Goal: Information Seeking & Learning: Learn about a topic

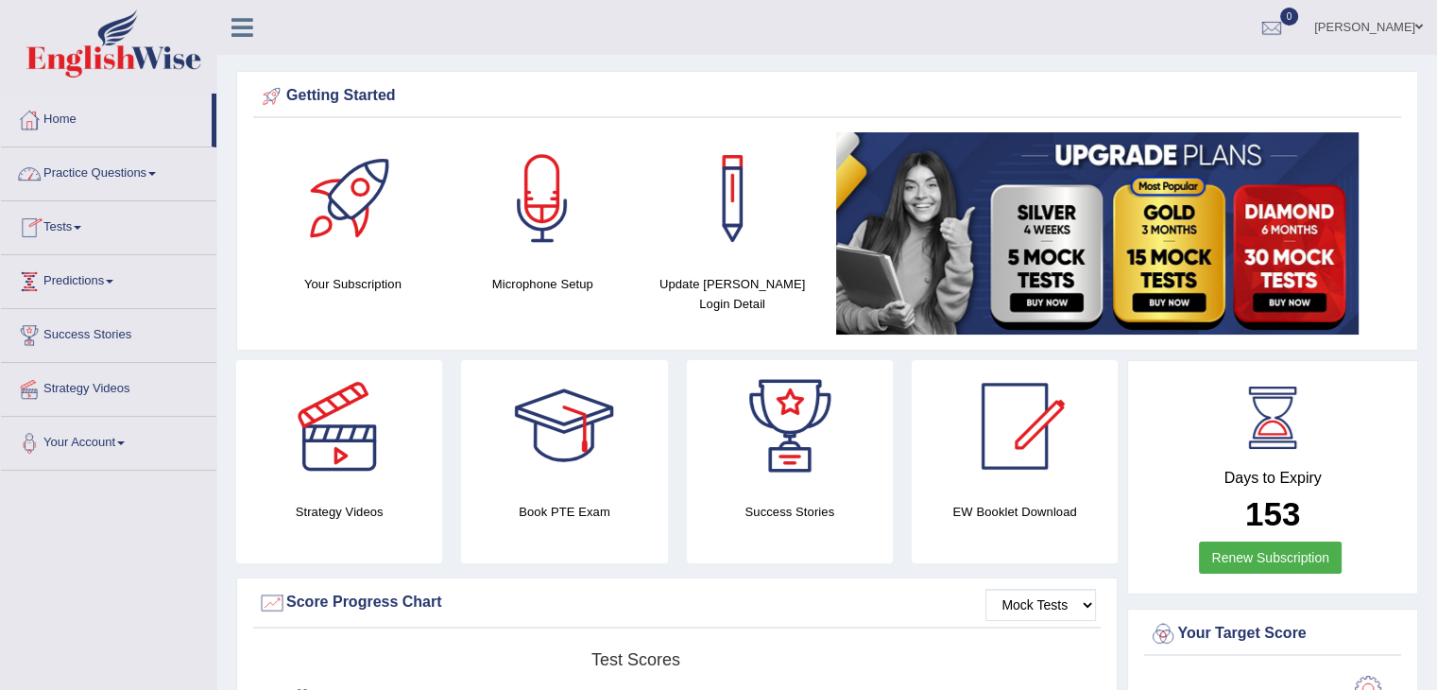
click at [60, 171] on link "Practice Questions" at bounding box center [108, 170] width 215 height 47
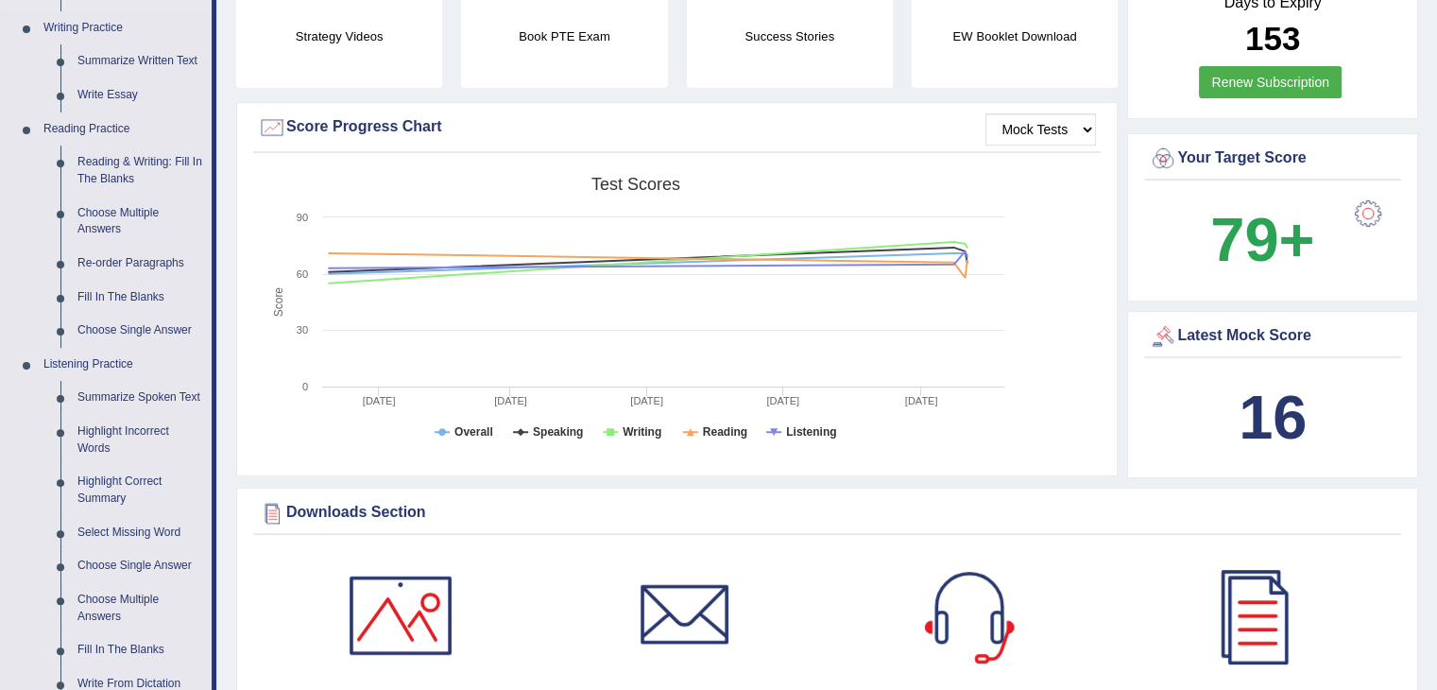
scroll to position [471, 0]
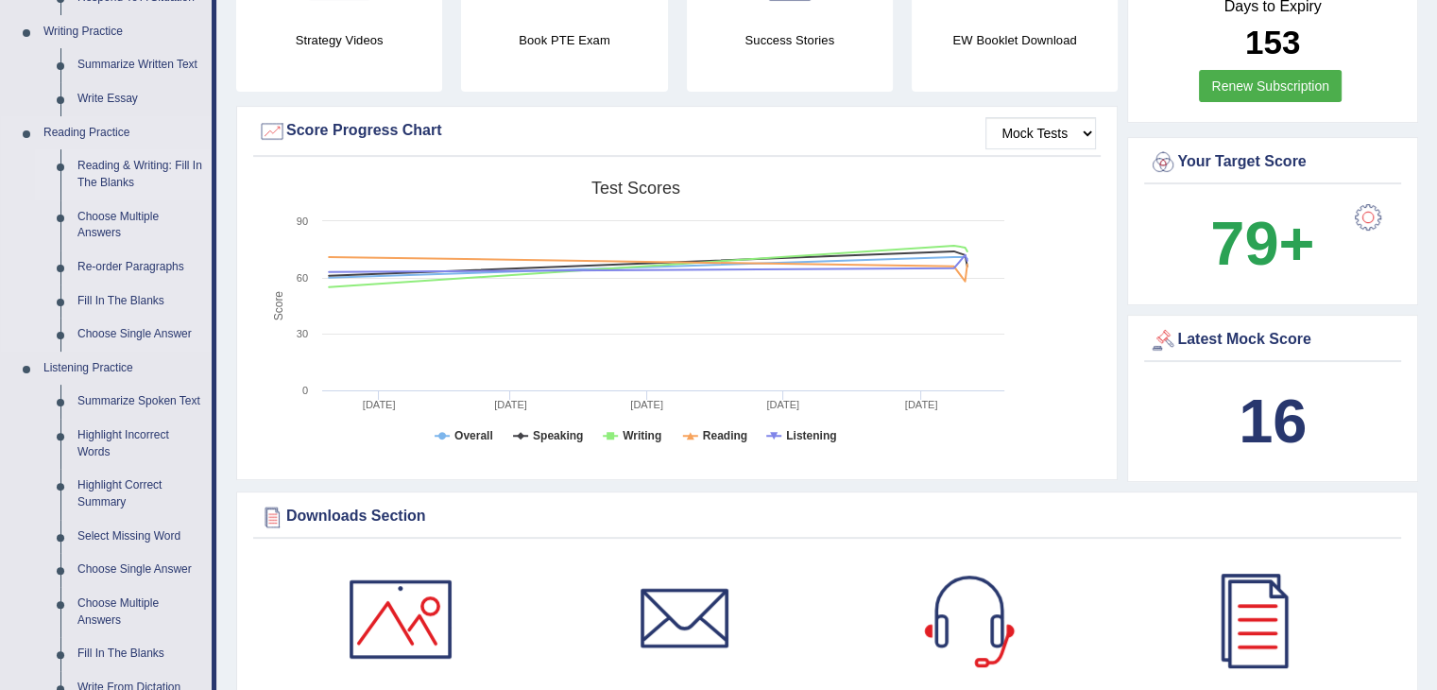
click at [111, 177] on link "Reading & Writing: Fill In The Blanks" at bounding box center [140, 174] width 143 height 50
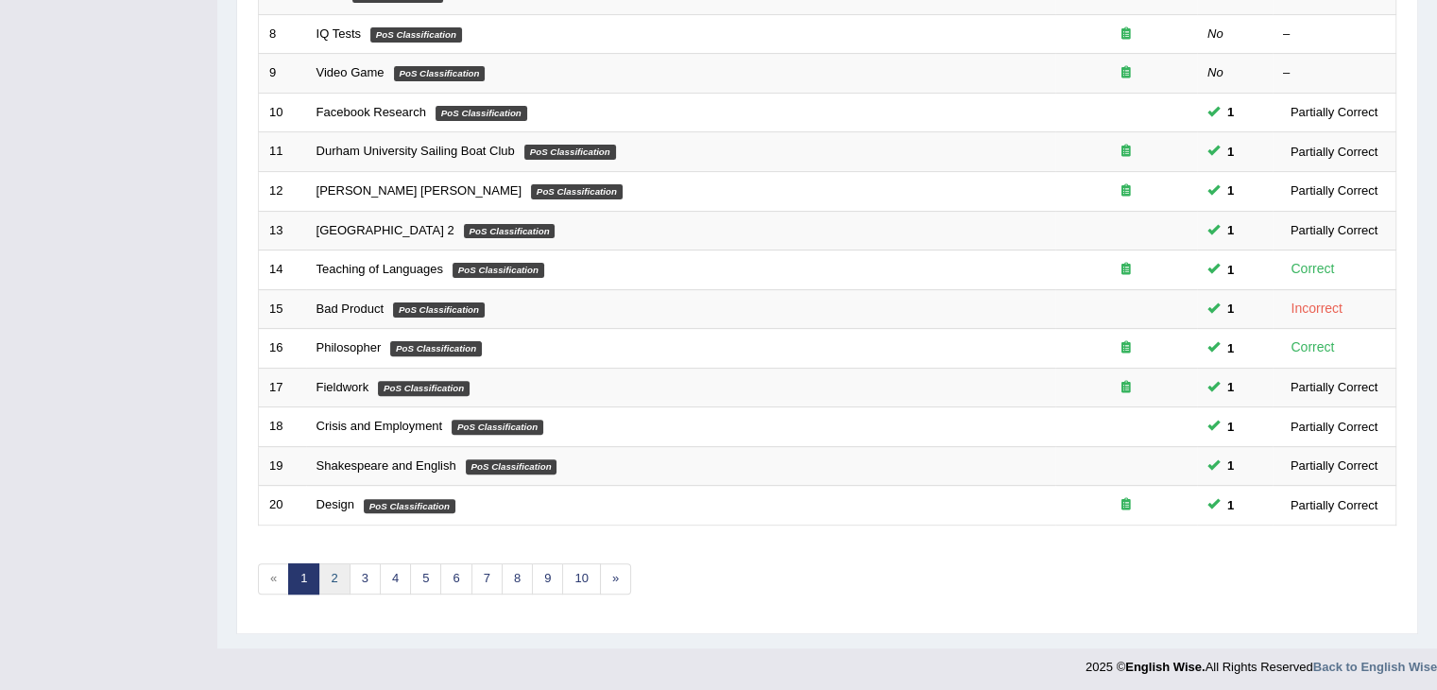
click at [331, 569] on link "2" at bounding box center [333, 578] width 31 height 31
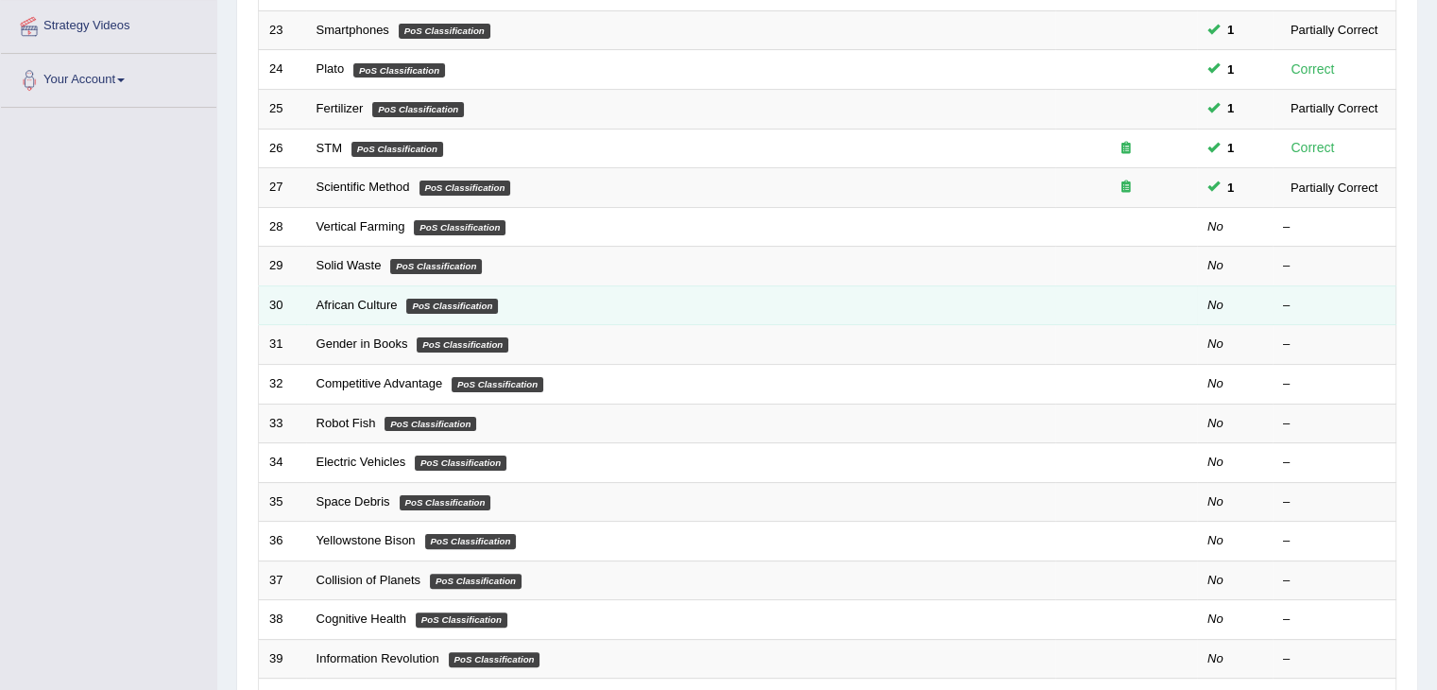
scroll to position [361, 0]
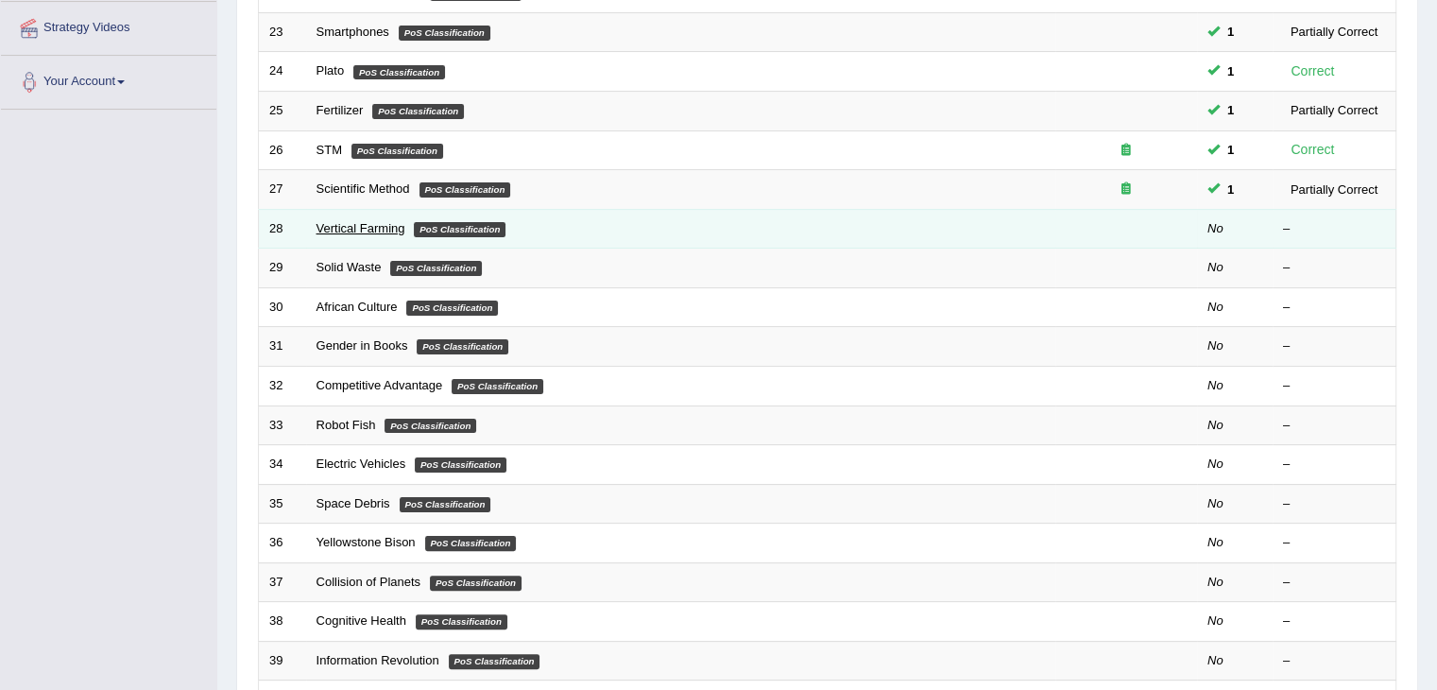
click at [357, 221] on link "Vertical Farming" at bounding box center [360, 228] width 89 height 14
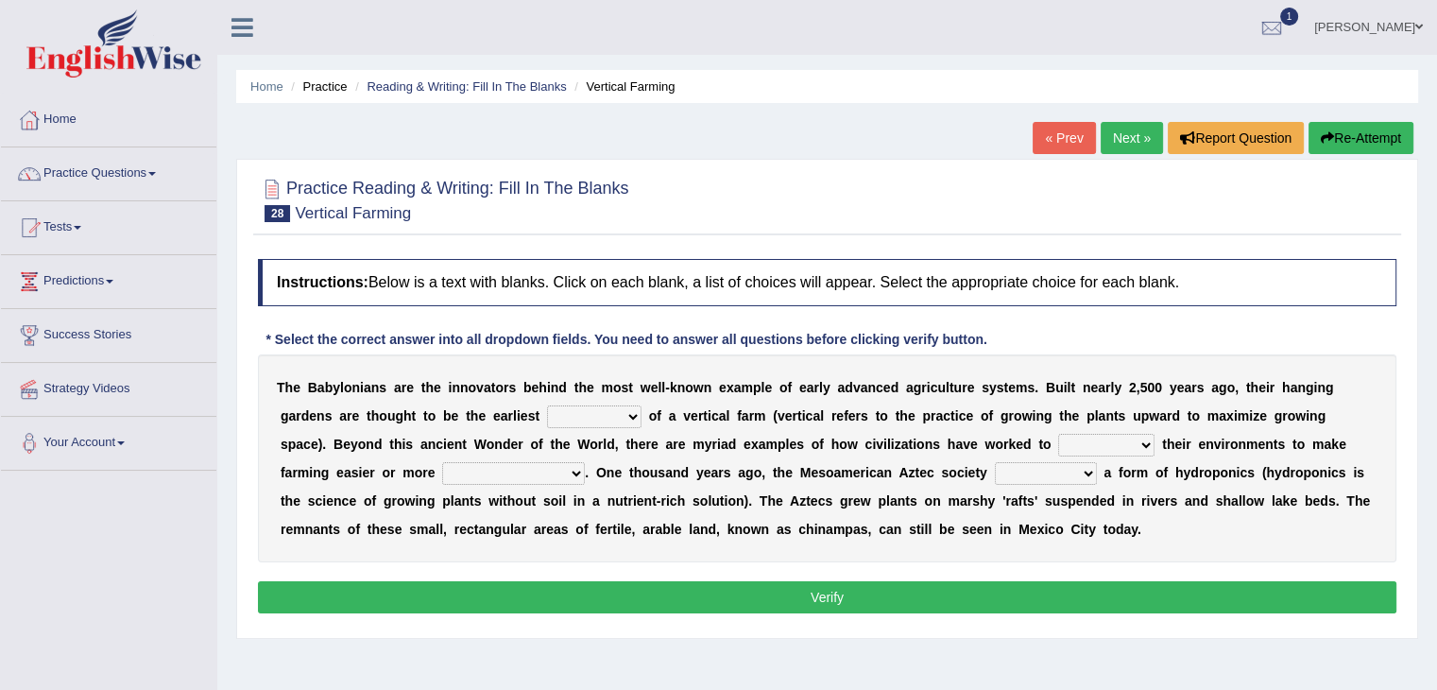
click at [629, 420] on select "prototype failure discredit protocol" at bounding box center [594, 416] width 94 height 23
select select "prototype"
click at [547, 405] on select "prototype failure discredit protocol" at bounding box center [594, 416] width 94 height 23
click at [1095, 445] on select "manipulate escape respect disarrange" at bounding box center [1106, 445] width 96 height 23
select select "manipulate"
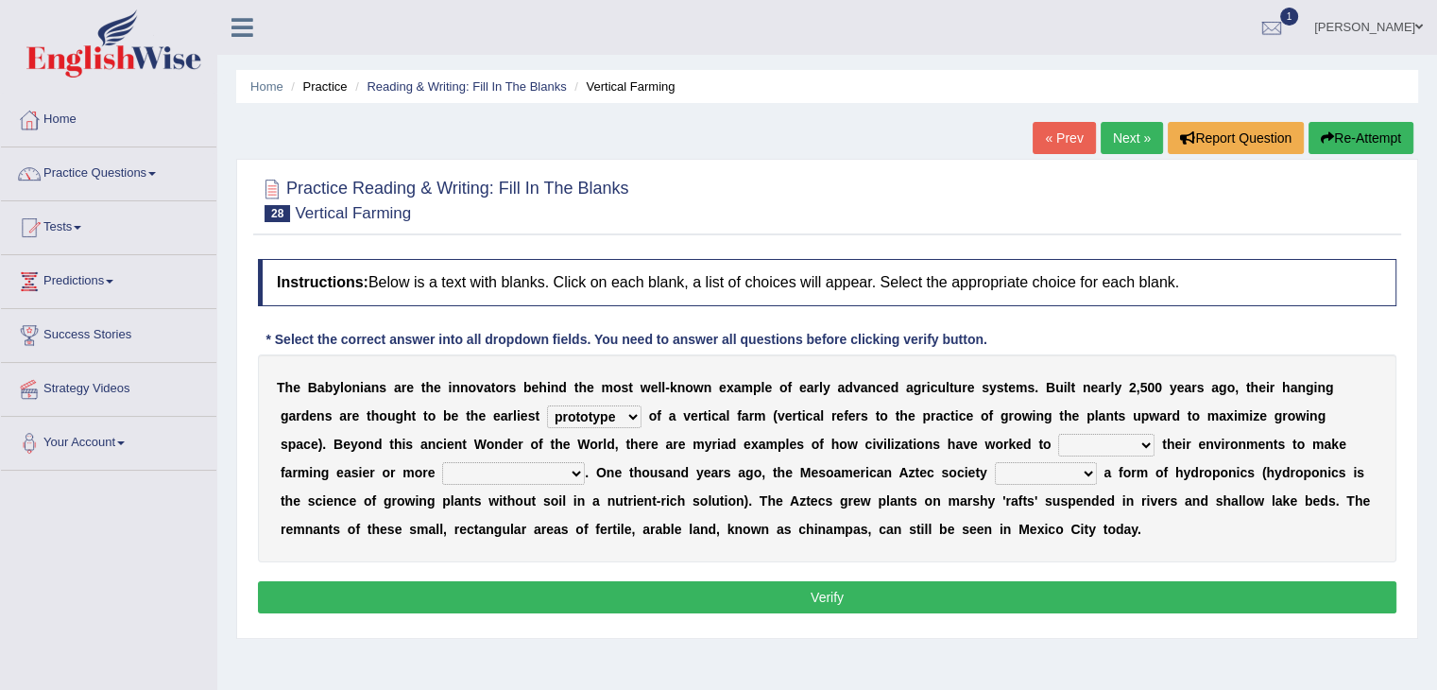
click at [1058, 434] on select "manipulate escape respect disarrange" at bounding box center [1106, 445] width 96 height 23
click at [472, 473] on select "productive constructive connective counterproductive" at bounding box center [513, 473] width 143 height 23
select select "productive"
click at [442, 462] on select "productive constructive connective counterproductive" at bounding box center [513, 473] width 143 height 23
click at [1062, 479] on select "domineered volunteered pioneered engineered" at bounding box center [1046, 473] width 102 height 23
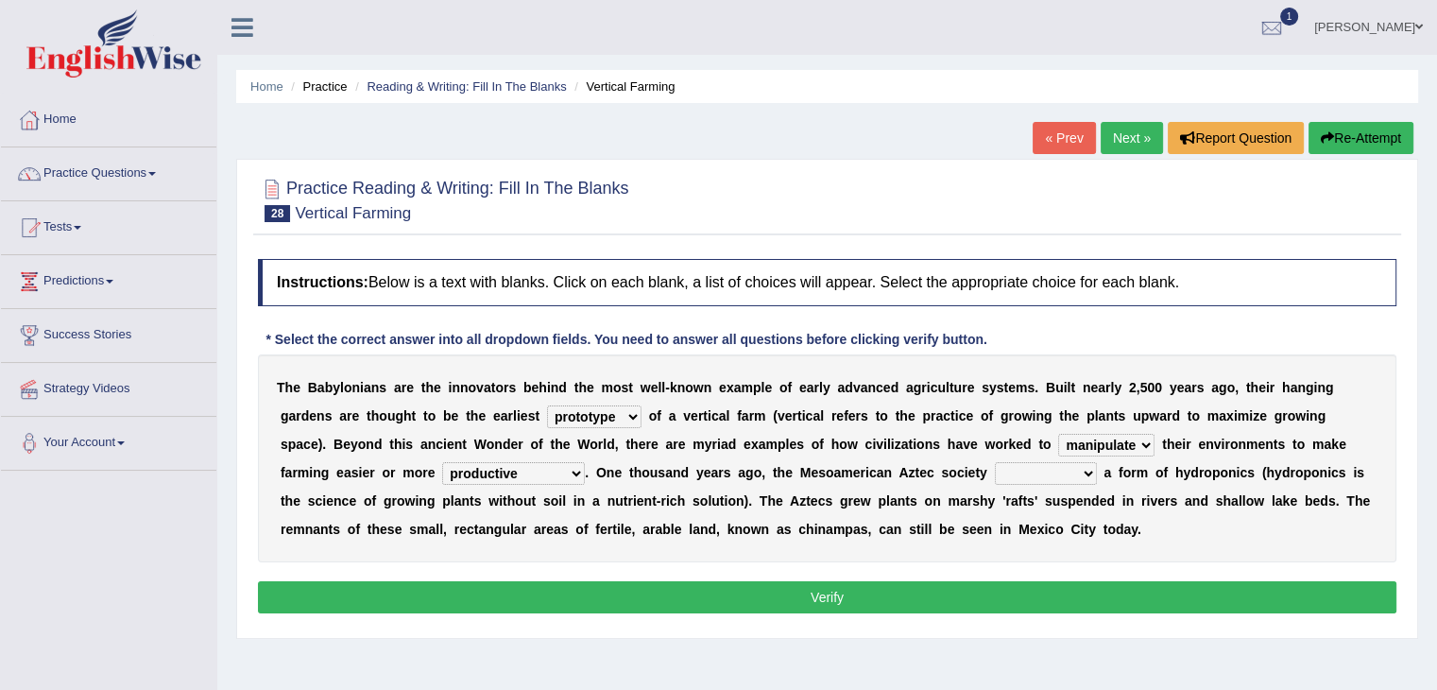
click at [1062, 479] on select "domineered volunteered pioneered engineered" at bounding box center [1046, 473] width 102 height 23
click at [1073, 469] on select "domineered volunteered pioneered engineered" at bounding box center [1046, 473] width 102 height 23
click at [1058, 467] on select "domineered volunteered pioneered engineered" at bounding box center [1046, 473] width 102 height 23
select select "engineered"
click at [995, 462] on select "domineered volunteered pioneered engineered" at bounding box center [1046, 473] width 102 height 23
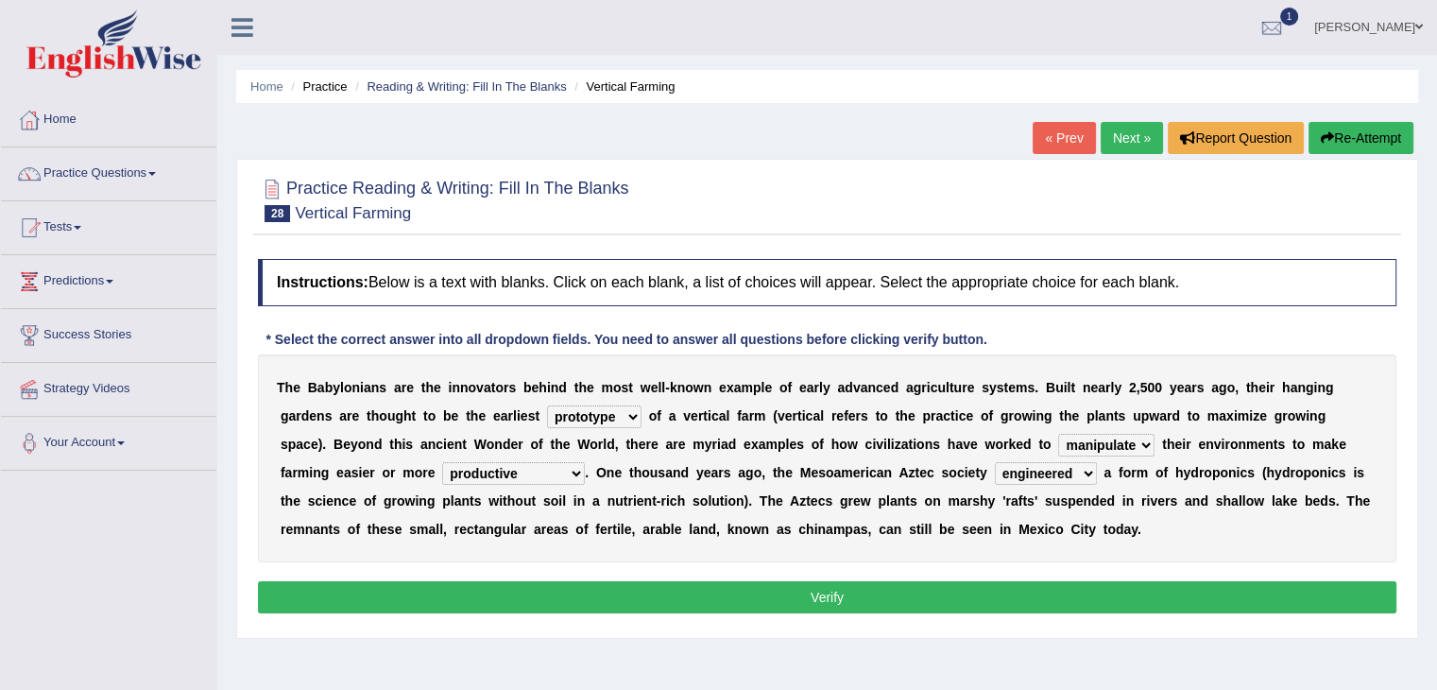
click at [1029, 581] on button "Verify" at bounding box center [827, 597] width 1138 height 32
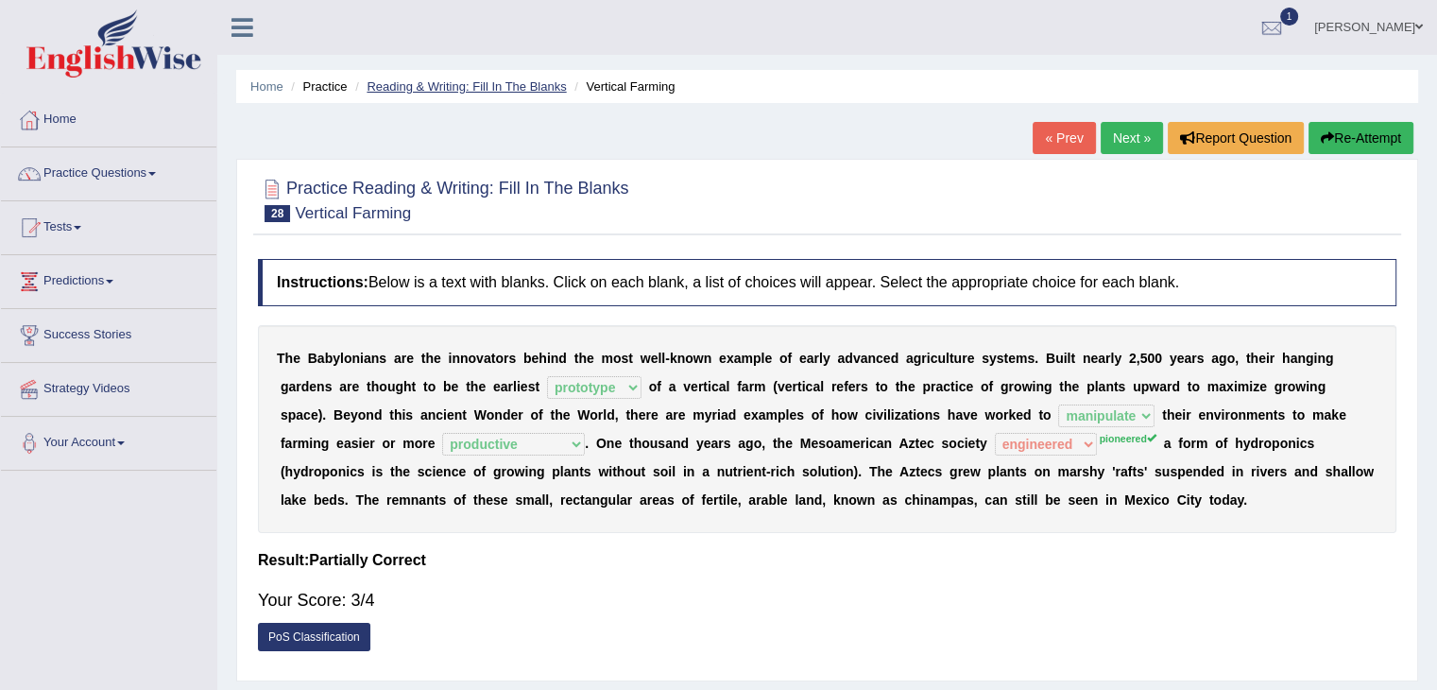
click at [429, 83] on link "Reading & Writing: Fill In The Blanks" at bounding box center [466, 86] width 199 height 14
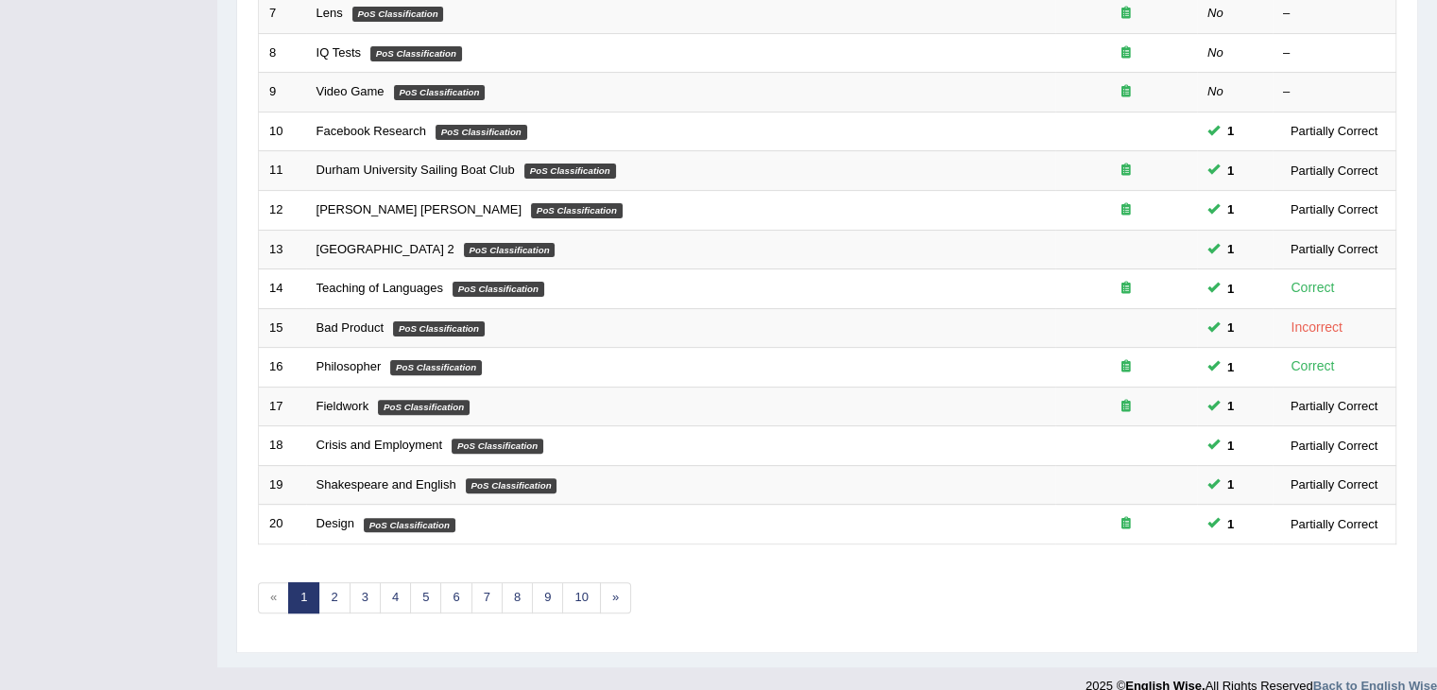
scroll to position [555, 0]
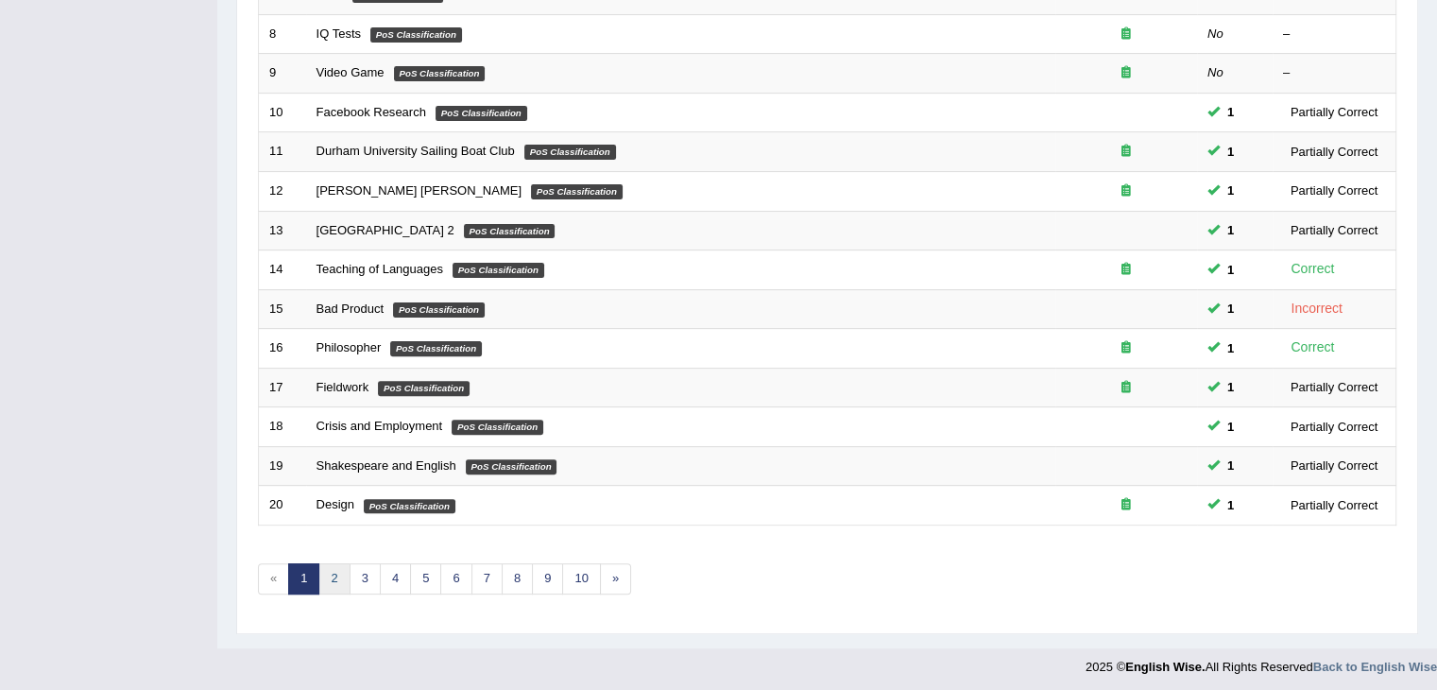
click at [336, 578] on link "2" at bounding box center [333, 578] width 31 height 31
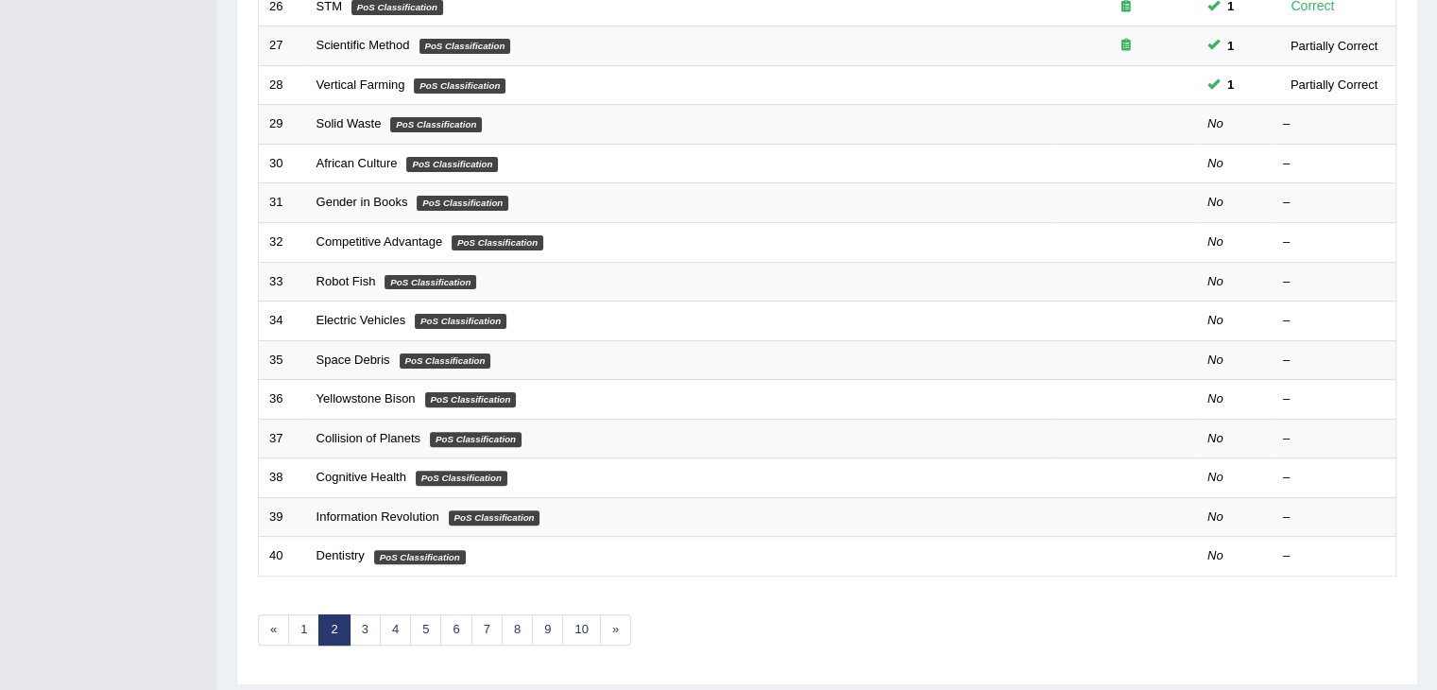
scroll to position [536, 0]
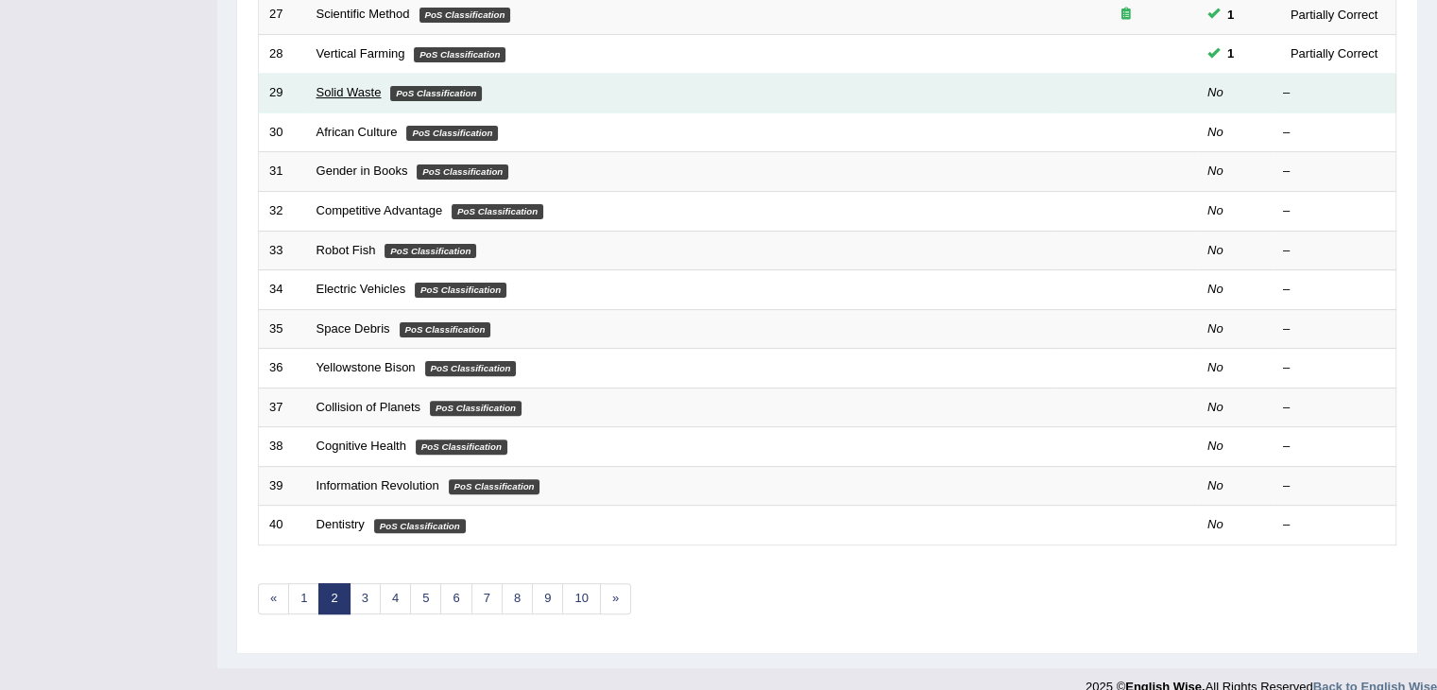
click at [332, 88] on link "Solid Waste" at bounding box center [348, 92] width 65 height 14
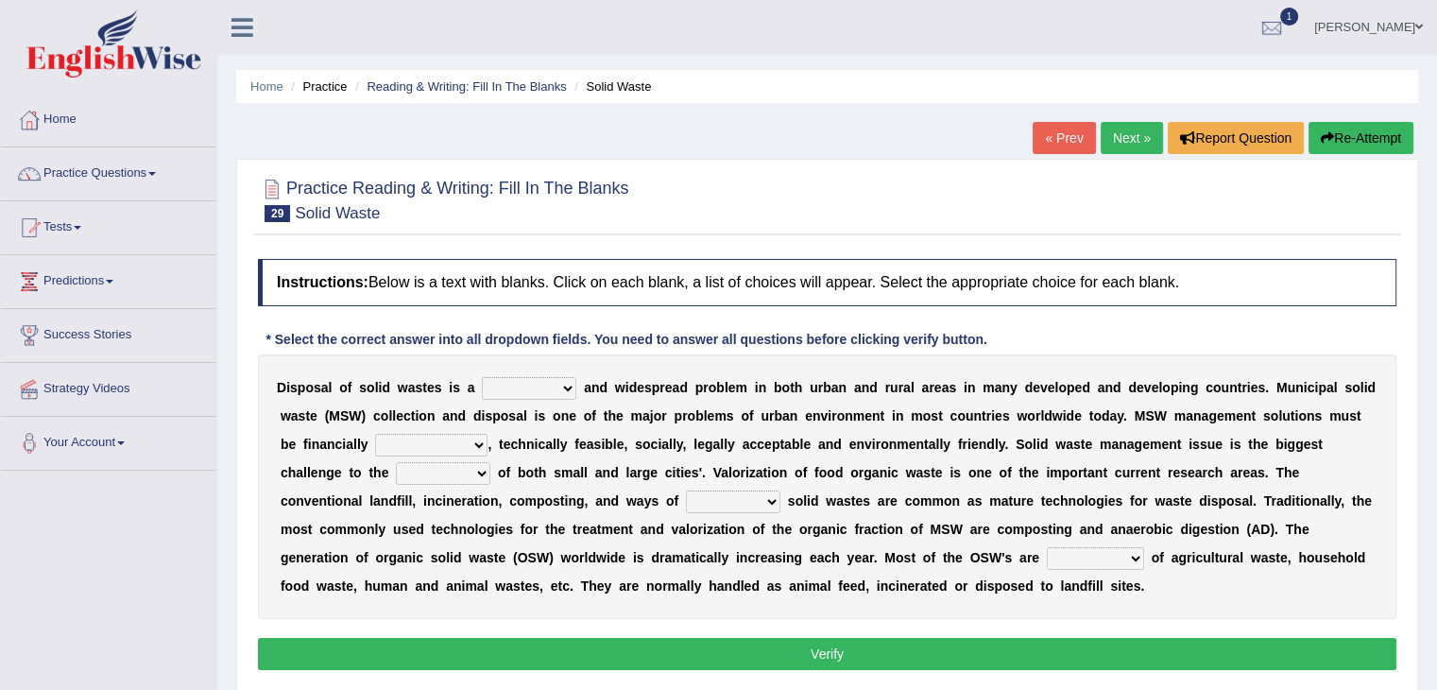
click at [536, 389] on select "slanting stinging stalling shafting" at bounding box center [529, 388] width 94 height 23
select select "stalling"
click at [482, 377] on select "slanting stinging stalling shafting" at bounding box center [529, 388] width 94 height 23
click at [423, 439] on select "unattainable sustainable objectionable treasonable" at bounding box center [431, 445] width 112 height 23
select select "sustainable"
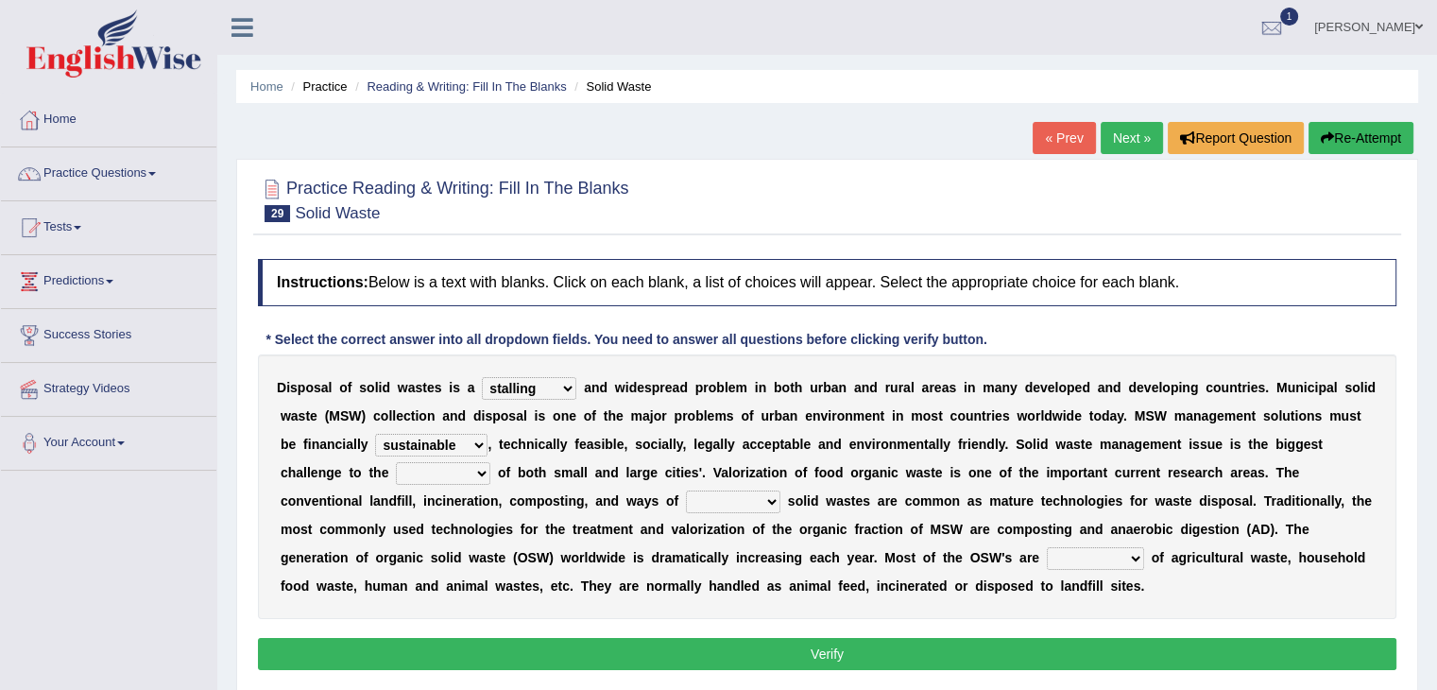
click at [375, 434] on select "unattainable sustainable objectionable treasonable" at bounding box center [431, 445] width 112 height 23
click at [467, 464] on select "plants culture authorities history" at bounding box center [443, 473] width 94 height 23
select select "culture"
click at [396, 462] on select "plants culture authorities history" at bounding box center [443, 473] width 94 height 23
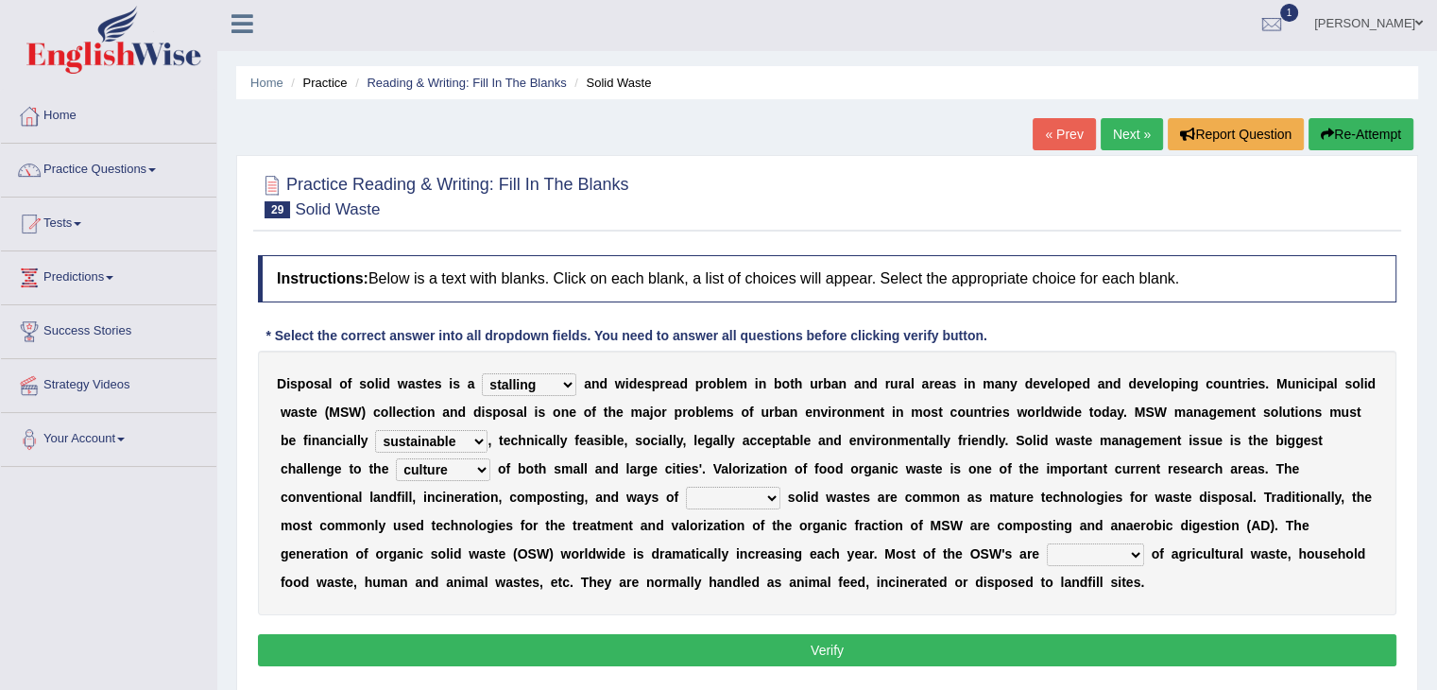
click at [735, 492] on select "reserving preserving deserving handling" at bounding box center [733, 498] width 94 height 23
click at [686, 487] on select "reserving preserving deserving handling" at bounding box center [733, 498] width 94 height 23
click at [746, 498] on select "reserving preserving deserving handling" at bounding box center [733, 498] width 94 height 23
select select "handling"
click at [686, 487] on select "reserving preserving deserving handling" at bounding box center [733, 498] width 94 height 23
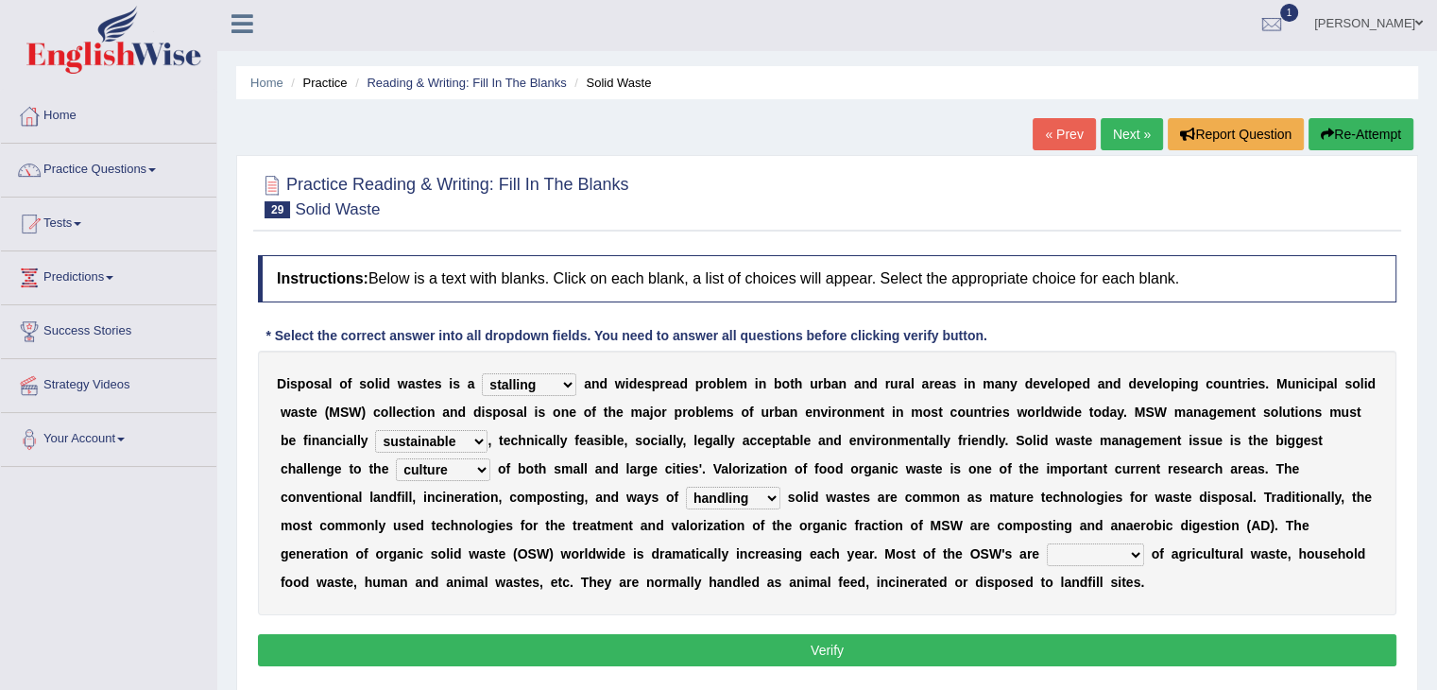
click at [1105, 554] on select "composed disposed composing disposing" at bounding box center [1095, 554] width 97 height 23
select select "composed"
click at [1047, 543] on select "composed disposed composing disposing" at bounding box center [1095, 554] width 97 height 23
click at [908, 657] on button "Verify" at bounding box center [827, 650] width 1138 height 32
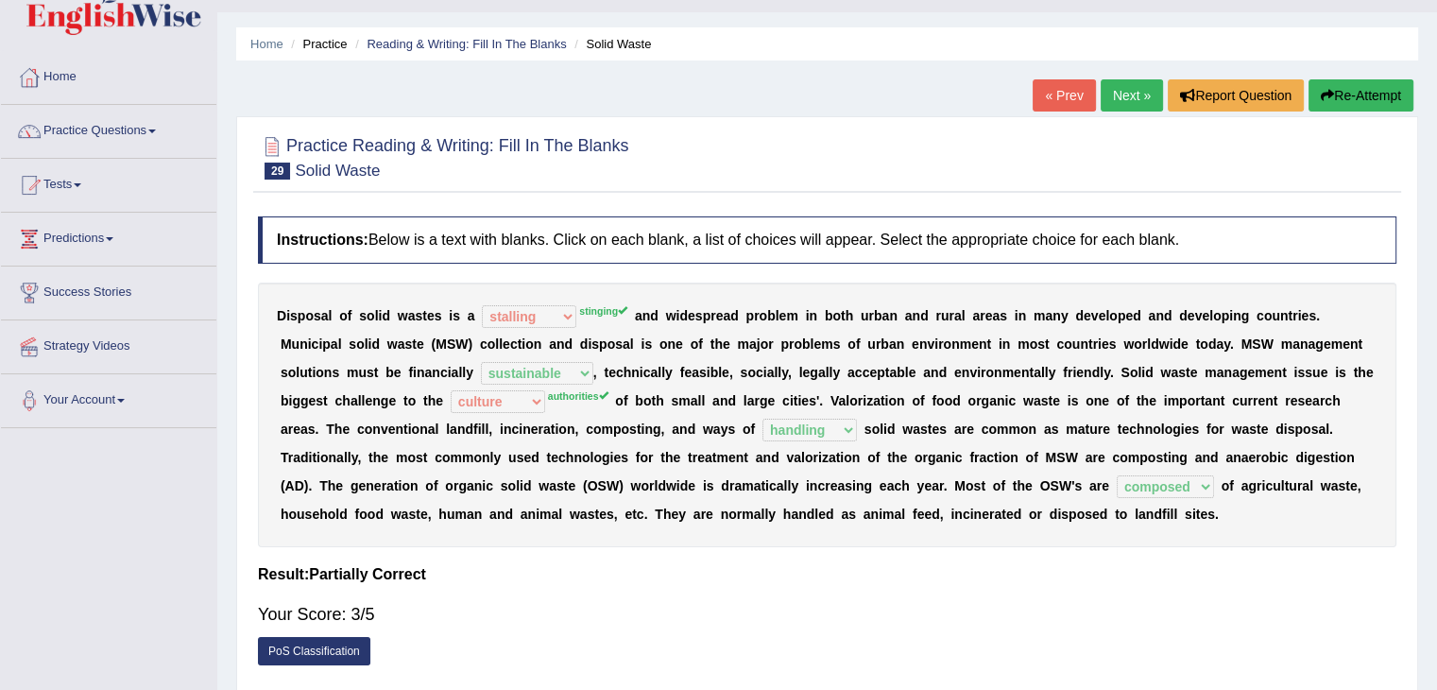
scroll to position [0, 0]
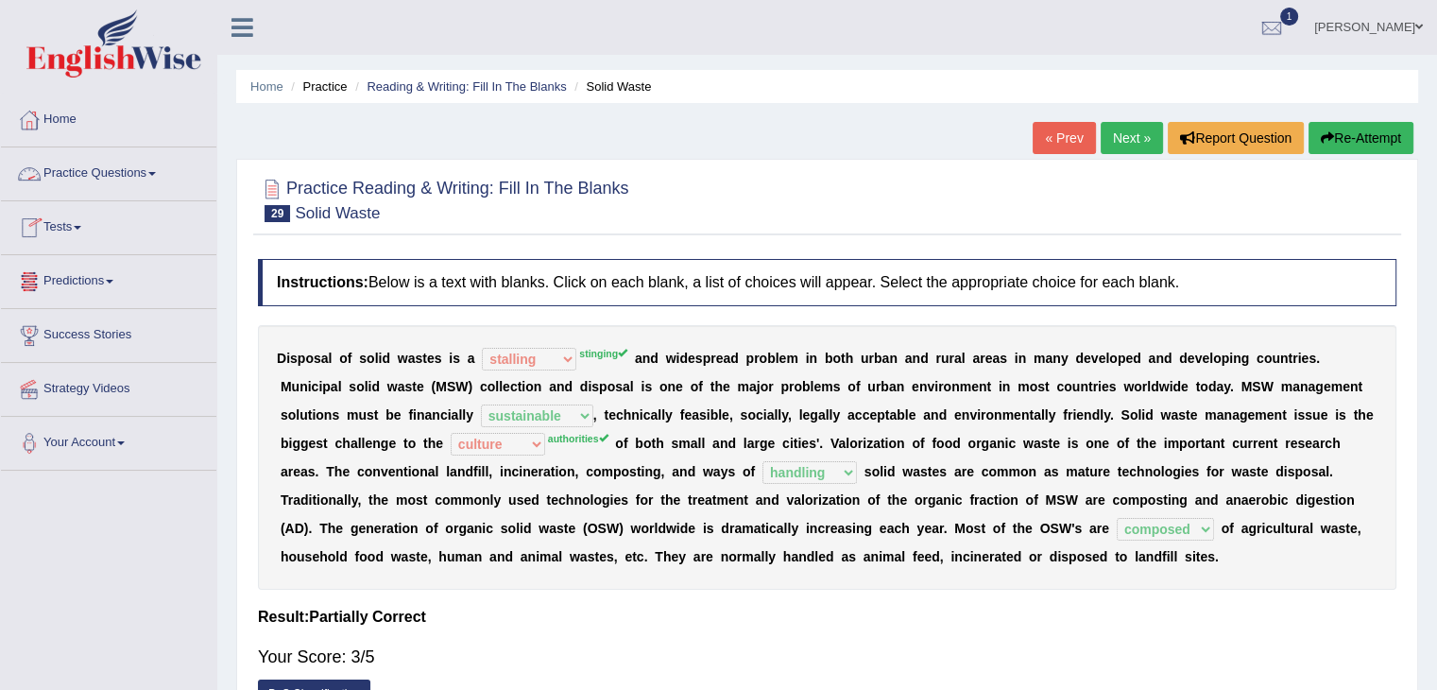
click at [77, 183] on link "Practice Questions" at bounding box center [108, 170] width 215 height 47
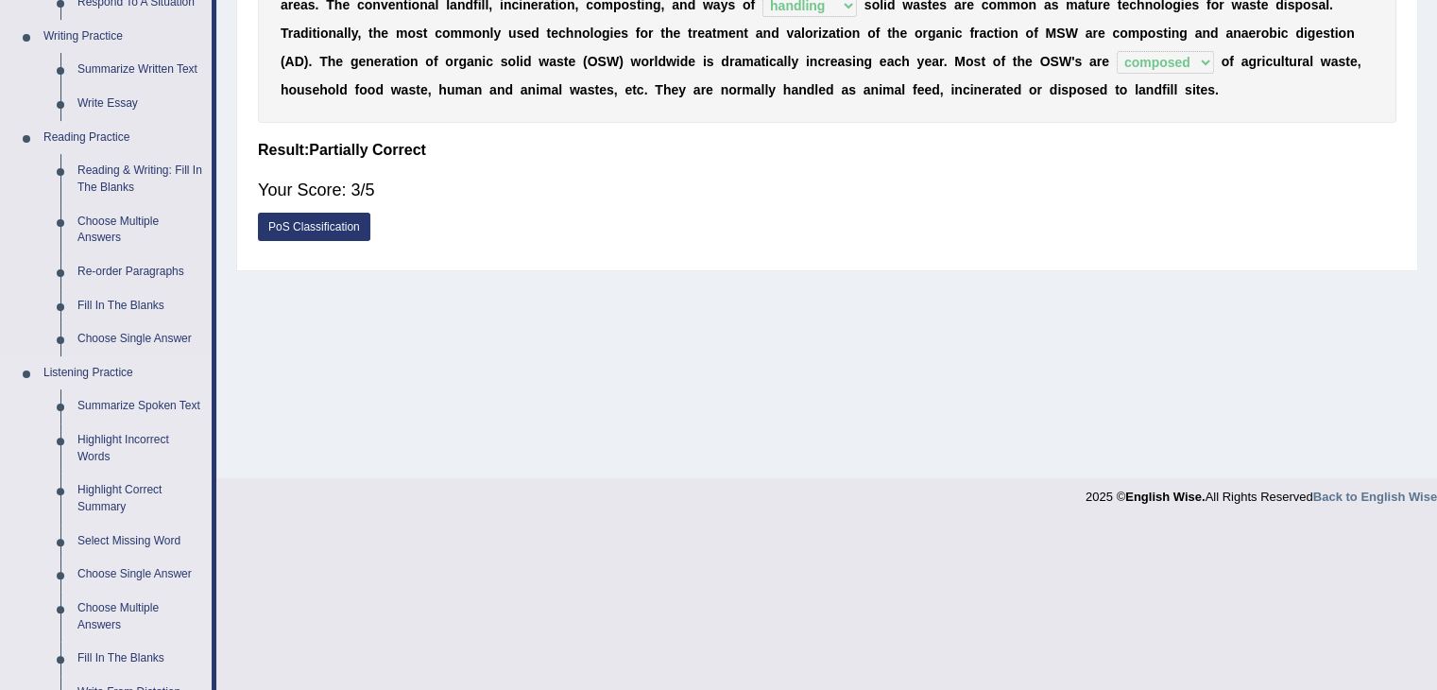
scroll to position [461, 0]
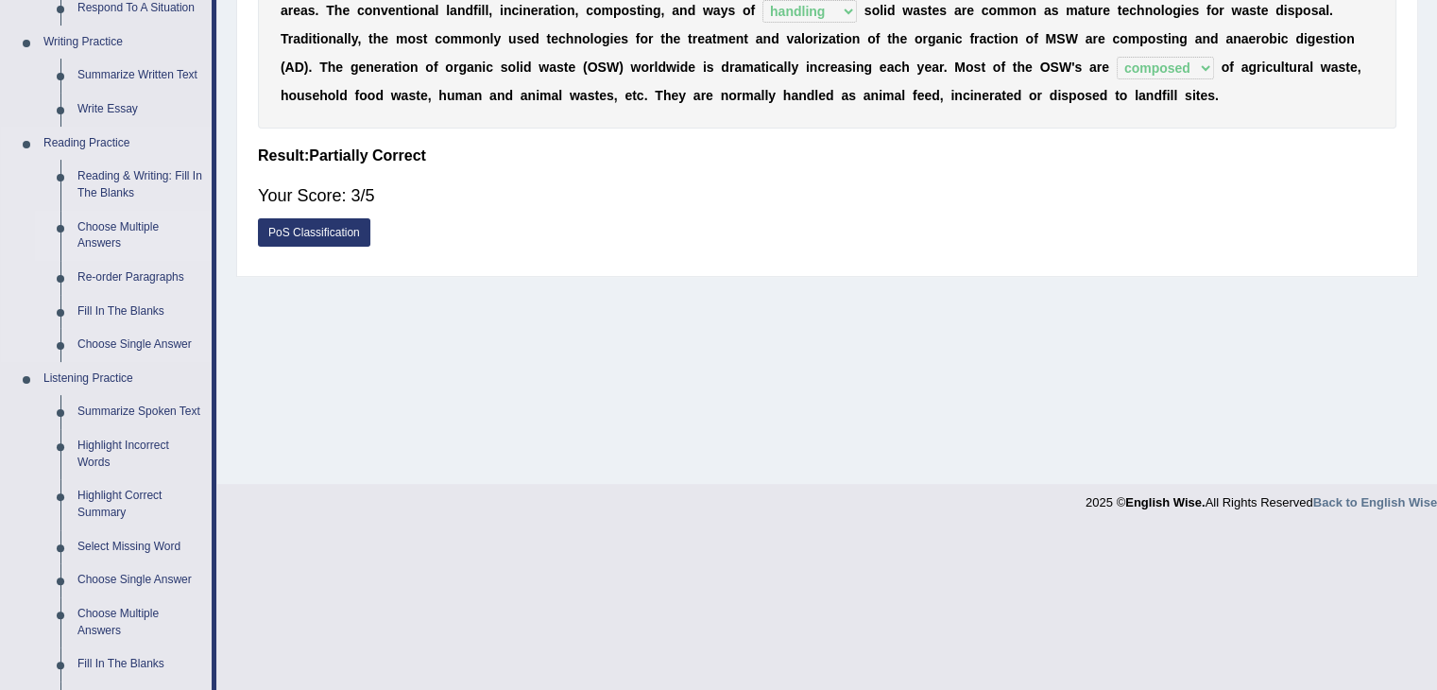
click at [99, 233] on link "Choose Multiple Answers" at bounding box center [140, 236] width 143 height 50
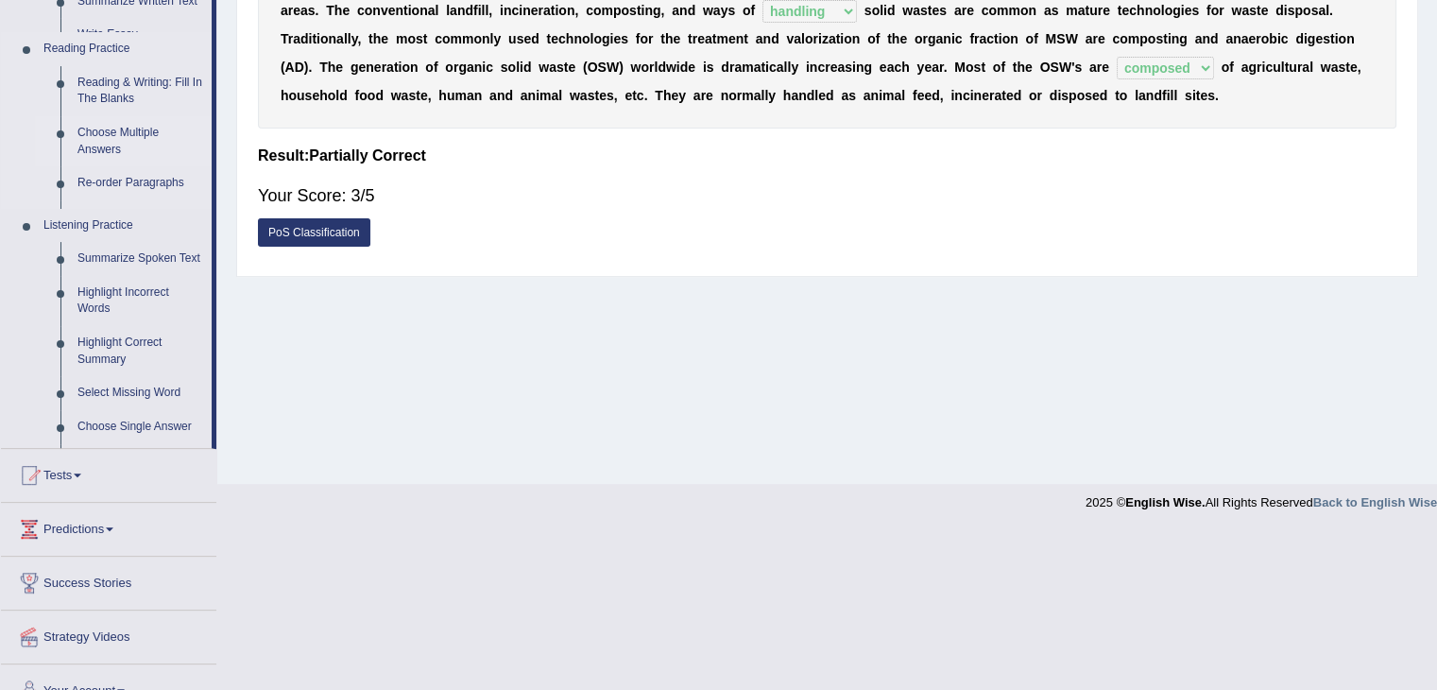
scroll to position [302, 0]
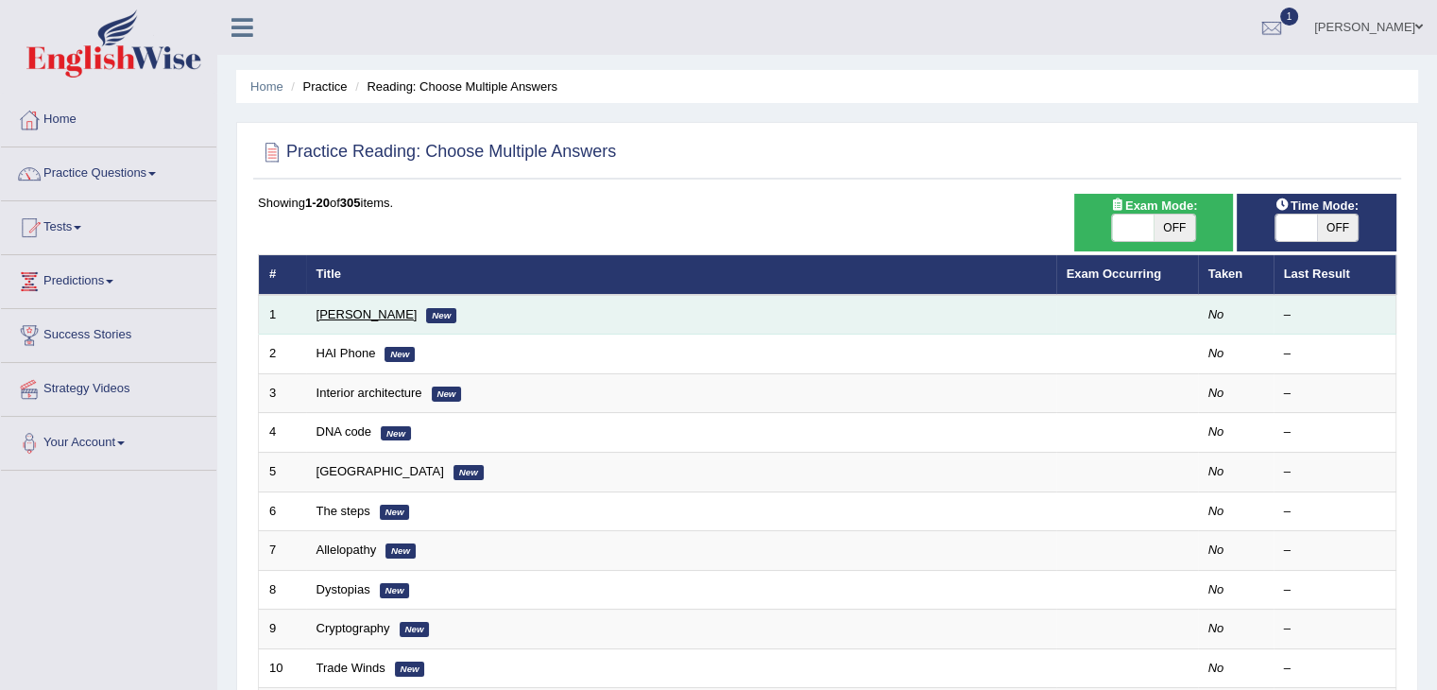
click at [336, 313] on link "[PERSON_NAME]" at bounding box center [366, 314] width 101 height 14
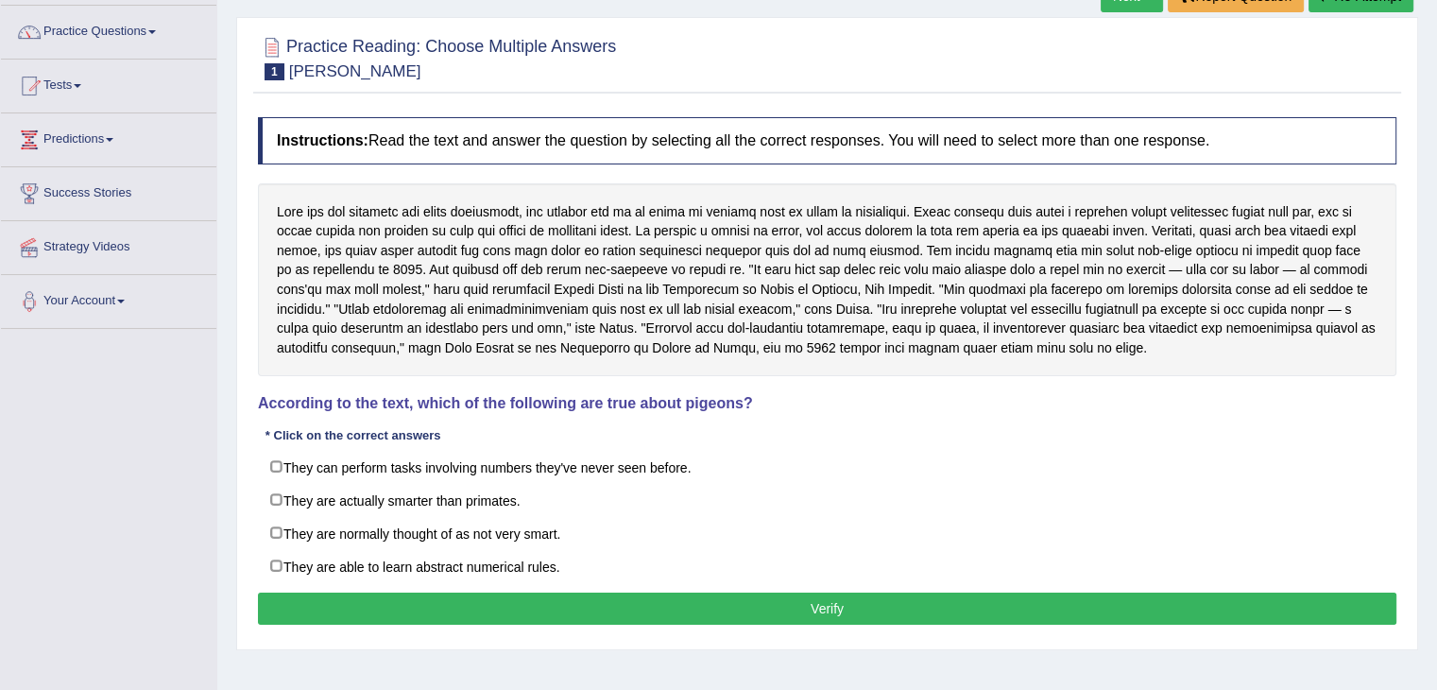
scroll to position [154, 0]
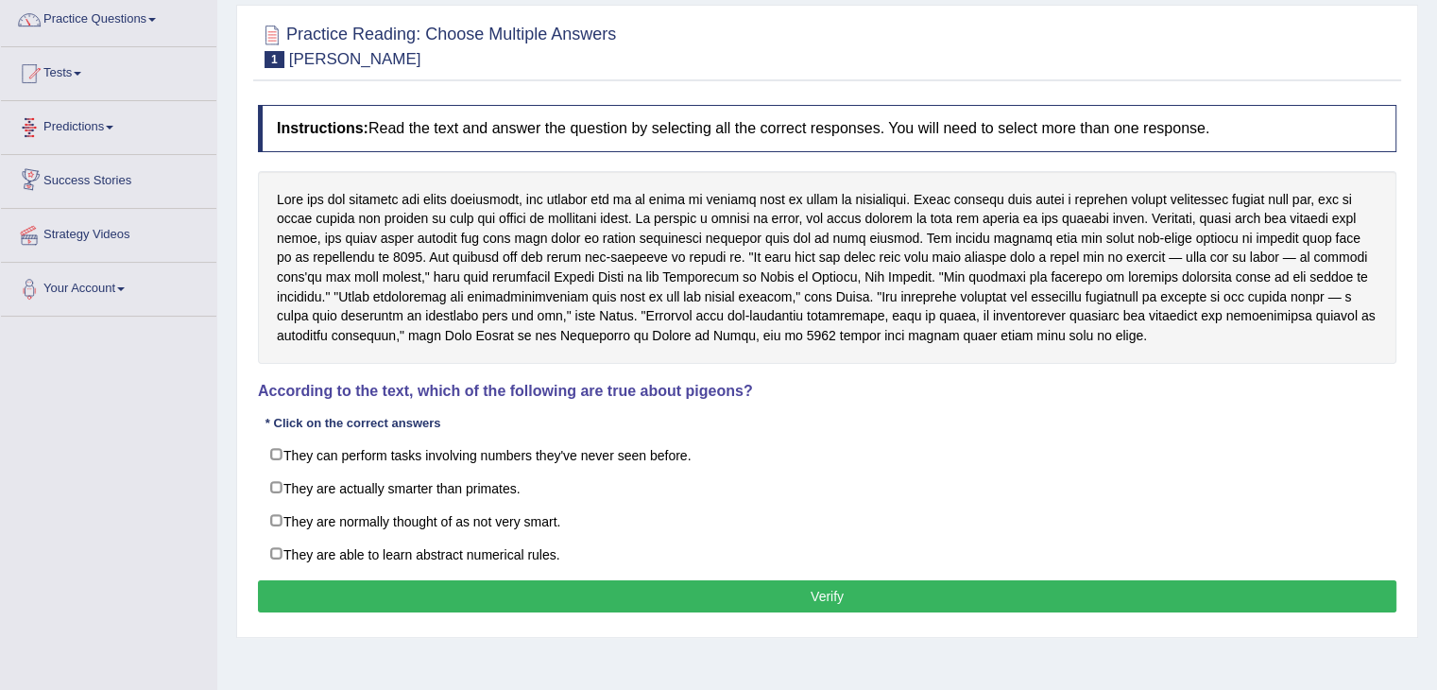
click at [88, 119] on link "Predictions" at bounding box center [108, 124] width 215 height 47
click at [104, 224] on link "Success Stories" at bounding box center [108, 212] width 215 height 47
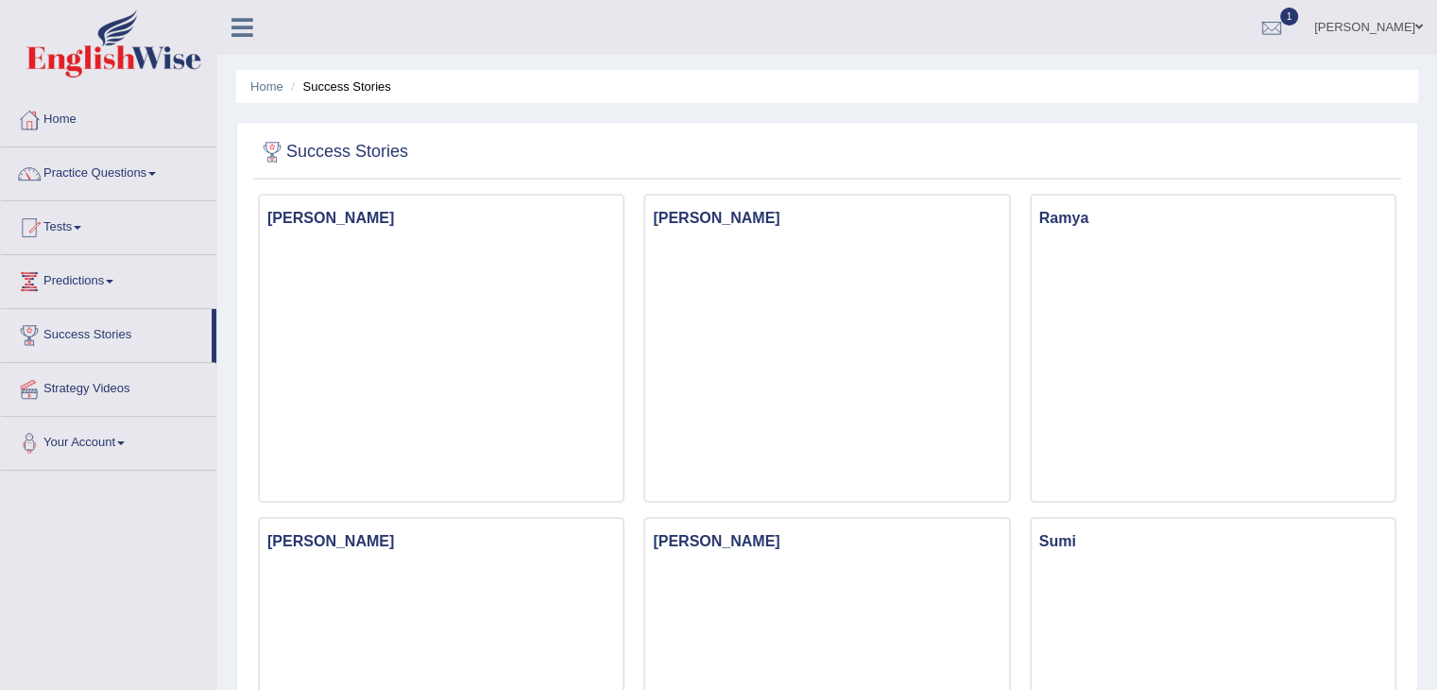
click at [104, 179] on link "Practice Questions" at bounding box center [108, 170] width 215 height 47
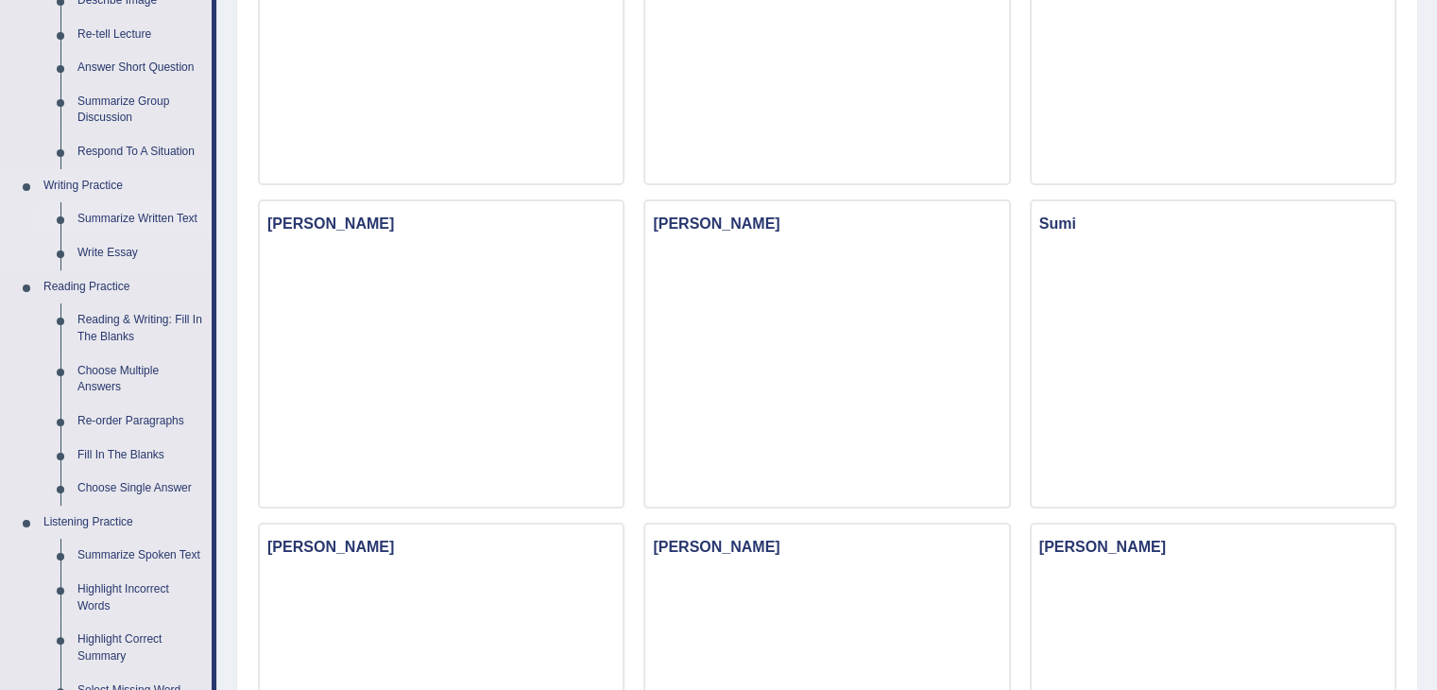
scroll to position [321, 0]
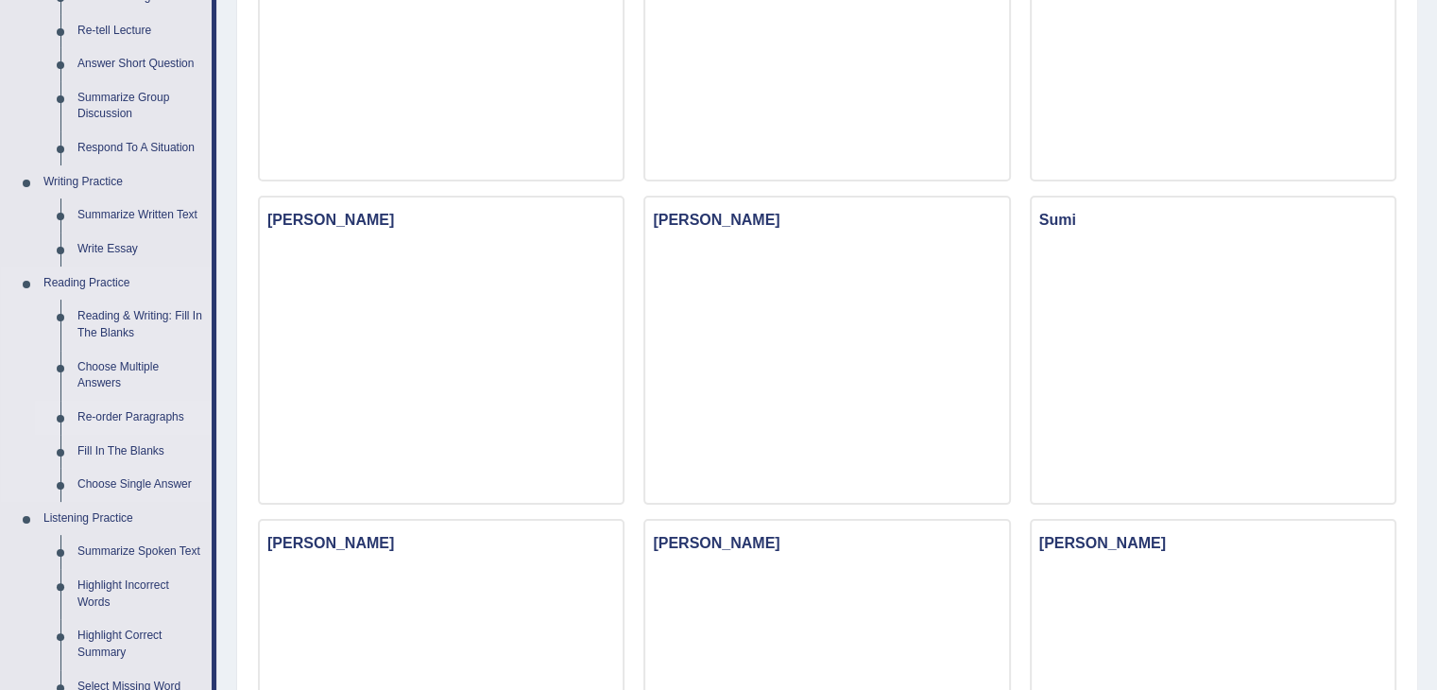
click at [148, 418] on link "Re-order Paragraphs" at bounding box center [140, 418] width 143 height 34
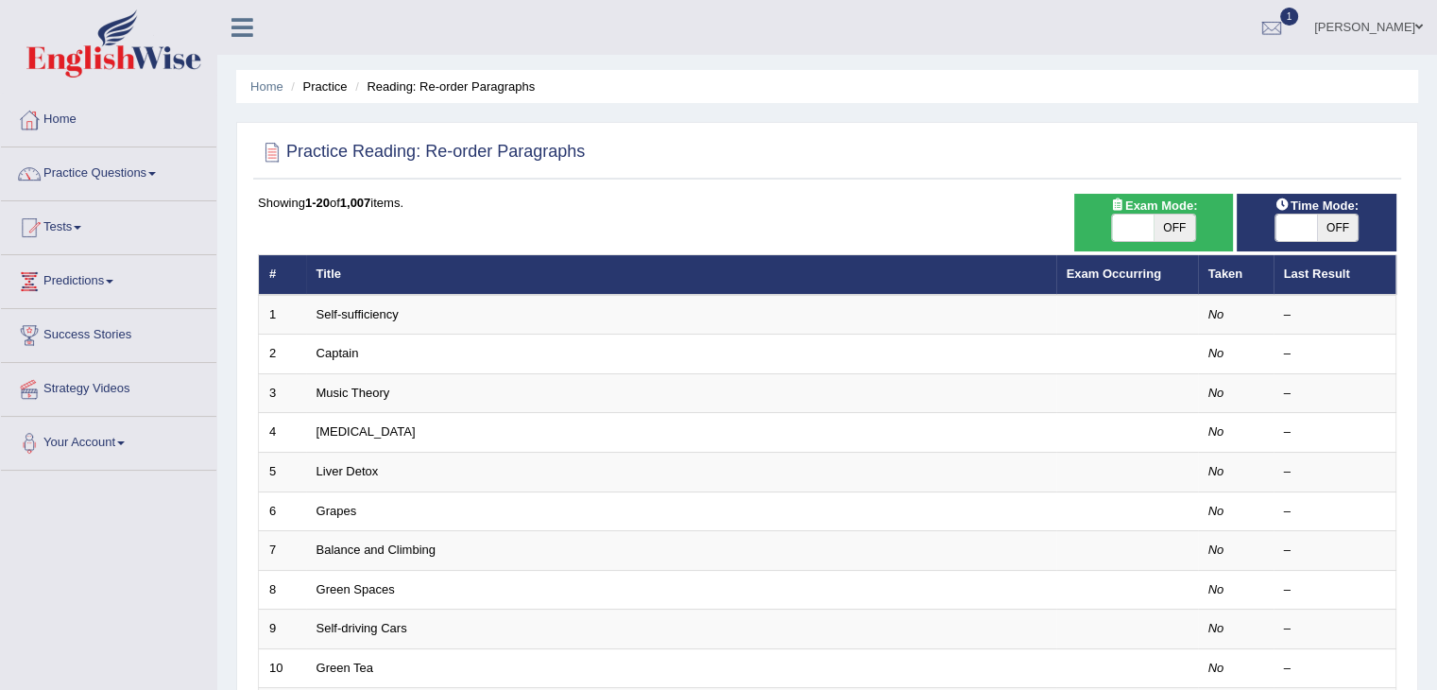
click at [1170, 225] on span "OFF" at bounding box center [1174, 227] width 42 height 26
checkbox input "true"
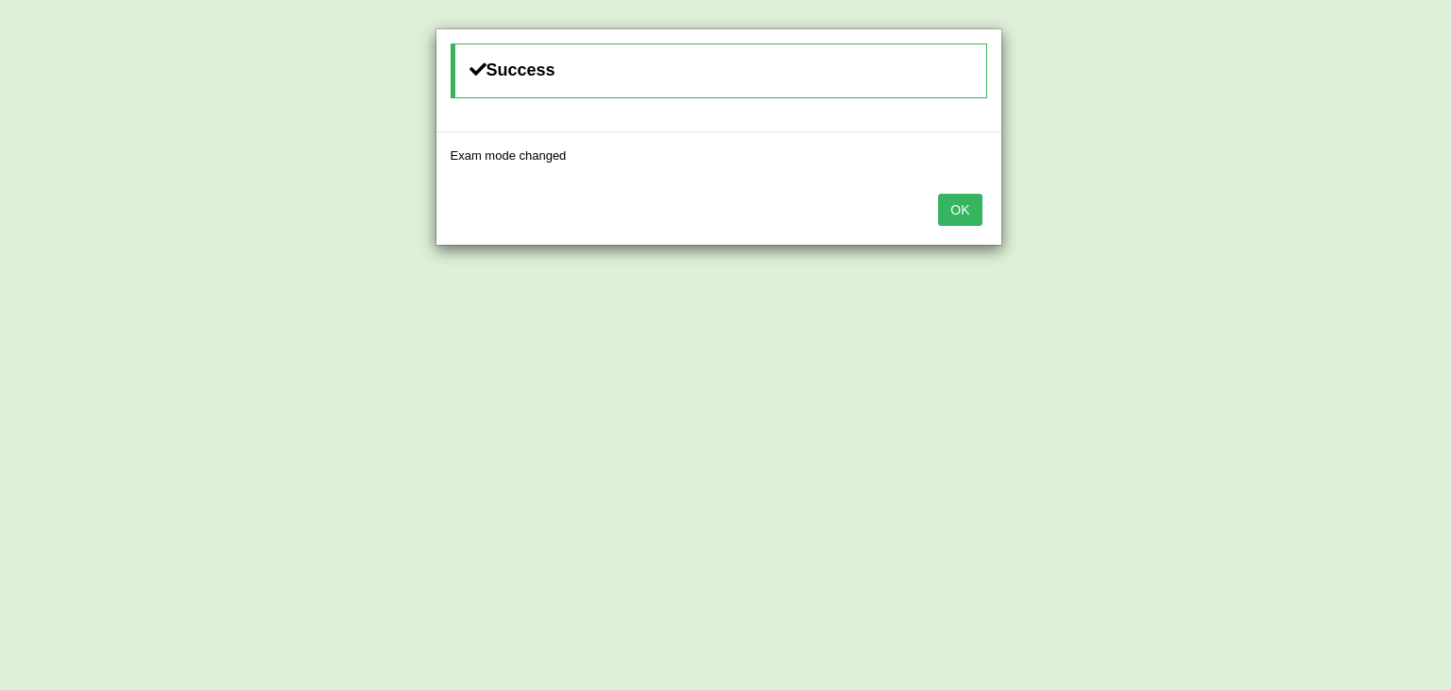
click at [956, 209] on button "OK" at bounding box center [959, 210] width 43 height 32
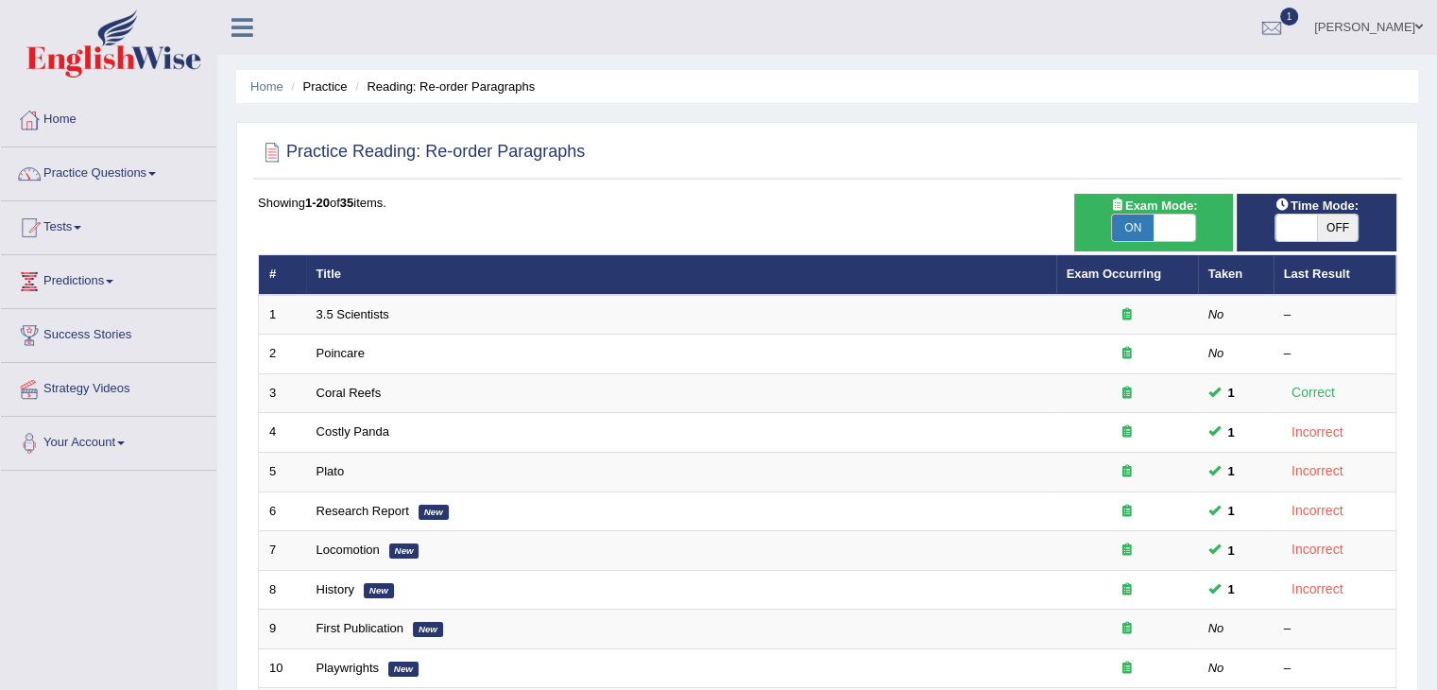
click at [1291, 235] on span at bounding box center [1296, 227] width 42 height 26
checkbox input "true"
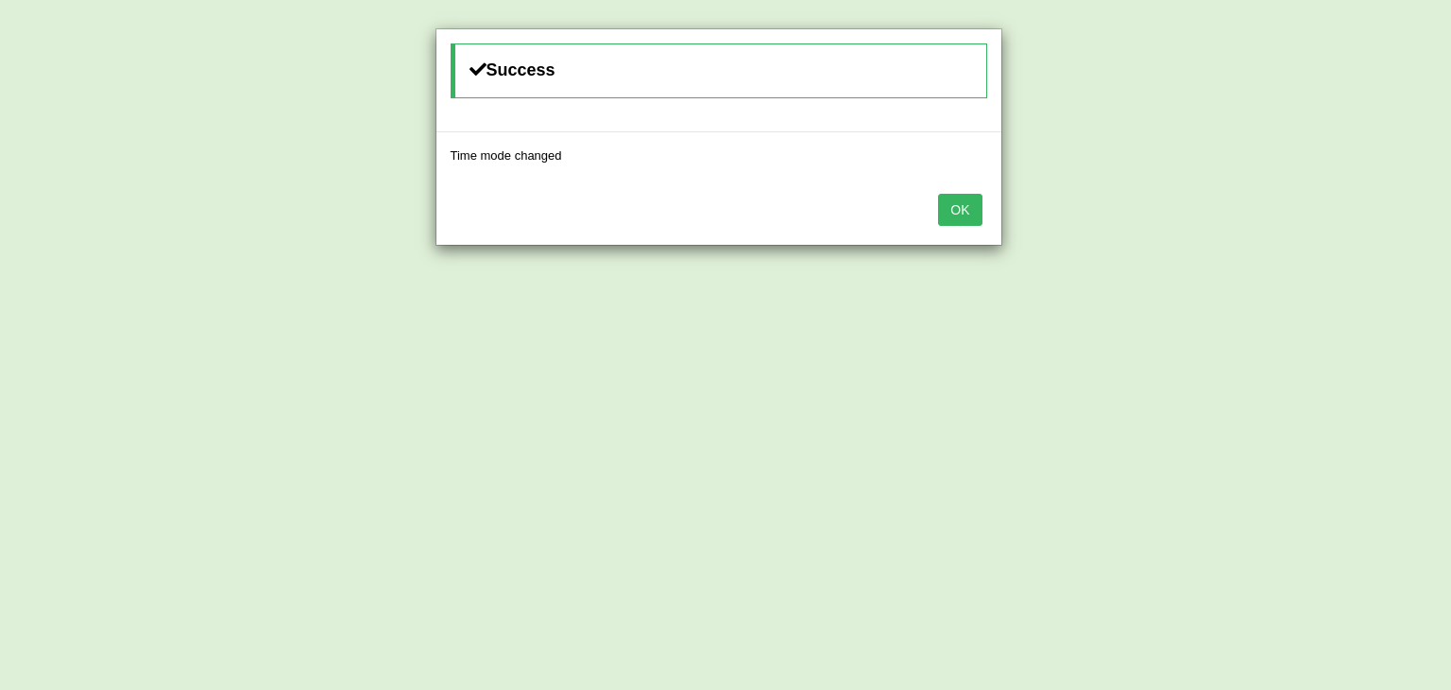
click at [950, 209] on button "OK" at bounding box center [959, 210] width 43 height 32
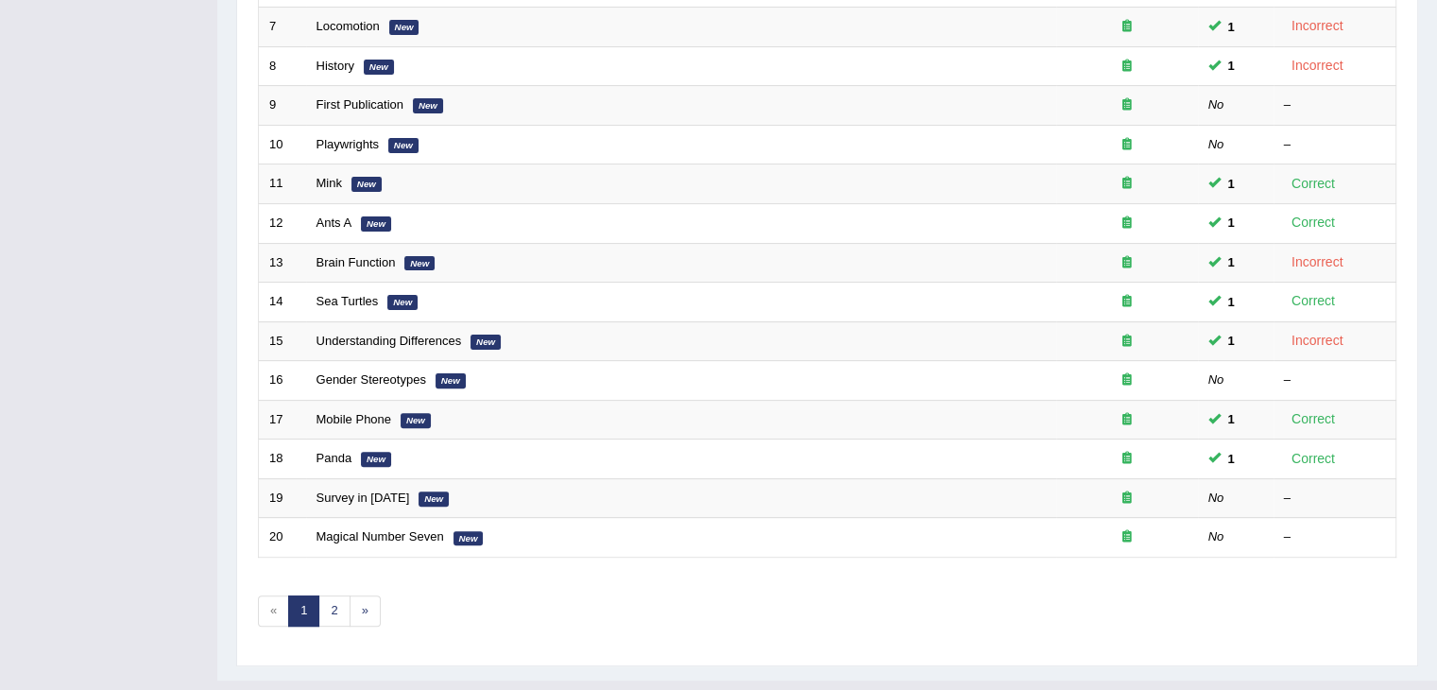
scroll to position [555, 0]
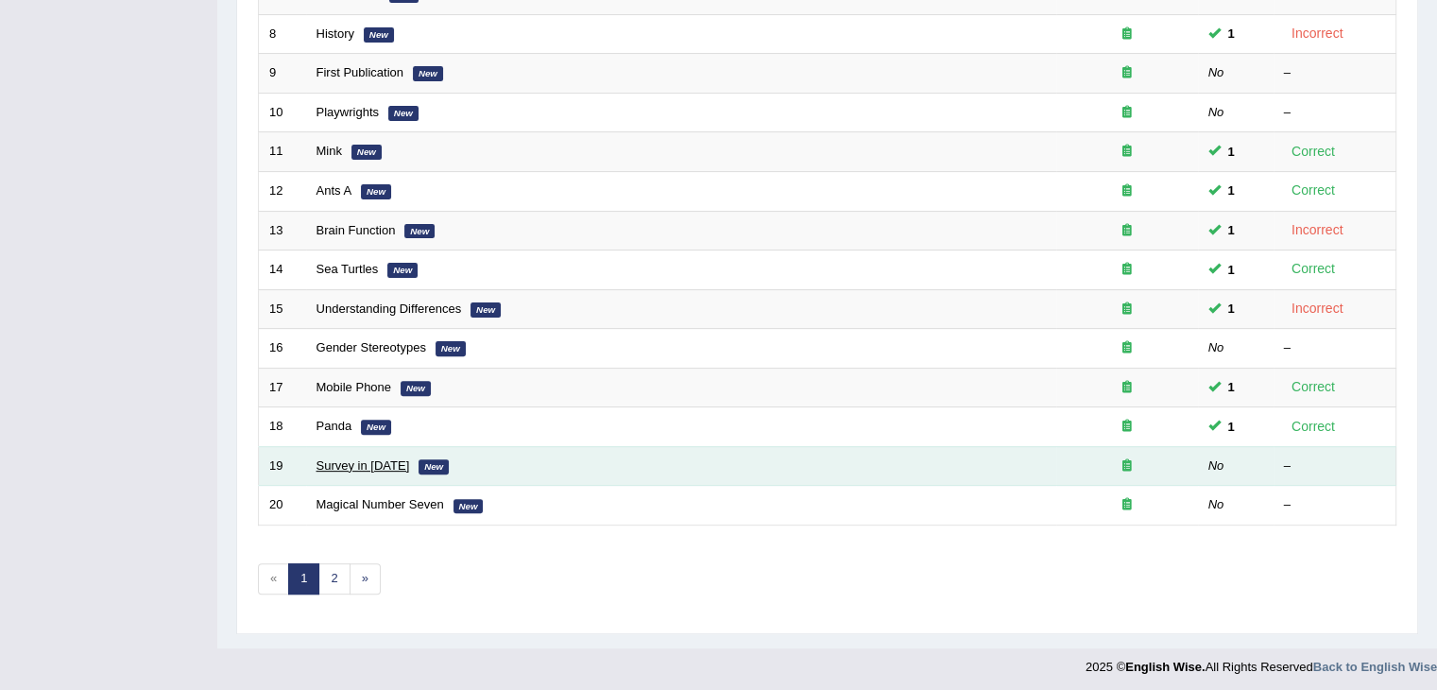
click at [368, 466] on link "Survey in 1999" at bounding box center [363, 465] width 94 height 14
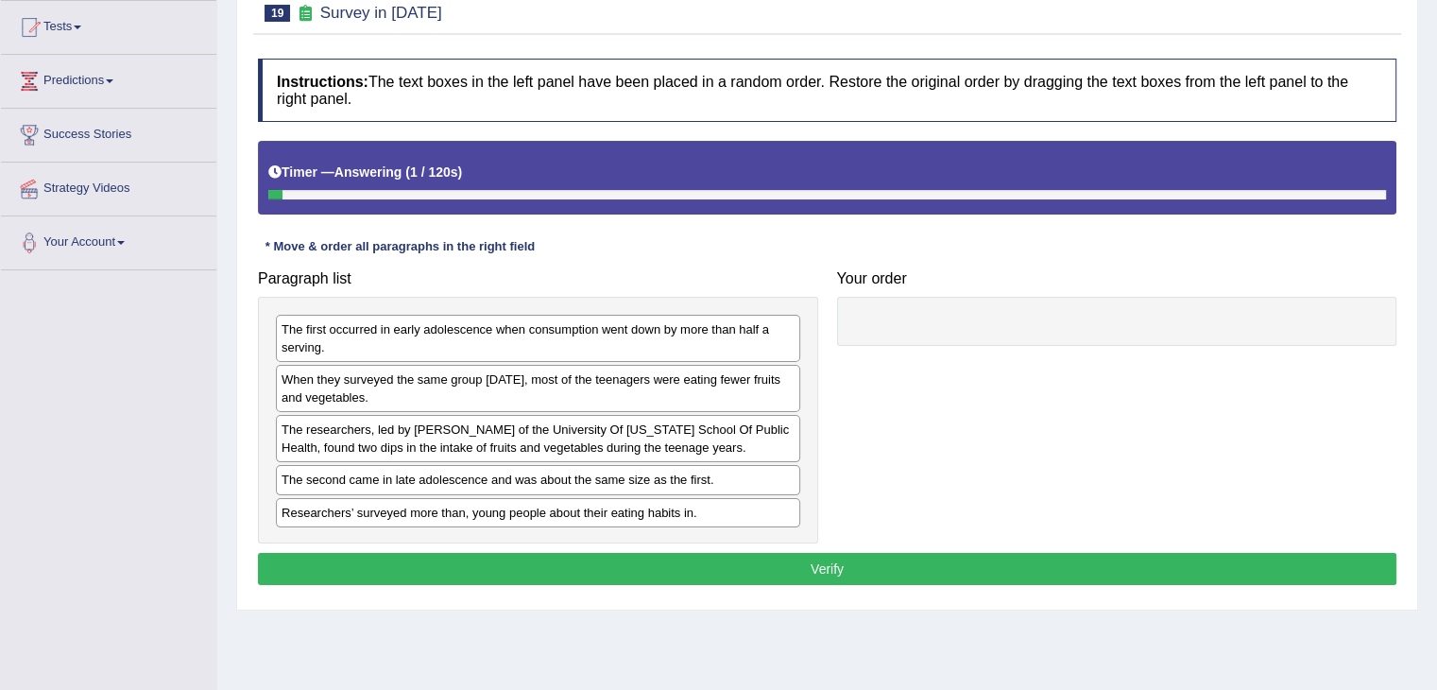
scroll to position [227, 0]
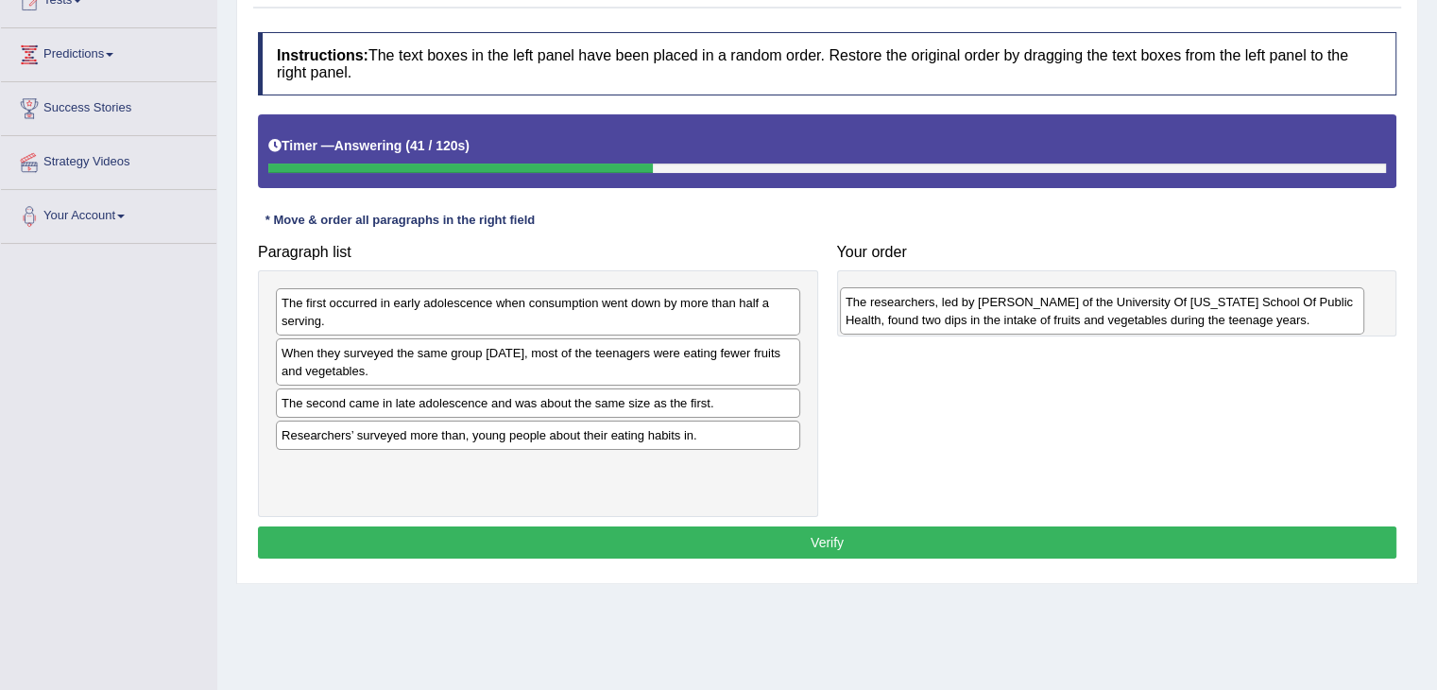
drag, startPoint x: 601, startPoint y: 402, endPoint x: 1165, endPoint y: 302, distance: 572.8
click at [1165, 302] on div "The researchers, led by Nicole I. Larson of the University Of Minnesota School …" at bounding box center [1102, 310] width 524 height 47
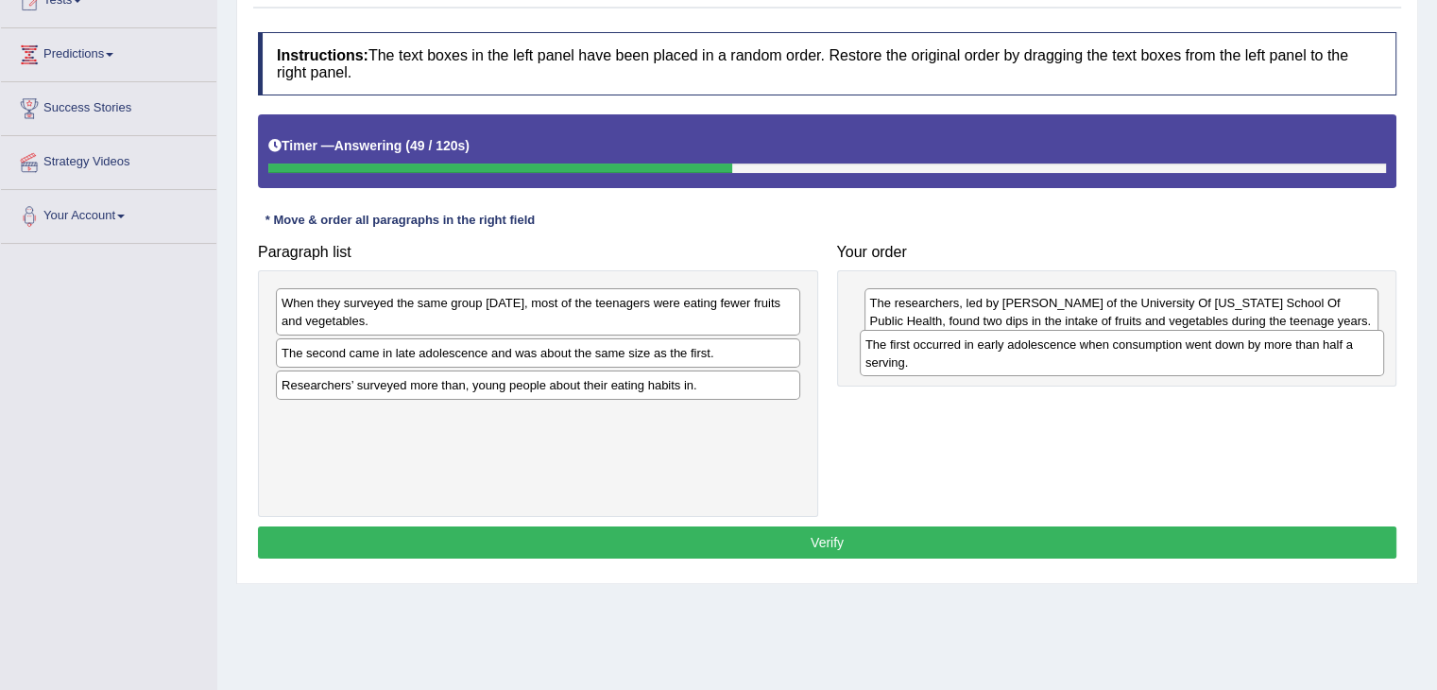
drag, startPoint x: 421, startPoint y: 318, endPoint x: 1005, endPoint y: 360, distance: 585.3
click at [1005, 360] on div "The first occurred in early adolescence when consumption went down by more than…" at bounding box center [1122, 353] width 524 height 47
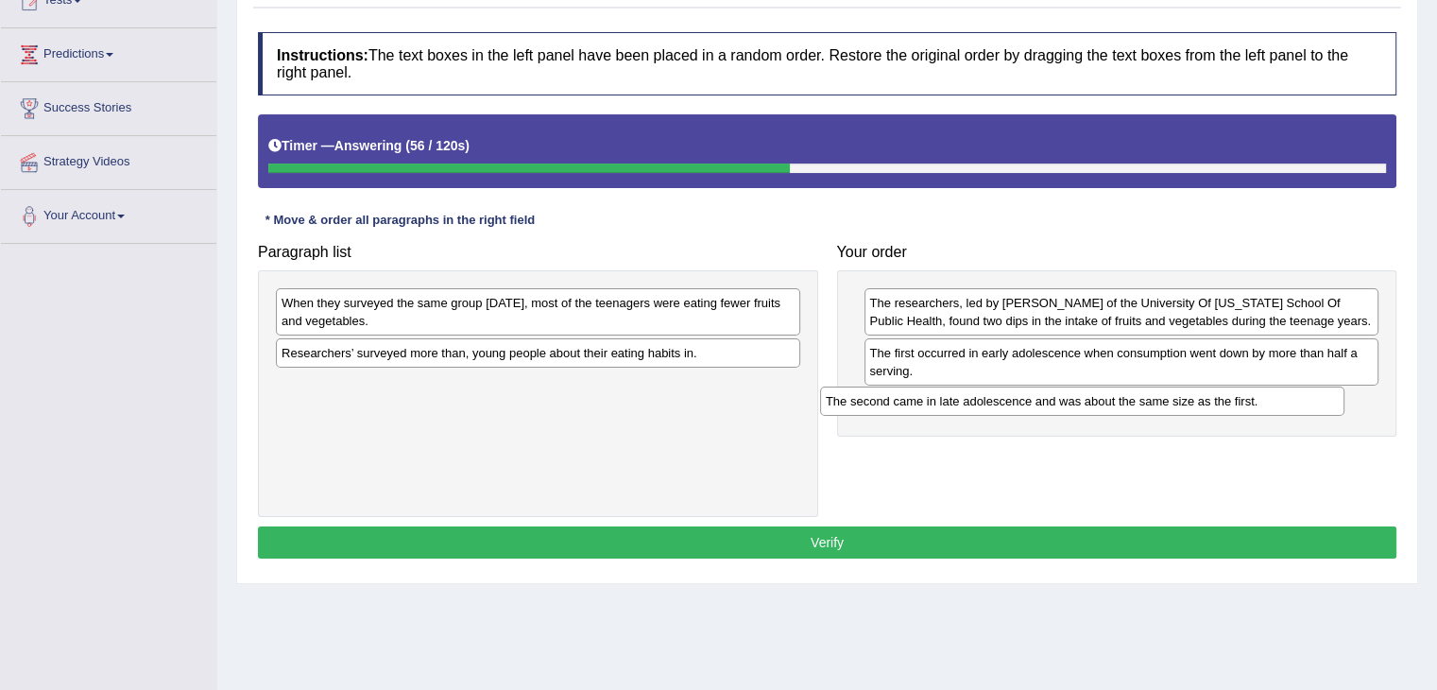
drag, startPoint x: 516, startPoint y: 348, endPoint x: 1067, endPoint y: 393, distance: 553.5
click at [1067, 393] on div "The second came in late adolescence and was about the same size as the first." at bounding box center [1082, 400] width 524 height 29
click at [491, 311] on div "When they surveyed the same group five years later, most of the teenagers were …" at bounding box center [538, 311] width 524 height 47
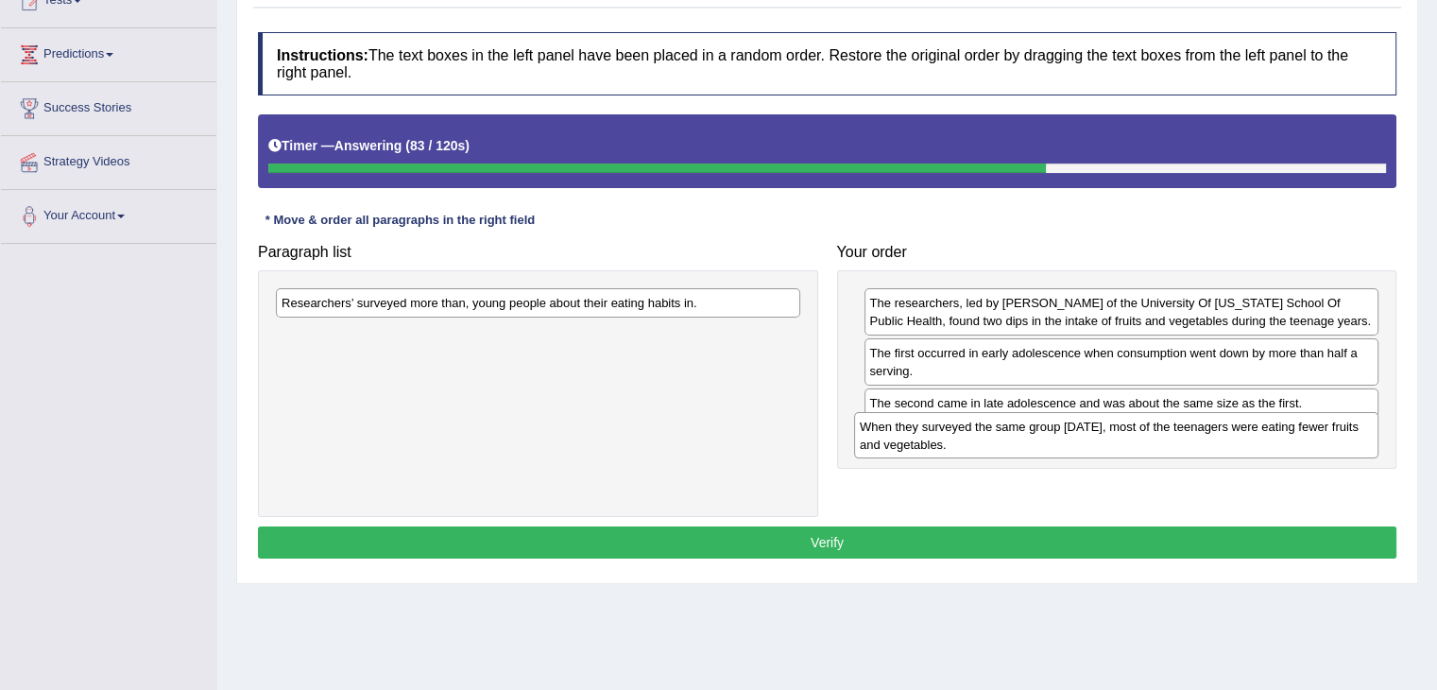
drag, startPoint x: 491, startPoint y: 311, endPoint x: 1071, endPoint y: 433, distance: 592.7
click at [1071, 433] on div "When they surveyed the same group five years later, most of the teenagers were …" at bounding box center [1116, 435] width 524 height 47
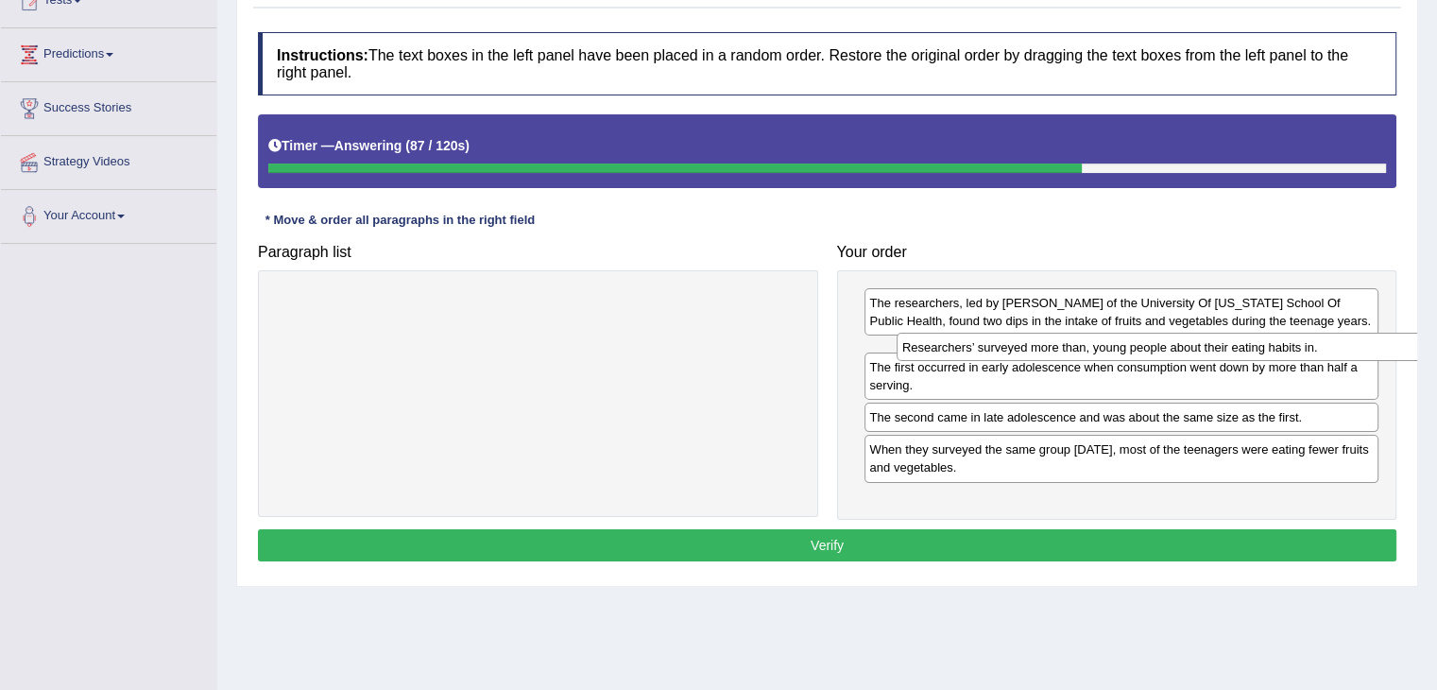
drag, startPoint x: 511, startPoint y: 304, endPoint x: 1131, endPoint y: 350, distance: 621.4
click at [1131, 350] on div "Researchers’ surveyed more than, young people about their eating habits in." at bounding box center [1158, 347] width 524 height 29
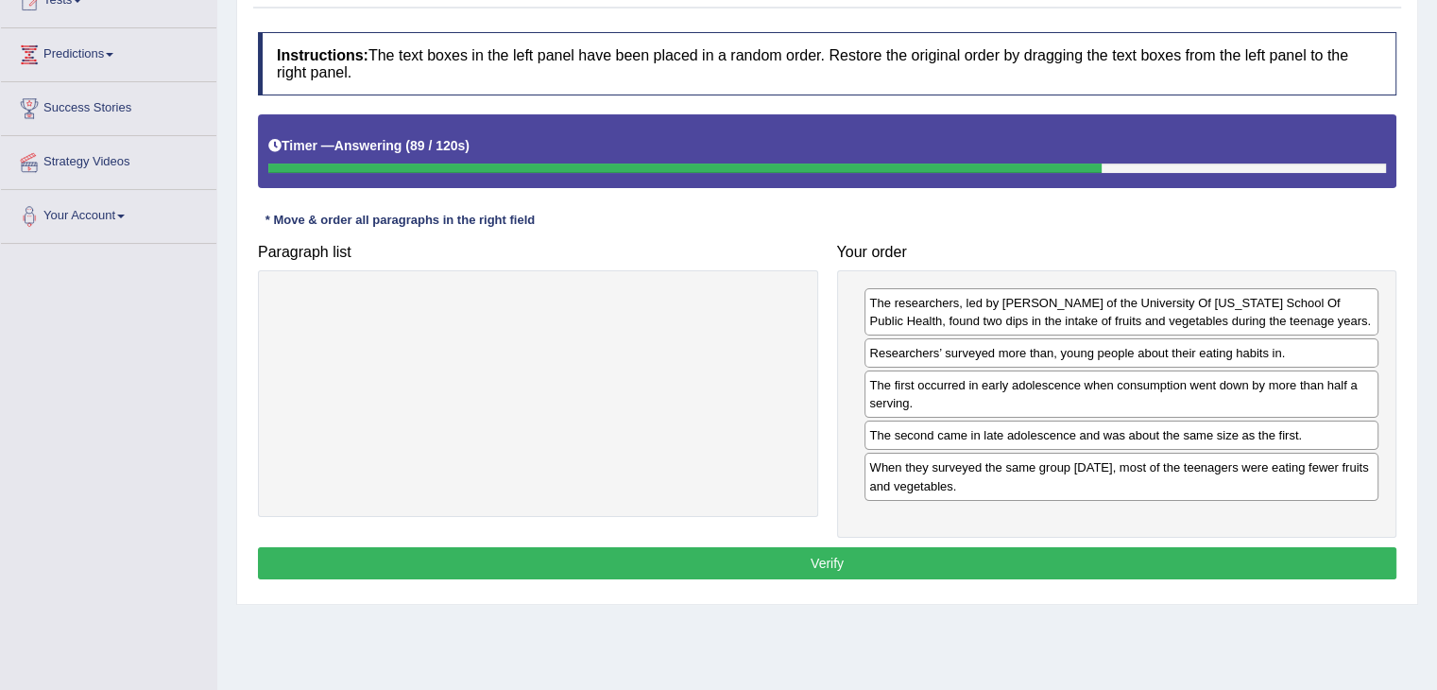
click at [809, 549] on button "Verify" at bounding box center [827, 563] width 1138 height 32
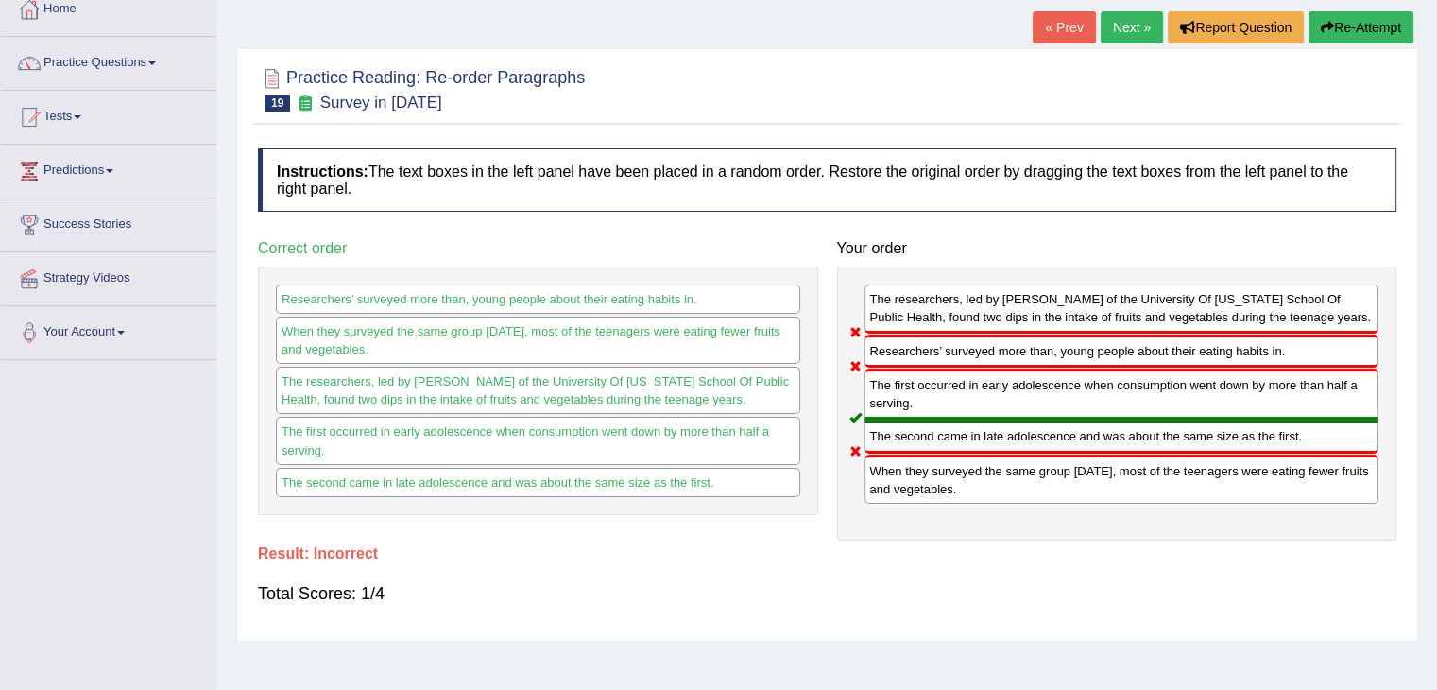
scroll to position [0, 0]
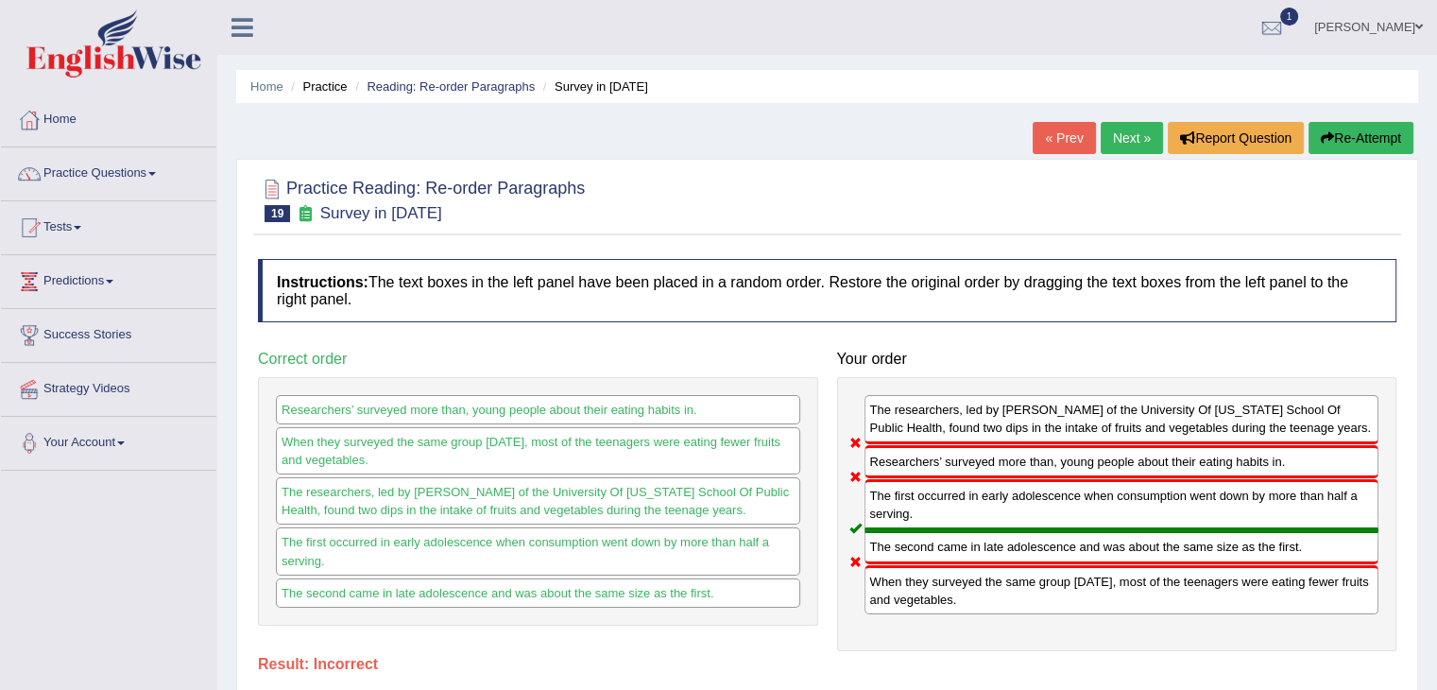
click at [1131, 146] on link "Next »" at bounding box center [1132, 138] width 62 height 32
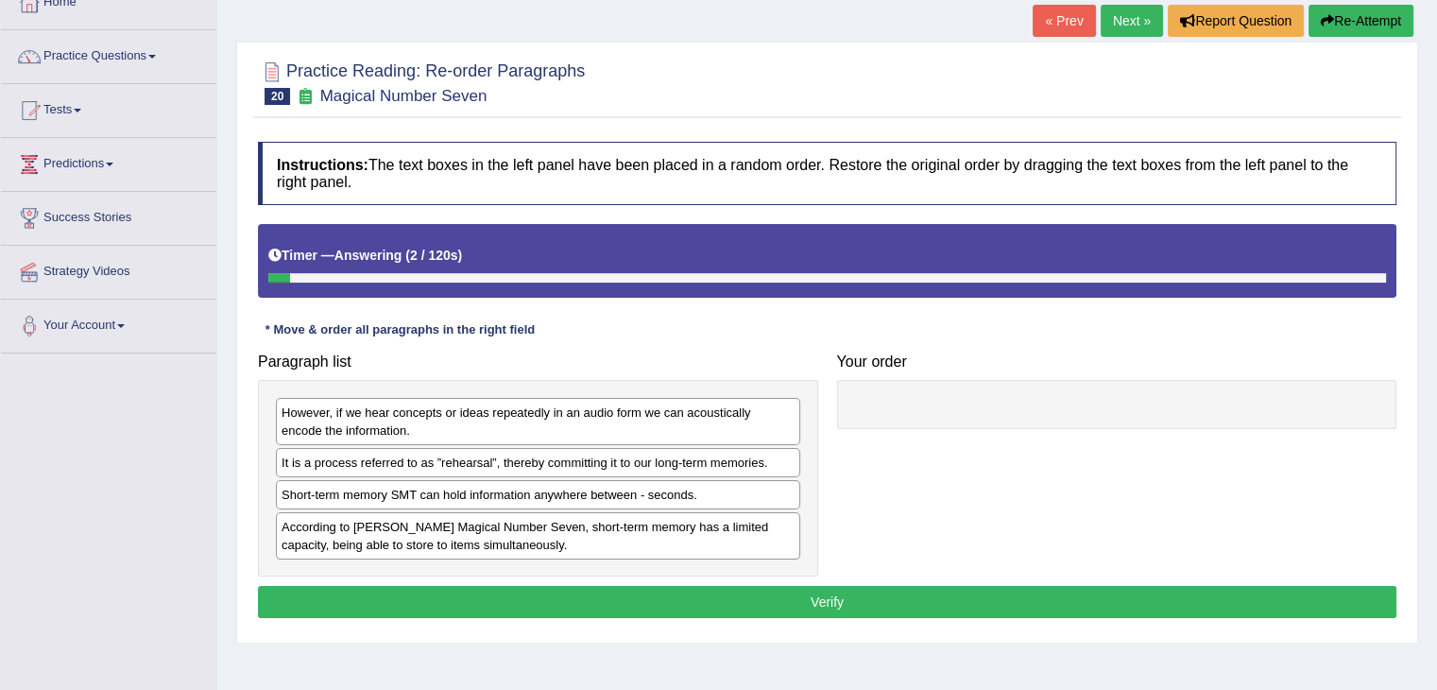
scroll to position [159, 0]
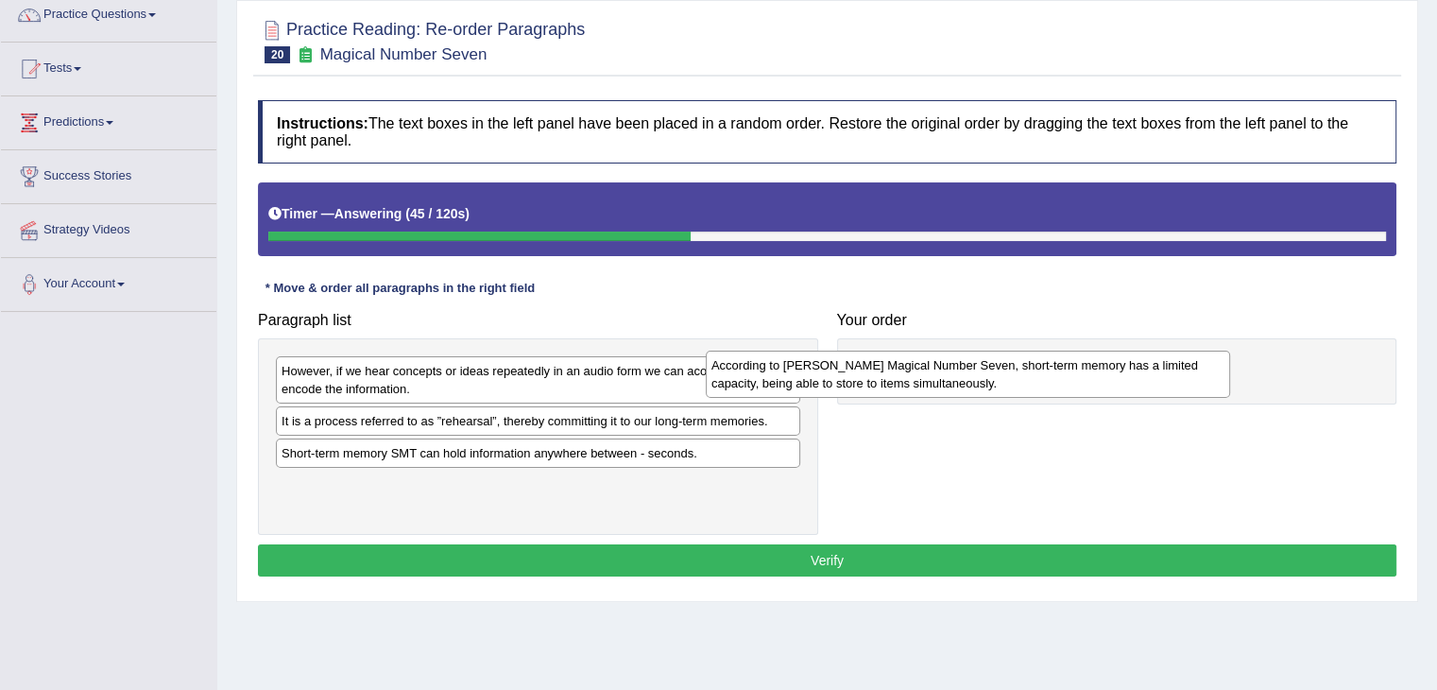
drag, startPoint x: 662, startPoint y: 491, endPoint x: 1093, endPoint y: 372, distance: 446.9
click at [1093, 372] on div "According to Miller's Magical Number Seven, short-term memory has a limited cap…" at bounding box center [968, 373] width 524 height 47
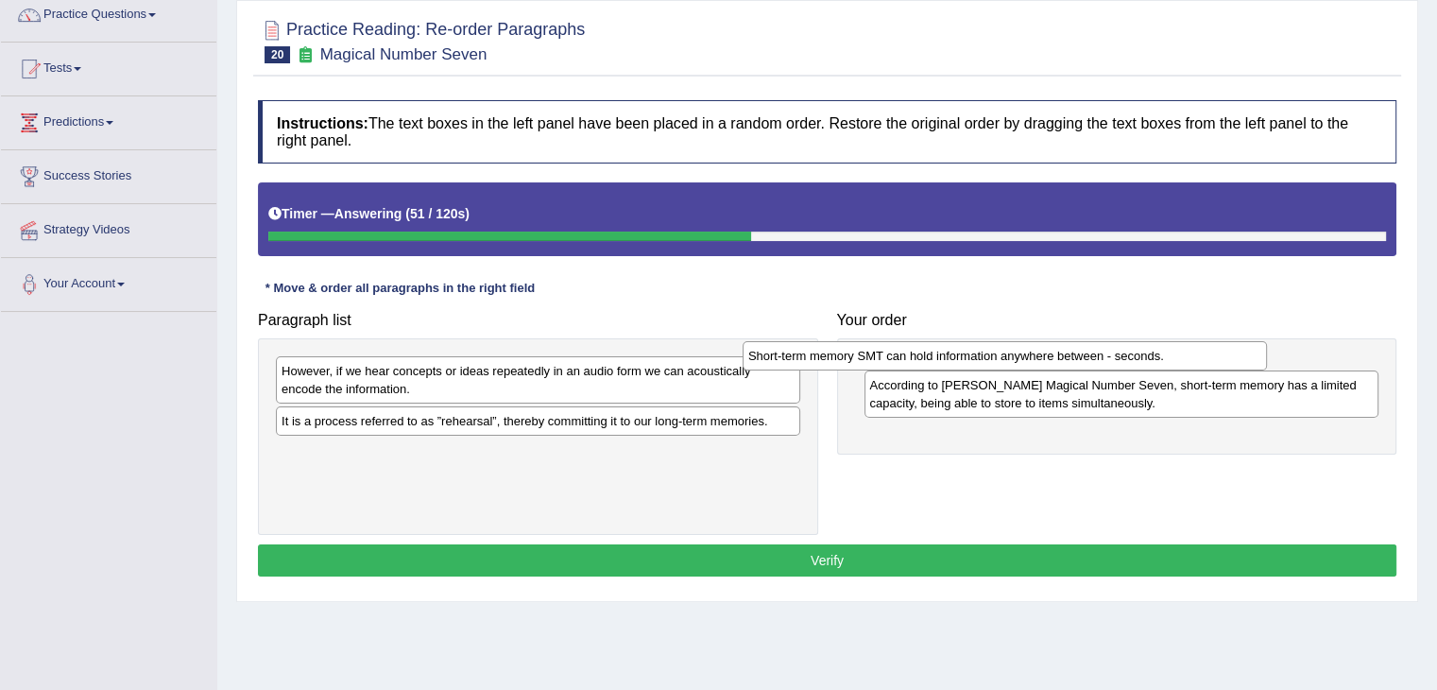
drag, startPoint x: 465, startPoint y: 458, endPoint x: 932, endPoint y: 362, distance: 477.4
click at [932, 362] on div "Short-term memory SMT can hold information anywhere between - seconds." at bounding box center [1005, 355] width 524 height 29
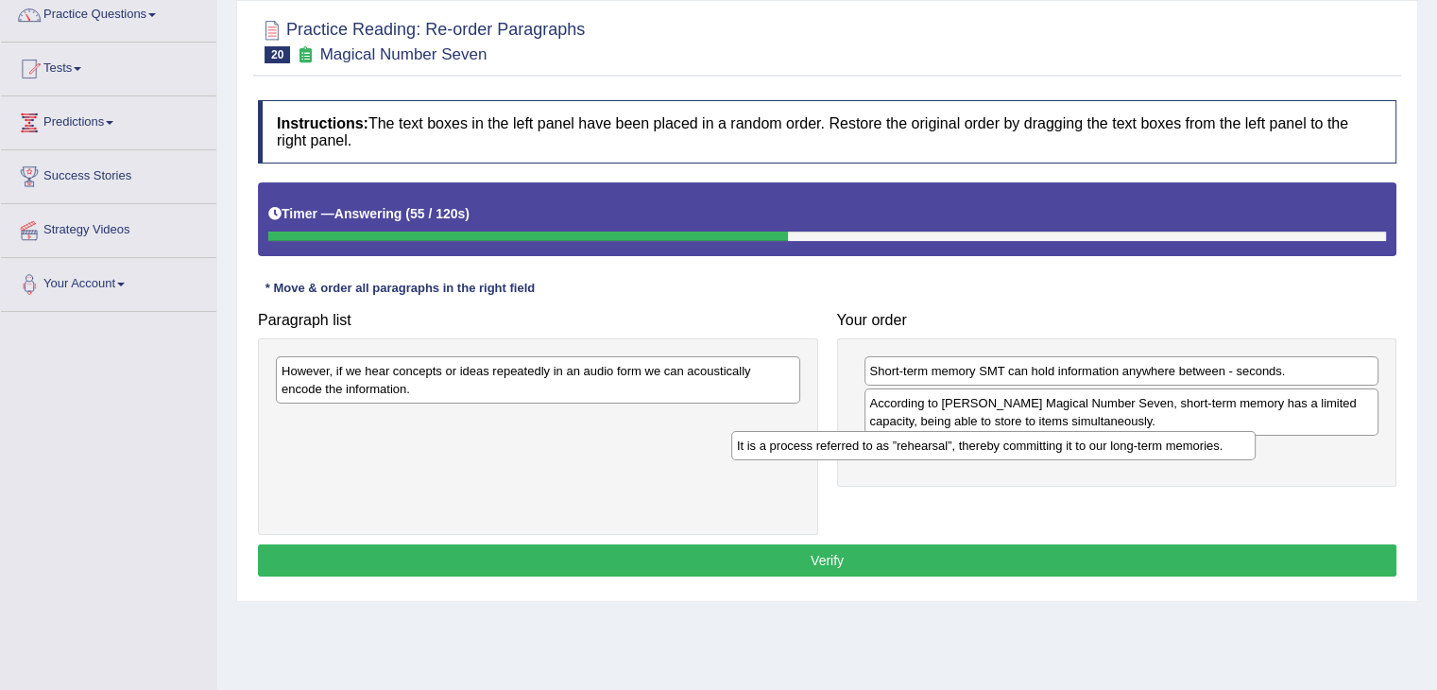
drag, startPoint x: 431, startPoint y: 427, endPoint x: 886, endPoint y: 452, distance: 456.0
click at [886, 452] on div "It is a process referred to as ”rehearsal”, thereby committing it to our long-t…" at bounding box center [993, 445] width 524 height 29
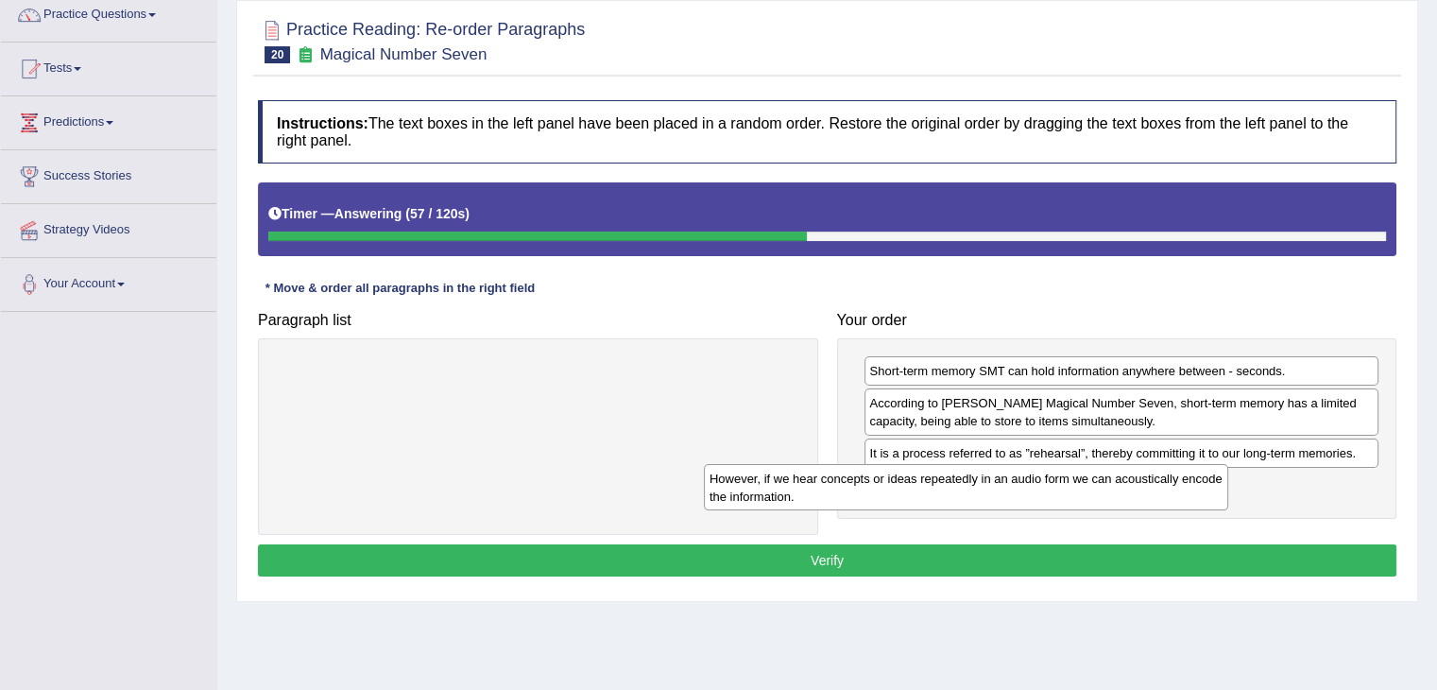
drag, startPoint x: 581, startPoint y: 382, endPoint x: 1009, endPoint y: 490, distance: 441.5
click at [1009, 490] on div "However, if we hear concepts or ideas repeatedly in an audio form we can acoust…" at bounding box center [966, 487] width 524 height 47
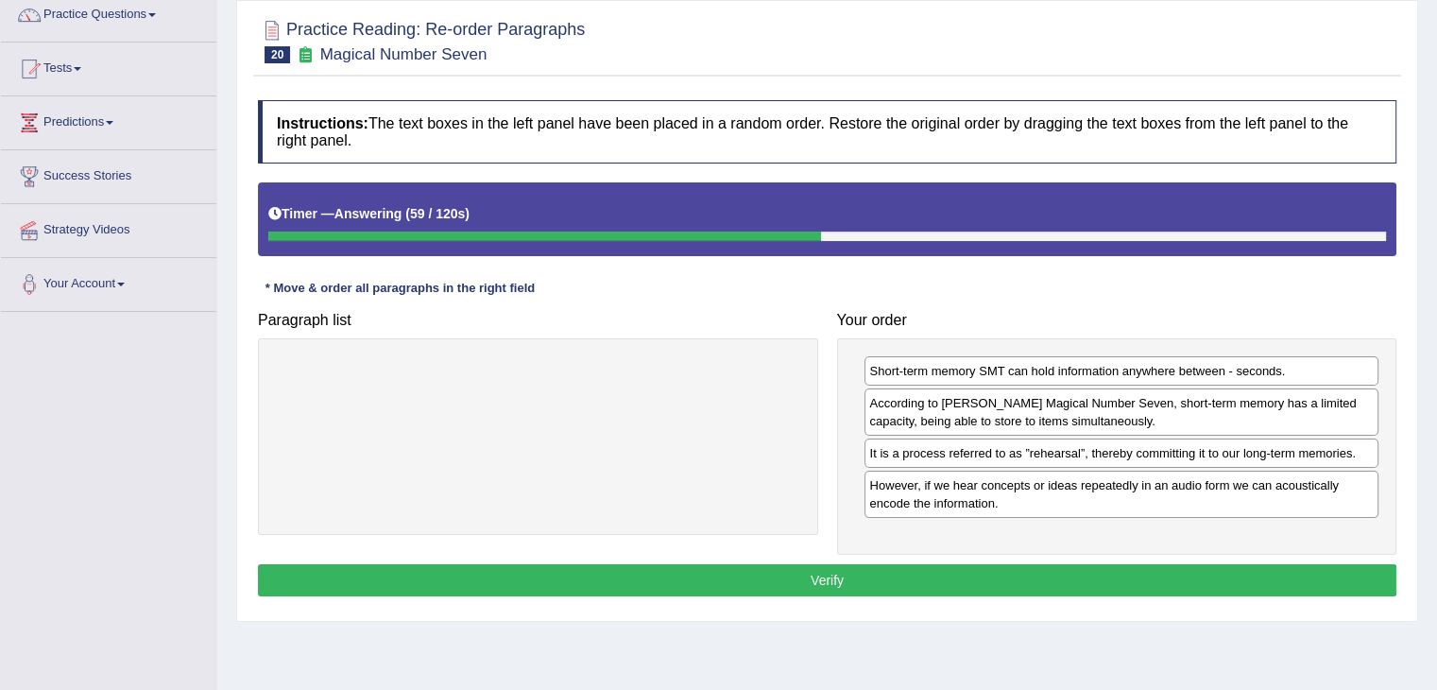
click at [809, 572] on button "Verify" at bounding box center [827, 580] width 1138 height 32
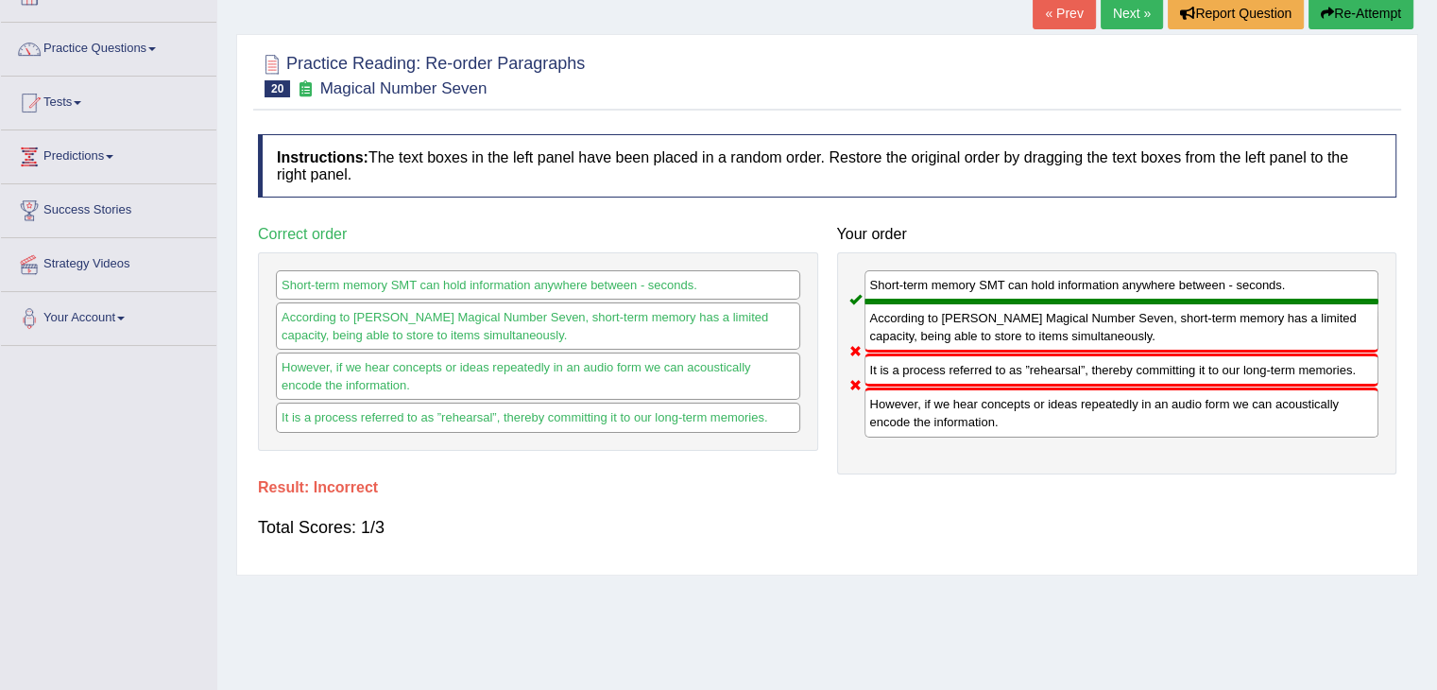
scroll to position [0, 0]
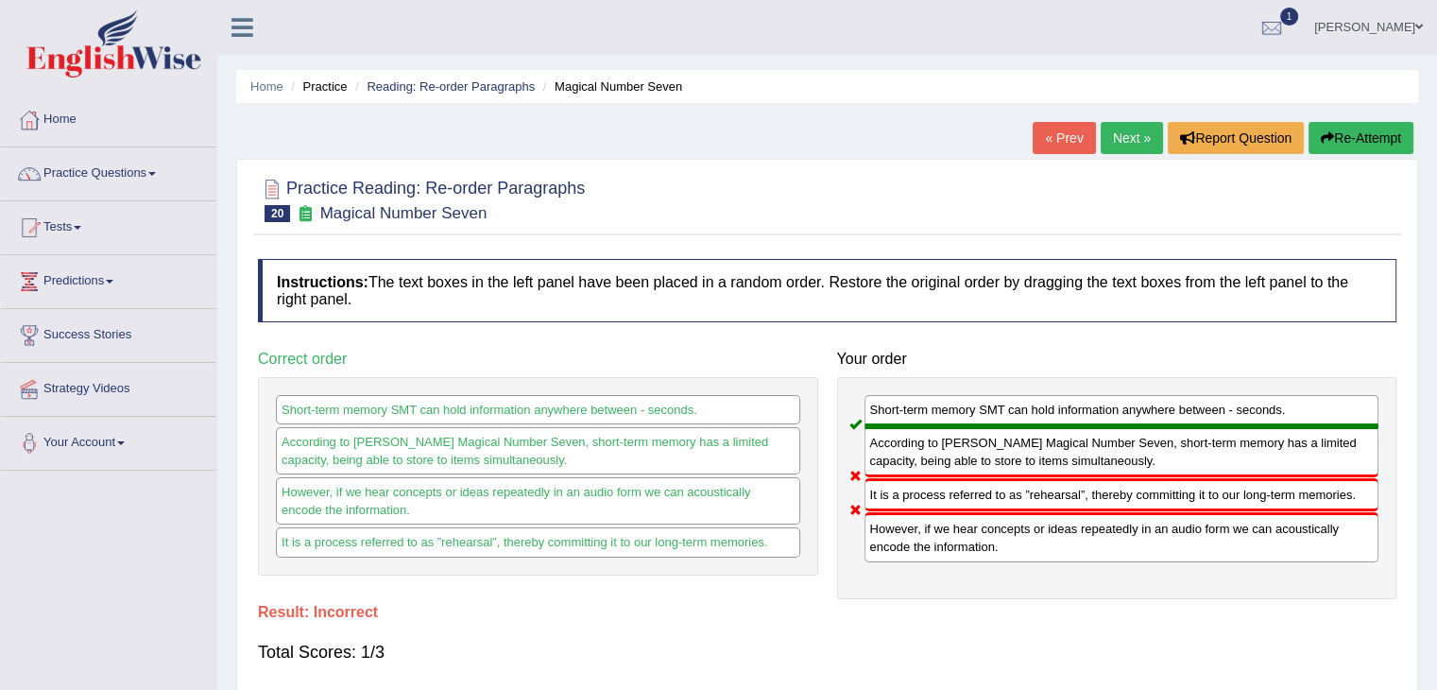
click at [1122, 147] on link "Next »" at bounding box center [1132, 138] width 62 height 32
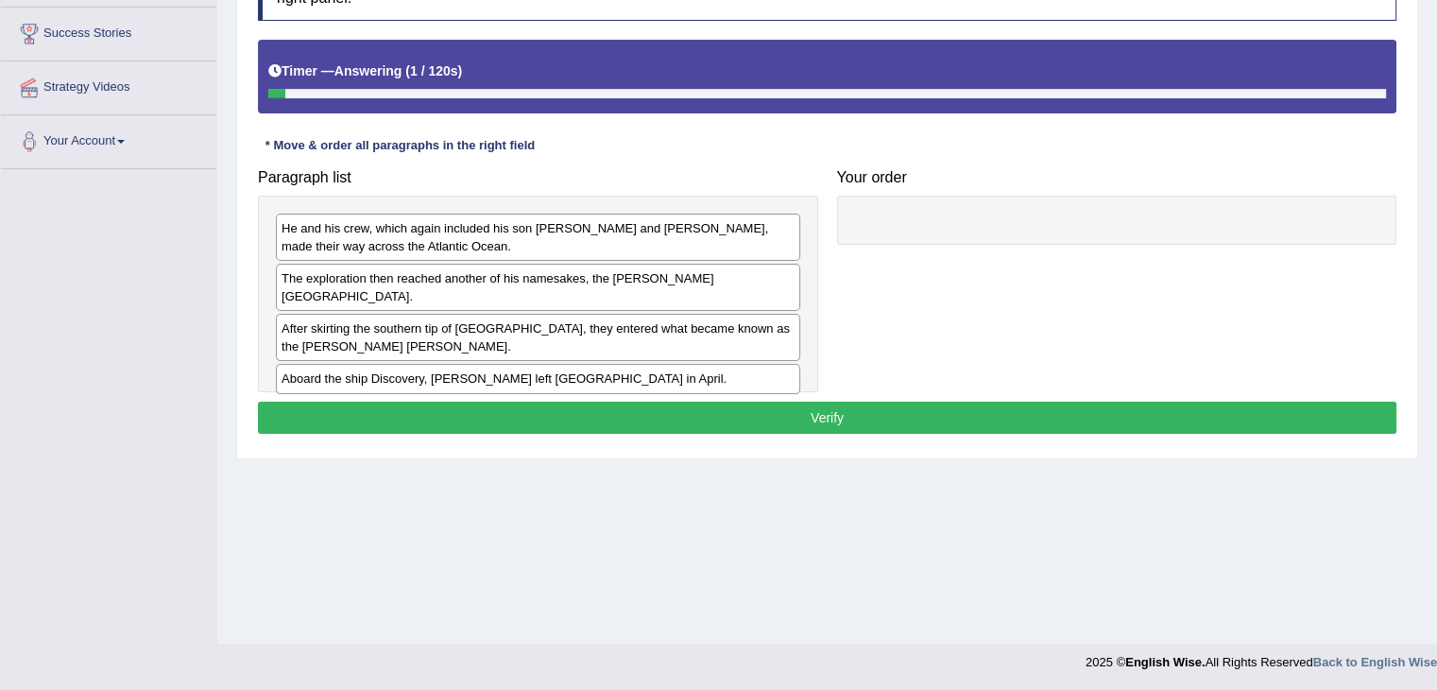
scroll to position [302, 0]
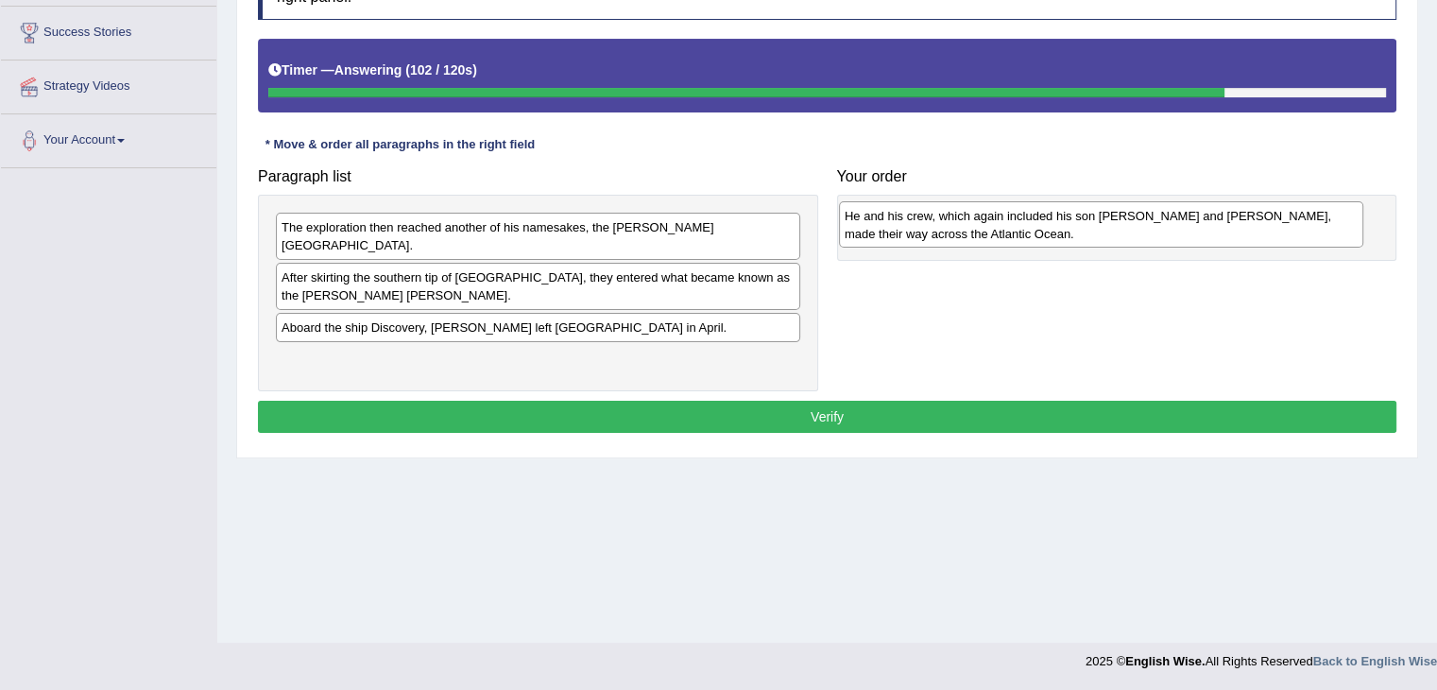
drag, startPoint x: 518, startPoint y: 250, endPoint x: 1080, endPoint y: 240, distance: 562.2
click at [1080, 240] on div "He and his crew, which again included his son [PERSON_NAME] and [PERSON_NAME], …" at bounding box center [1101, 224] width 524 height 47
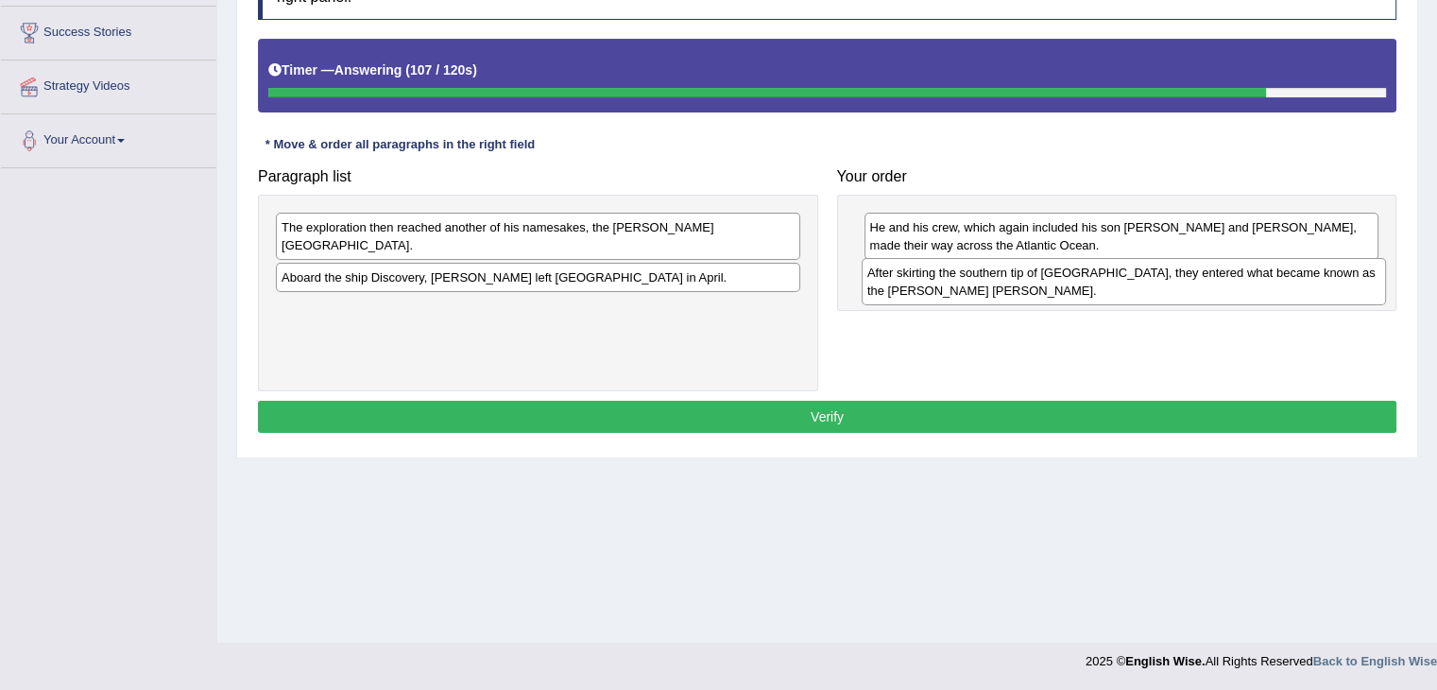
drag, startPoint x: 514, startPoint y: 274, endPoint x: 1100, endPoint y: 288, distance: 585.9
click at [1100, 288] on div "After skirting the southern tip of [GEOGRAPHIC_DATA], they entered what became …" at bounding box center [1124, 281] width 524 height 47
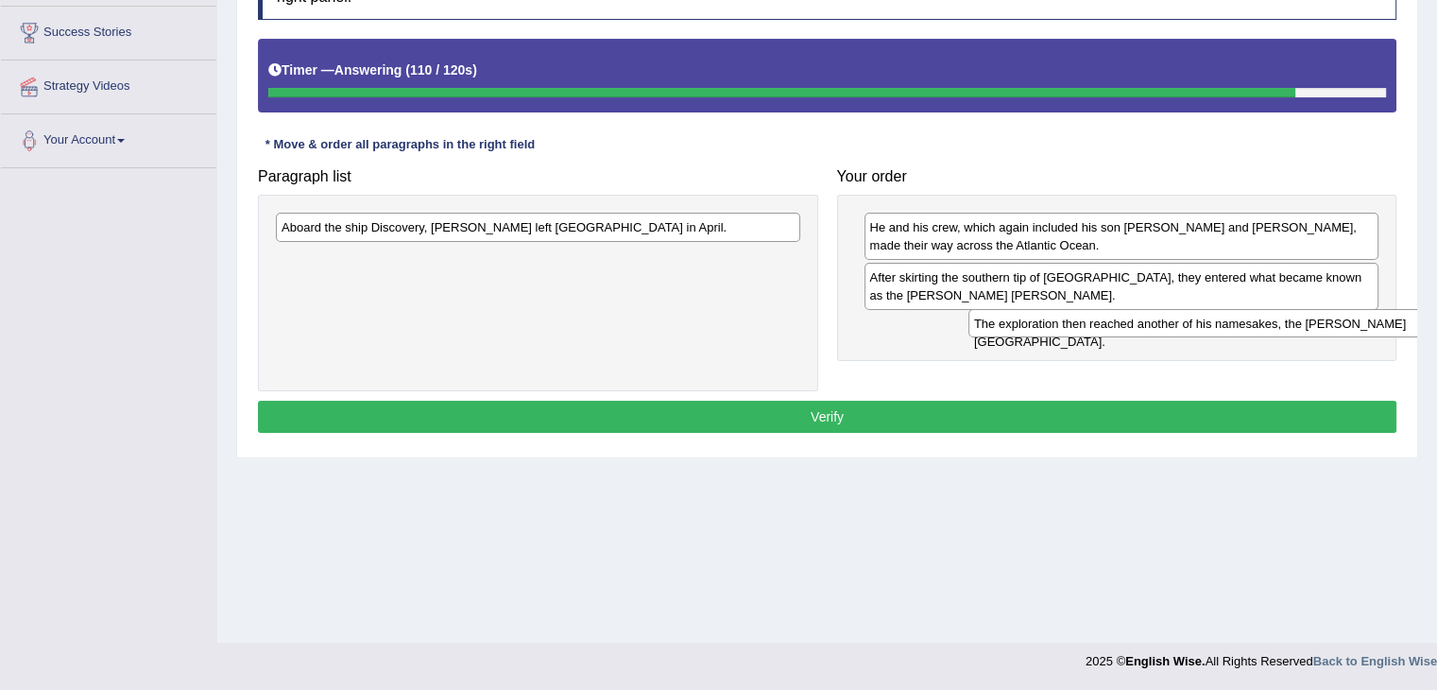
drag, startPoint x: 418, startPoint y: 226, endPoint x: 1111, endPoint y: 322, distance: 699.1
click at [1111, 322] on div "The exploration then reached another of his namesakes, the [PERSON_NAME][GEOGRA…" at bounding box center [1230, 323] width 524 height 29
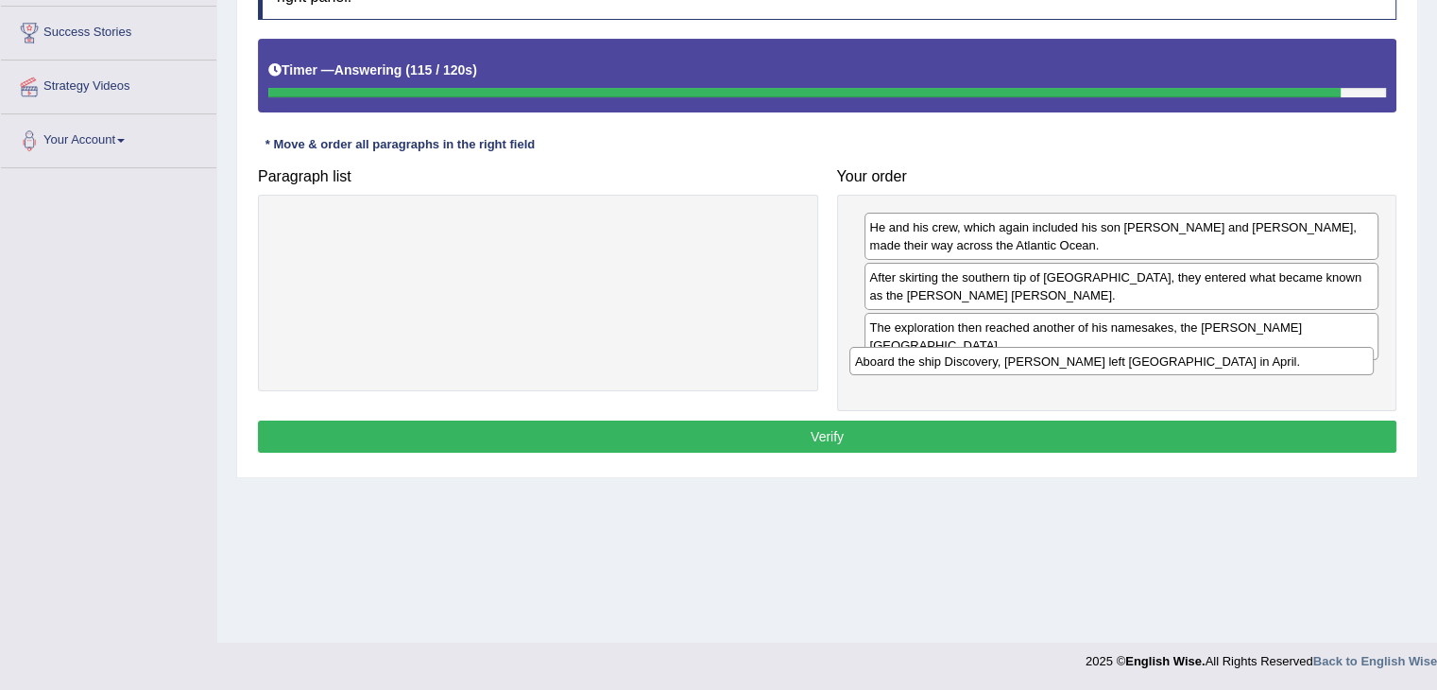
drag, startPoint x: 604, startPoint y: 222, endPoint x: 1177, endPoint y: 356, distance: 588.9
click at [1177, 356] on div "Aboard the ship Discovery, [PERSON_NAME] left [GEOGRAPHIC_DATA] in April." at bounding box center [1111, 361] width 524 height 29
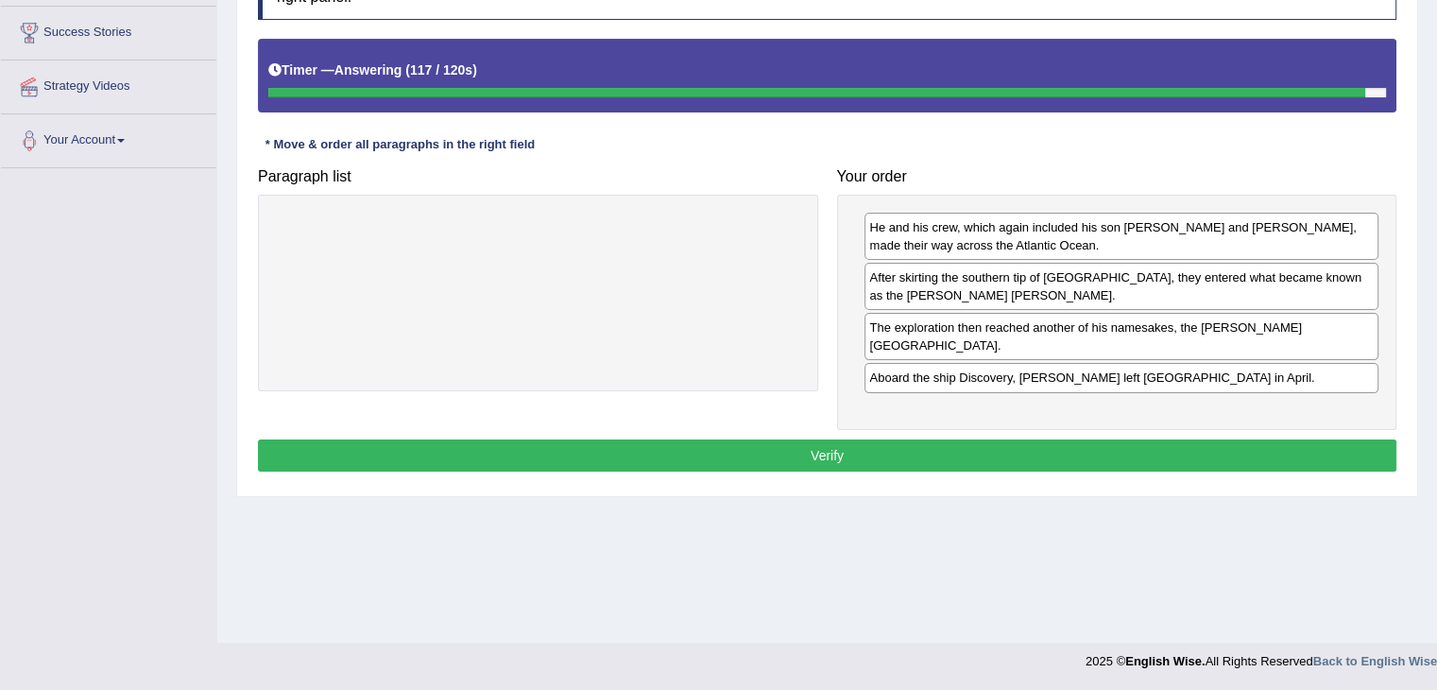
click at [1177, 363] on div "Aboard the ship Discovery, [PERSON_NAME] left [GEOGRAPHIC_DATA] in April." at bounding box center [1121, 377] width 515 height 29
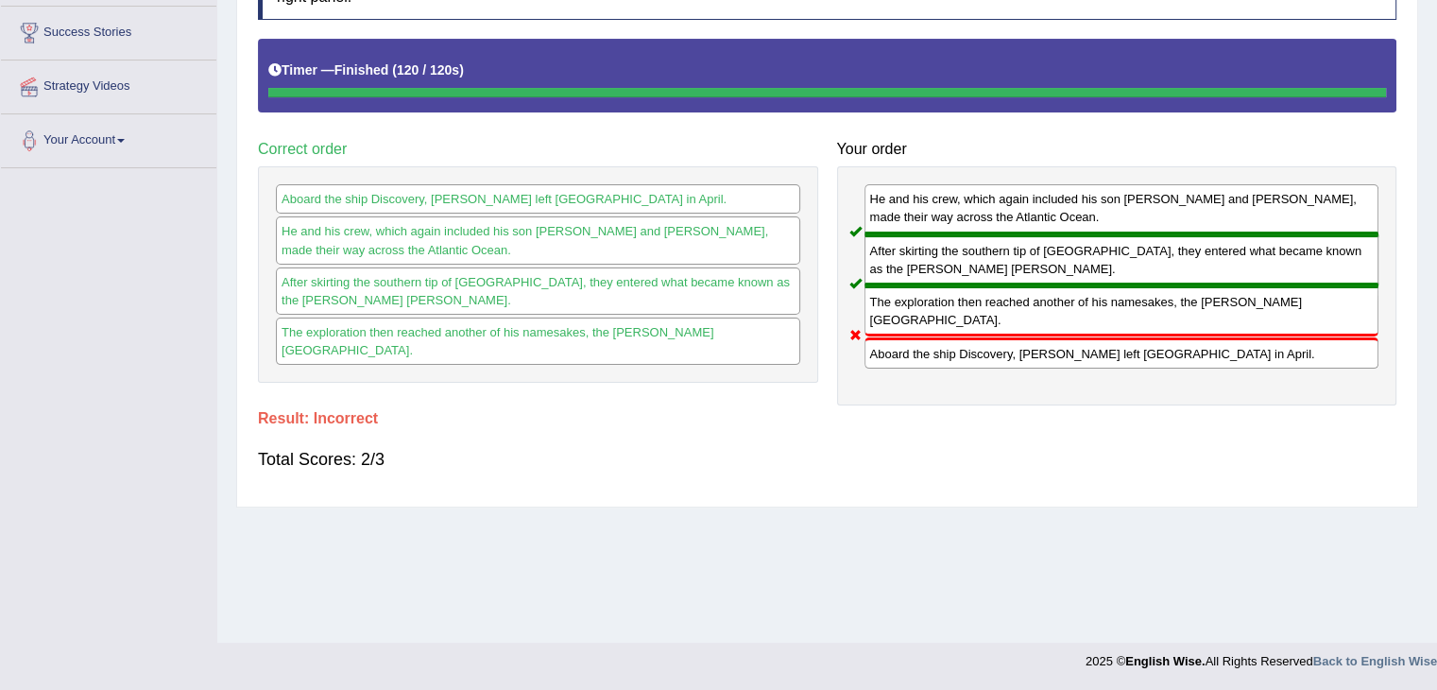
click at [910, 286] on div "The exploration then reached another of his namesakes, the [PERSON_NAME][GEOGRA…" at bounding box center [1121, 310] width 515 height 51
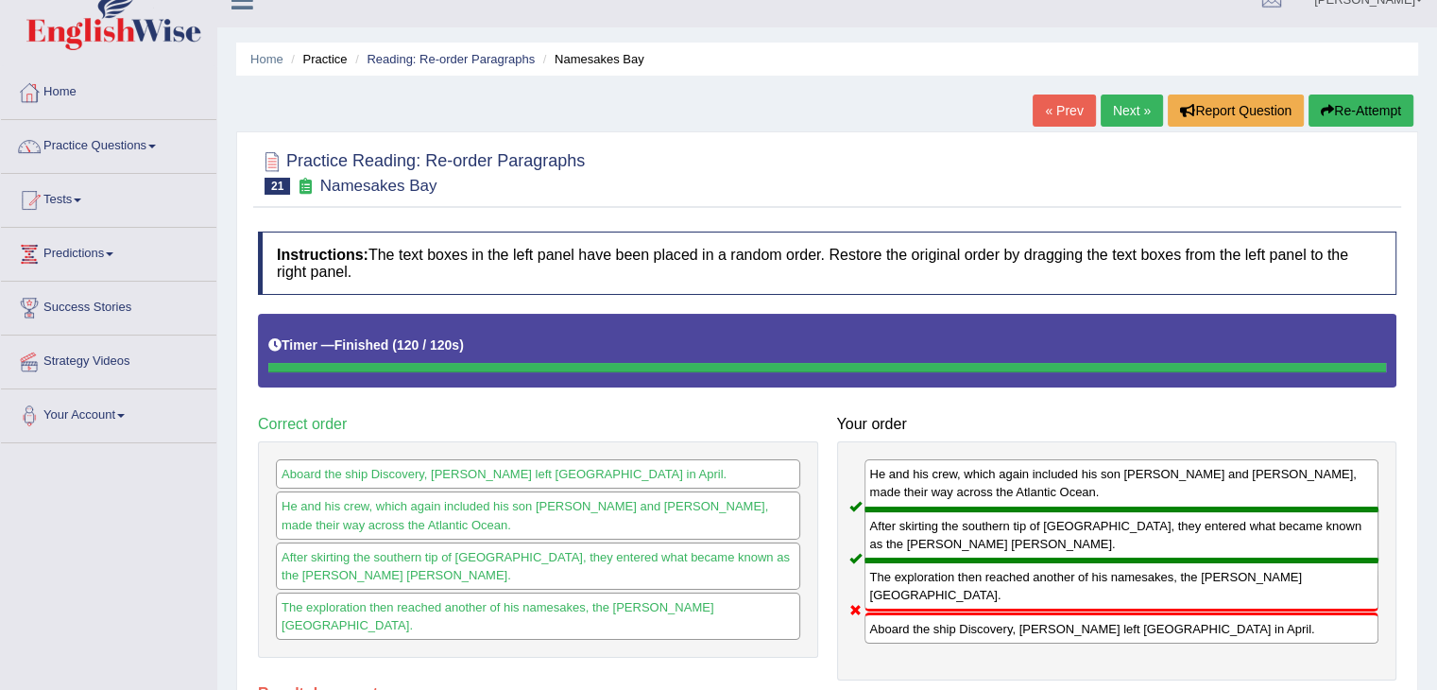
scroll to position [0, 0]
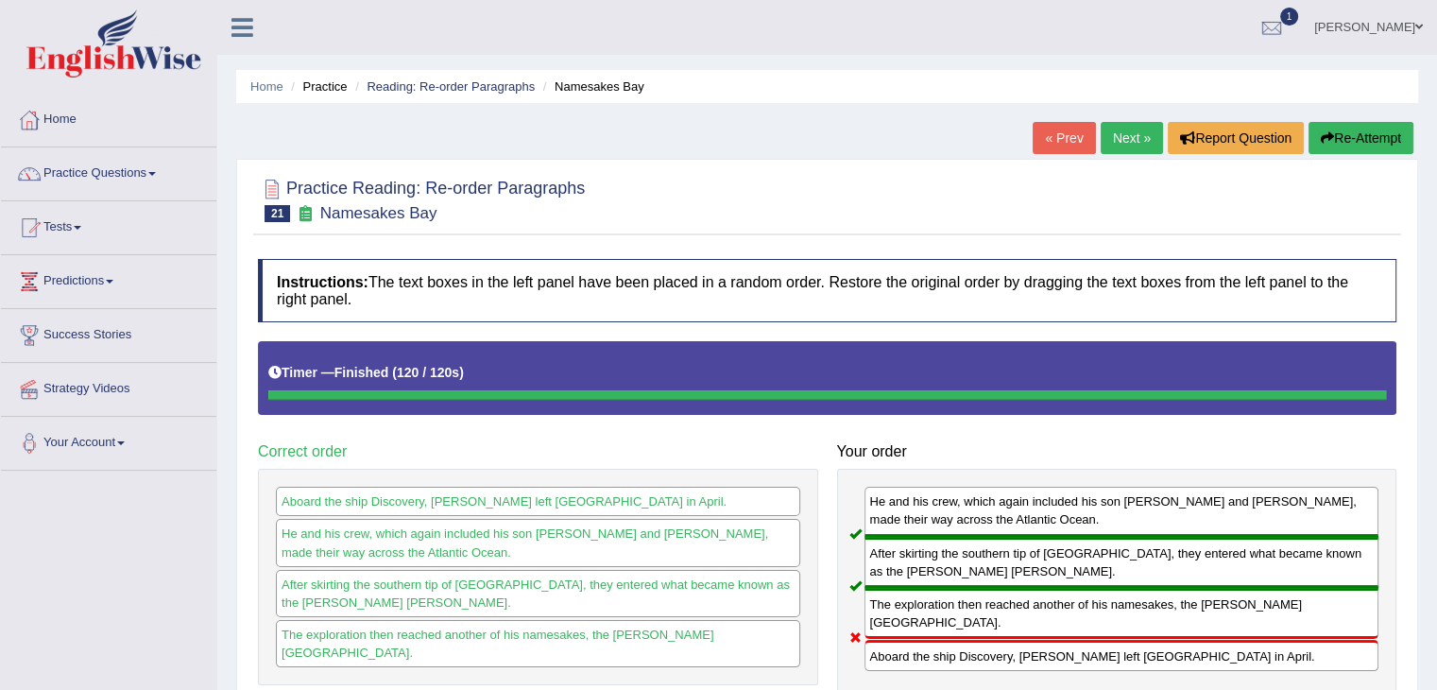
click at [1129, 139] on link "Next »" at bounding box center [1132, 138] width 62 height 32
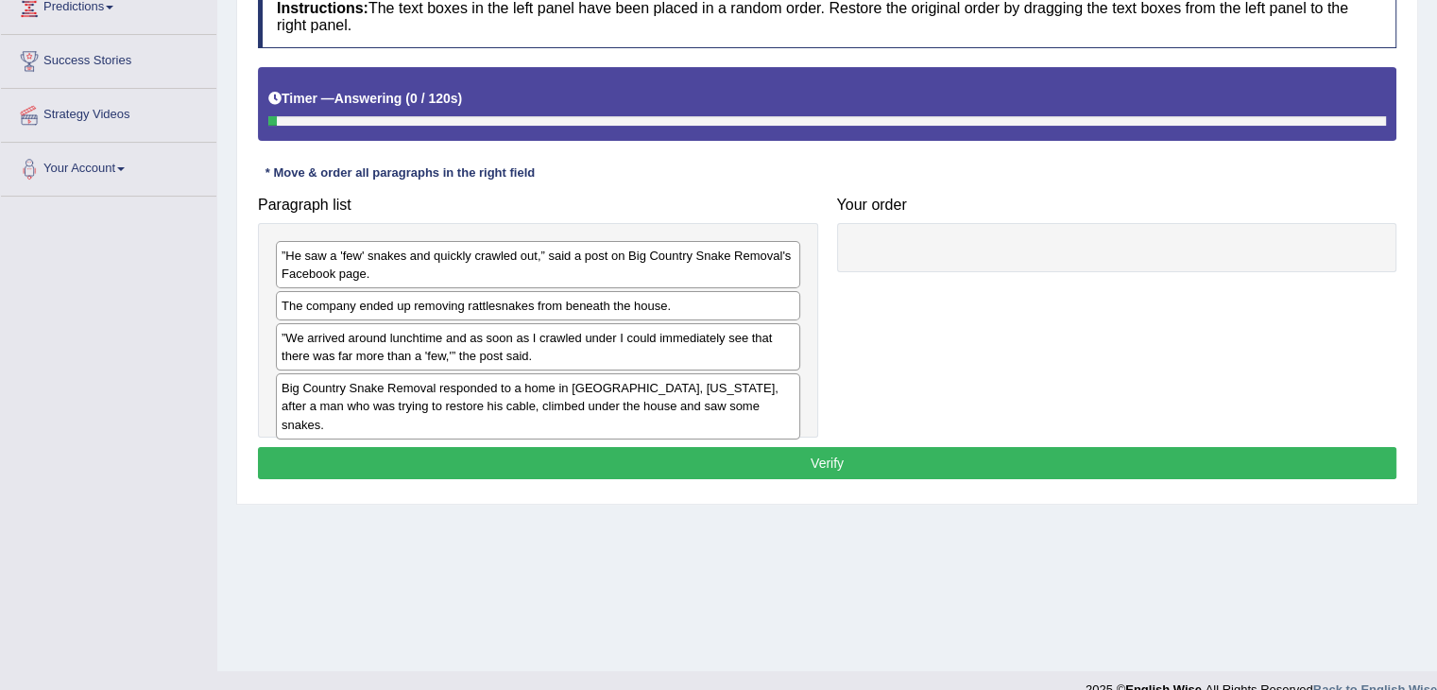
scroll to position [302, 0]
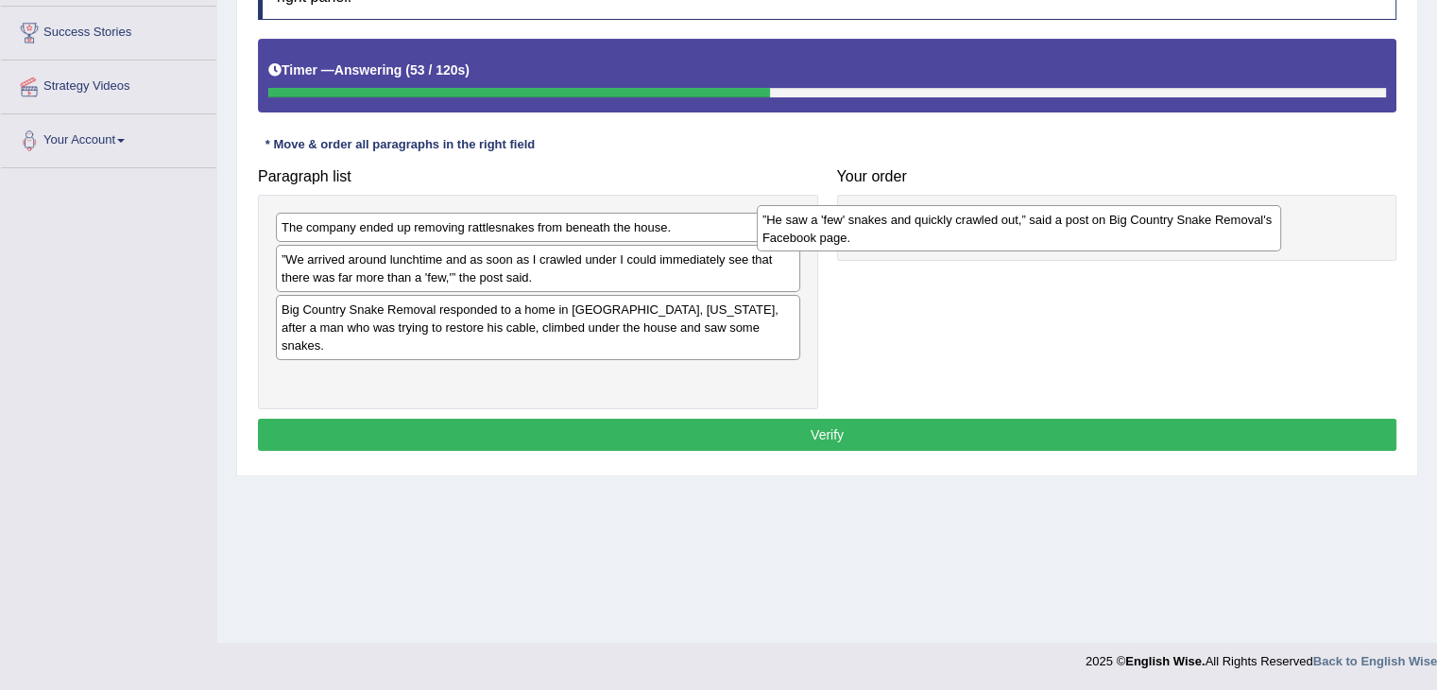
drag, startPoint x: 537, startPoint y: 236, endPoint x: 1017, endPoint y: 229, distance: 480.9
click at [1017, 229] on div "”He saw a 'few' snakes and quickly crawled out,” said a post on Big Country Sna…" at bounding box center [1019, 228] width 524 height 47
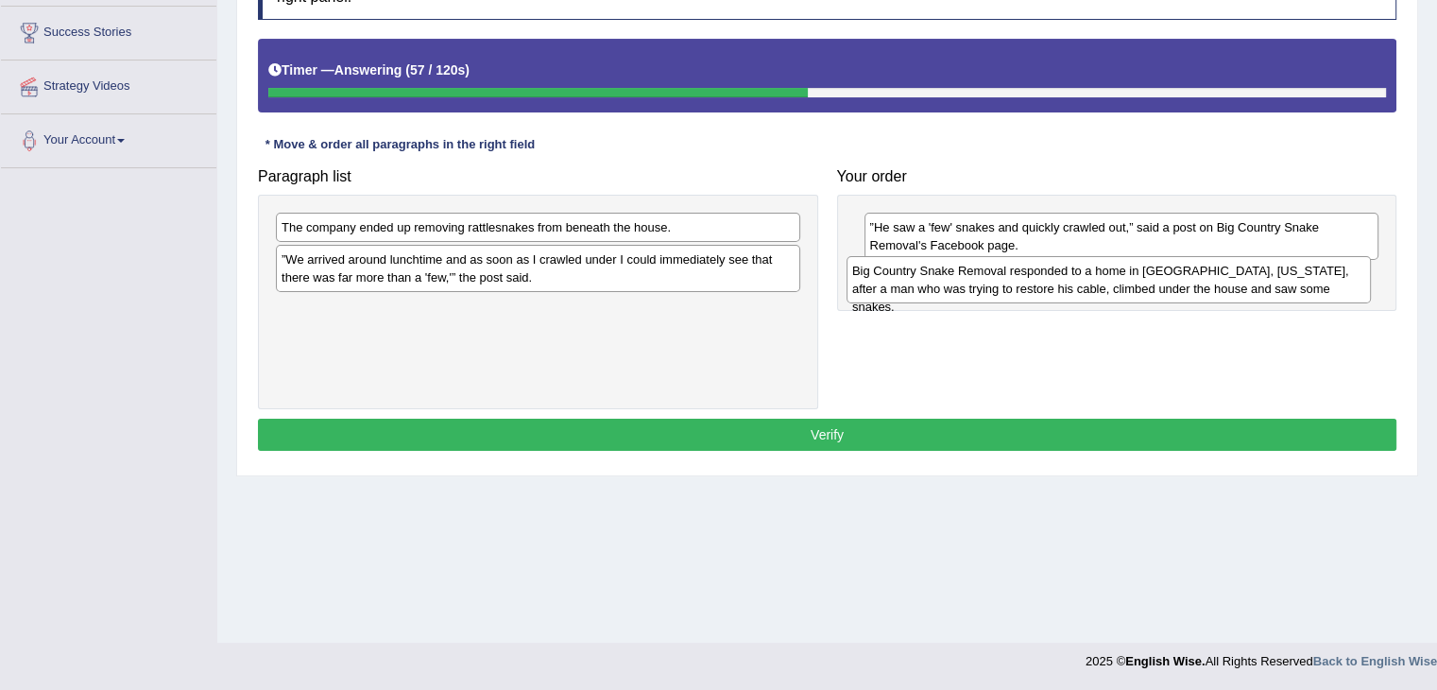
drag, startPoint x: 553, startPoint y: 318, endPoint x: 1124, endPoint y: 287, distance: 572.4
click at [1124, 287] on div "Big Country Snake Removal responded to a home in [GEOGRAPHIC_DATA], [US_STATE],…" at bounding box center [1108, 279] width 524 height 47
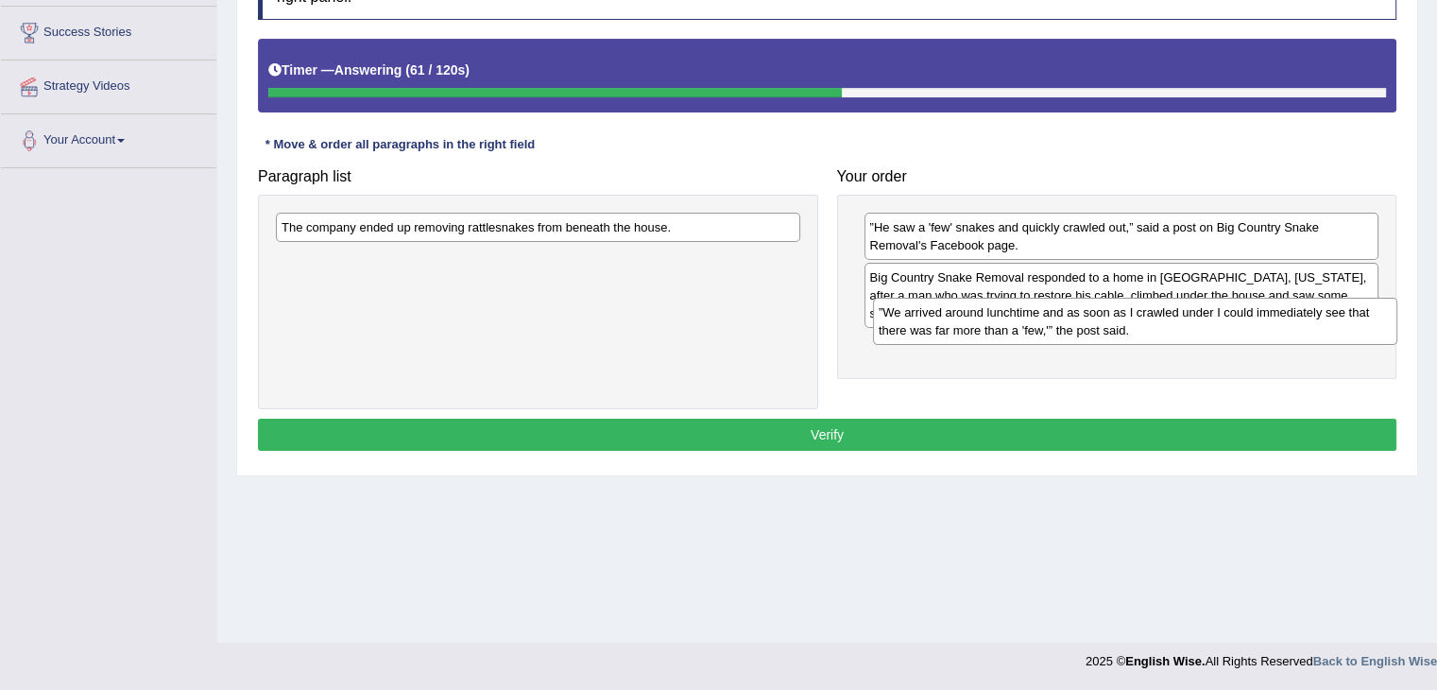
drag, startPoint x: 487, startPoint y: 248, endPoint x: 1102, endPoint y: 308, distance: 617.9
click at [1102, 308] on div "”We arrived around lunchtime and as soon as I crawled under I could immediately…" at bounding box center [1135, 321] width 524 height 47
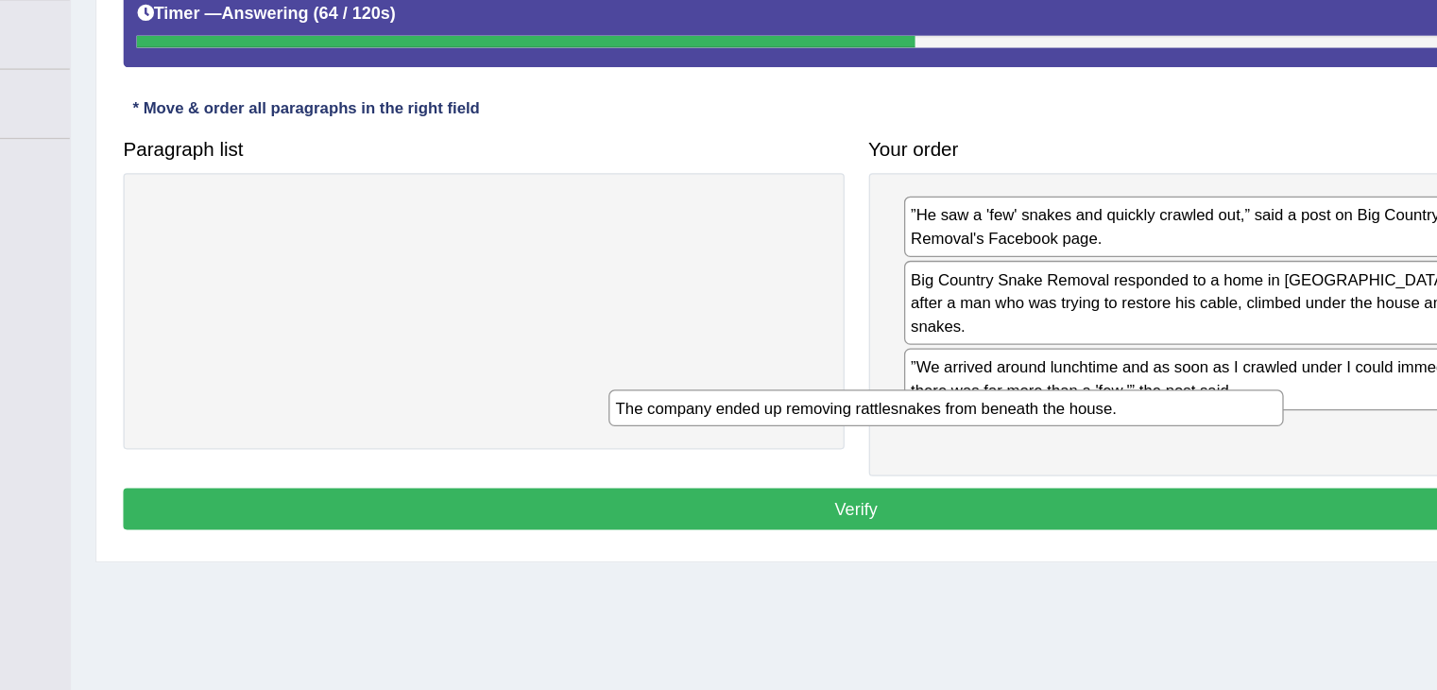
drag, startPoint x: 678, startPoint y: 222, endPoint x: 1038, endPoint y: 370, distance: 389.3
click at [1038, 370] on div "The company ended up removing rattlesnakes from beneath the house." at bounding box center [897, 377] width 524 height 29
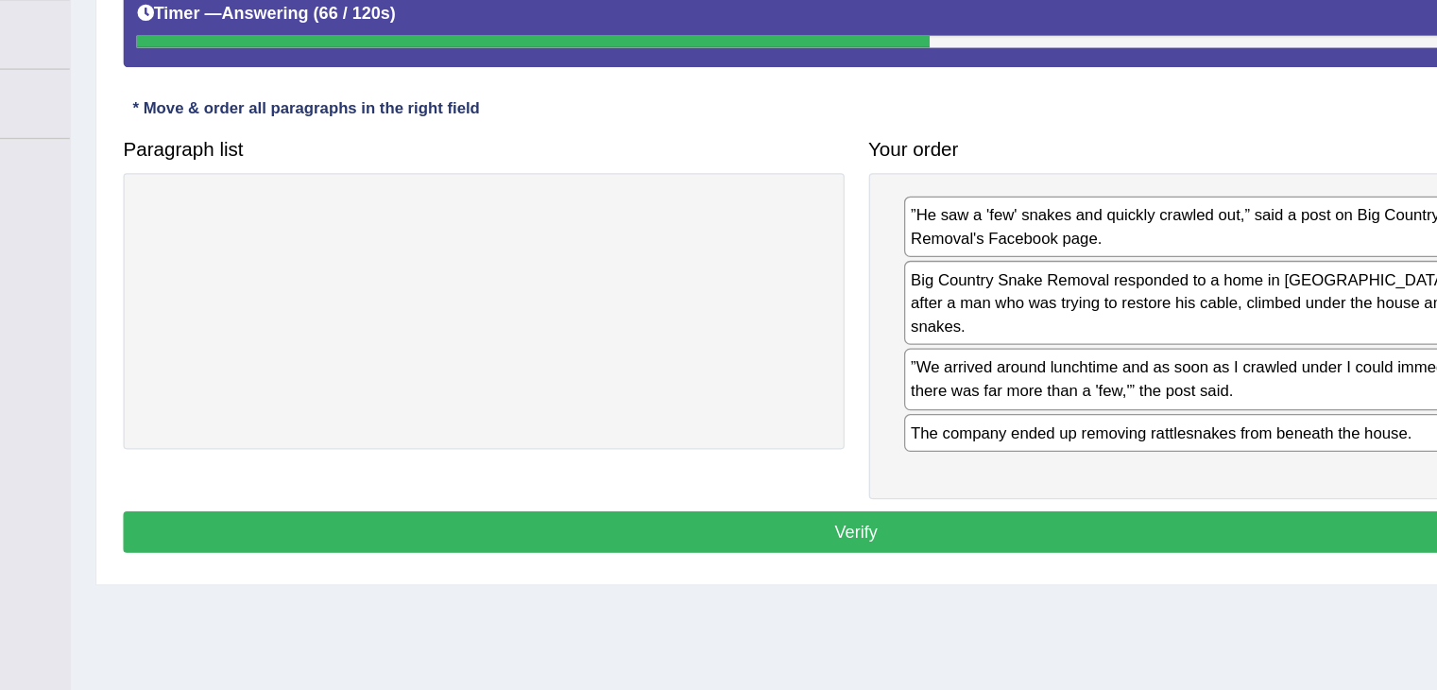
click at [828, 457] on button "Verify" at bounding box center [827, 473] width 1138 height 32
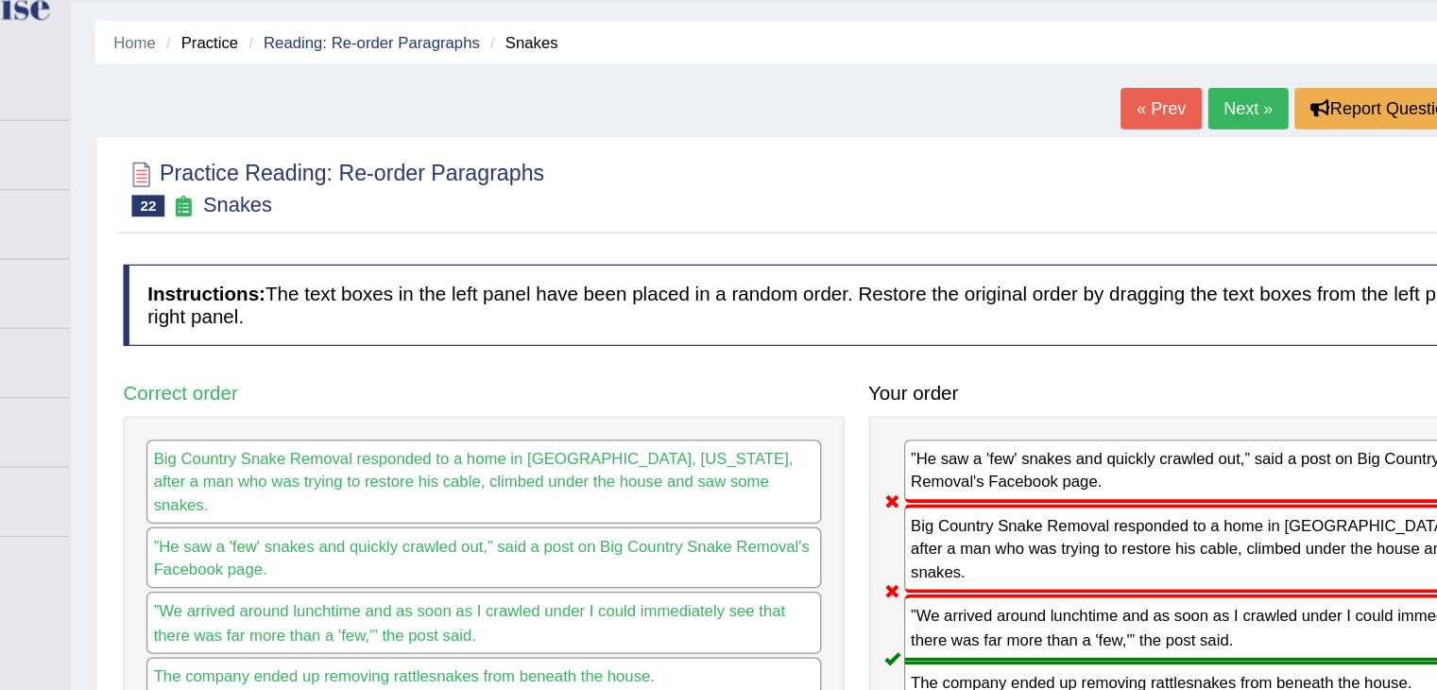
scroll to position [0, 0]
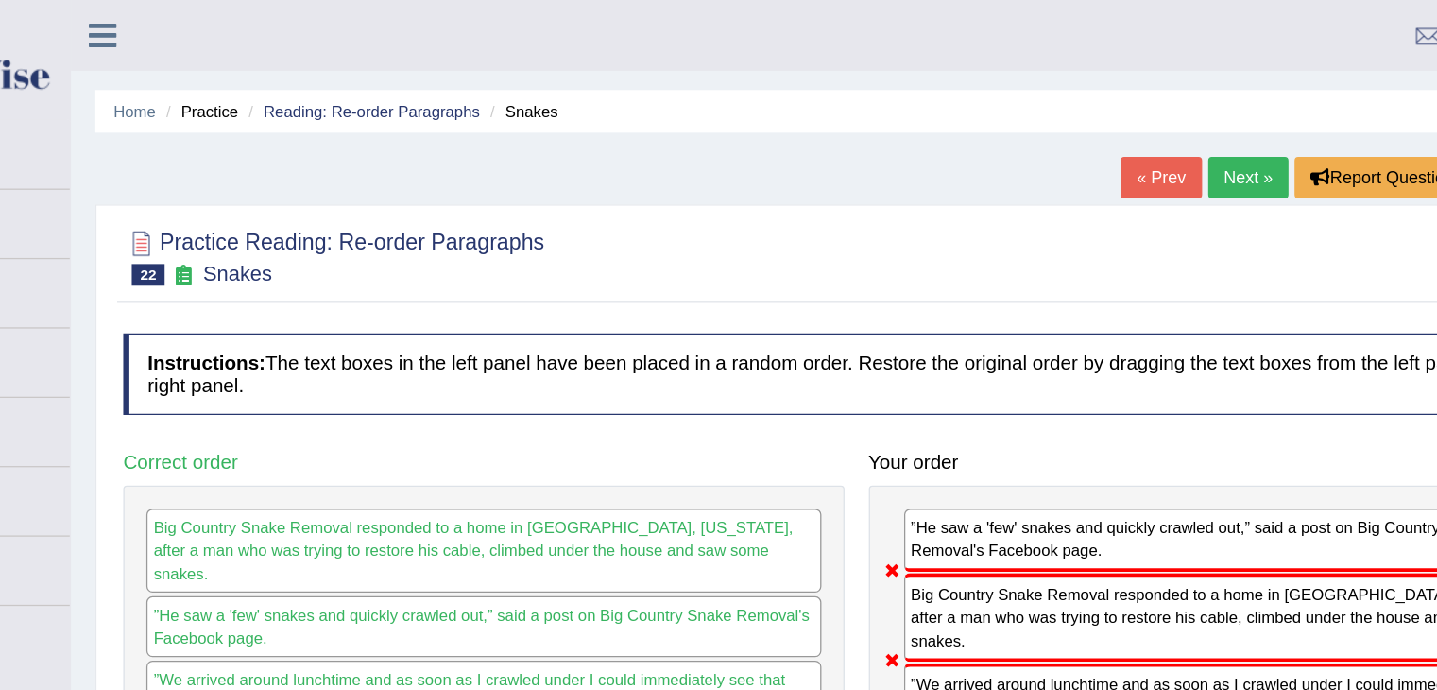
click at [1113, 139] on link "Next »" at bounding box center [1132, 138] width 62 height 32
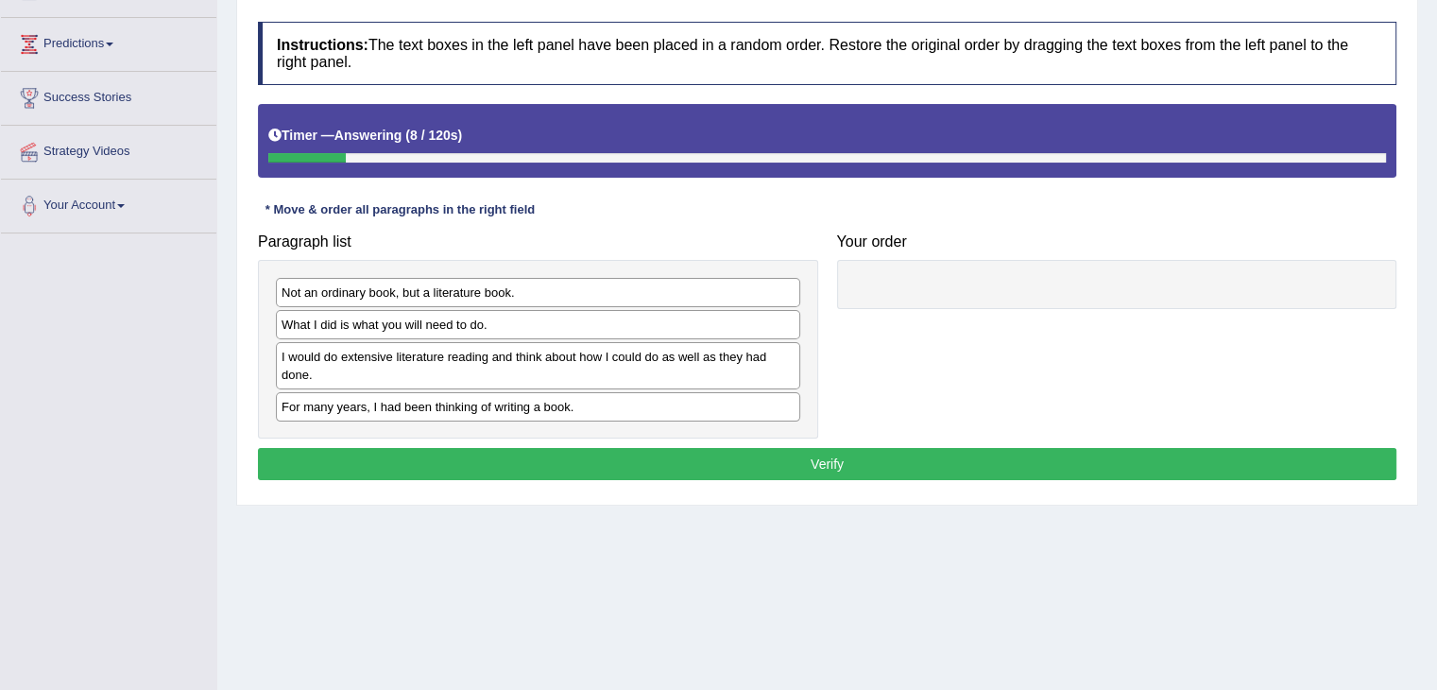
scroll to position [238, 0]
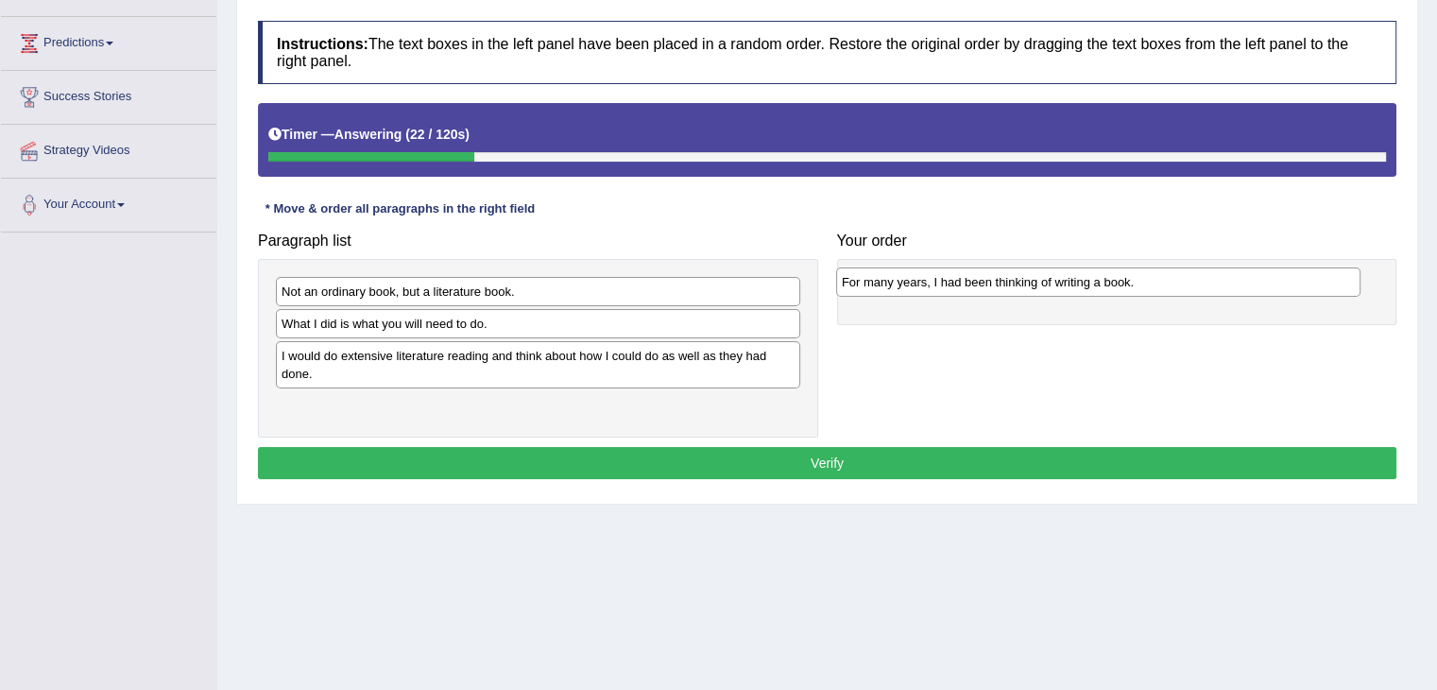
drag, startPoint x: 439, startPoint y: 407, endPoint x: 999, endPoint y: 284, distance: 573.5
click at [999, 284] on div "For many years, I had been thinking of writing a book." at bounding box center [1098, 281] width 524 height 29
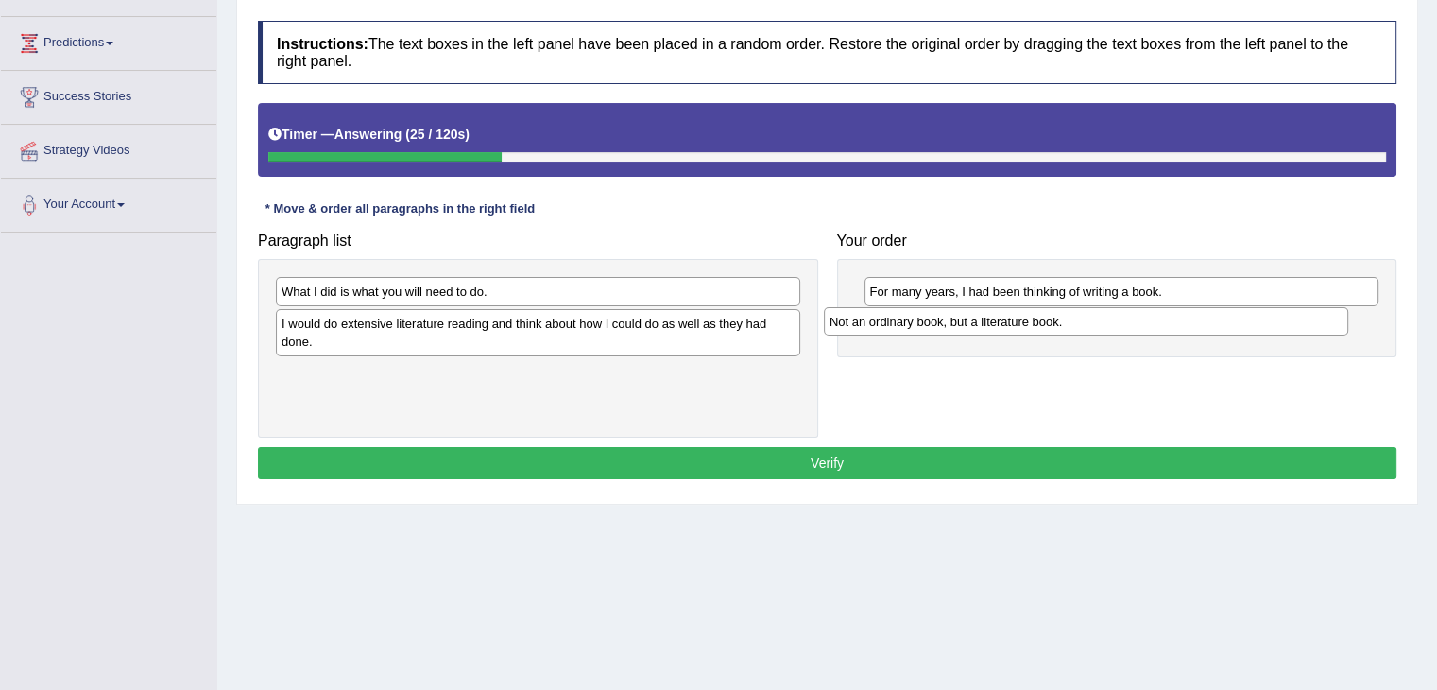
drag, startPoint x: 540, startPoint y: 292, endPoint x: 1092, endPoint y: 319, distance: 552.4
click at [1092, 319] on div "Not an ordinary book, but a literature book." at bounding box center [1086, 321] width 524 height 29
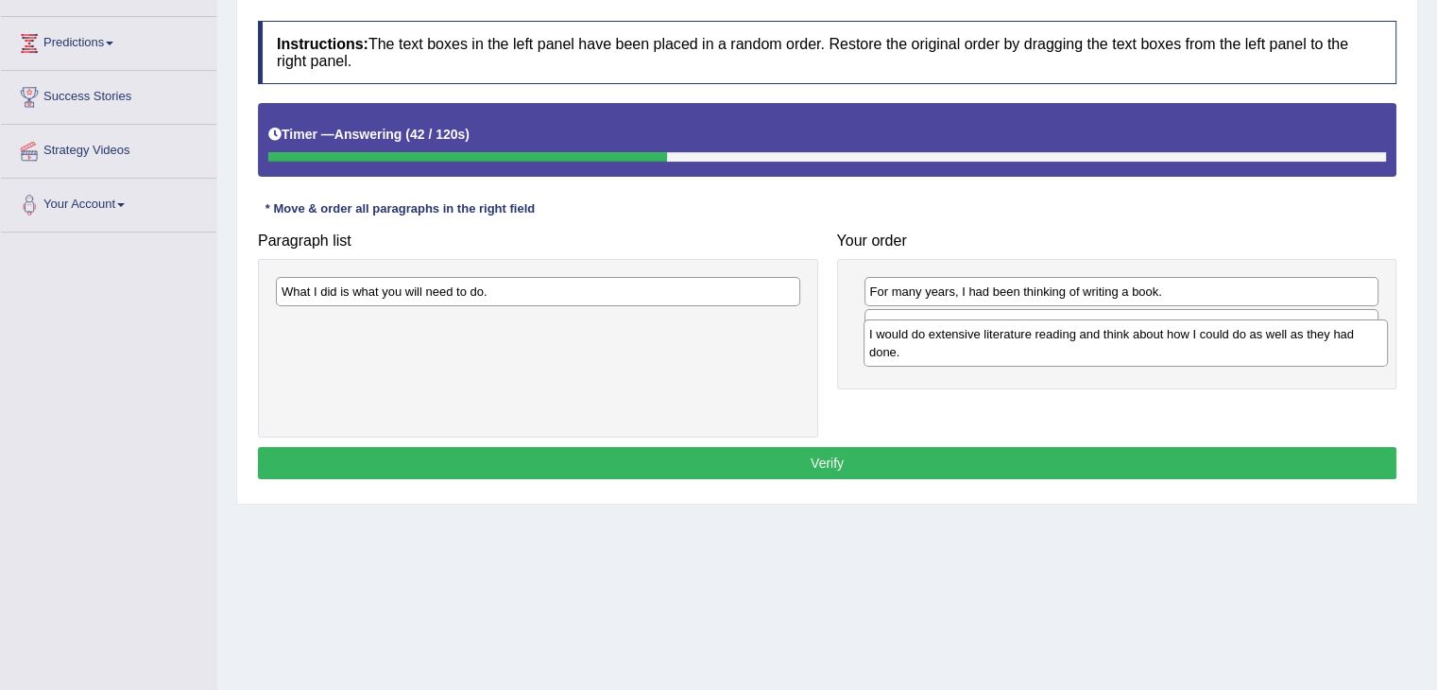
drag, startPoint x: 498, startPoint y: 337, endPoint x: 1085, endPoint y: 349, distance: 587.7
click at [1085, 349] on div "I would do extensive literature reading and think about how I could do as well …" at bounding box center [1125, 342] width 524 height 47
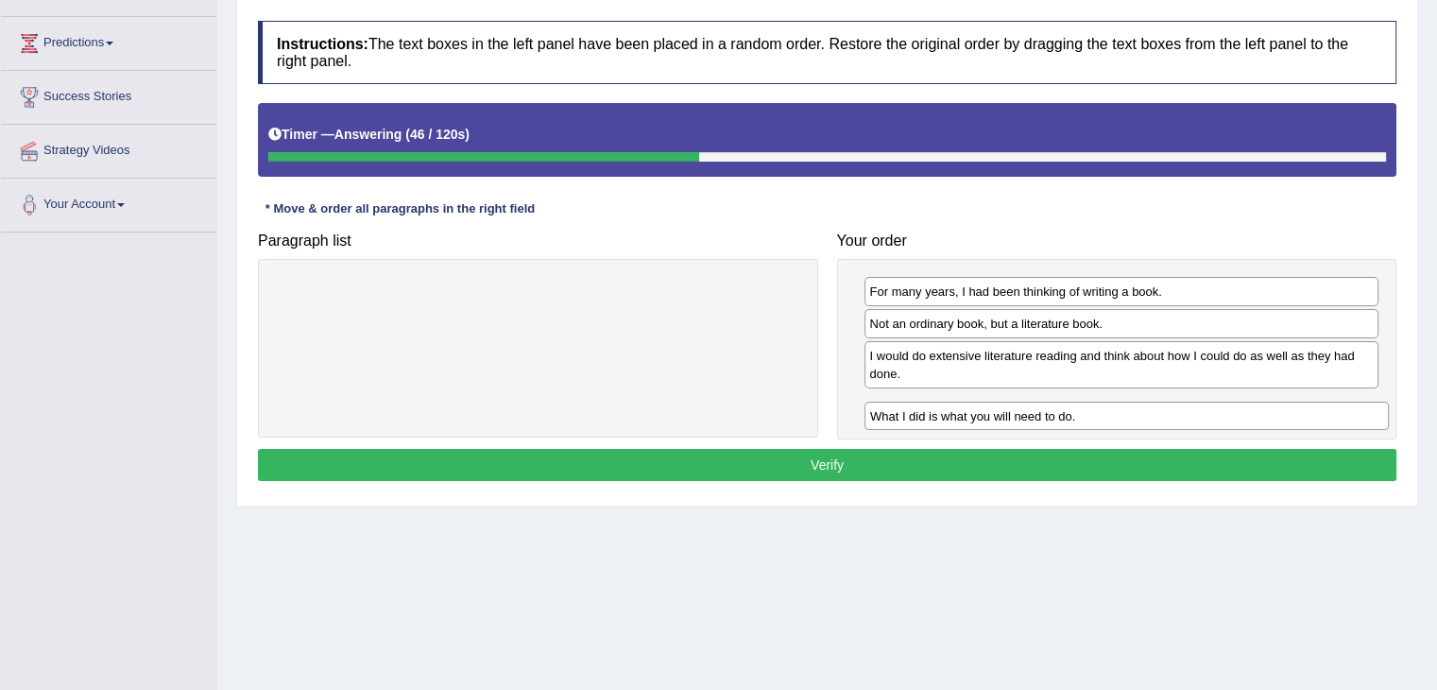
drag, startPoint x: 410, startPoint y: 296, endPoint x: 999, endPoint y: 419, distance: 601.4
click at [999, 419] on div "What I did is what you will need to do." at bounding box center [1126, 415] width 524 height 29
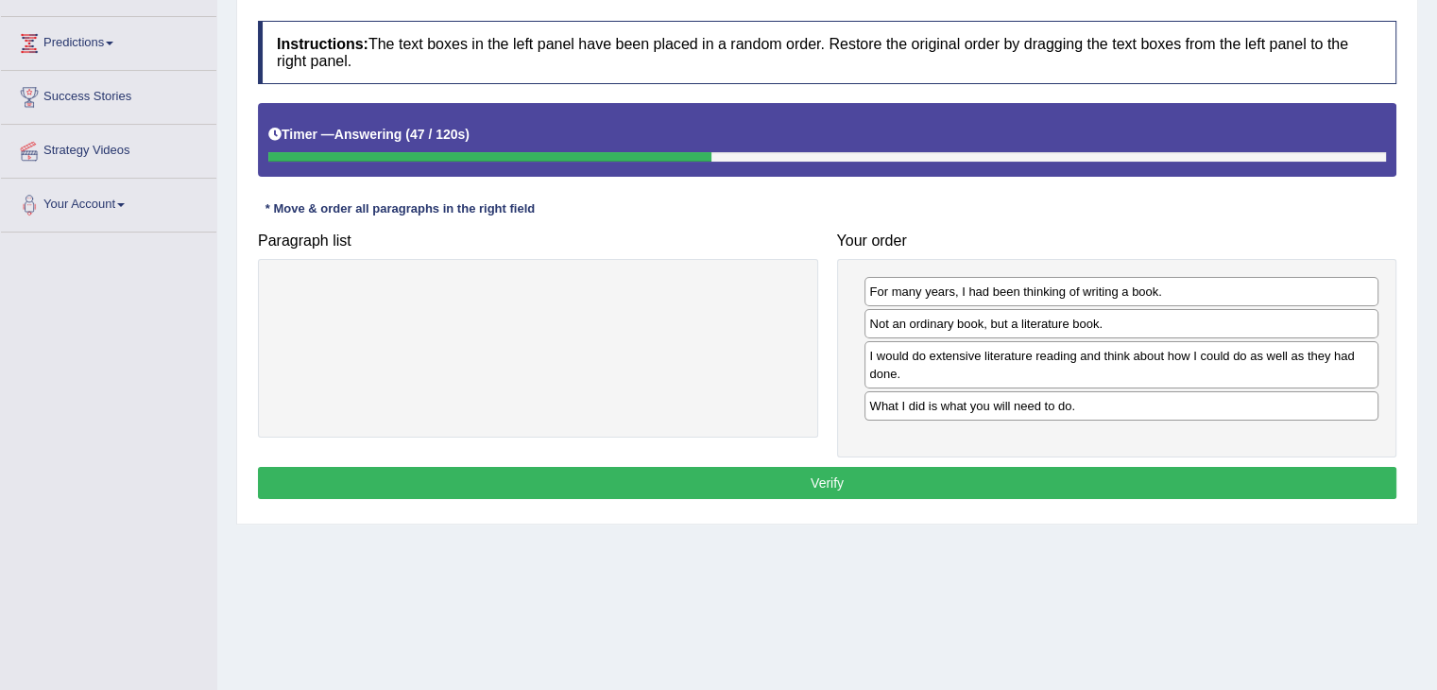
click at [846, 473] on button "Verify" at bounding box center [827, 483] width 1138 height 32
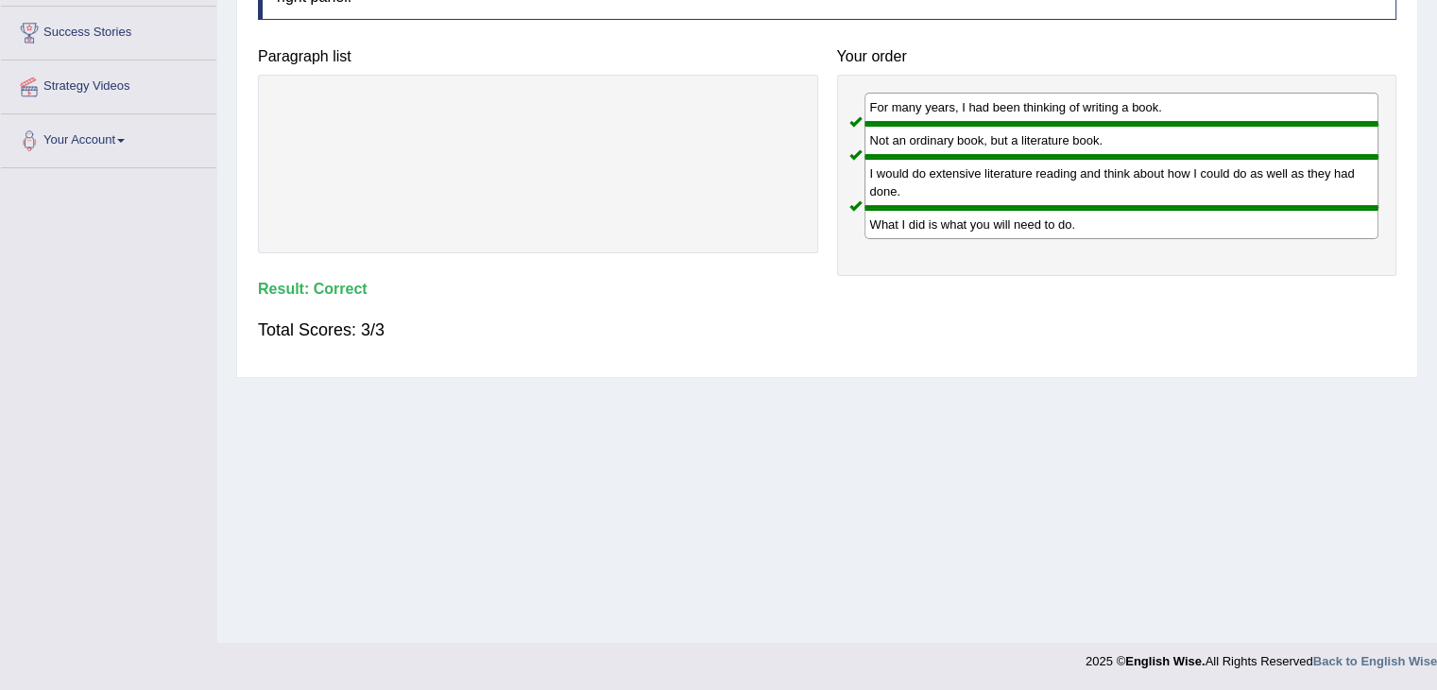
scroll to position [0, 0]
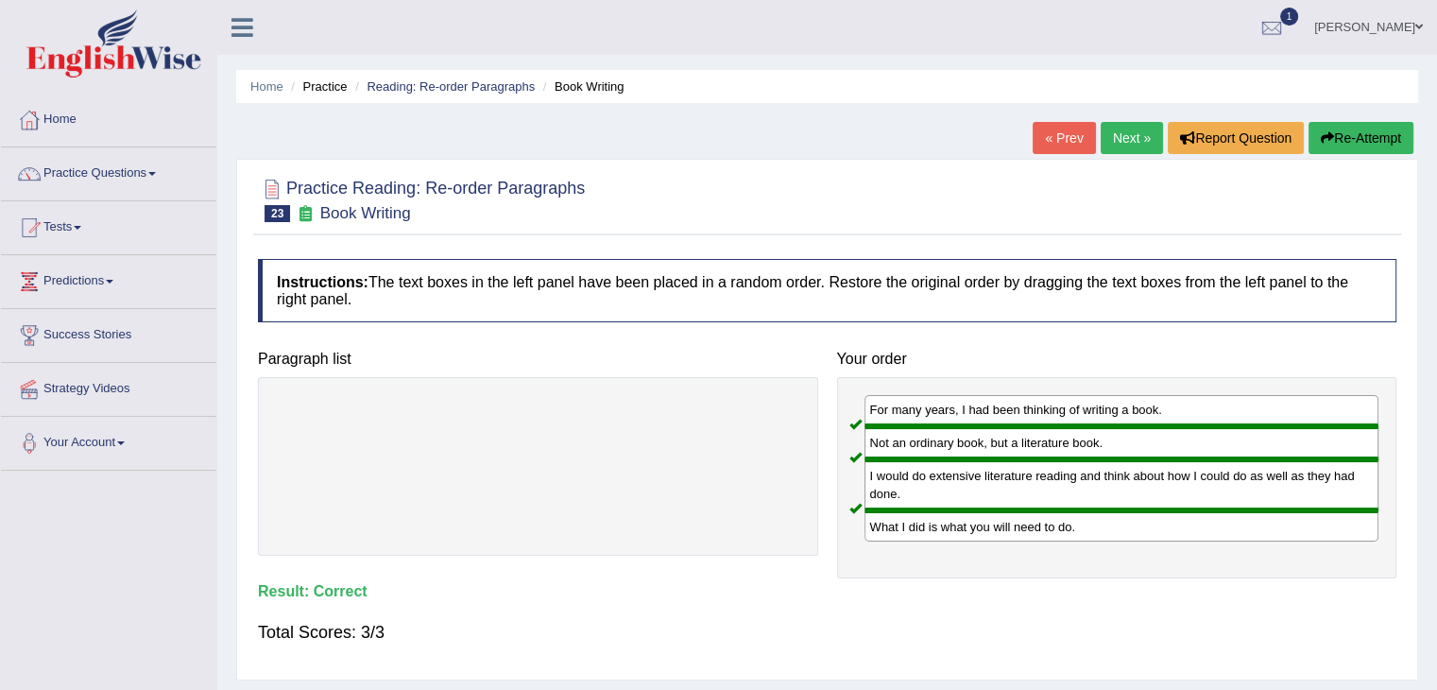
click at [1112, 141] on link "Next »" at bounding box center [1132, 138] width 62 height 32
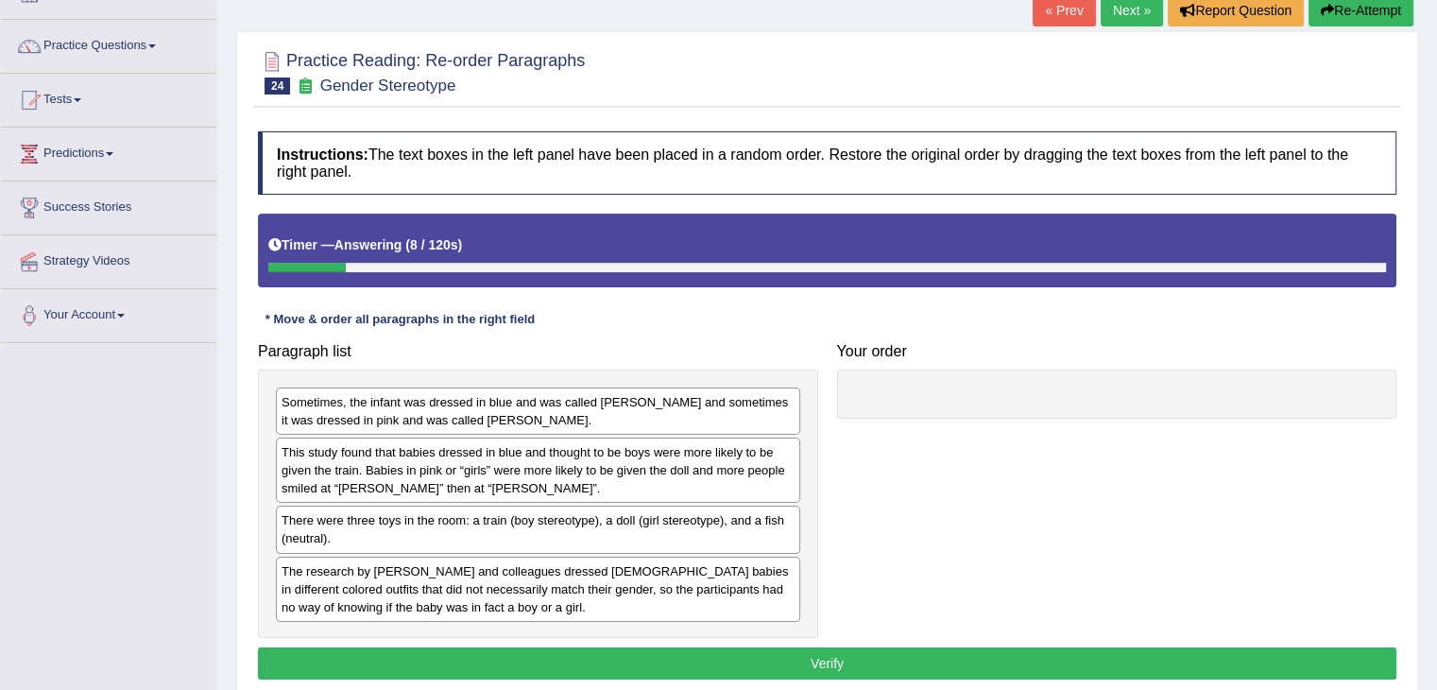
scroll to position [128, 0]
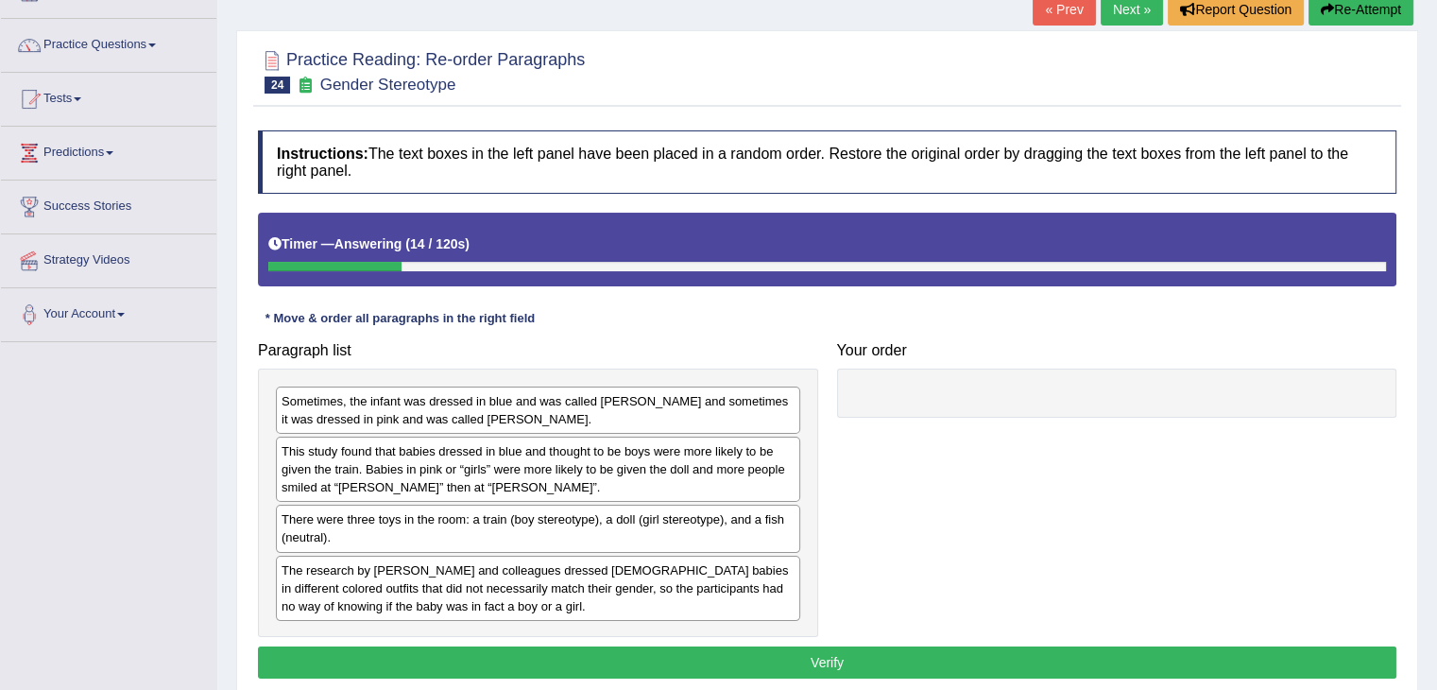
click at [542, 440] on div "This study found that babies dressed in blue and thought to be boys were more l…" at bounding box center [538, 468] width 524 height 65
click at [533, 398] on div "Sometimes, the infant was dressed in blue and was called [PERSON_NAME] and some…" at bounding box center [538, 409] width 524 height 47
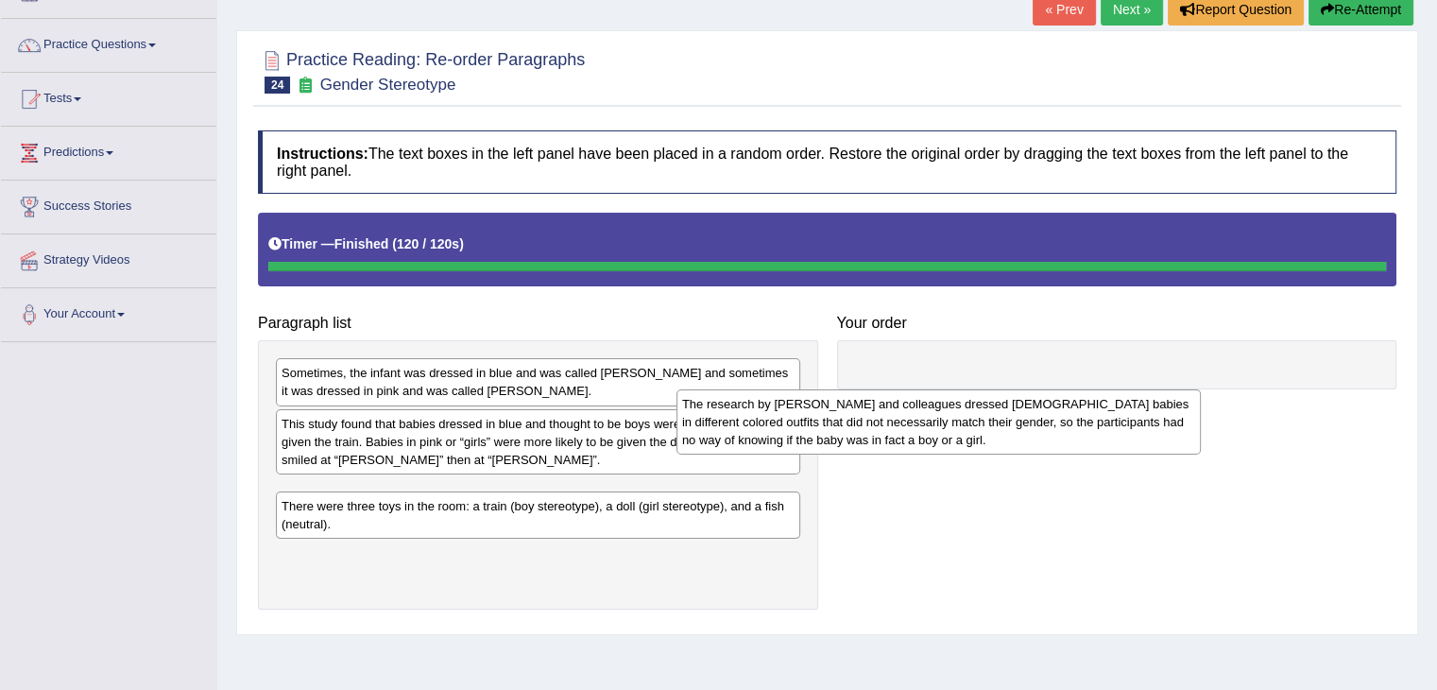
drag, startPoint x: 493, startPoint y: 552, endPoint x: 956, endPoint y: 412, distance: 483.5
click at [956, 412] on div "The research by [PERSON_NAME] and colleagues dressed [DEMOGRAPHIC_DATA] babies …" at bounding box center [938, 421] width 524 height 65
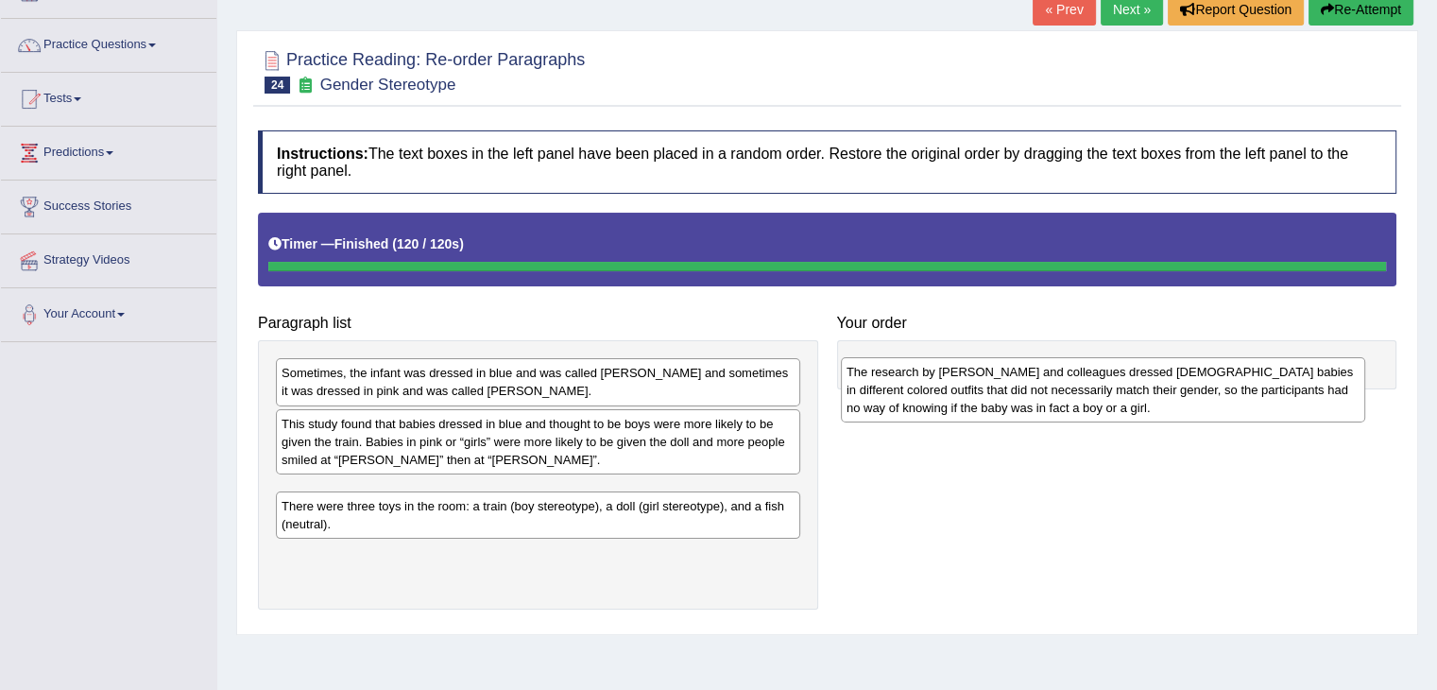
drag, startPoint x: 447, startPoint y: 509, endPoint x: 1012, endPoint y: 383, distance: 578.9
click at [1012, 383] on div "The research by [PERSON_NAME] and colleagues dressed [DEMOGRAPHIC_DATA] babies …" at bounding box center [1103, 389] width 524 height 65
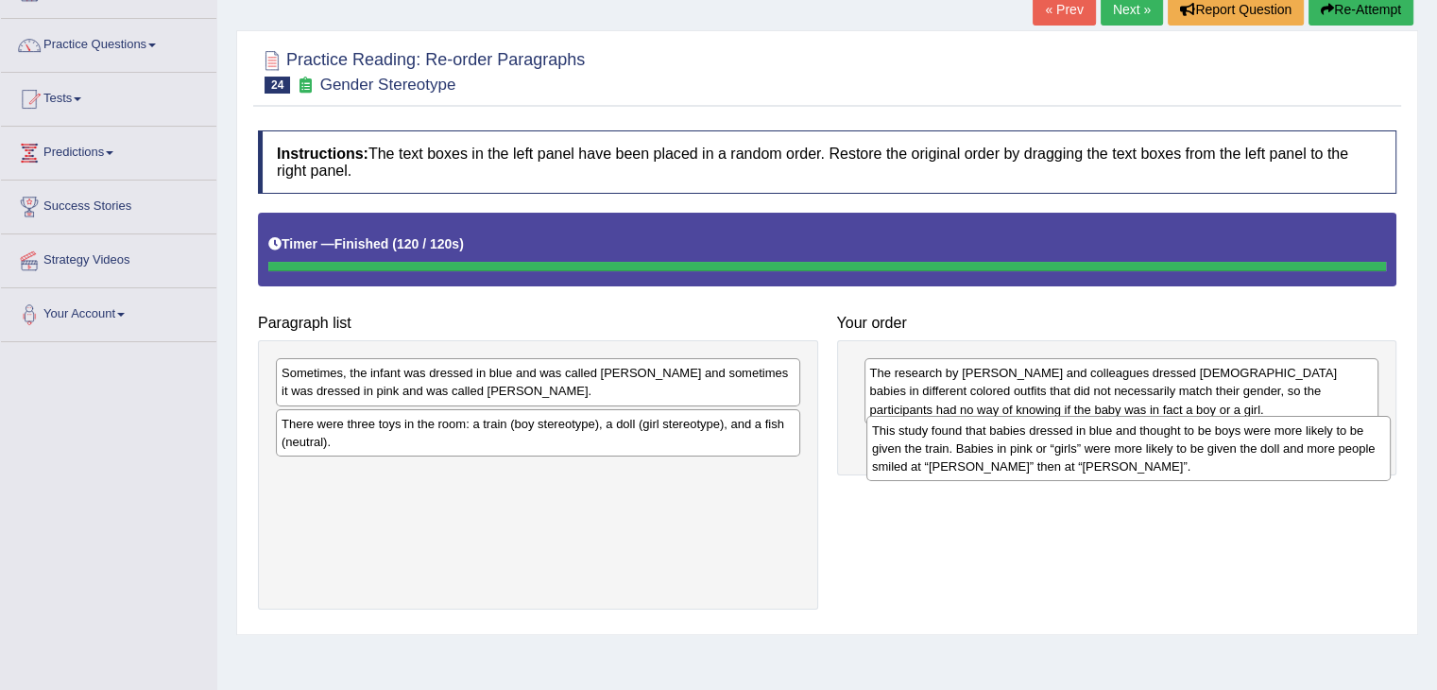
drag, startPoint x: 452, startPoint y: 435, endPoint x: 1042, endPoint y: 443, distance: 590.5
click at [1042, 443] on div "This study found that babies dressed in blue and thought to be boys were more l…" at bounding box center [1128, 448] width 524 height 65
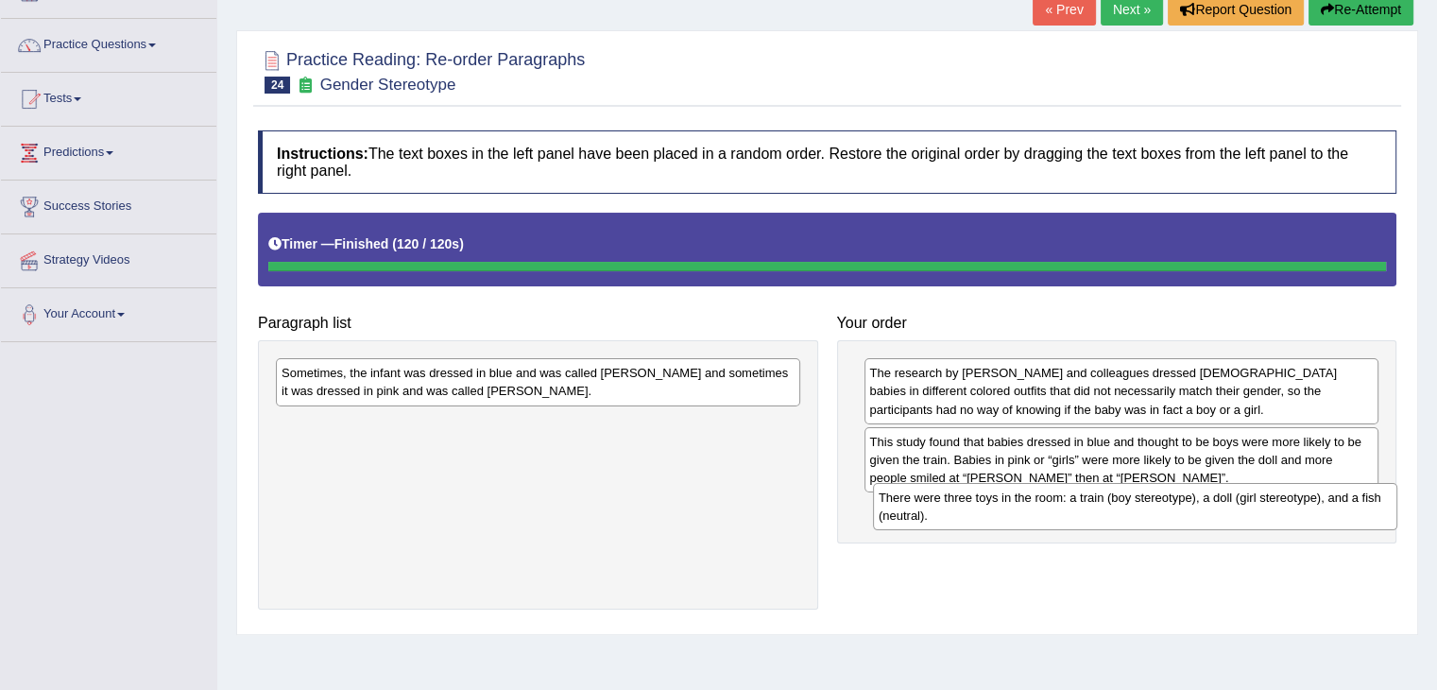
drag, startPoint x: 445, startPoint y: 444, endPoint x: 1036, endPoint y: 521, distance: 596.4
click at [1036, 521] on div "There were three toys in the room: a train (boy stereotype), a doll (girl stere…" at bounding box center [1135, 506] width 524 height 47
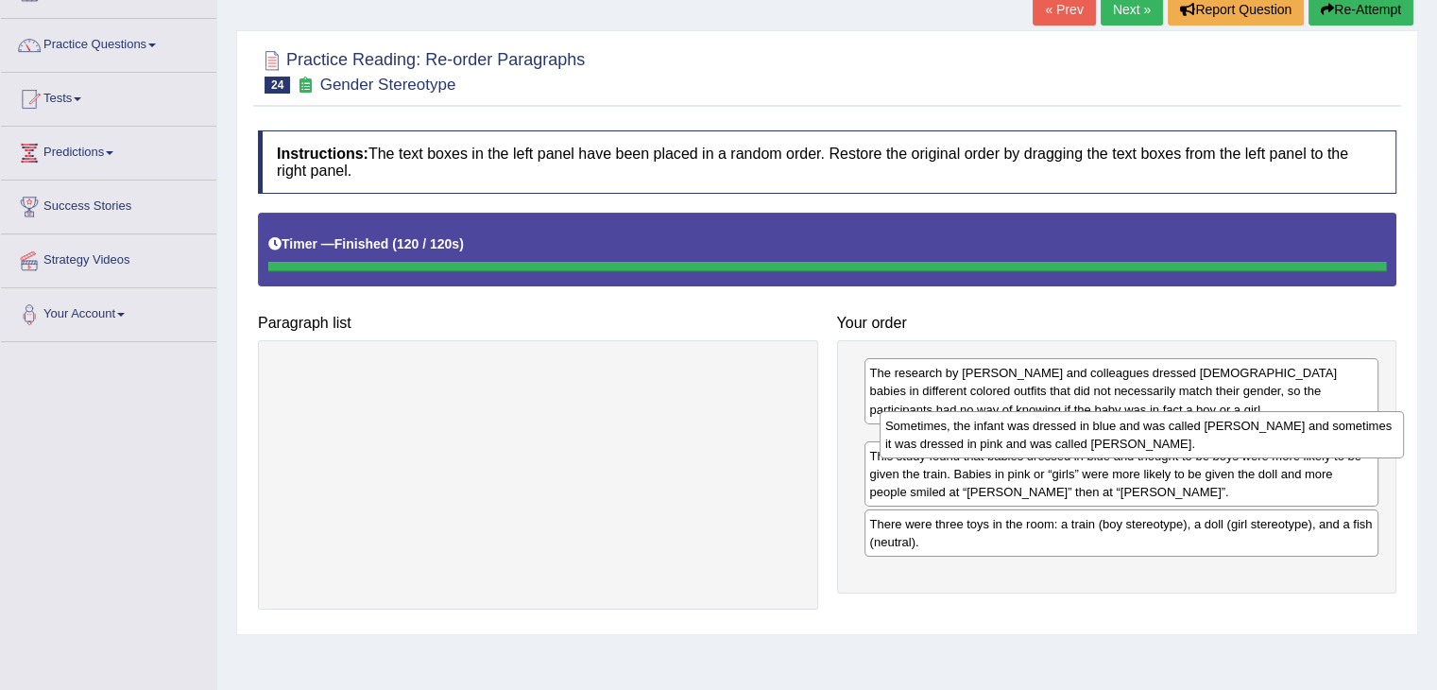
drag, startPoint x: 428, startPoint y: 387, endPoint x: 1029, endPoint y: 440, distance: 603.1
click at [1029, 440] on div "Sometimes, the infant was dressed in blue and was called [PERSON_NAME] and some…" at bounding box center [1141, 434] width 524 height 47
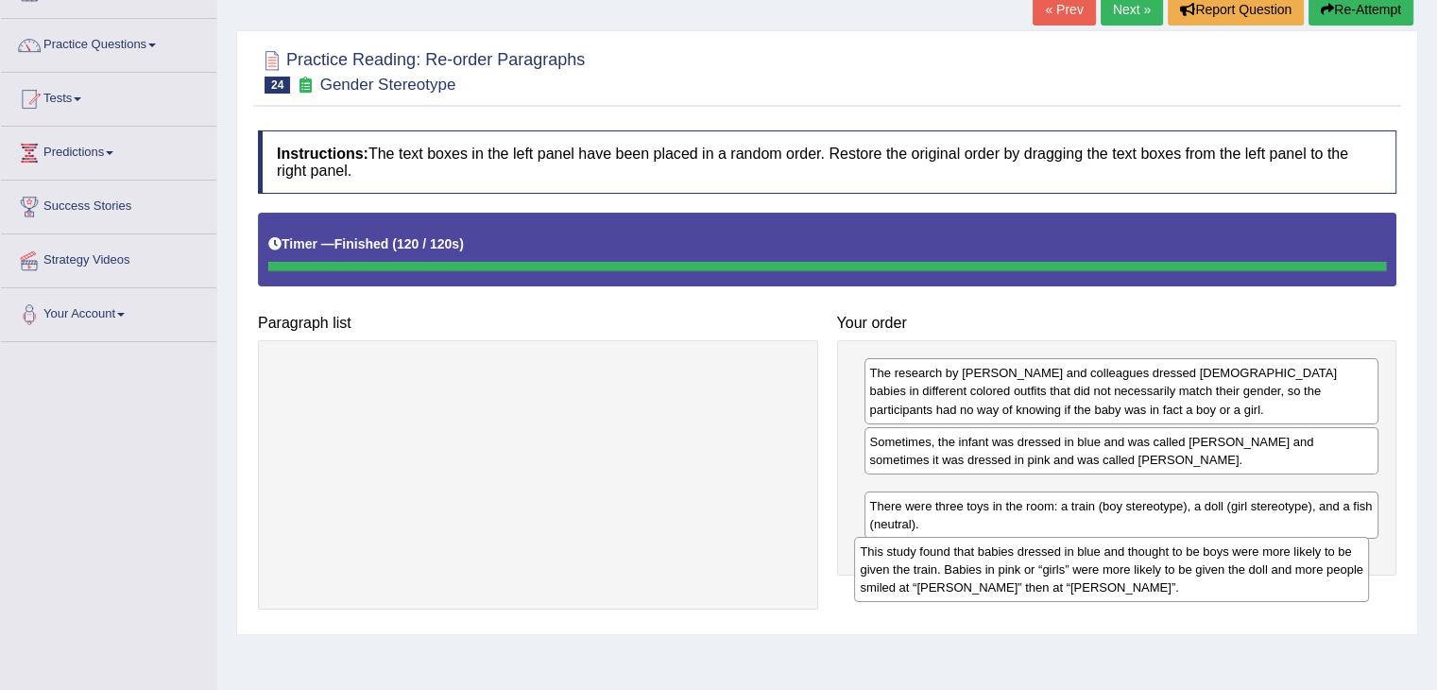
drag, startPoint x: 974, startPoint y: 496, endPoint x: 965, endPoint y: 556, distance: 61.2
click at [965, 556] on div "This study found that babies dressed in blue and thought to be boys were more l…" at bounding box center [1111, 569] width 515 height 65
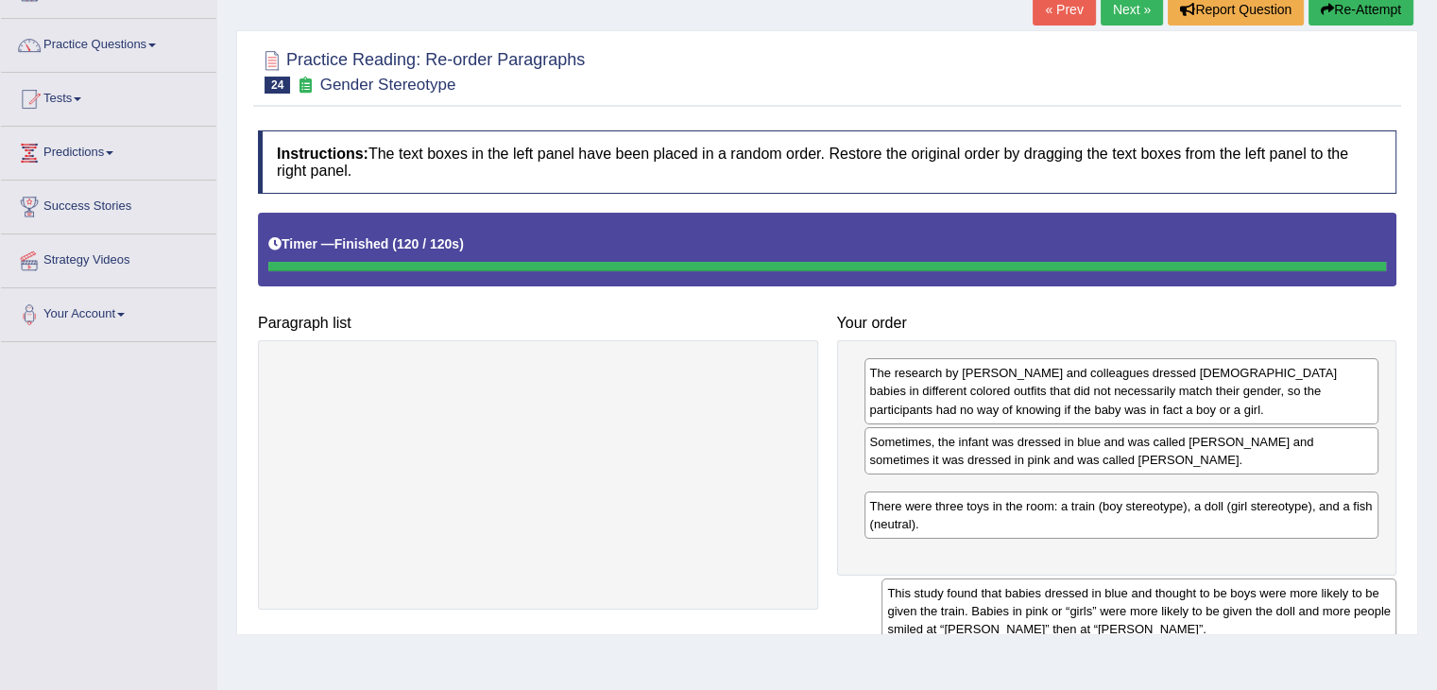
drag, startPoint x: 948, startPoint y: 511, endPoint x: 962, endPoint y: 600, distance: 89.8
click at [962, 600] on div "This study found that babies dressed in blue and thought to be boys were more l…" at bounding box center [1138, 610] width 515 height 65
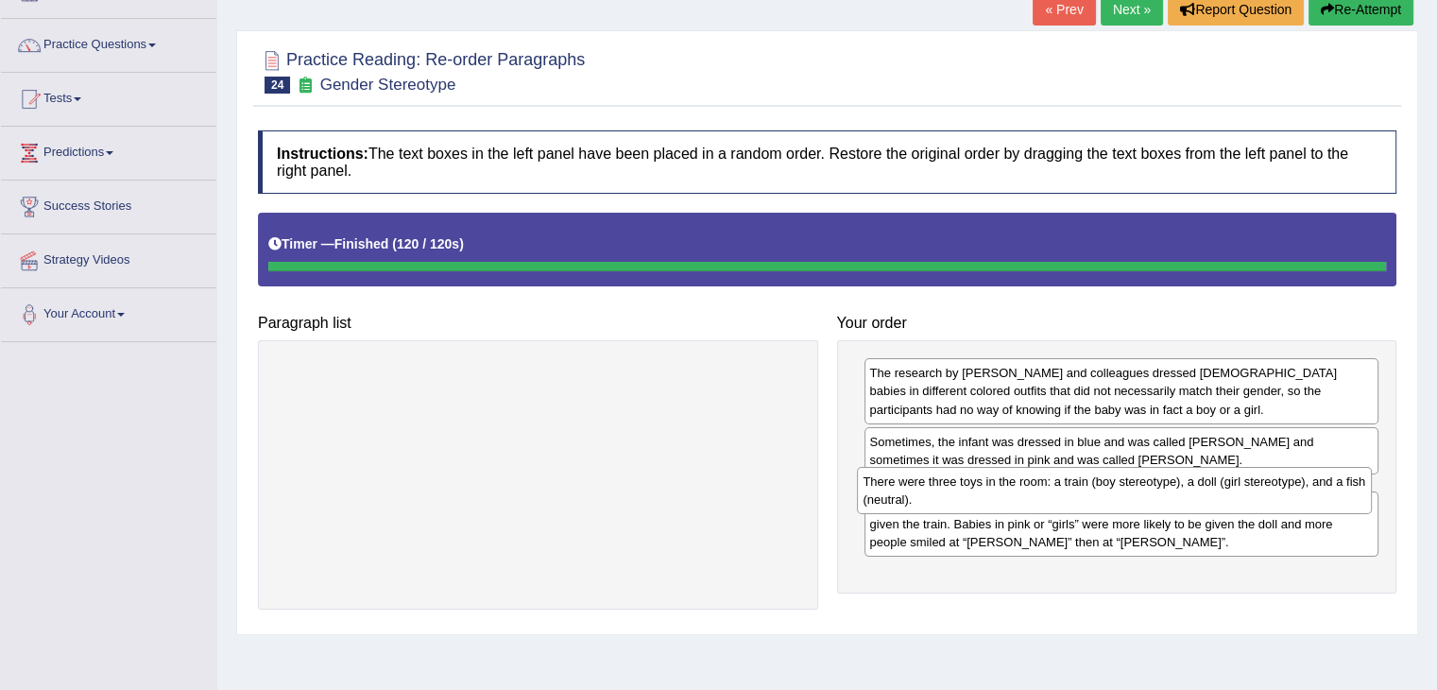
drag, startPoint x: 950, startPoint y: 561, endPoint x: 944, endPoint y: 481, distance: 80.6
click at [944, 481] on div "There were three toys in the room: a train (boy stereotype), a doll (girl stere…" at bounding box center [1114, 490] width 515 height 47
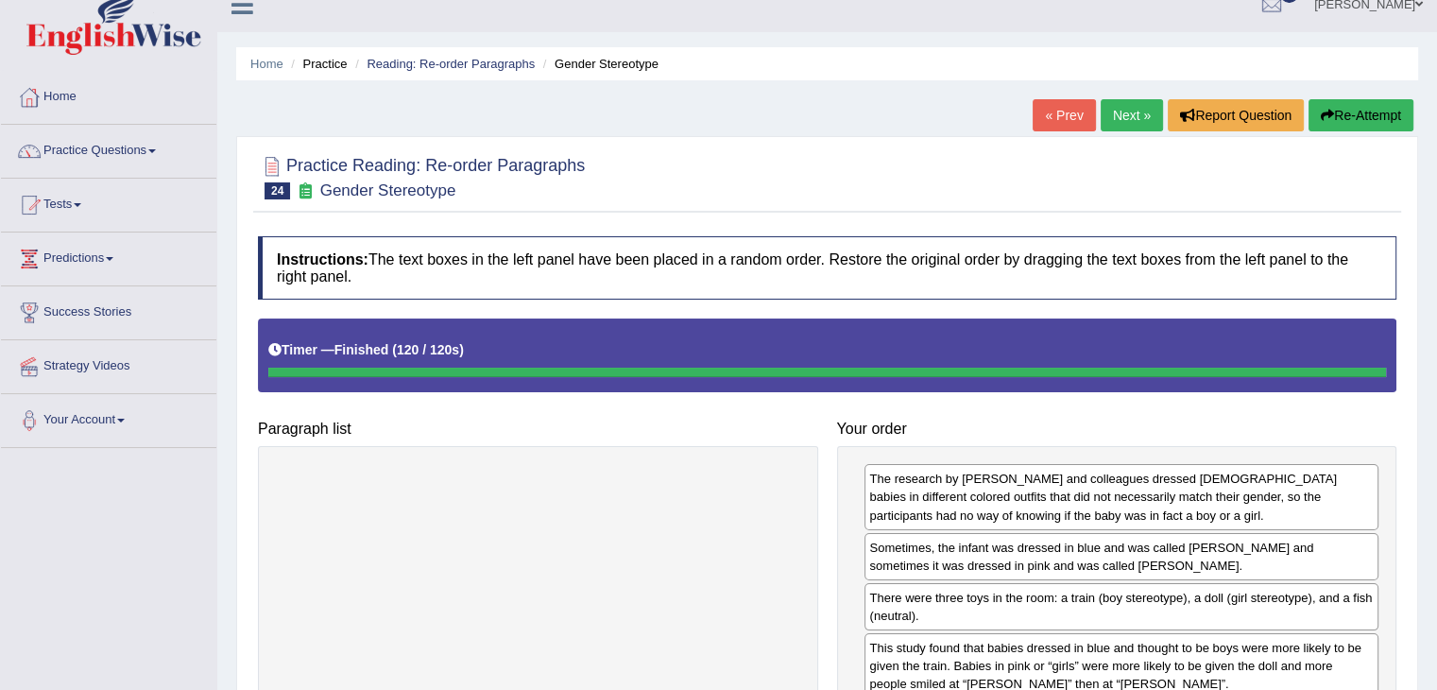
scroll to position [0, 0]
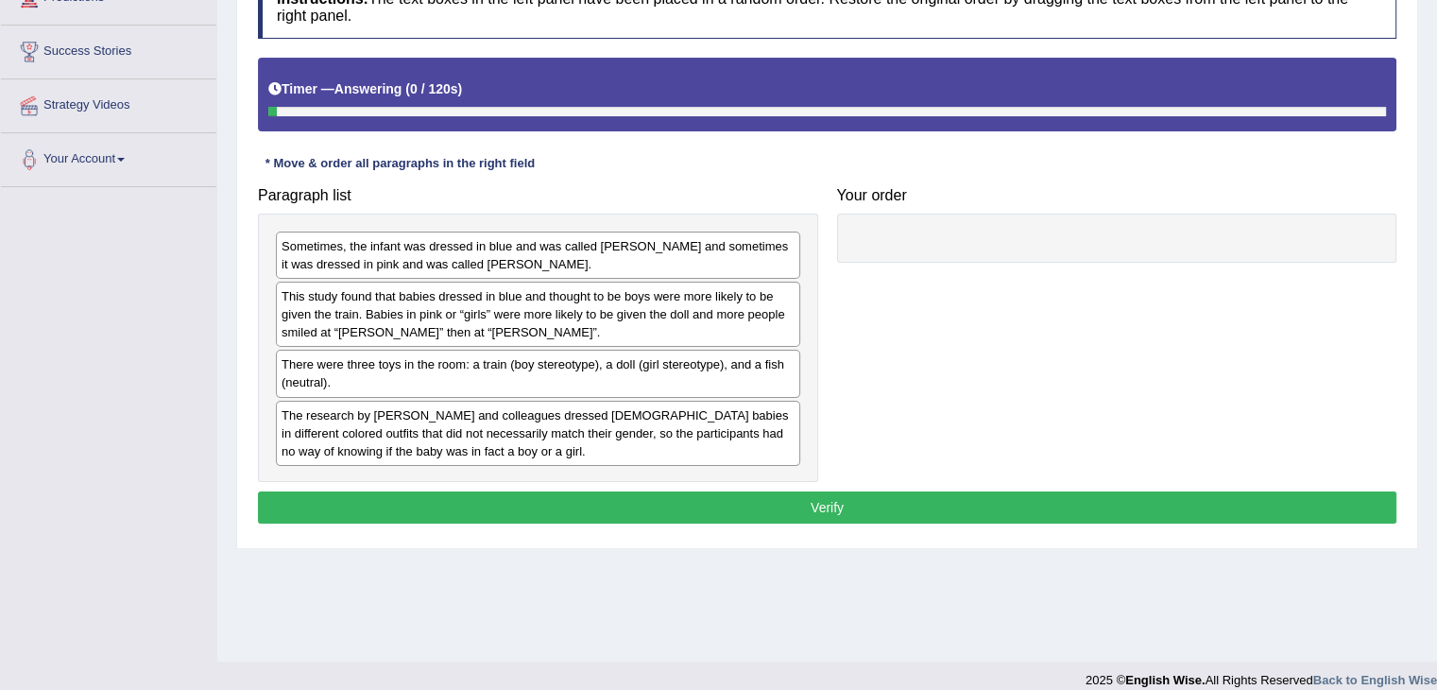
scroll to position [302, 0]
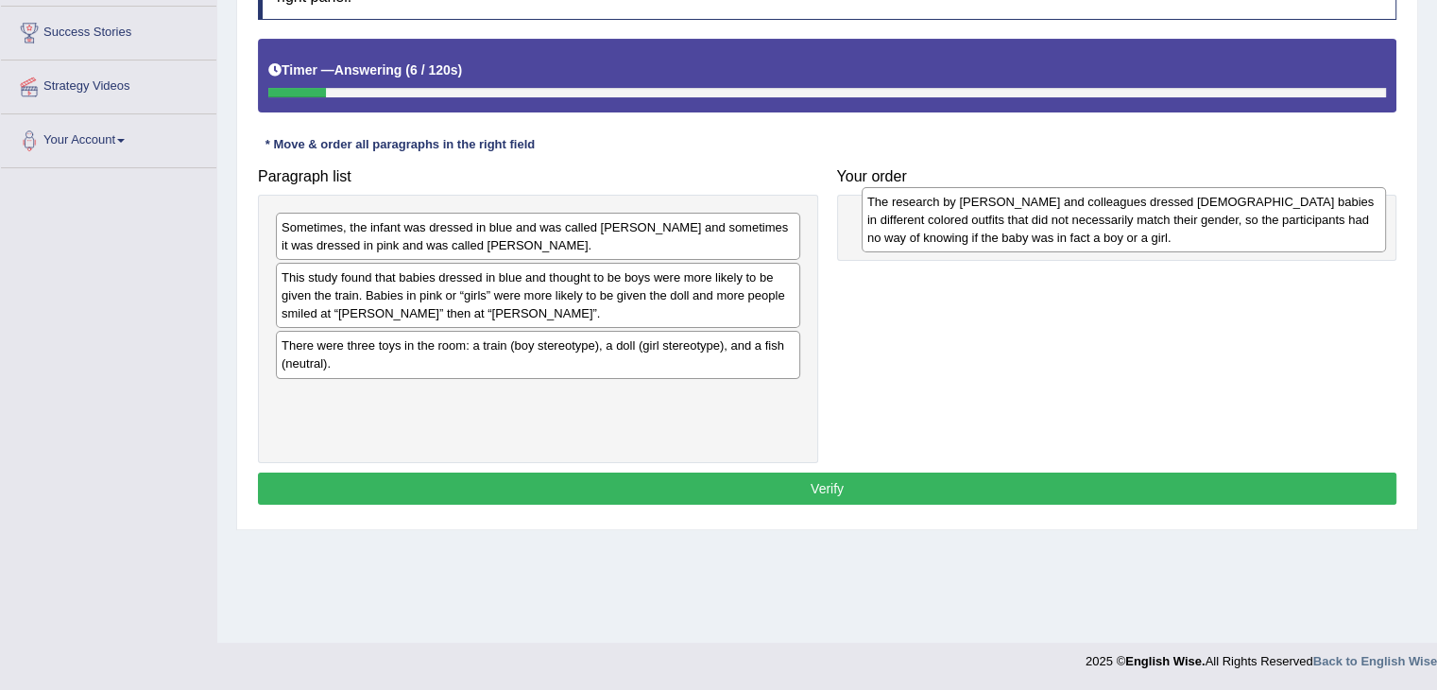
drag, startPoint x: 388, startPoint y: 415, endPoint x: 974, endPoint y: 221, distance: 616.9
click at [974, 221] on div "The research by [PERSON_NAME] and colleagues dressed [DEMOGRAPHIC_DATA] babies …" at bounding box center [1124, 219] width 524 height 65
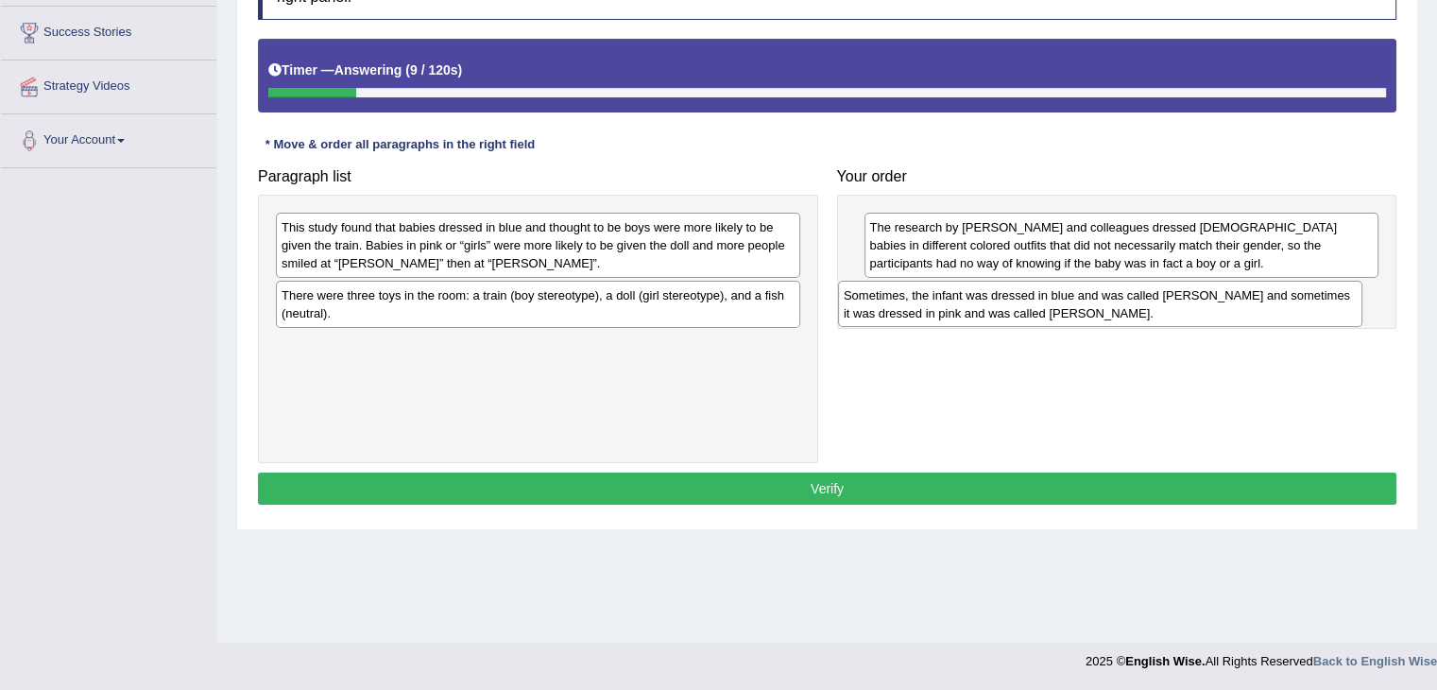
drag, startPoint x: 379, startPoint y: 228, endPoint x: 945, endPoint y: 296, distance: 569.9
click at [945, 296] on div "Sometimes, the infant was dressed in blue and was called [PERSON_NAME] and some…" at bounding box center [1100, 304] width 524 height 47
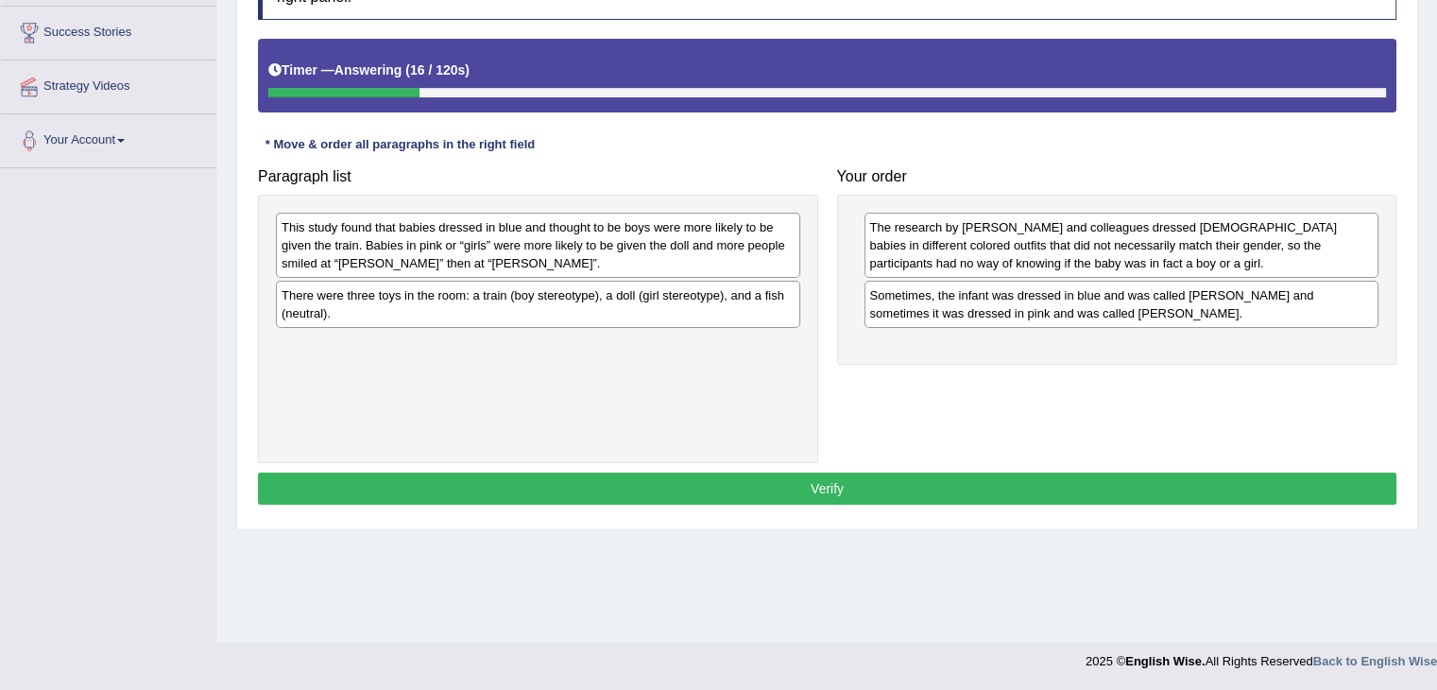
click at [709, 213] on div "This study found that babies dressed in blue and thought to be boys were more l…" at bounding box center [538, 245] width 524 height 65
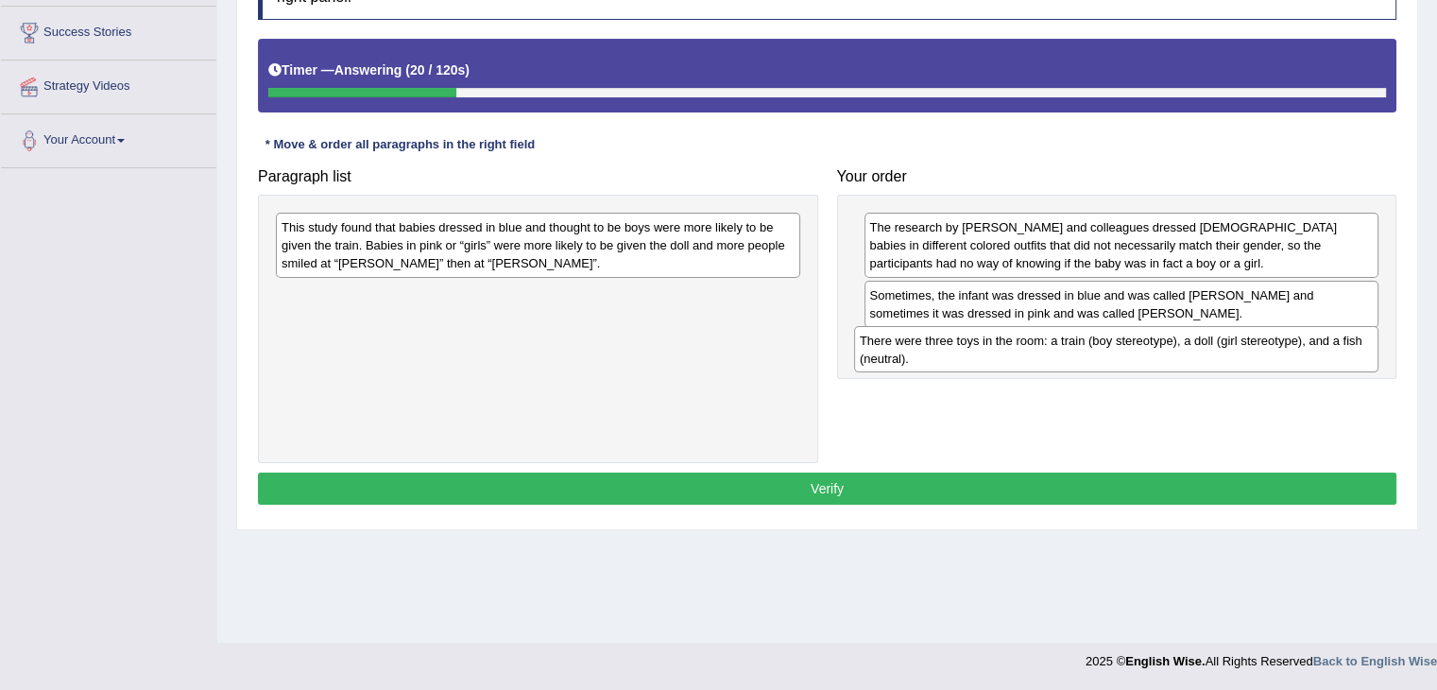
drag, startPoint x: 496, startPoint y: 304, endPoint x: 1075, endPoint y: 351, distance: 581.0
click at [1075, 351] on div "There were three toys in the room: a train (boy stereotype), a doll (girl stere…" at bounding box center [1116, 349] width 524 height 47
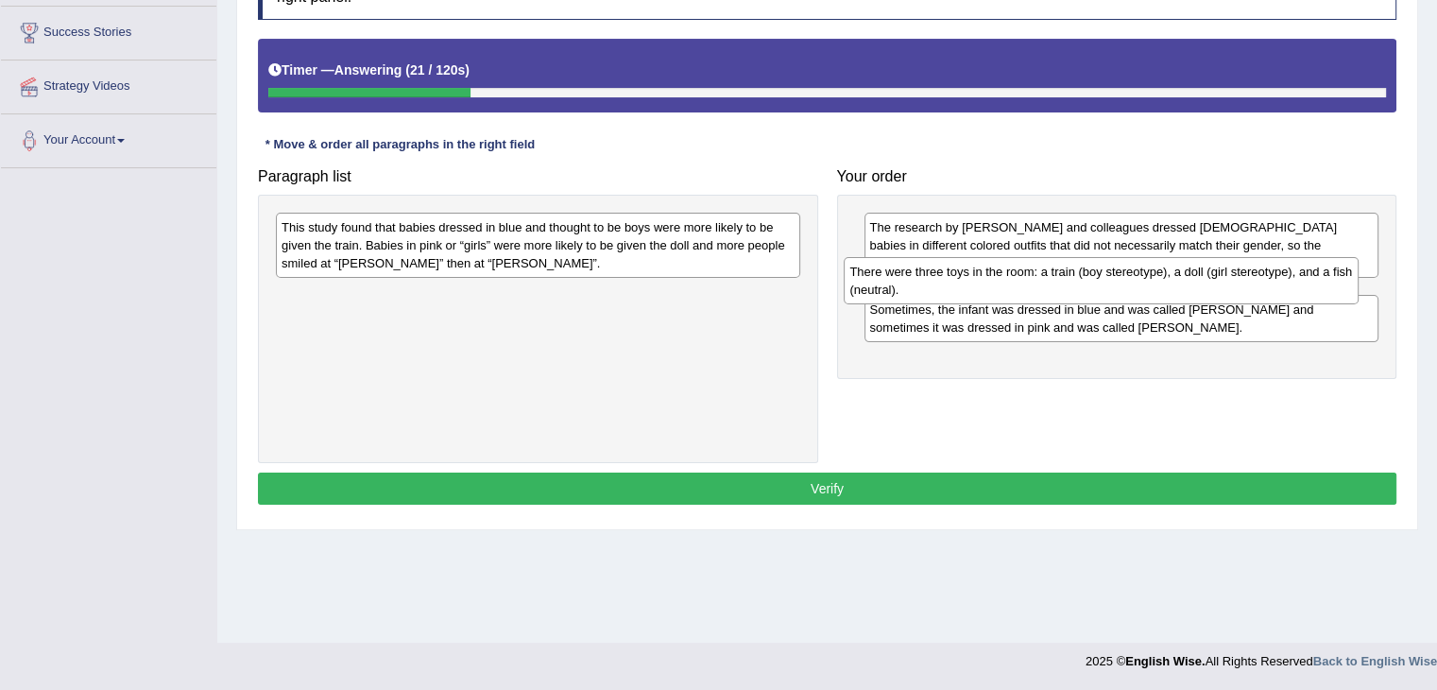
drag, startPoint x: 1075, startPoint y: 351, endPoint x: 1055, endPoint y: 279, distance: 75.4
click at [1055, 279] on div "There were three toys in the room: a train (boy stereotype), a doll (girl stere…" at bounding box center [1101, 280] width 515 height 47
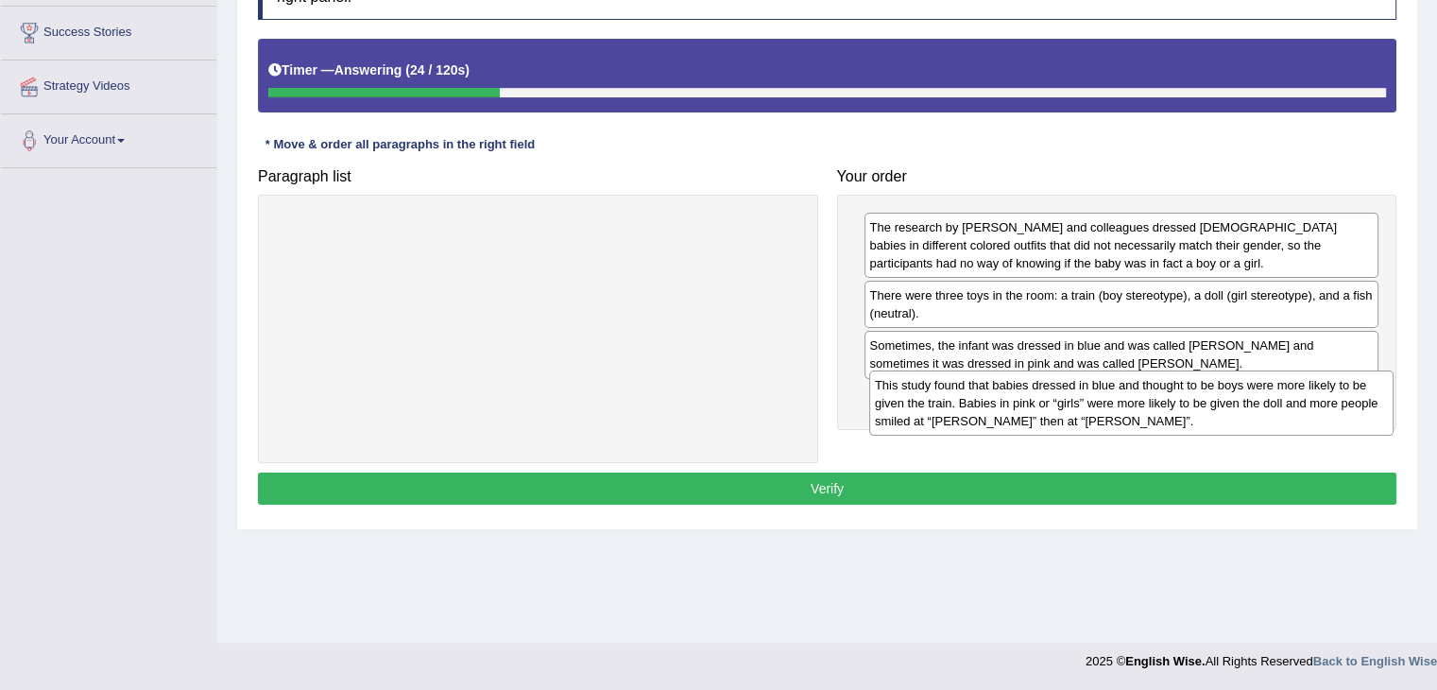
drag, startPoint x: 563, startPoint y: 244, endPoint x: 1155, endPoint y: 401, distance: 612.7
click at [1155, 401] on div "This study found that babies dressed in blue and thought to be boys were more l…" at bounding box center [1131, 402] width 524 height 65
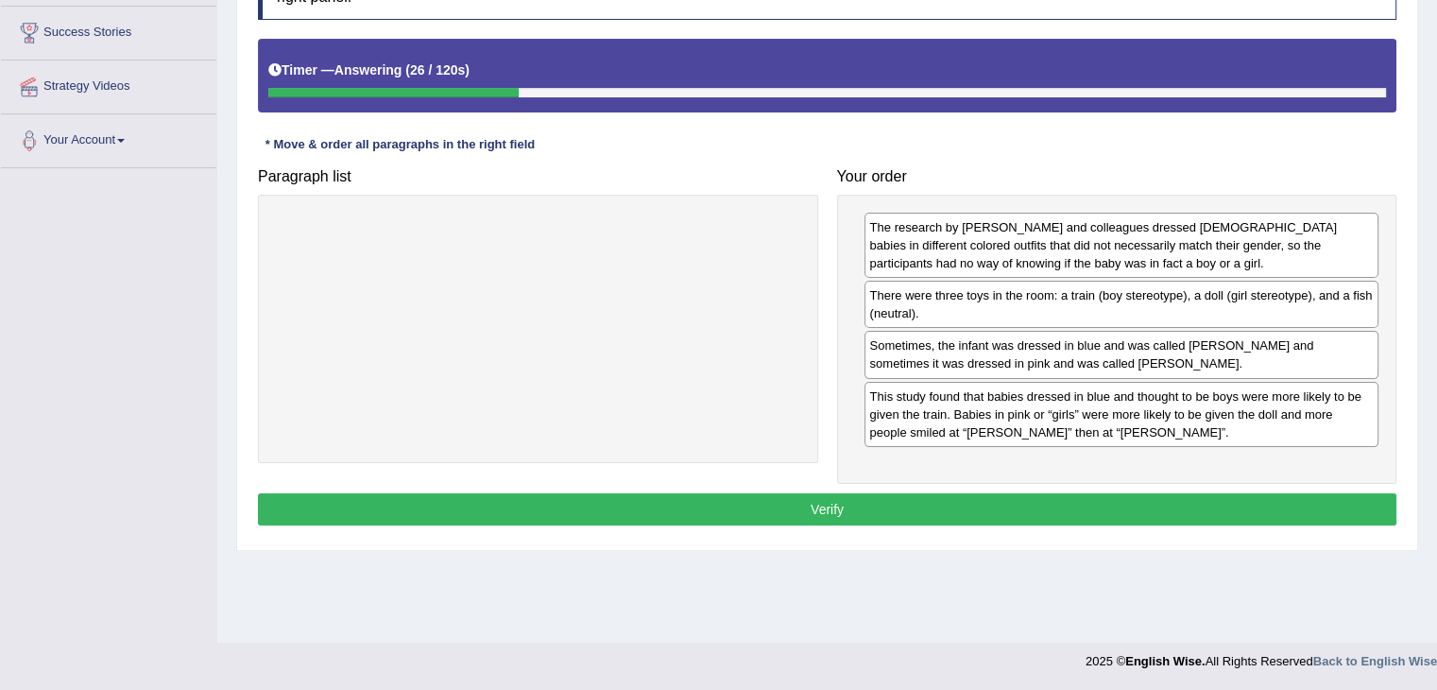
click at [840, 499] on button "Verify" at bounding box center [827, 509] width 1138 height 32
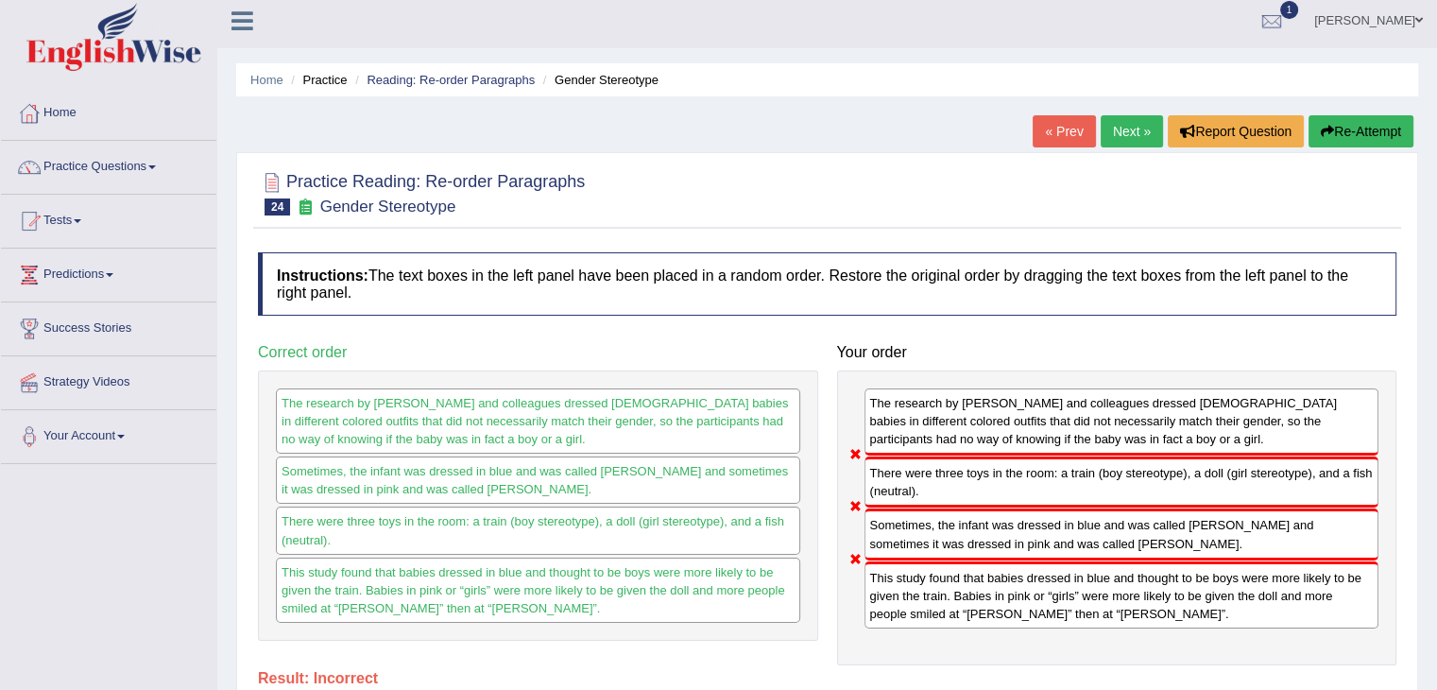
scroll to position [0, 0]
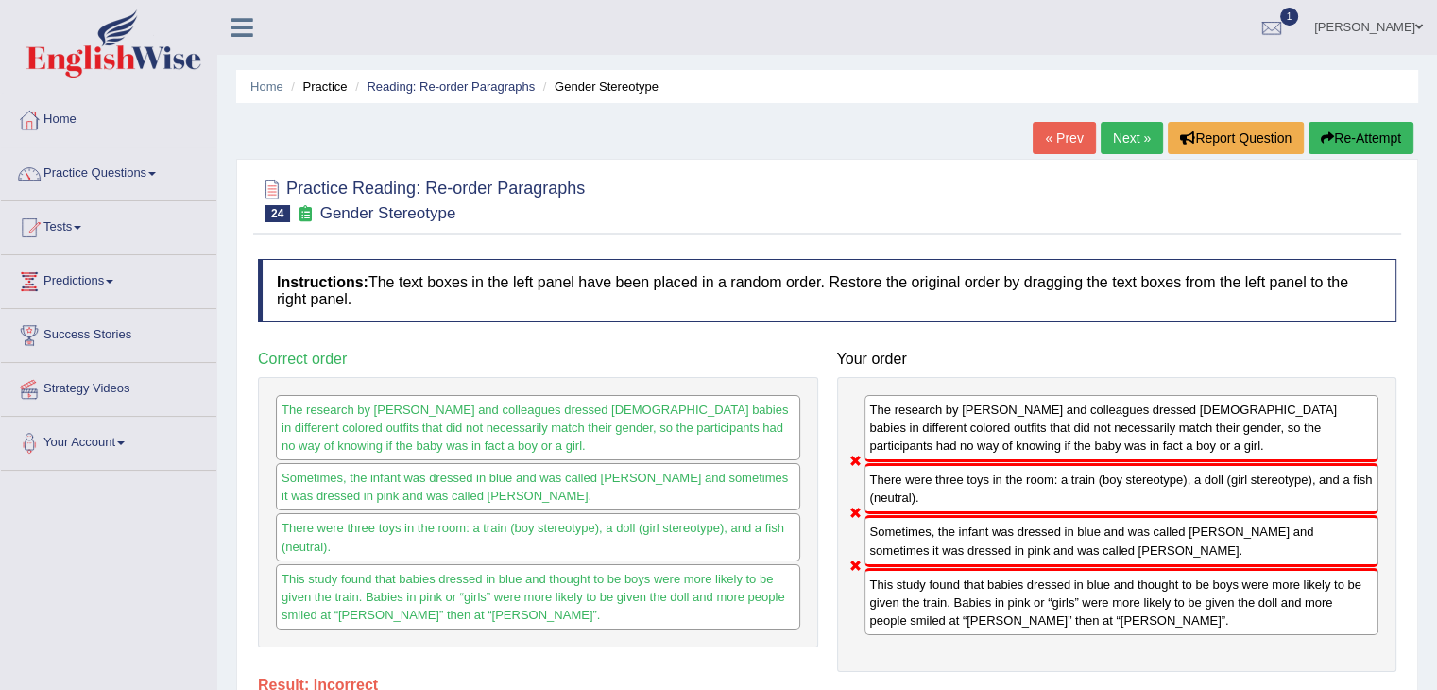
click at [1132, 132] on link "Next »" at bounding box center [1132, 138] width 62 height 32
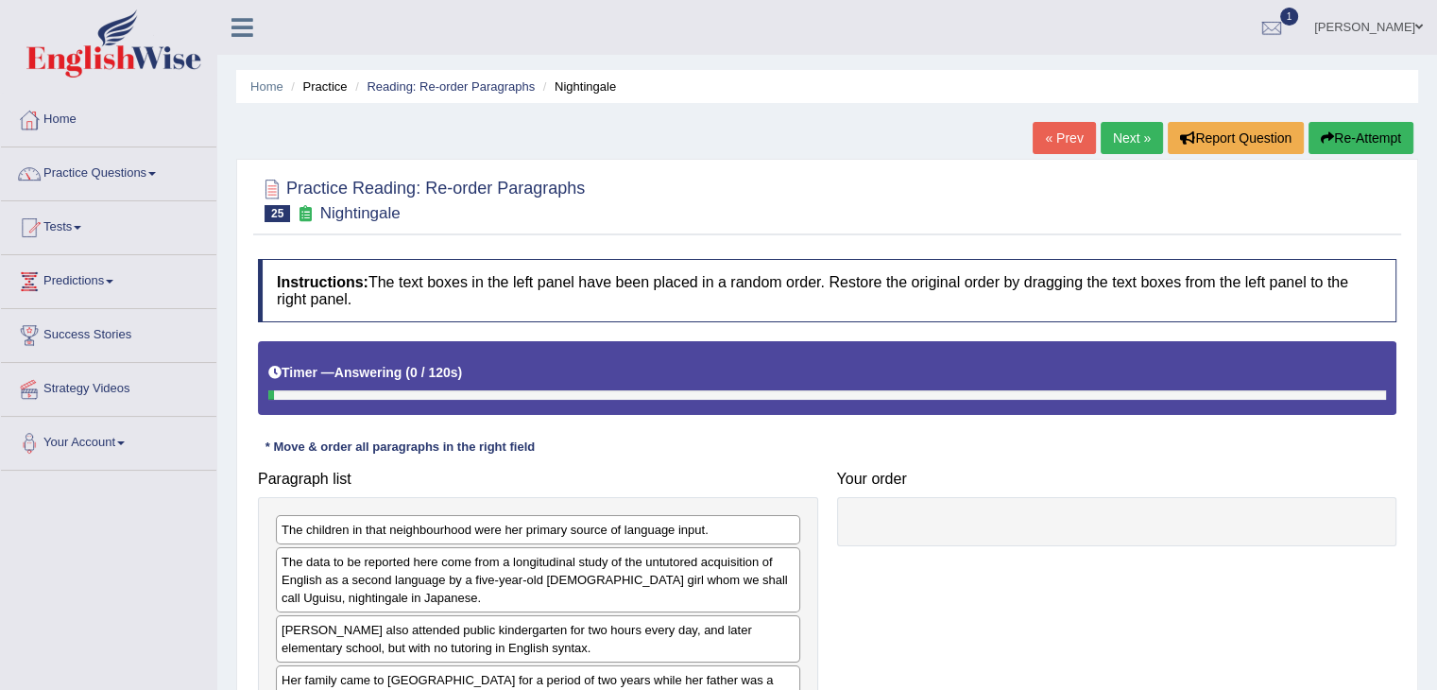
scroll to position [302, 0]
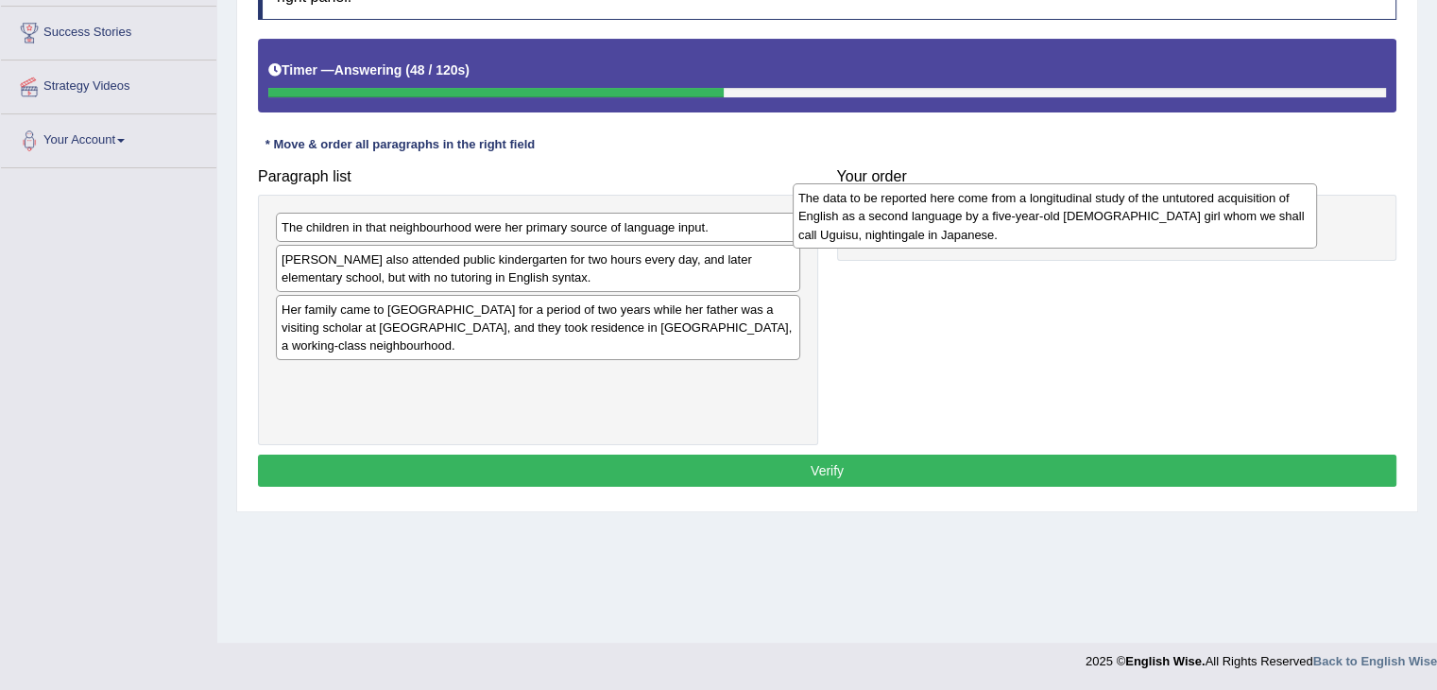
drag, startPoint x: 500, startPoint y: 265, endPoint x: 1019, endPoint y: 205, distance: 523.0
click at [1019, 205] on div "The data to be reported here come from a longitudinal study of the untutored ac…" at bounding box center [1055, 215] width 524 height 65
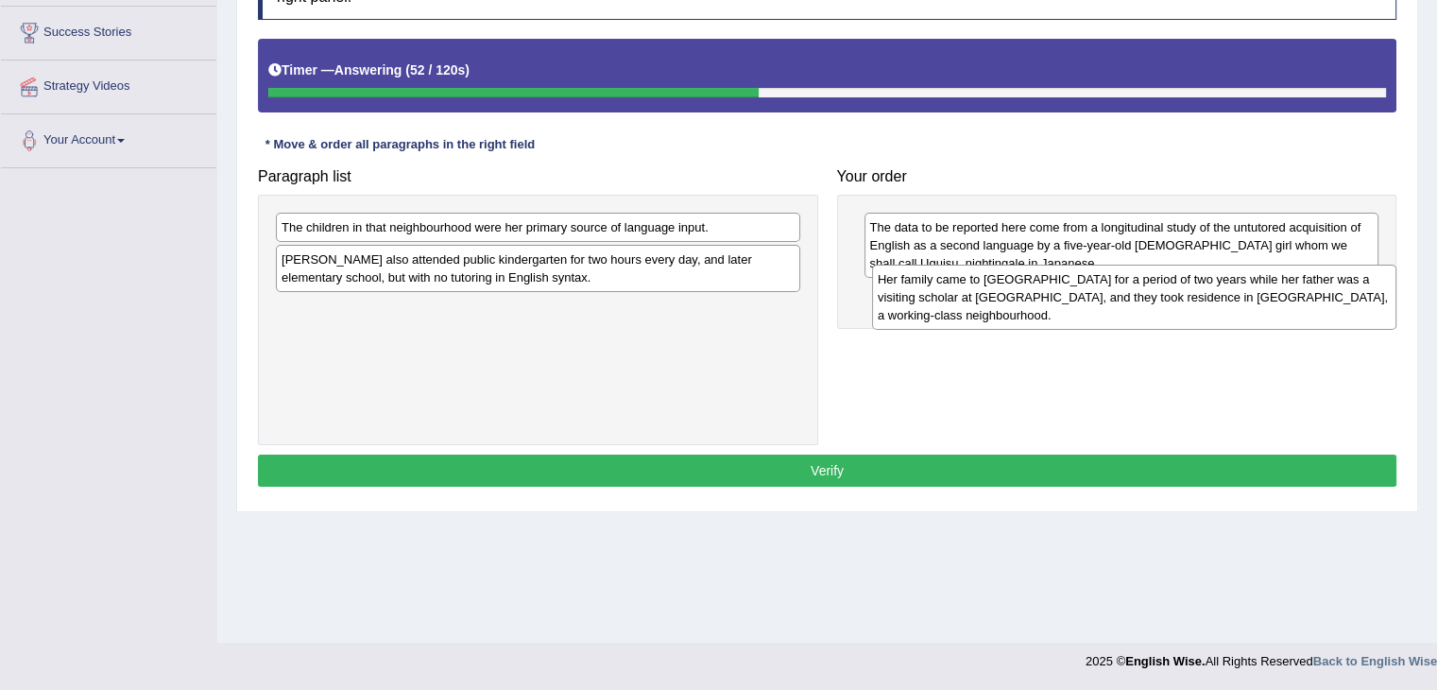
drag, startPoint x: 435, startPoint y: 323, endPoint x: 1032, endPoint y: 294, distance: 596.8
click at [1032, 294] on div "Her family came to the United States for a period of two years while her father…" at bounding box center [1134, 297] width 524 height 65
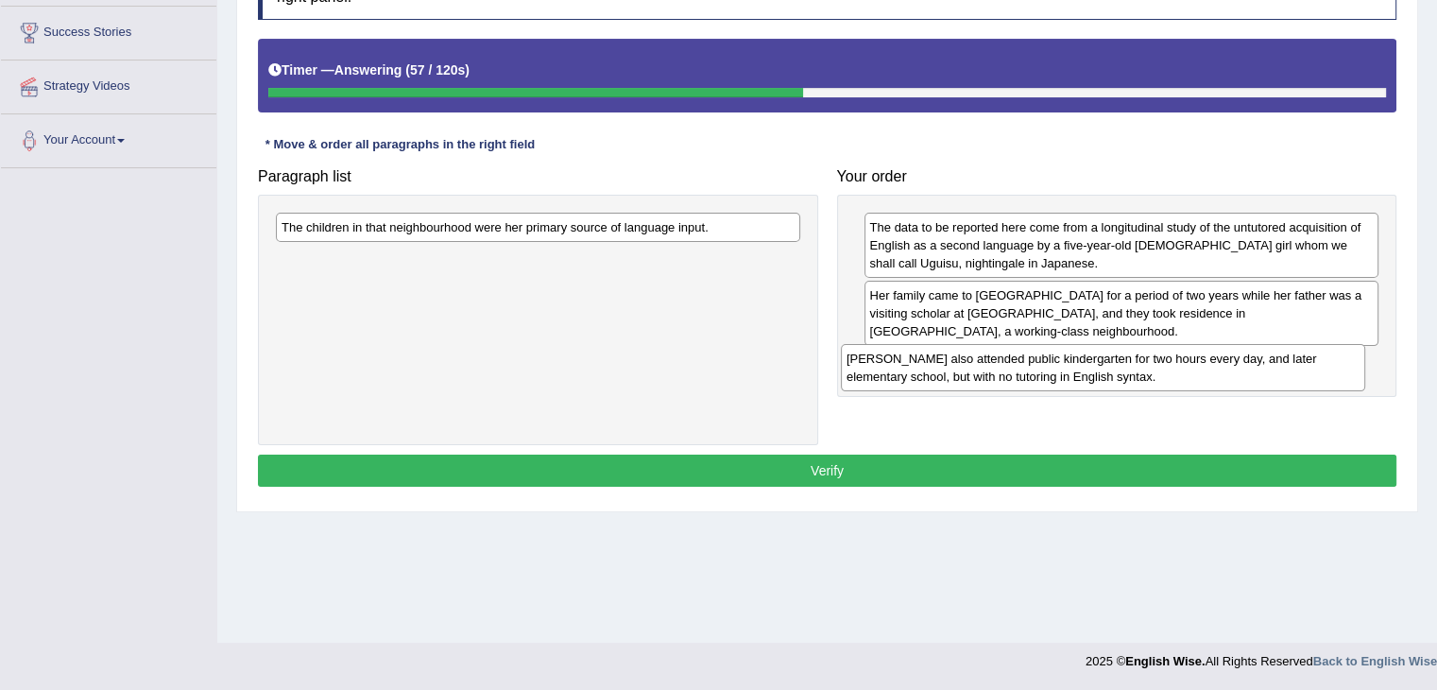
drag, startPoint x: 468, startPoint y: 276, endPoint x: 1033, endPoint y: 376, distance: 573.7
click at [1033, 376] on div "Uguisu also attended public kindergarten for two hours every day, and later ele…" at bounding box center [1103, 367] width 524 height 47
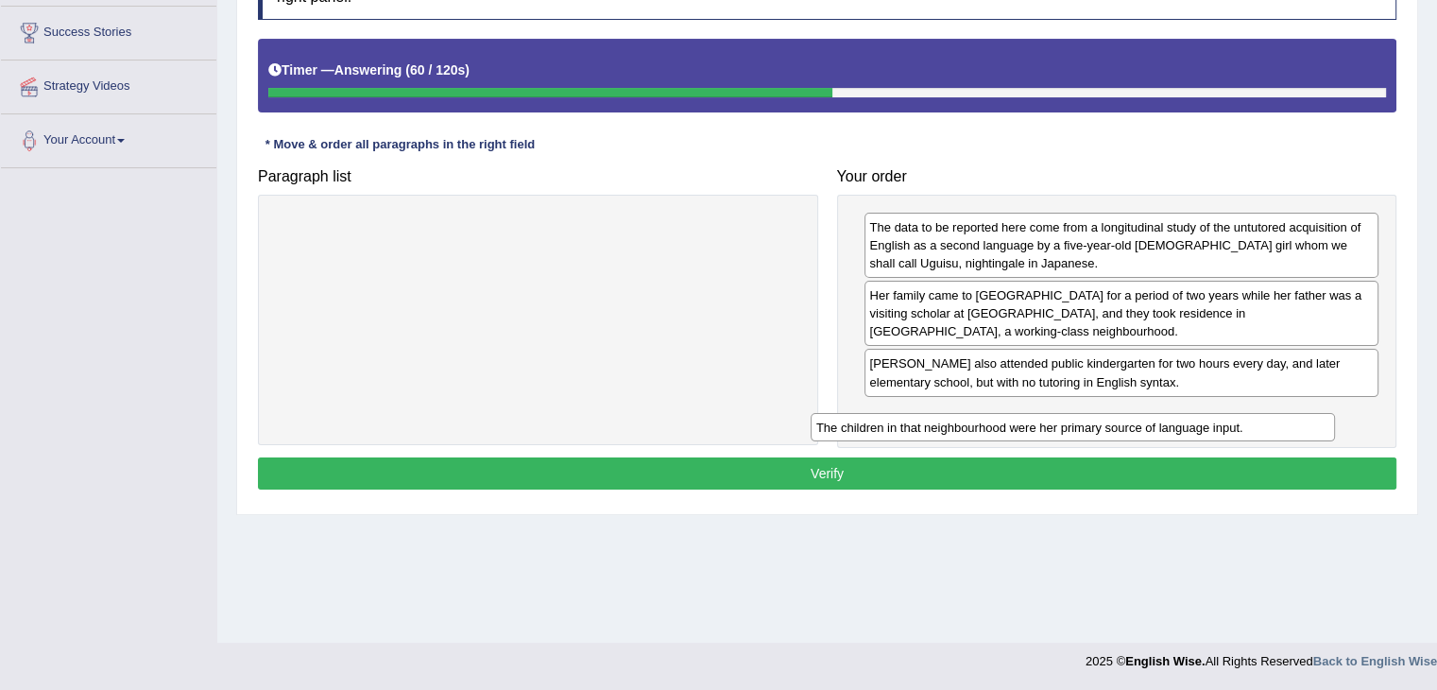
drag, startPoint x: 511, startPoint y: 224, endPoint x: 1048, endPoint y: 424, distance: 572.7
click at [1048, 424] on div "The children in that neighbourhood were her primary source of language input." at bounding box center [1073, 427] width 524 height 29
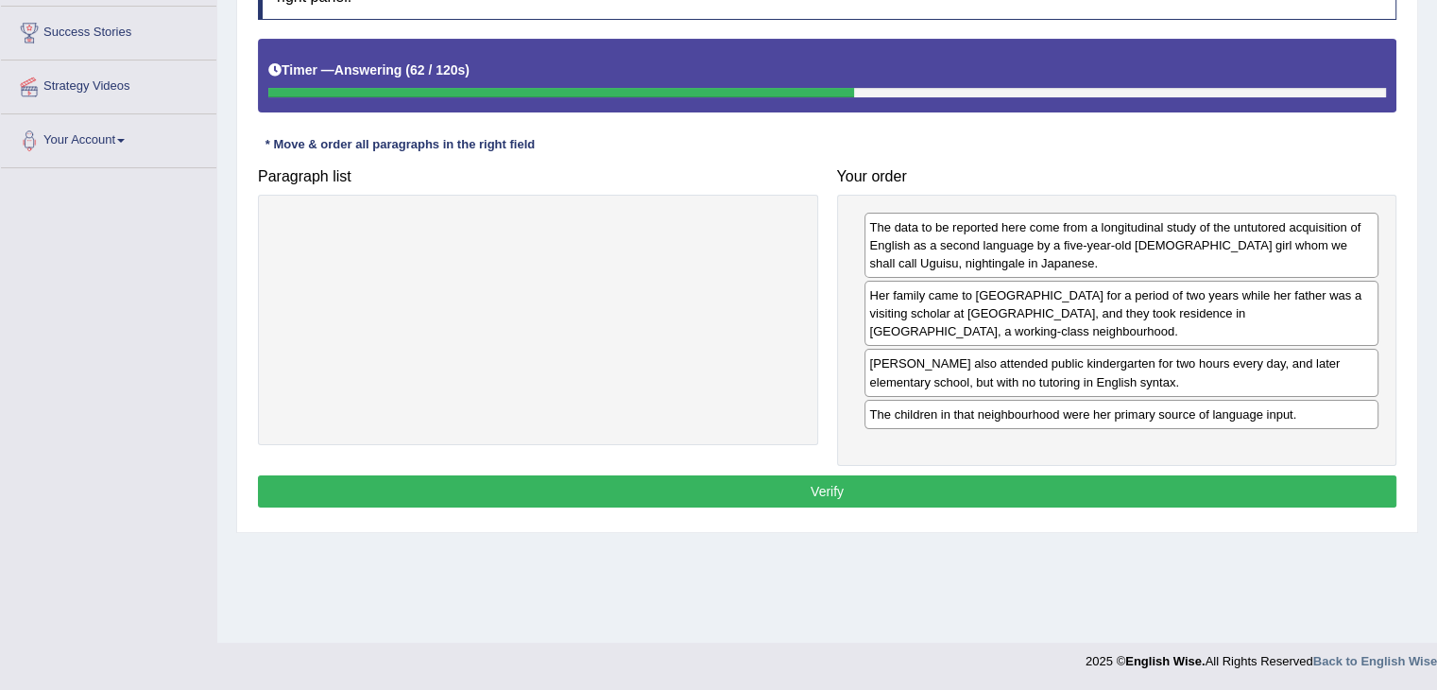
click at [824, 488] on button "Verify" at bounding box center [827, 491] width 1138 height 32
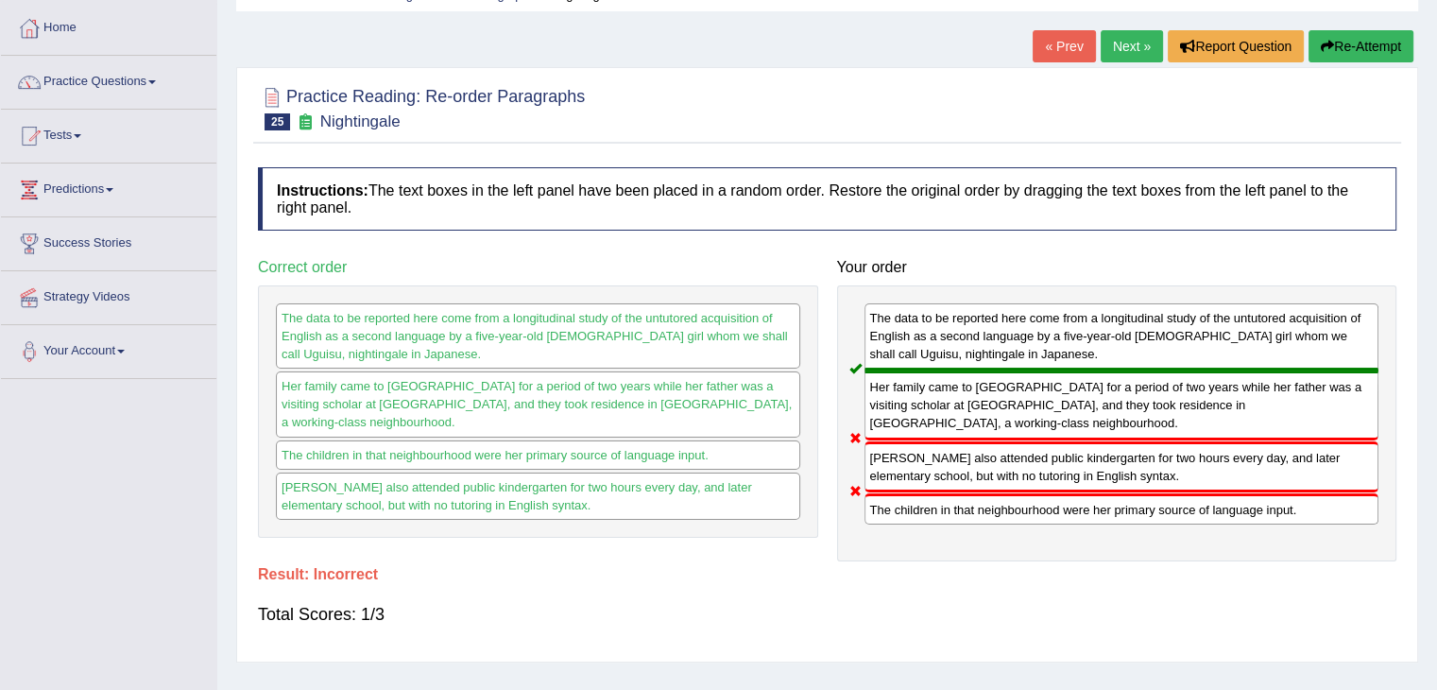
scroll to position [0, 0]
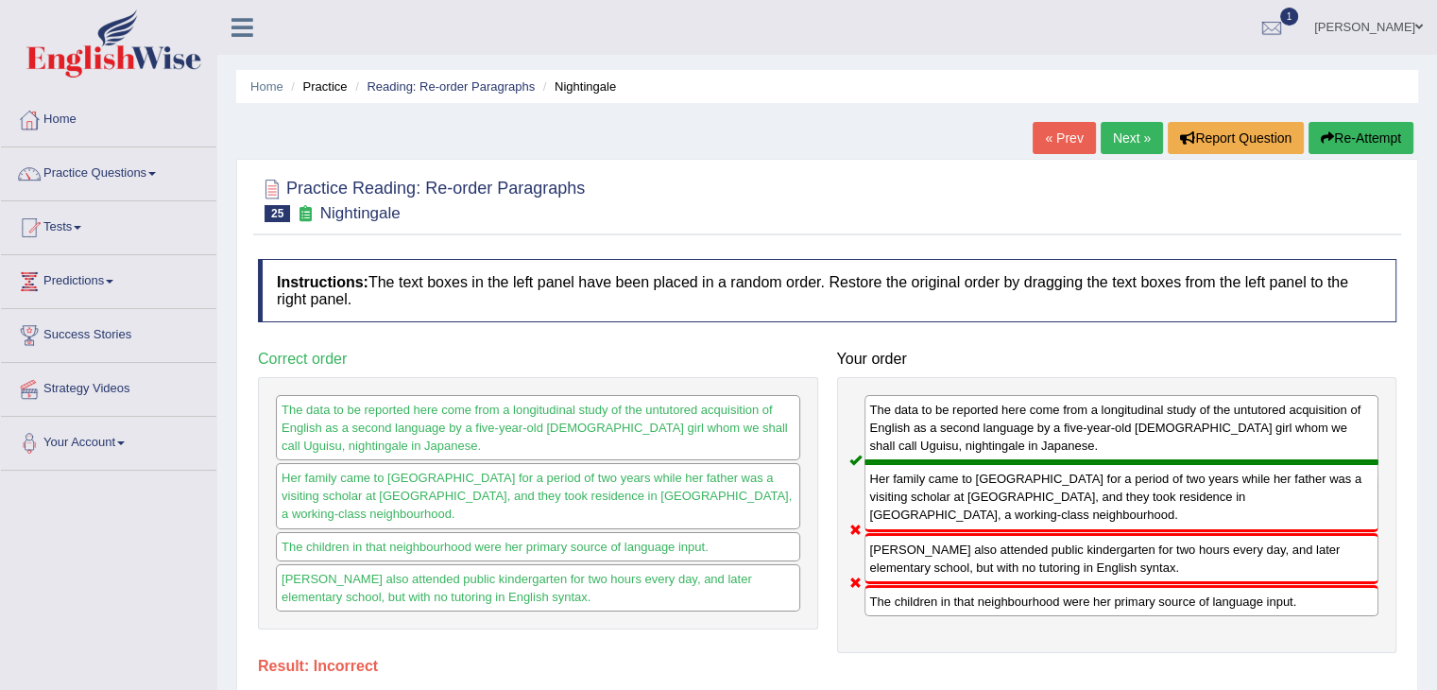
click at [1120, 145] on link "Next »" at bounding box center [1132, 138] width 62 height 32
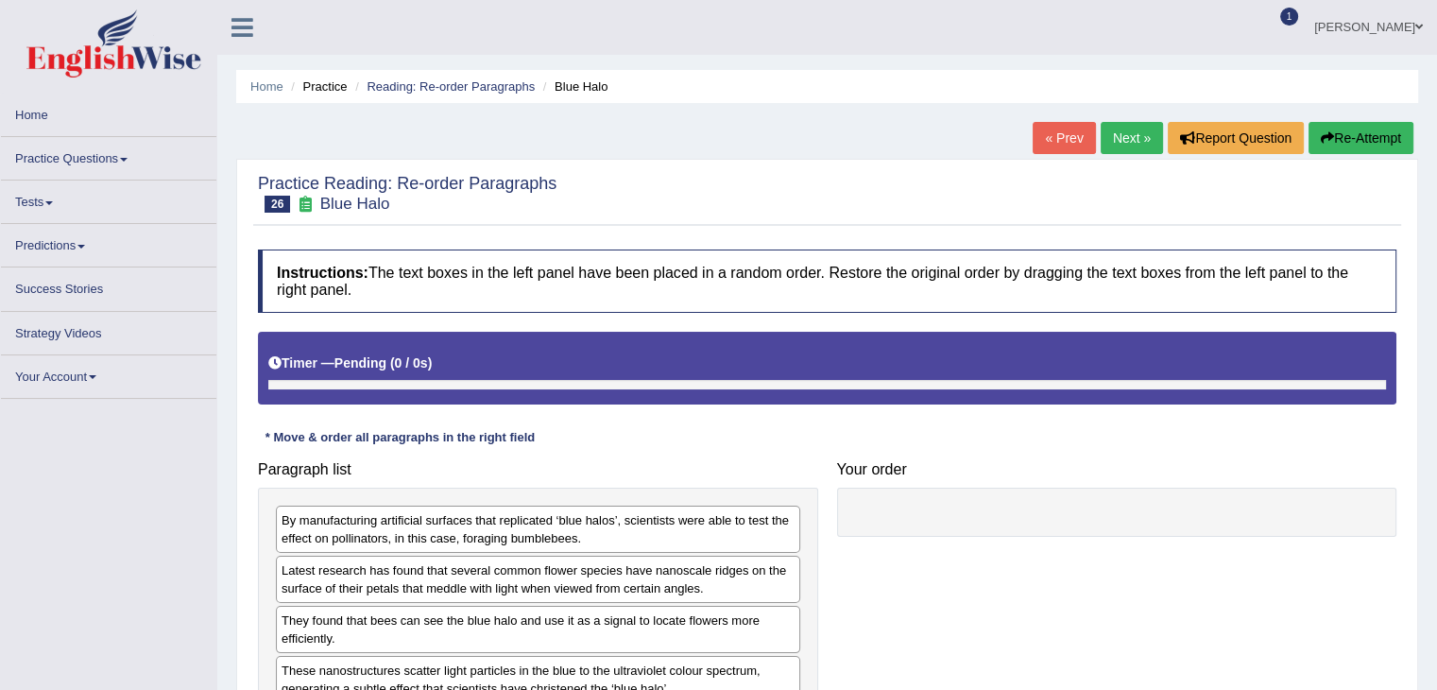
scroll to position [302, 0]
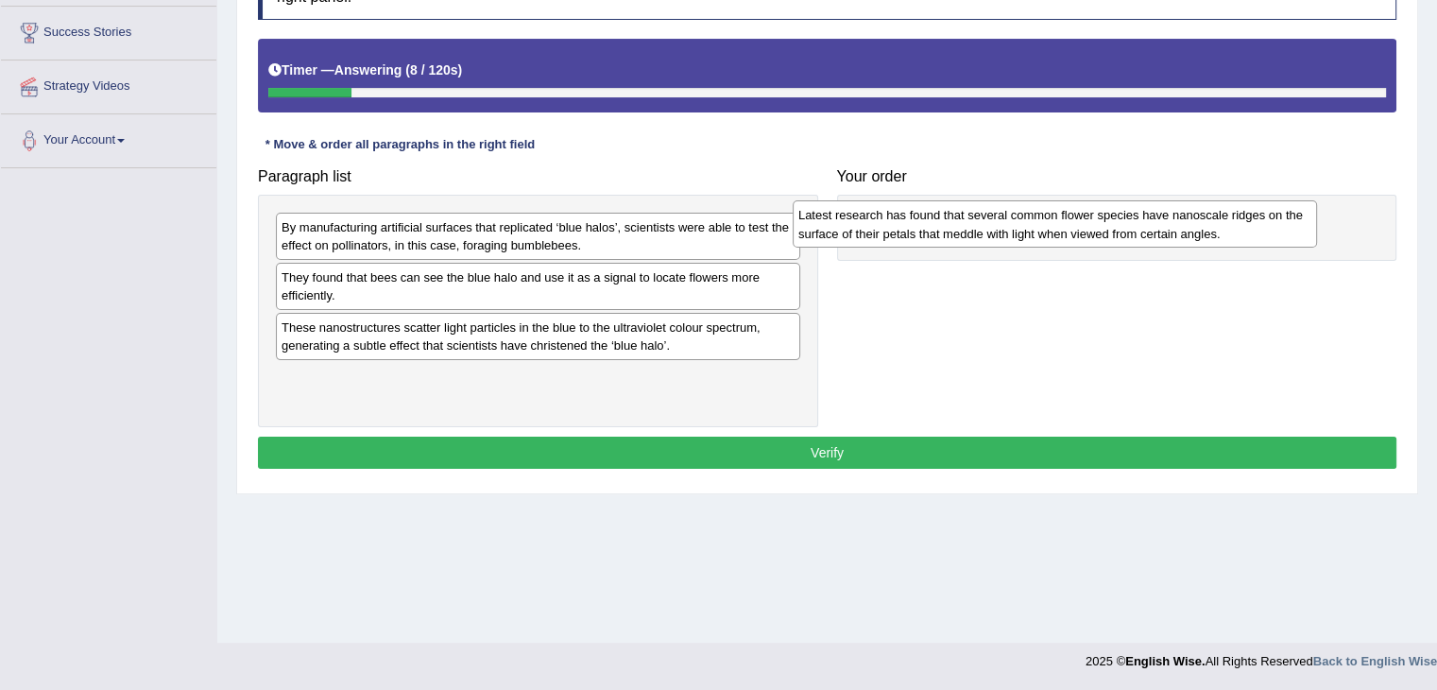
drag, startPoint x: 575, startPoint y: 288, endPoint x: 1092, endPoint y: 226, distance: 520.5
click at [1092, 226] on div "Latest research has found that several common flower species have nanoscale rid…" at bounding box center [1055, 223] width 524 height 47
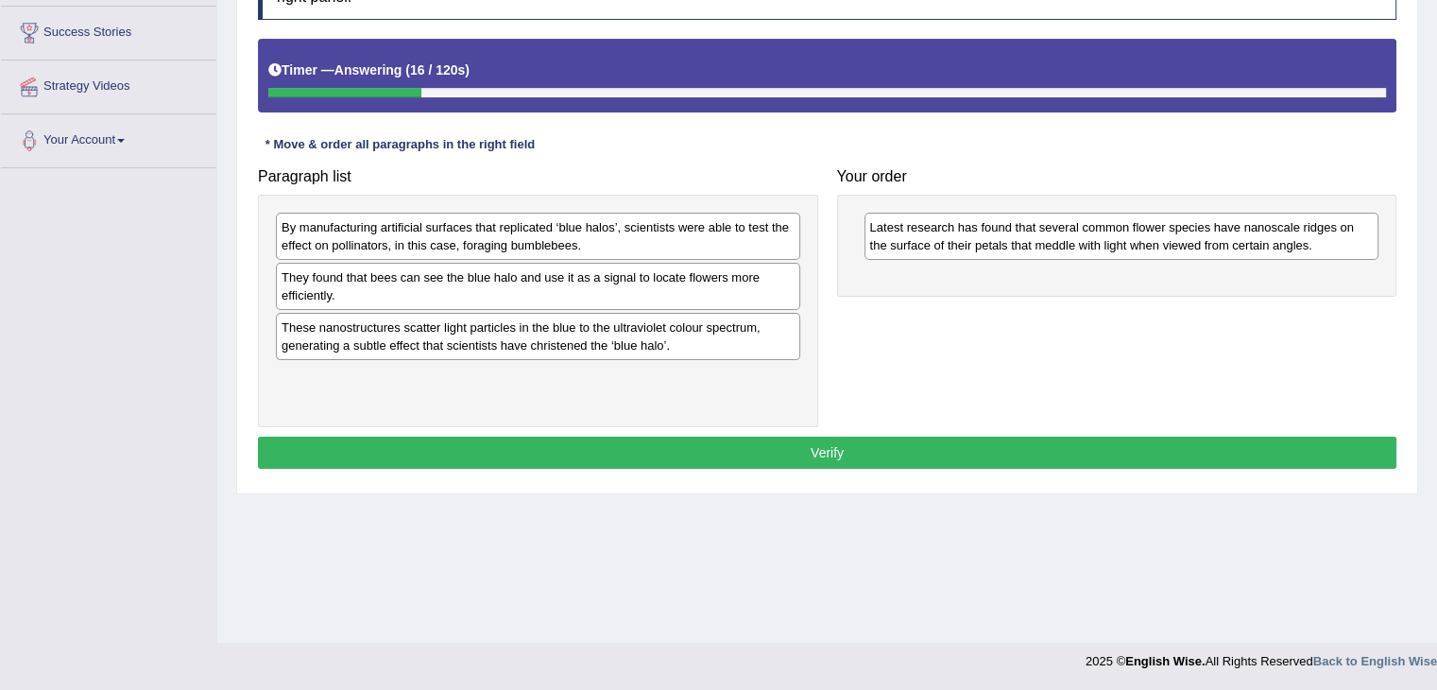
click at [469, 313] on div "These nanostructures scatter light particles in the blue to the ultraviolet col…" at bounding box center [538, 336] width 524 height 47
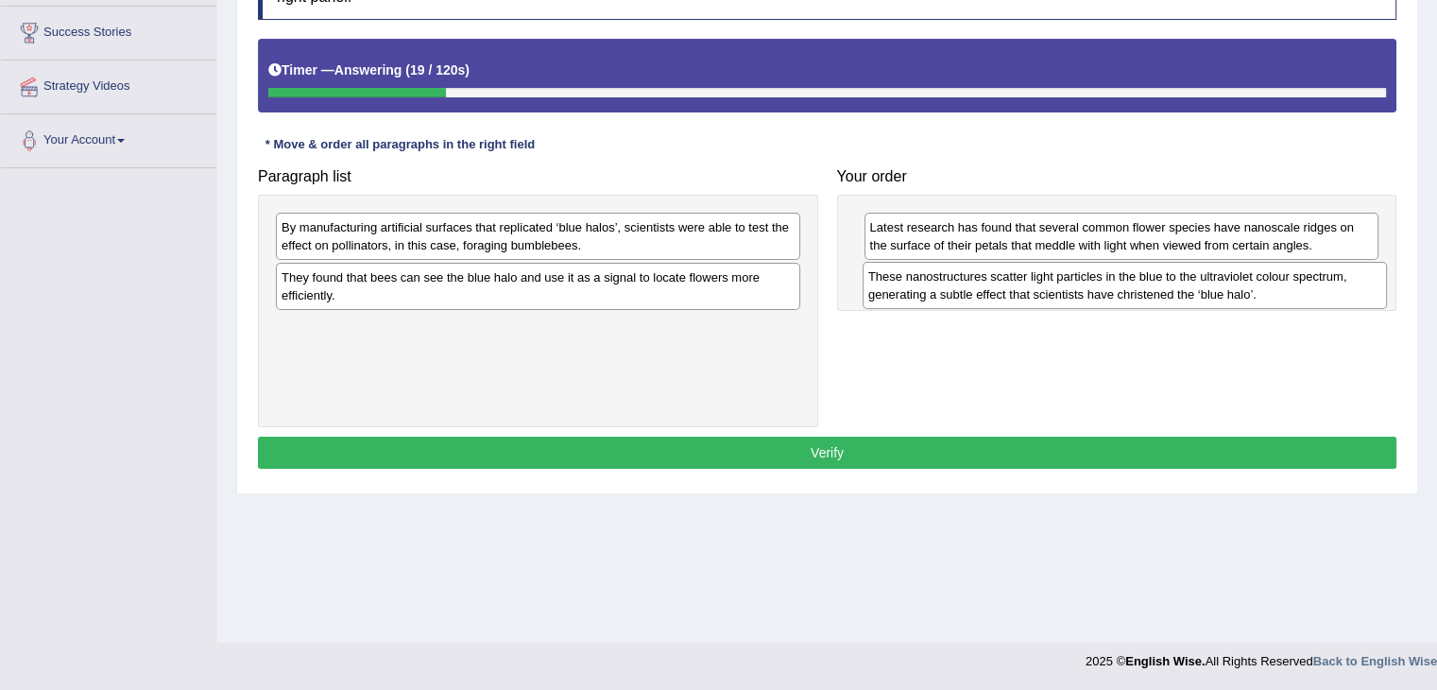
drag, startPoint x: 390, startPoint y: 330, endPoint x: 977, endPoint y: 279, distance: 588.8
click at [977, 279] on div "These nanostructures scatter light particles in the blue to the ultraviolet col…" at bounding box center [1124, 285] width 524 height 47
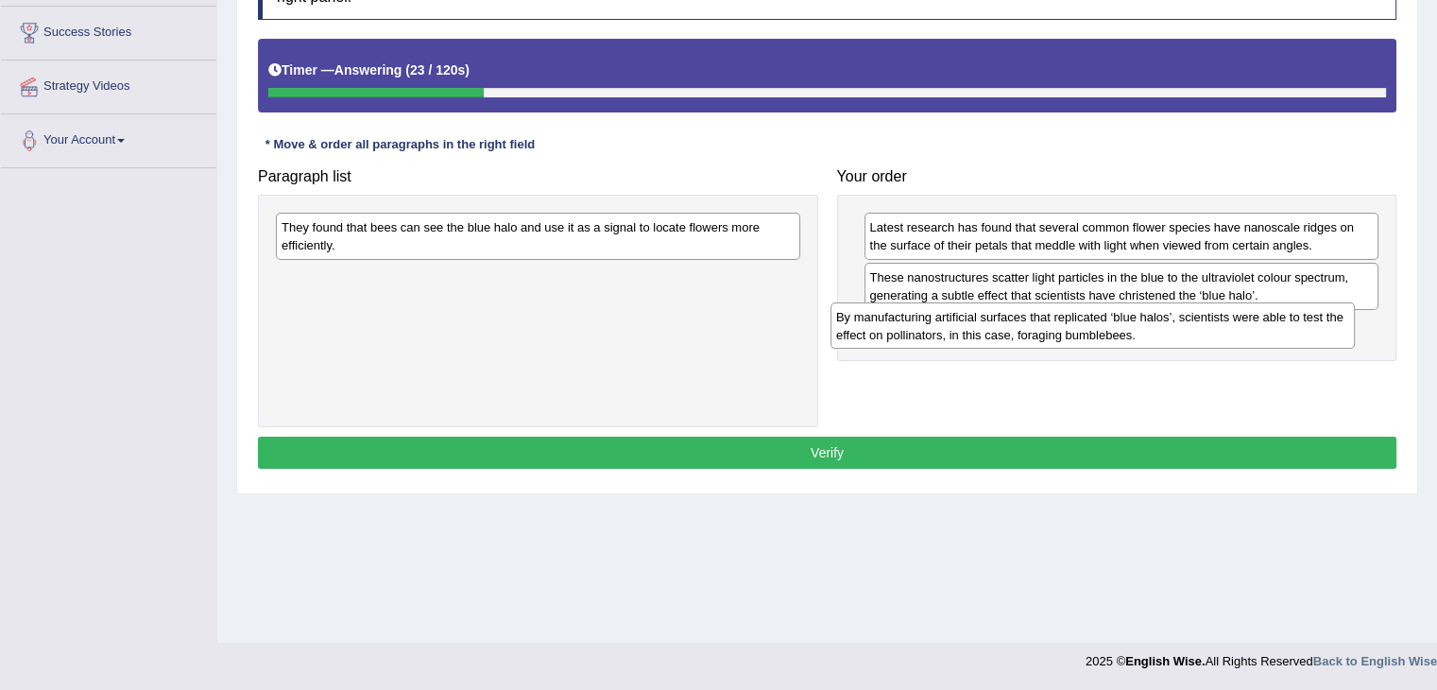
drag, startPoint x: 537, startPoint y: 234, endPoint x: 1095, endPoint y: 323, distance: 565.3
click at [1095, 323] on div "By manufacturing artificial surfaces that replicated ‘blue halos’, scientists w…" at bounding box center [1092, 325] width 524 height 47
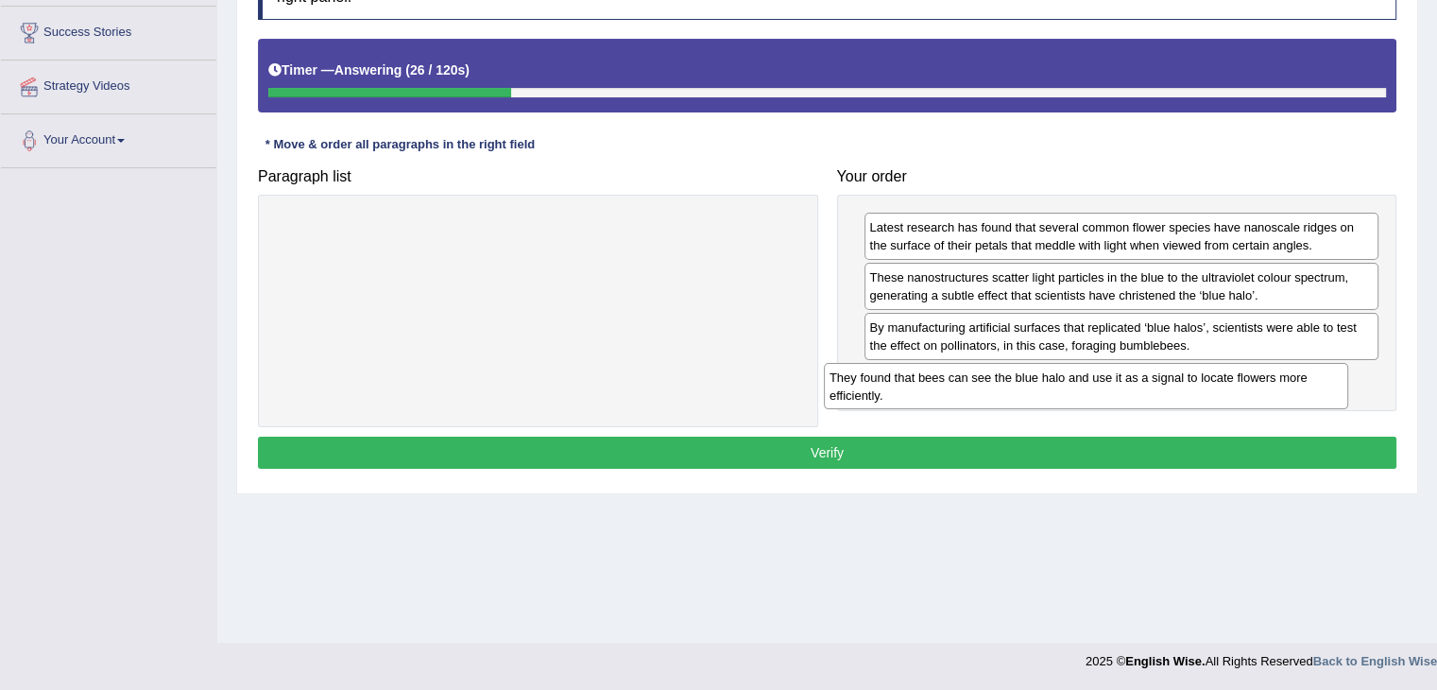
drag, startPoint x: 524, startPoint y: 223, endPoint x: 1073, endPoint y: 368, distance: 567.8
click at [1073, 368] on div "They found that bees can see the blue halo and use it as a signal to locate flo…" at bounding box center [1086, 386] width 524 height 47
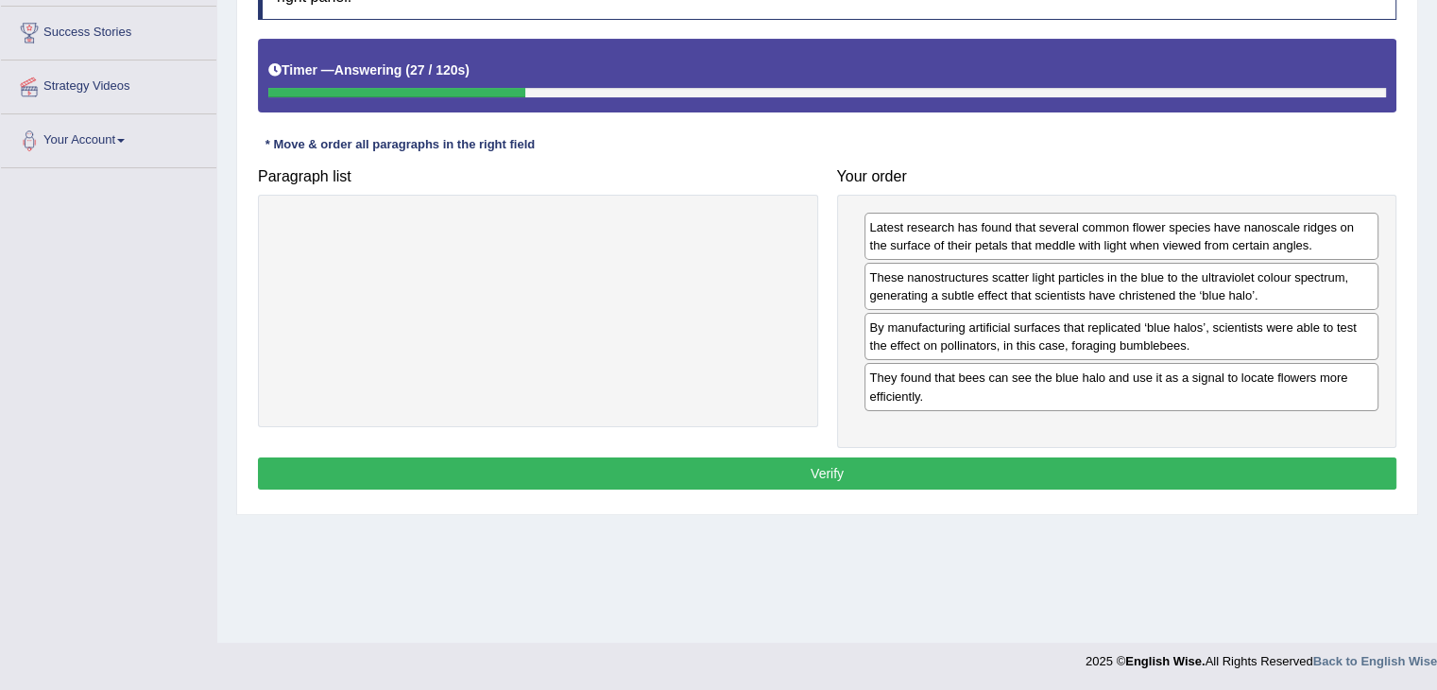
click at [779, 465] on button "Verify" at bounding box center [827, 473] width 1138 height 32
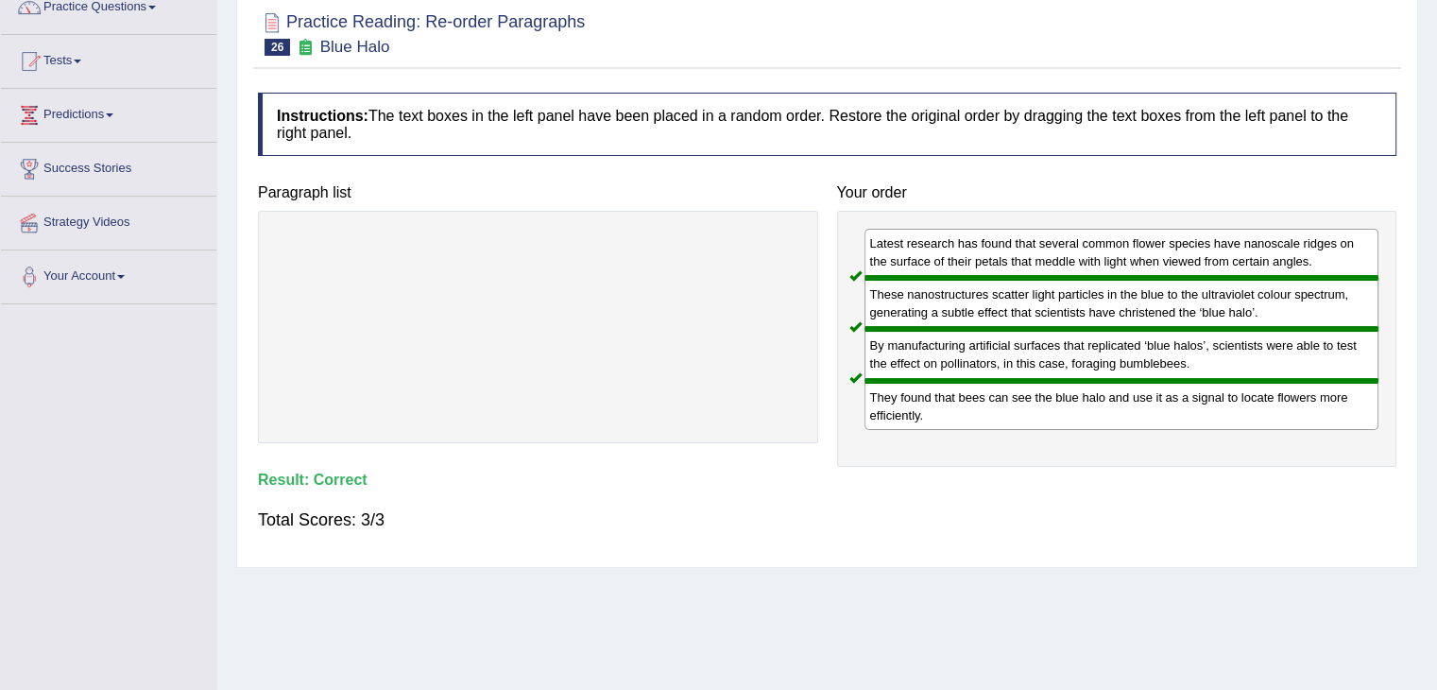
scroll to position [0, 0]
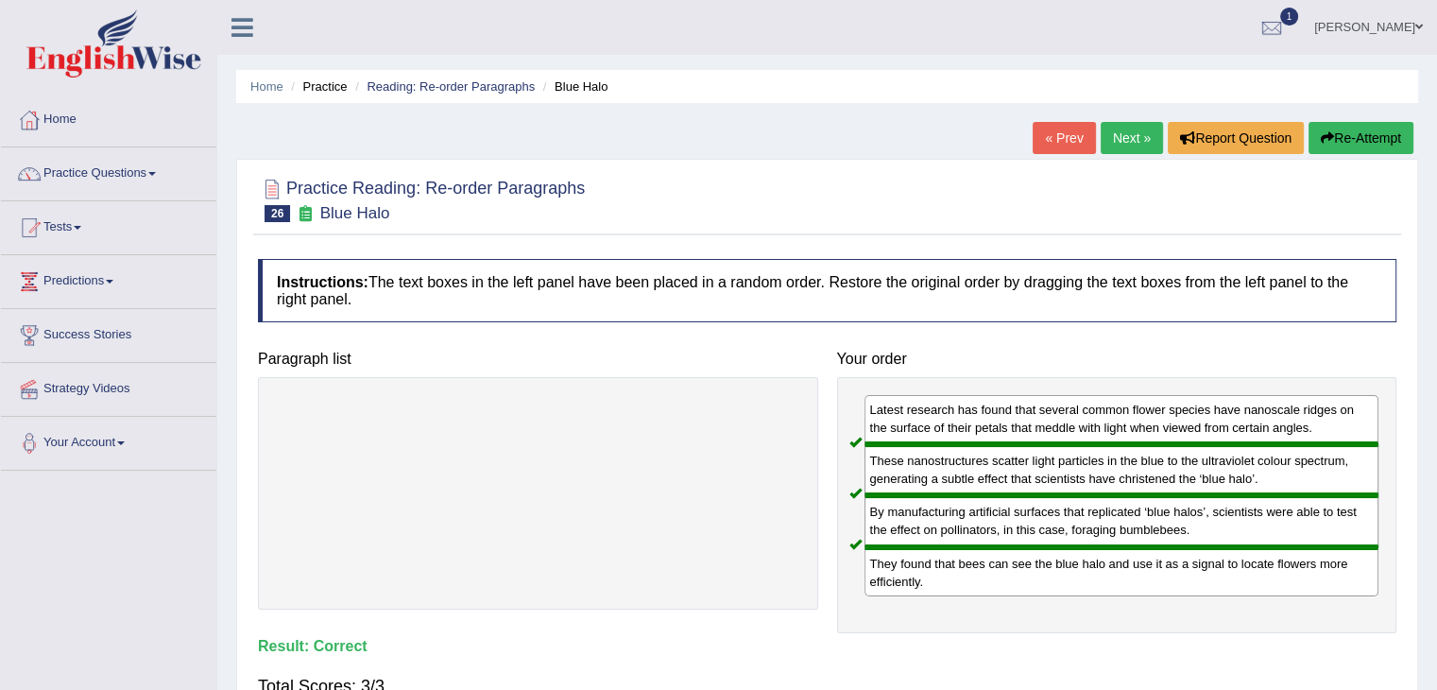
click at [1117, 140] on link "Next »" at bounding box center [1132, 138] width 62 height 32
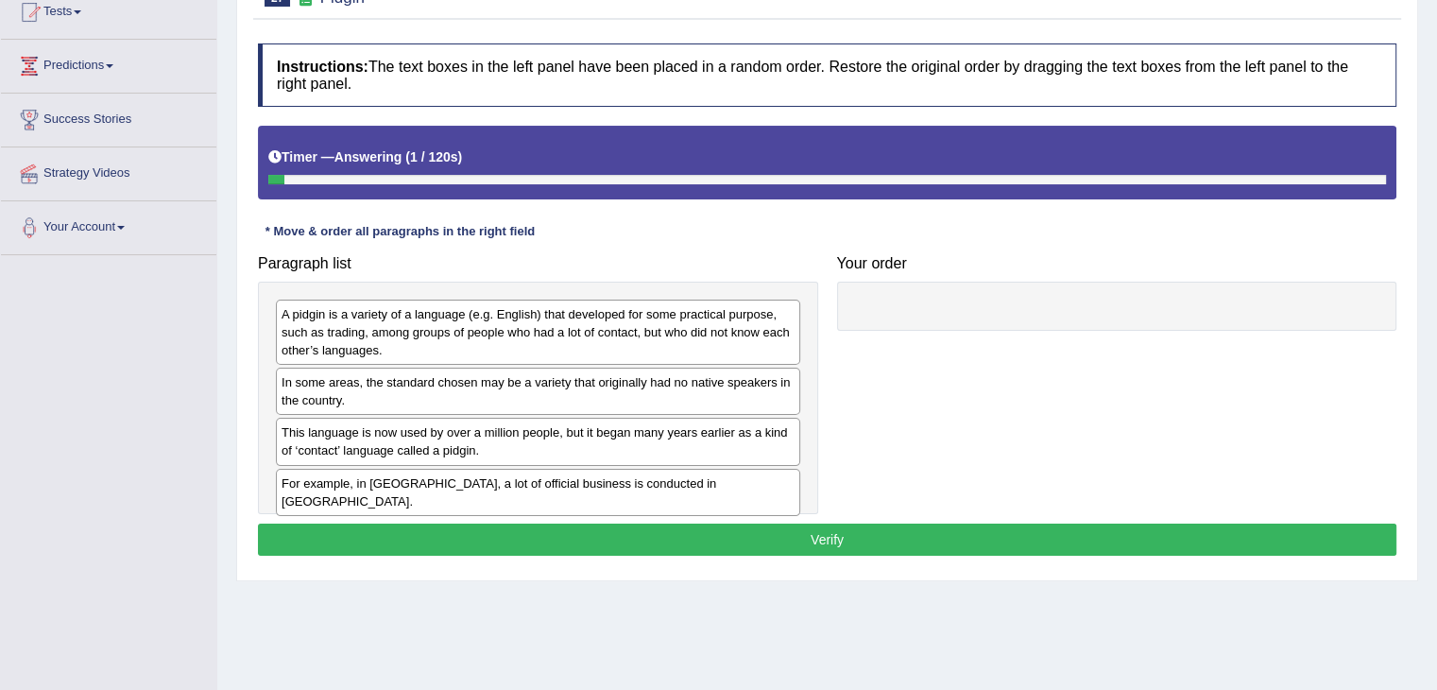
scroll to position [215, 0]
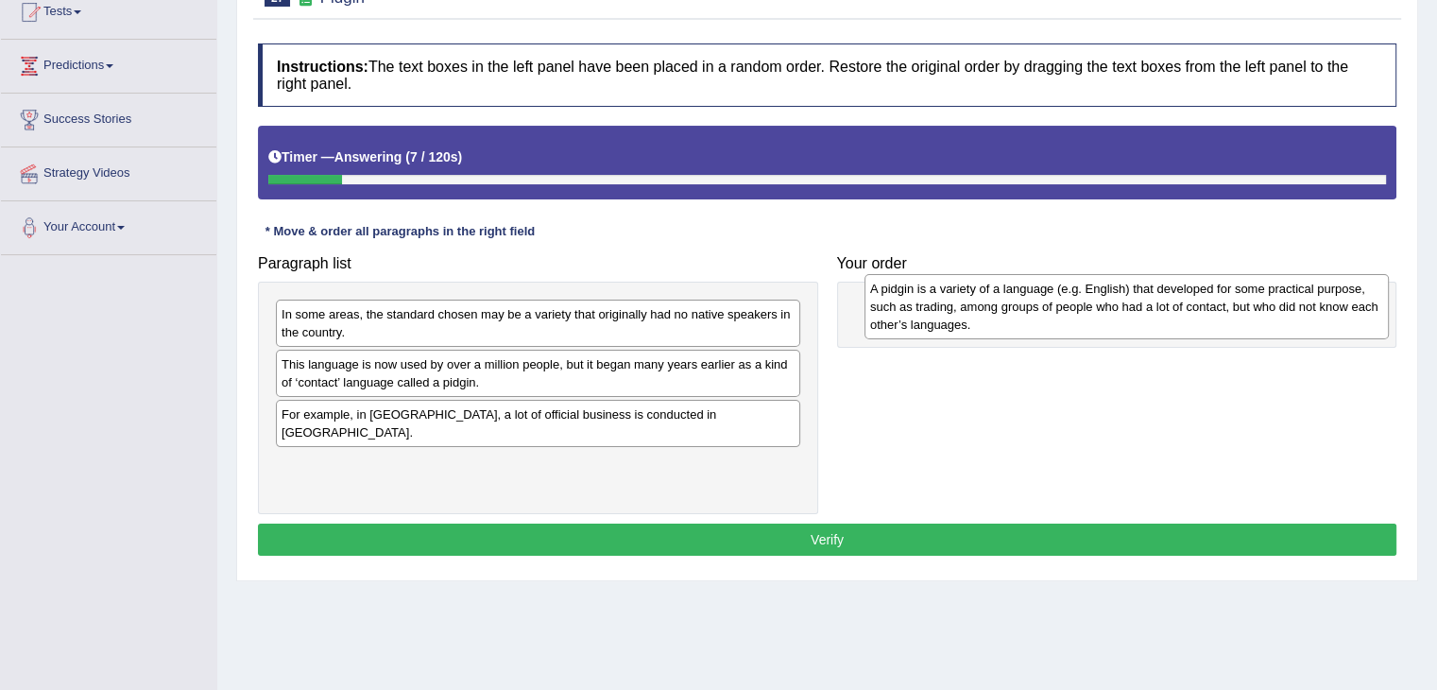
drag, startPoint x: 594, startPoint y: 337, endPoint x: 1183, endPoint y: 311, distance: 589.1
click at [1183, 311] on div "A pidgin is a variety of a language (e.g. English) that developed for some prac…" at bounding box center [1126, 306] width 524 height 65
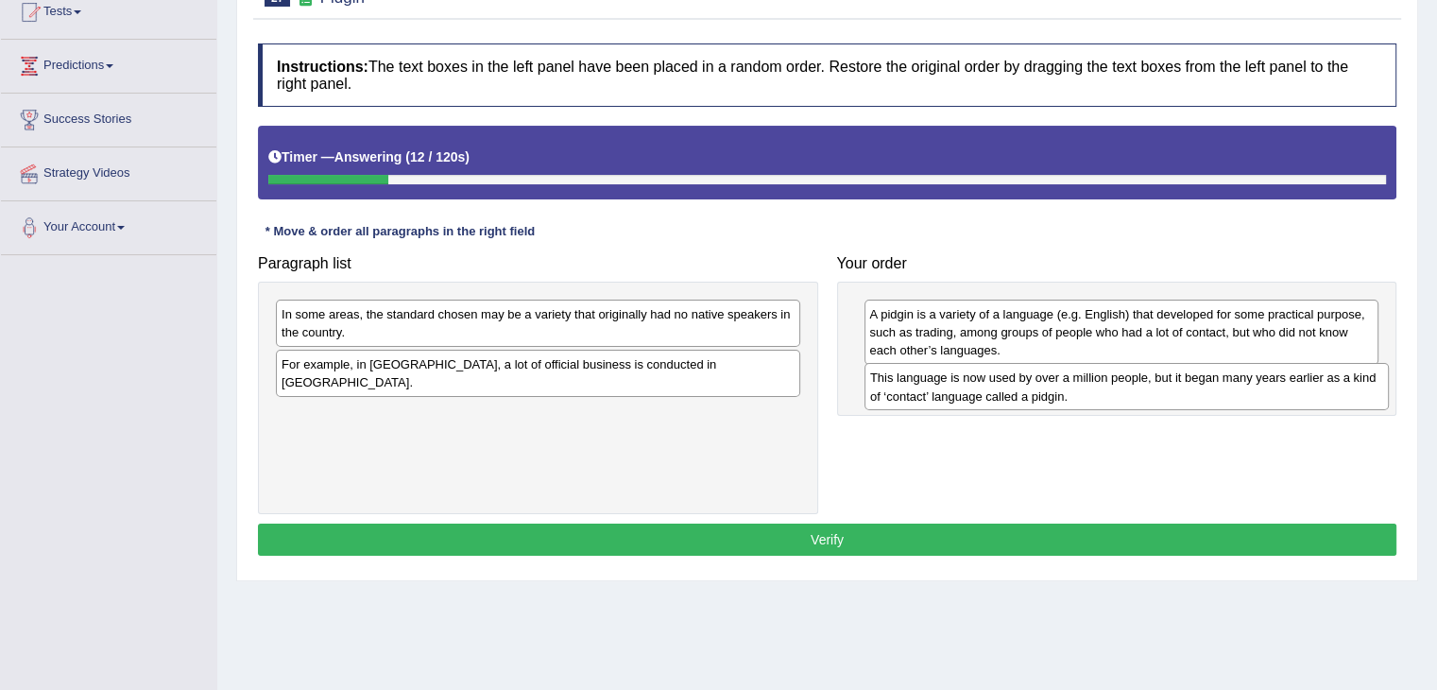
drag, startPoint x: 519, startPoint y: 379, endPoint x: 1107, endPoint y: 394, distance: 588.7
click at [1107, 394] on div "This language is now used by over a million people, but it began many years ear…" at bounding box center [1126, 386] width 524 height 47
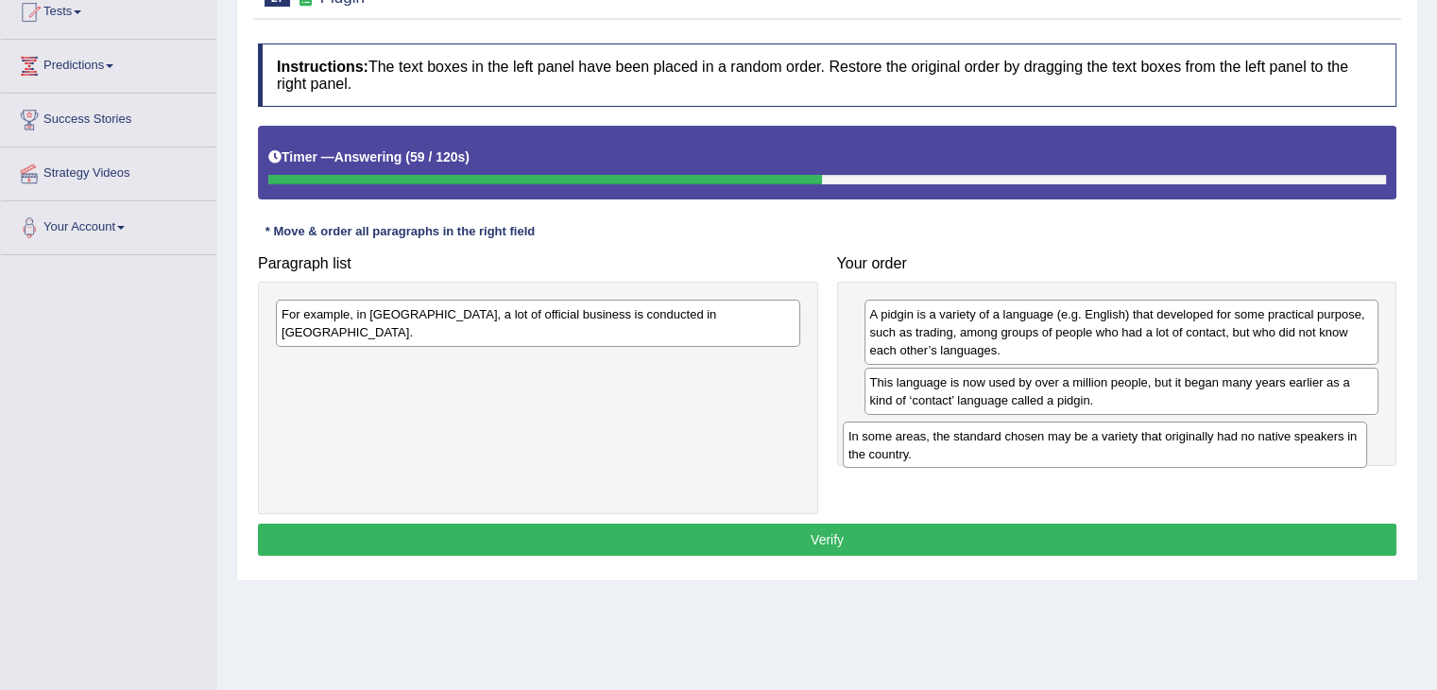
drag, startPoint x: 521, startPoint y: 325, endPoint x: 1091, endPoint y: 451, distance: 583.3
click at [1091, 451] on div "In some areas, the standard chosen may be a variety that originally had no nati…" at bounding box center [1105, 444] width 524 height 47
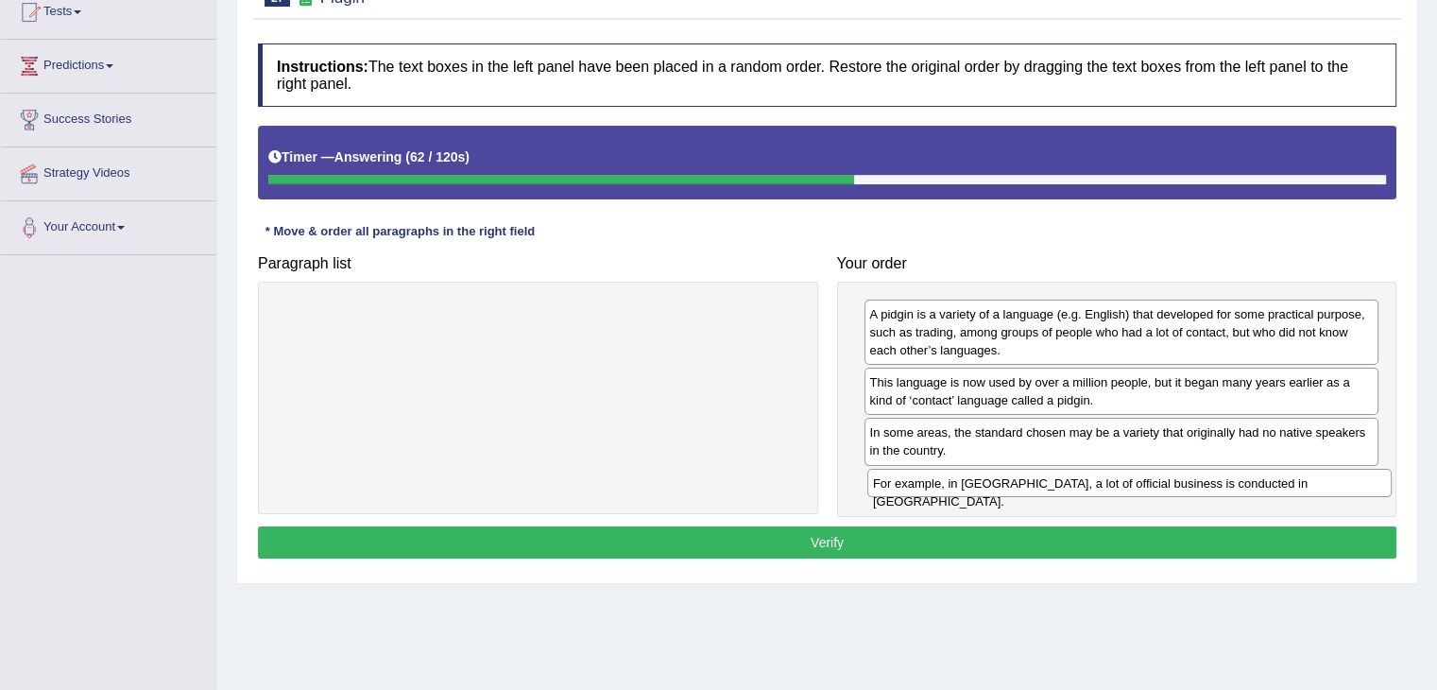
drag, startPoint x: 451, startPoint y: 311, endPoint x: 1040, endPoint y: 475, distance: 612.0
click at [1040, 475] on div "For example, in [GEOGRAPHIC_DATA], a lot of official business is conducted in […" at bounding box center [1129, 483] width 524 height 29
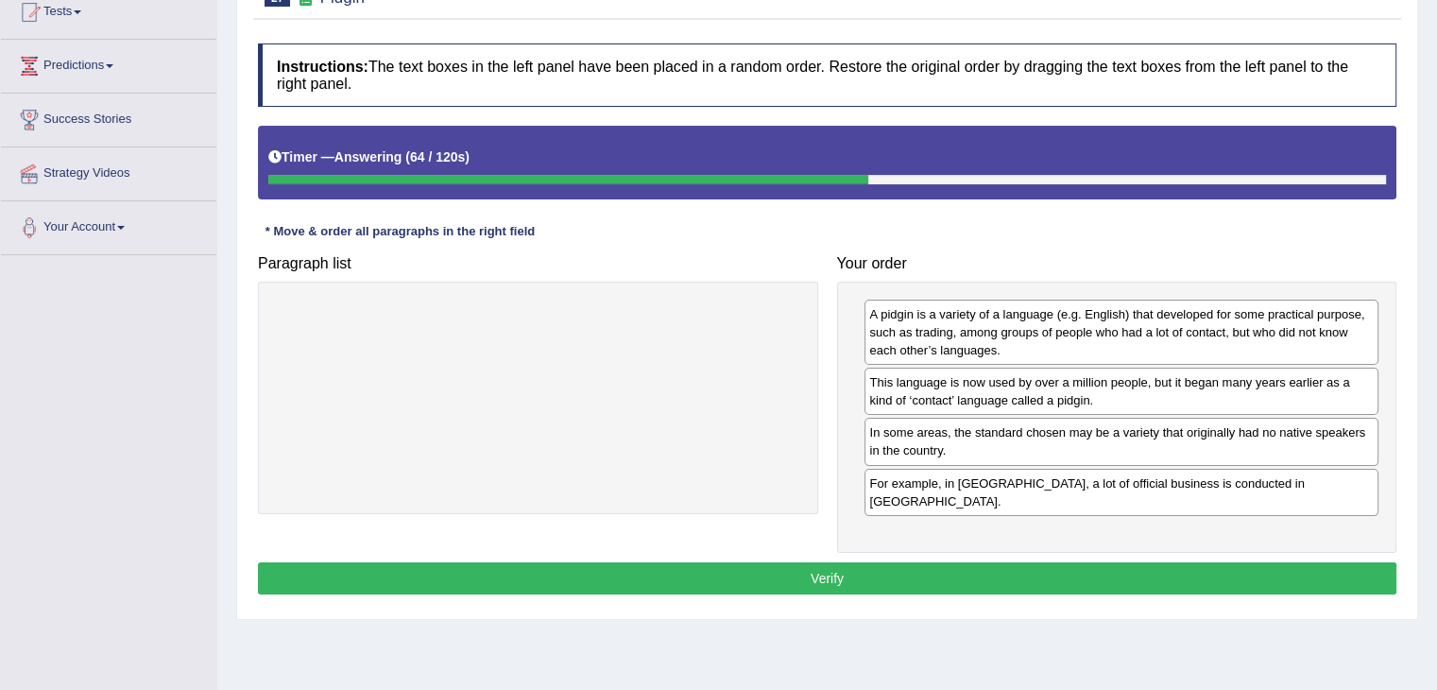
click at [810, 562] on button "Verify" at bounding box center [827, 578] width 1138 height 32
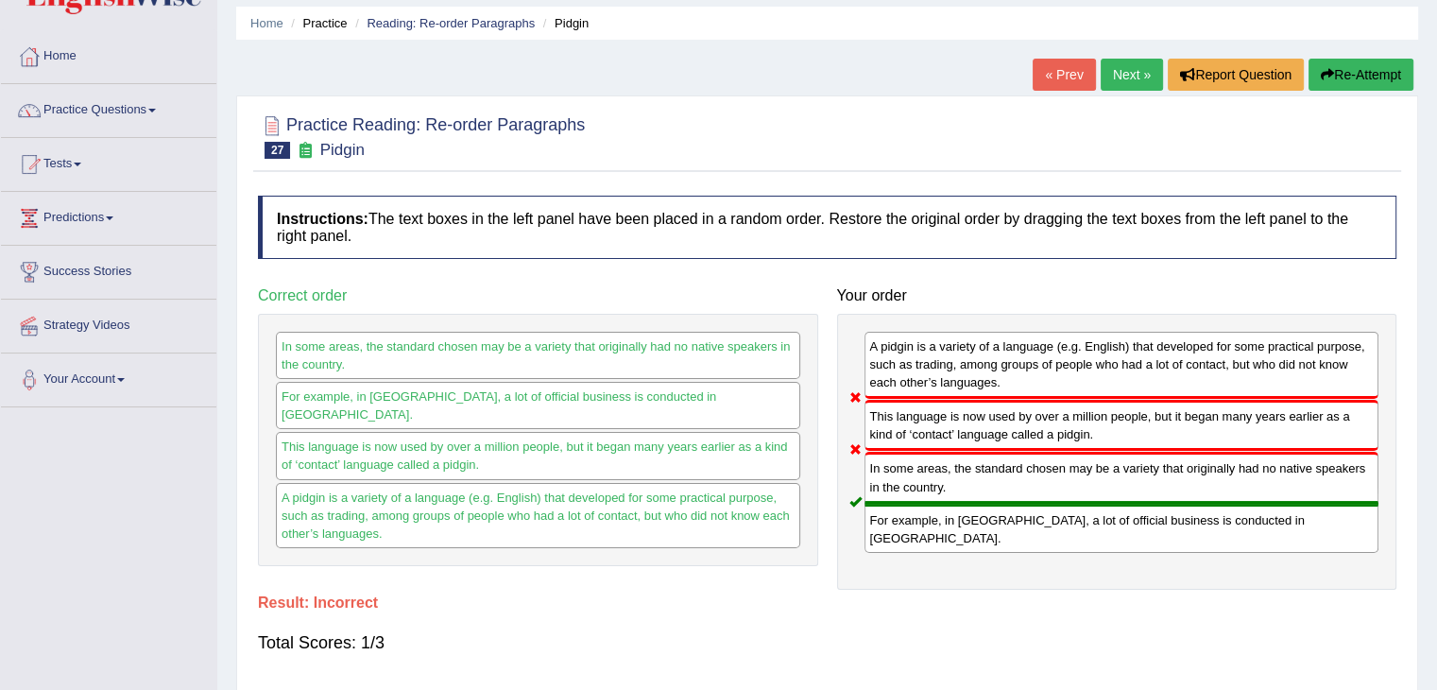
scroll to position [60, 0]
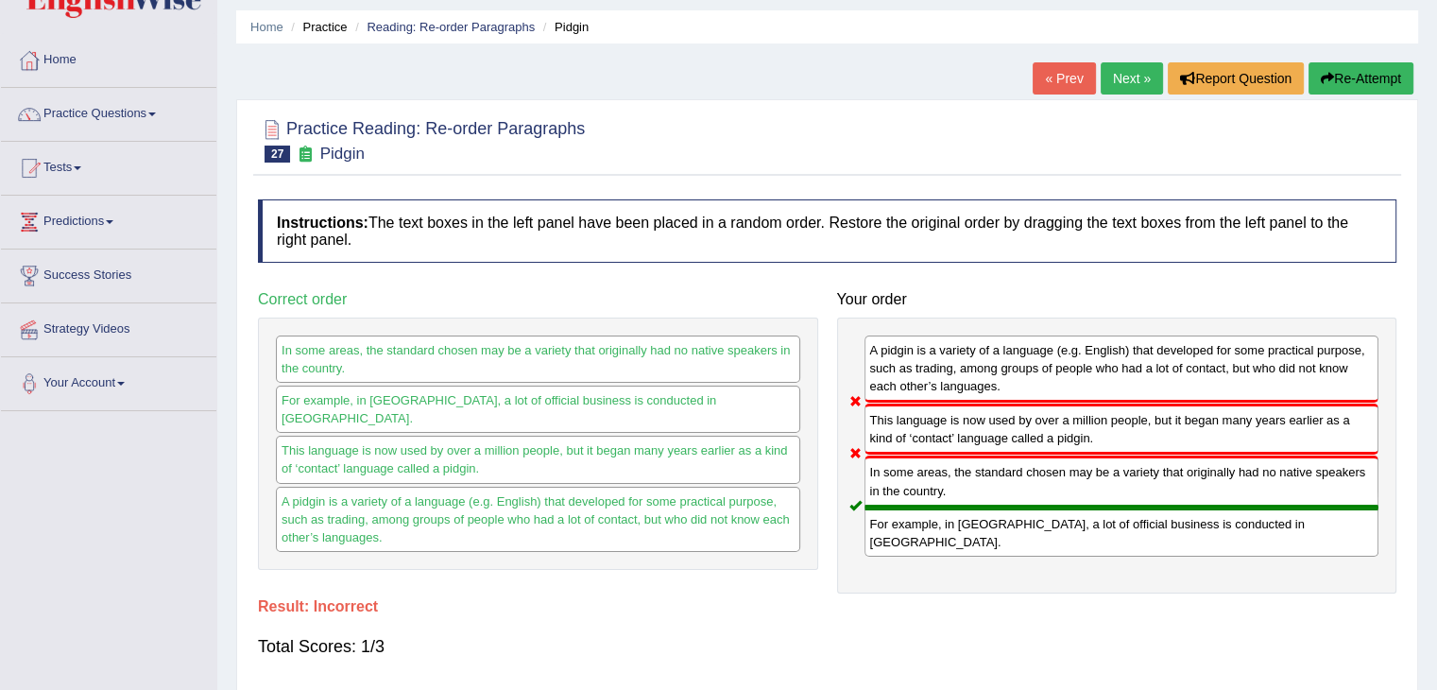
click at [1111, 70] on link "Next »" at bounding box center [1132, 78] width 62 height 32
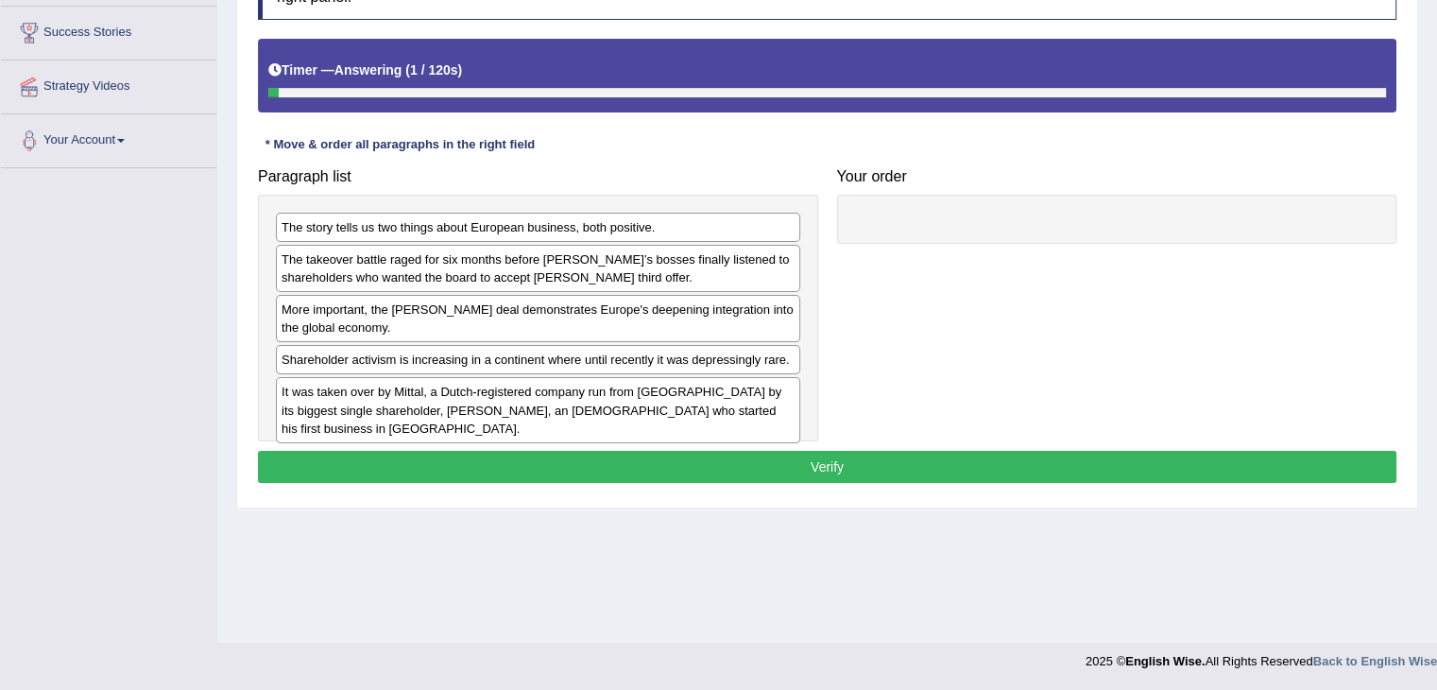
scroll to position [302, 0]
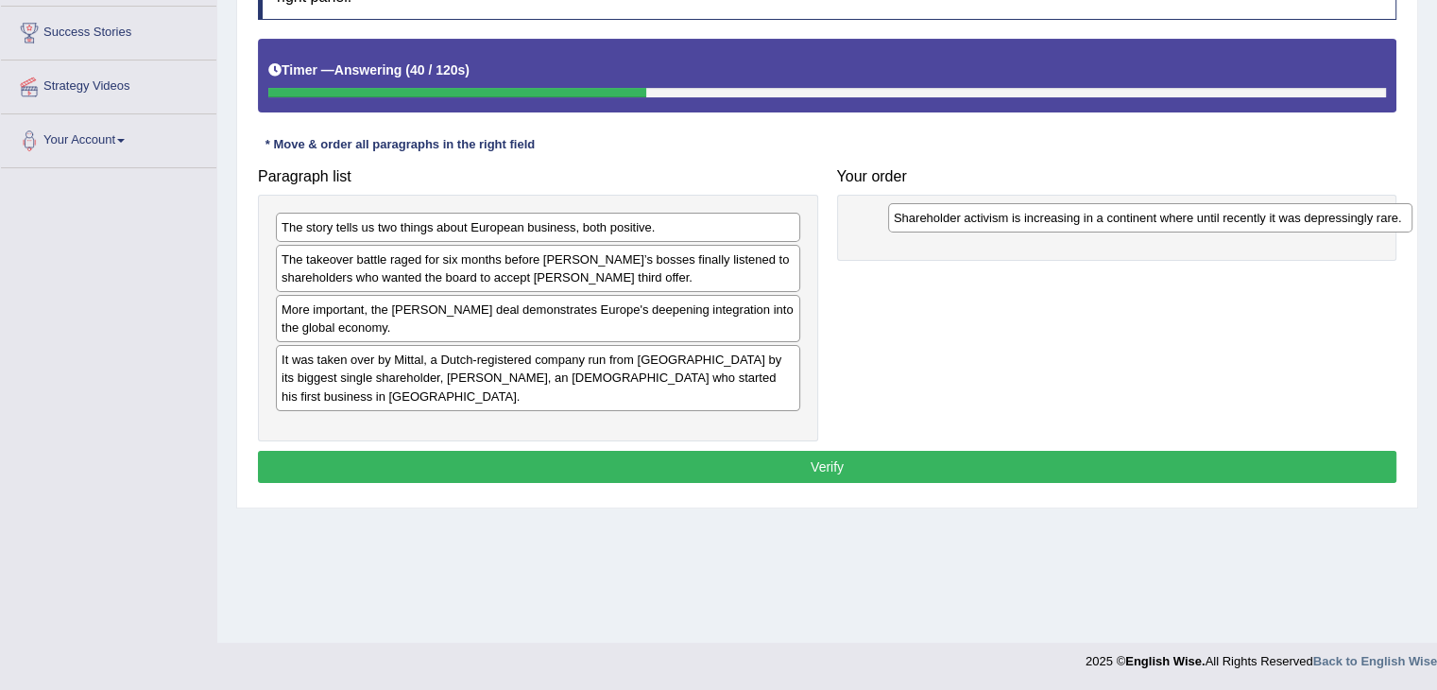
drag, startPoint x: 439, startPoint y: 360, endPoint x: 1045, endPoint y: 214, distance: 622.8
click at [1045, 214] on div "Shareholder activism is increasing in a continent where until recently it was d…" at bounding box center [1150, 217] width 524 height 29
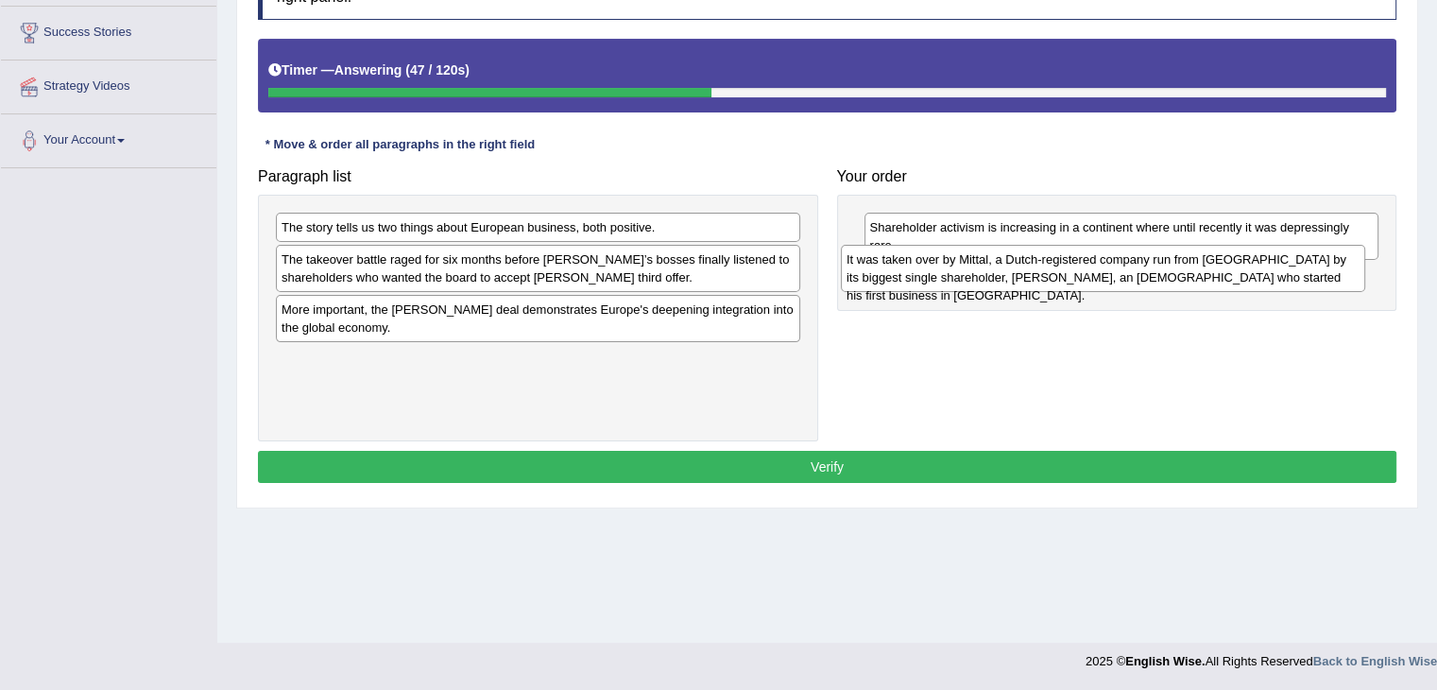
drag, startPoint x: 512, startPoint y: 364, endPoint x: 1077, endPoint y: 265, distance: 573.4
click at [1077, 265] on div "It was taken over by Mittal, a Dutch-registered company run from [GEOGRAPHIC_DA…" at bounding box center [1103, 268] width 524 height 47
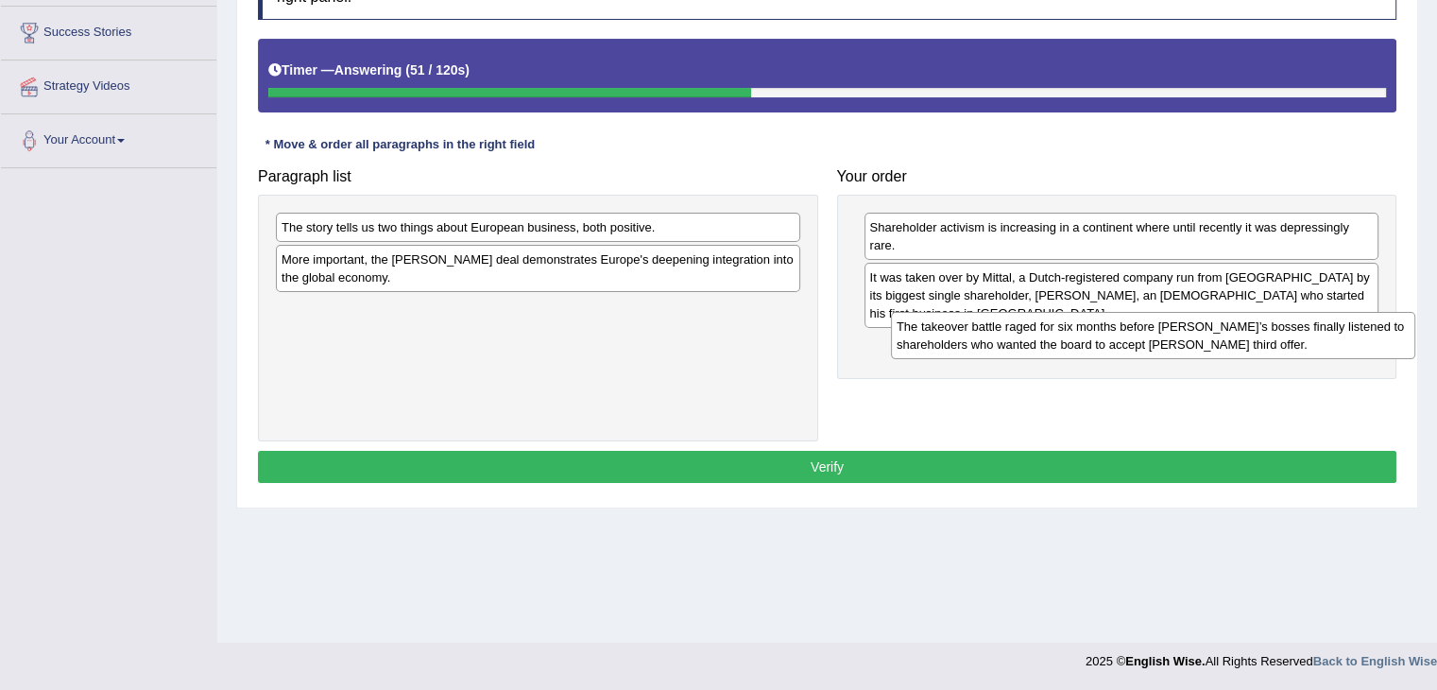
drag, startPoint x: 482, startPoint y: 269, endPoint x: 1097, endPoint y: 337, distance: 618.7
click at [1097, 337] on div "The takeover battle raged for six months before [PERSON_NAME]’s bosses finally …" at bounding box center [1153, 335] width 524 height 47
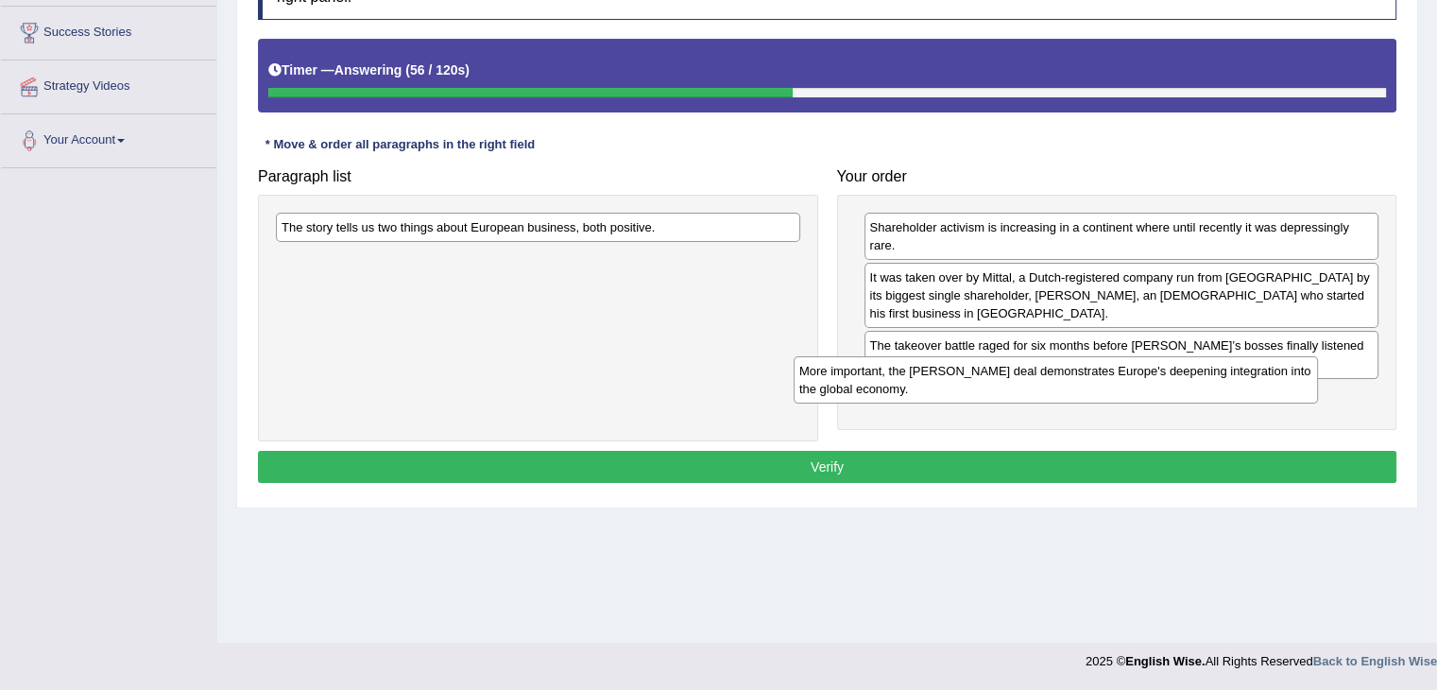
drag, startPoint x: 472, startPoint y: 257, endPoint x: 1004, endPoint y: 374, distance: 544.6
click at [1004, 374] on div "More important, the Arcelor Mittal deal demonstrates Europe's deepening integra…" at bounding box center [1056, 379] width 524 height 47
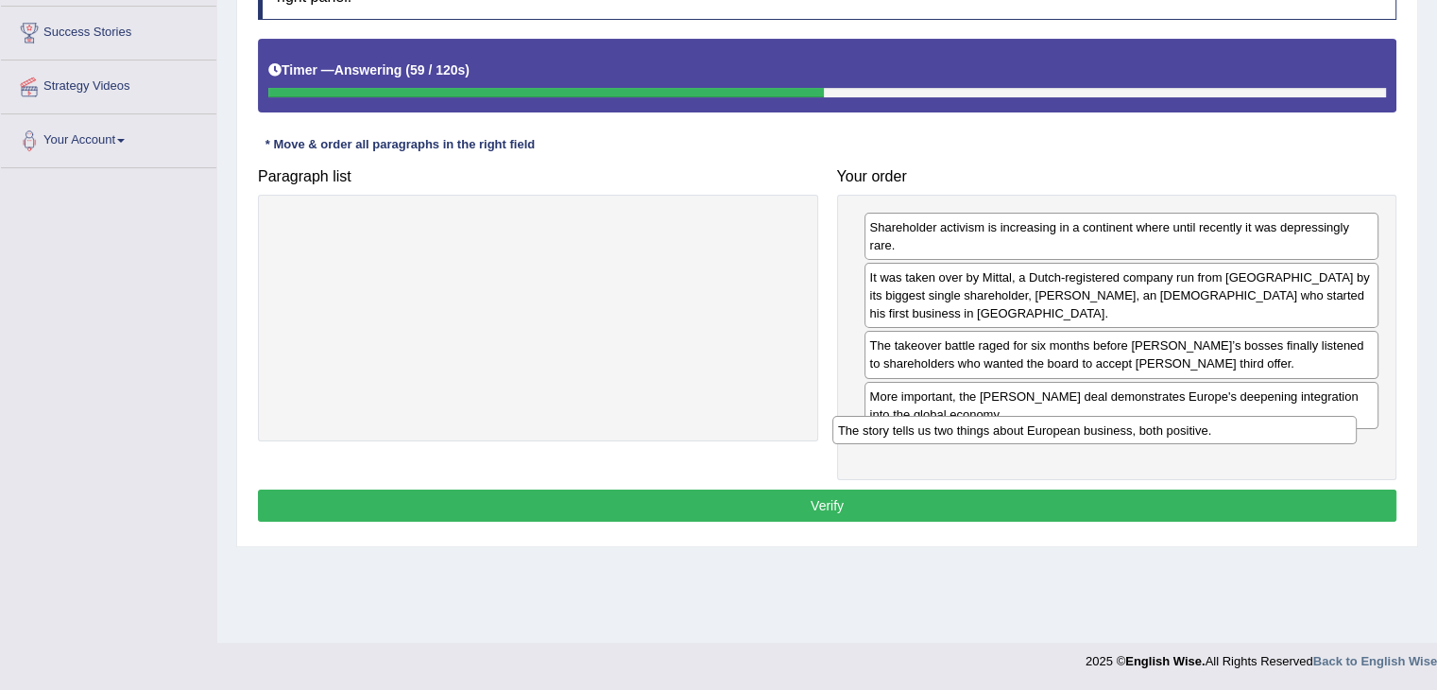
drag, startPoint x: 597, startPoint y: 220, endPoint x: 1154, endPoint y: 424, distance: 593.5
click at [1154, 424] on div "The story tells us two things about European business, both positive." at bounding box center [1094, 430] width 524 height 29
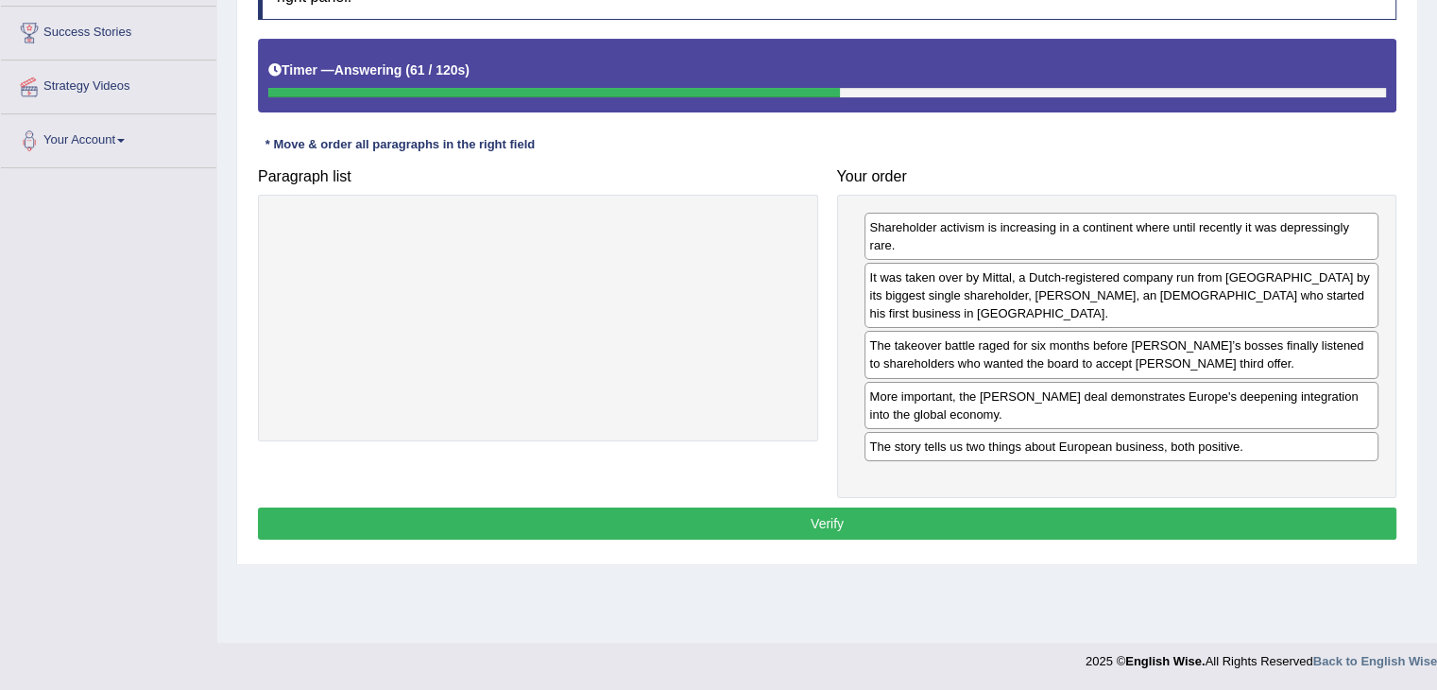
click at [806, 507] on button "Verify" at bounding box center [827, 523] width 1138 height 32
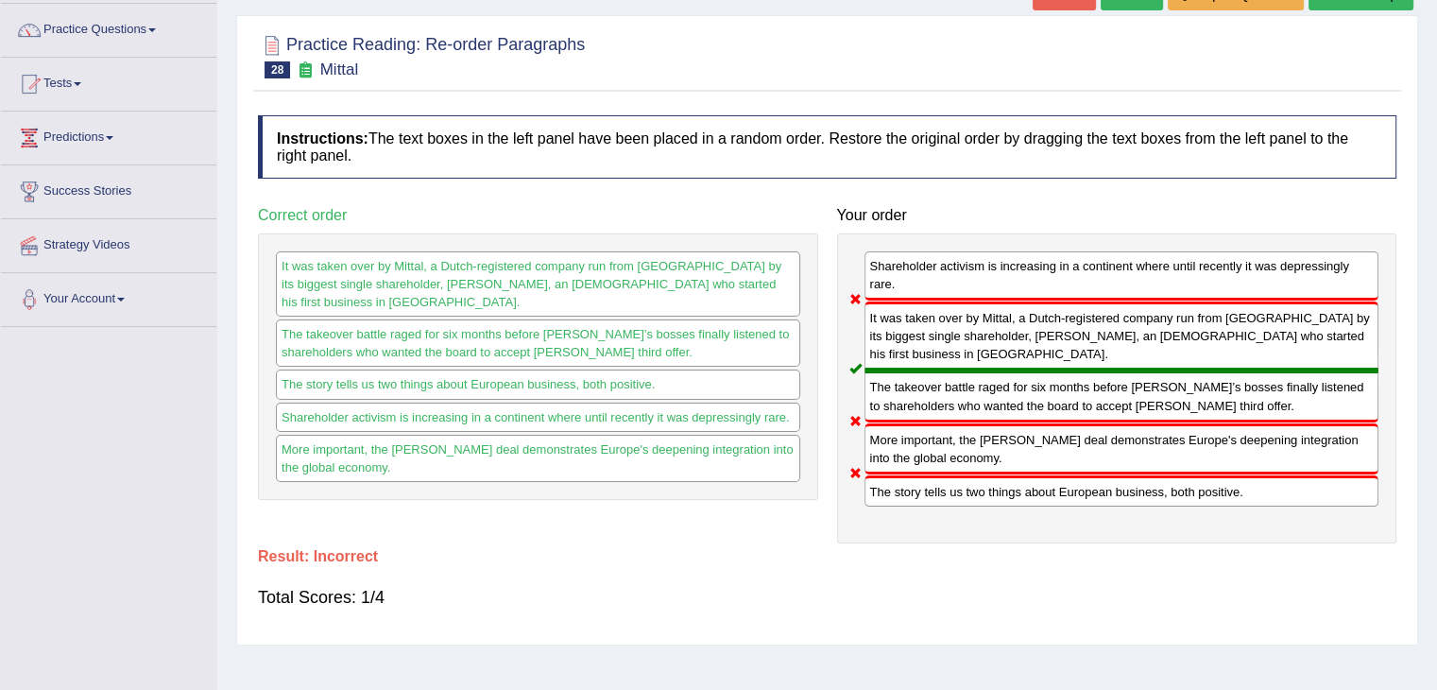
scroll to position [0, 0]
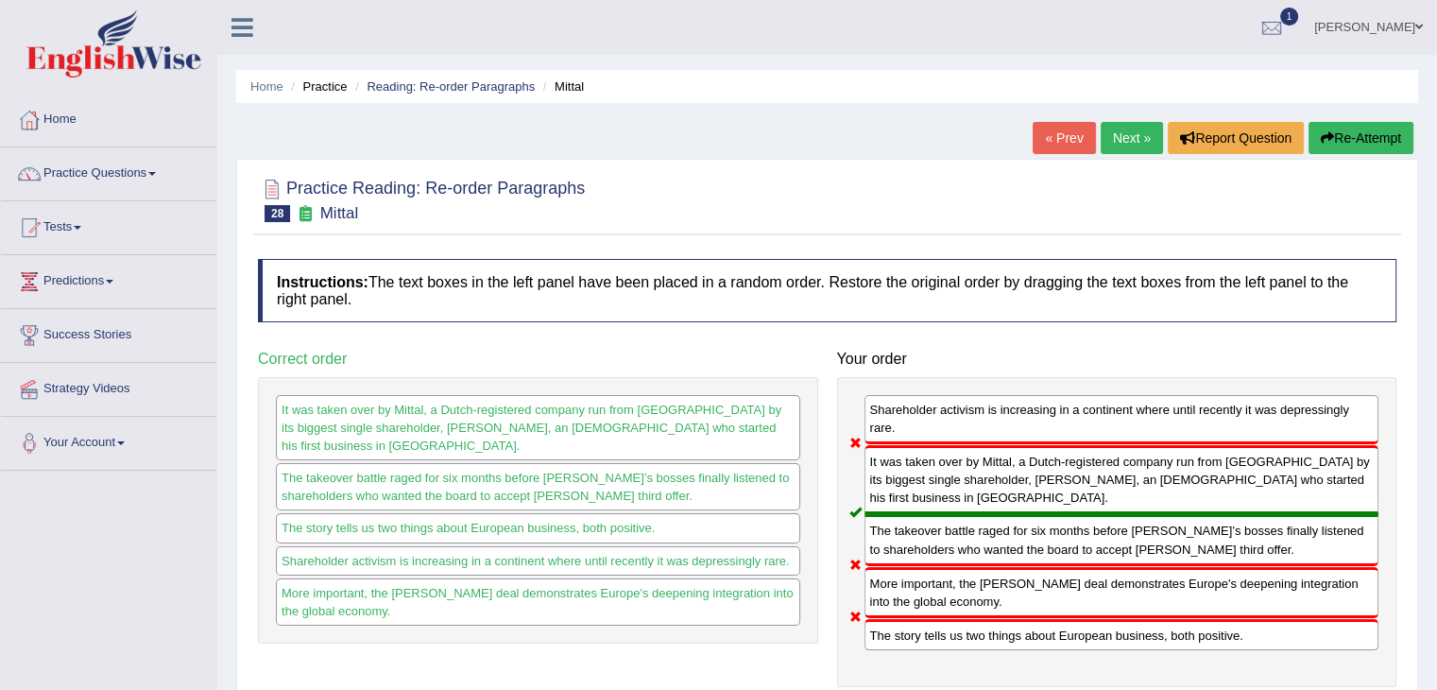
click at [1128, 137] on link "Next »" at bounding box center [1132, 138] width 62 height 32
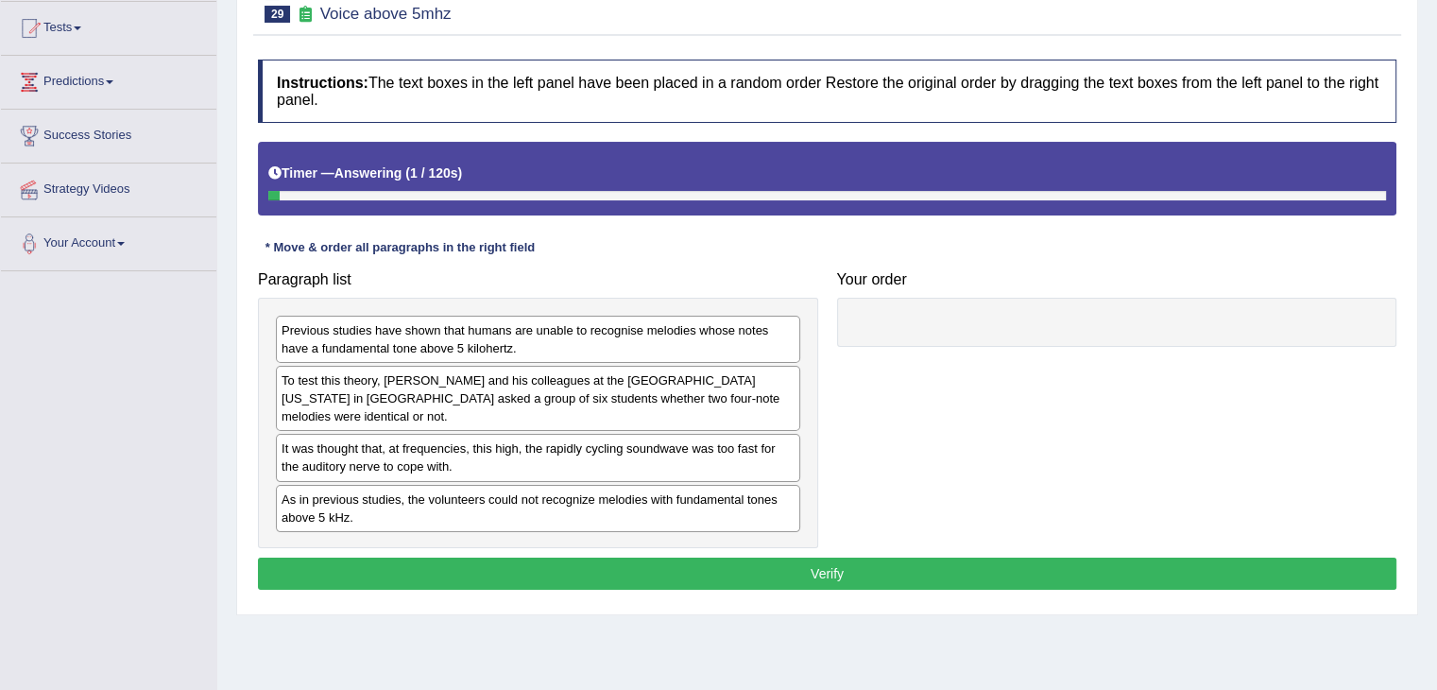
scroll to position [211, 0]
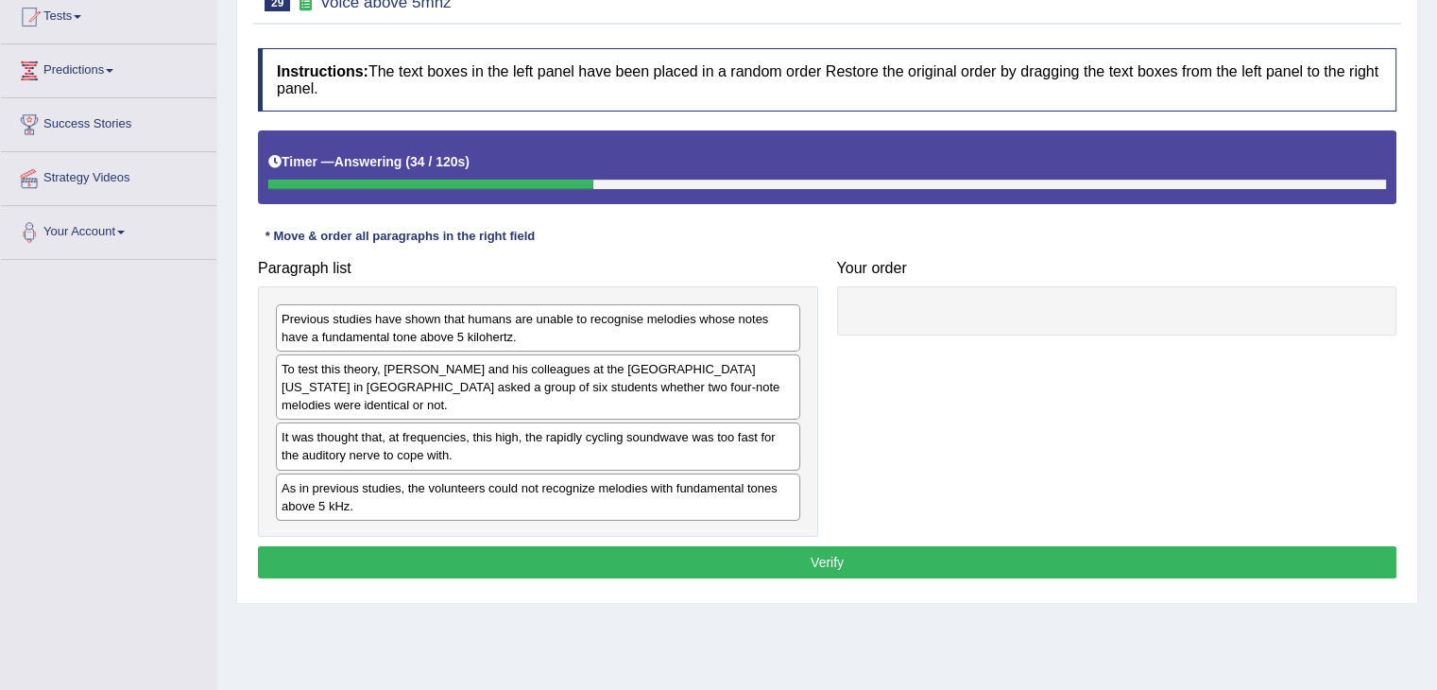
click at [786, 381] on div "To test this theory, [PERSON_NAME] and his colleagues at the [GEOGRAPHIC_DATA][…" at bounding box center [538, 386] width 524 height 65
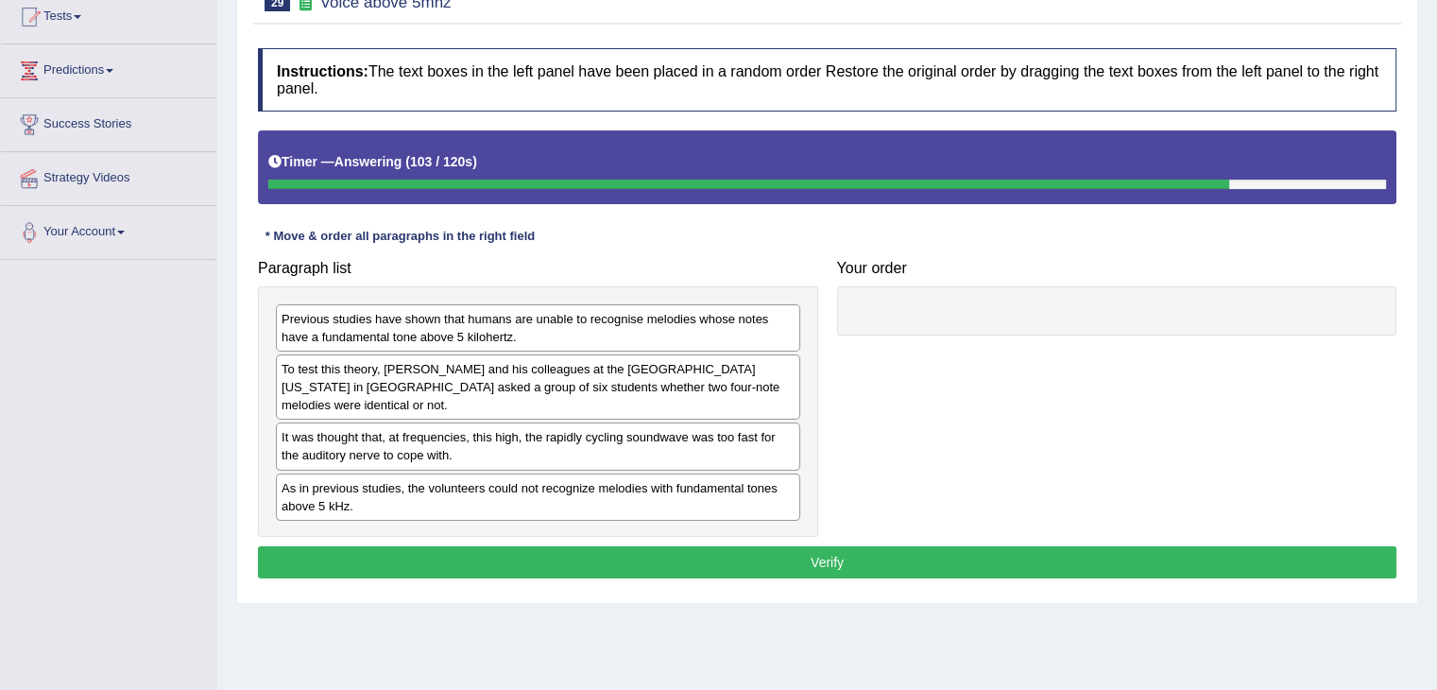
click at [403, 319] on div "Previous studies have shown that humans are unable to recognise melodies whose …" at bounding box center [538, 327] width 524 height 47
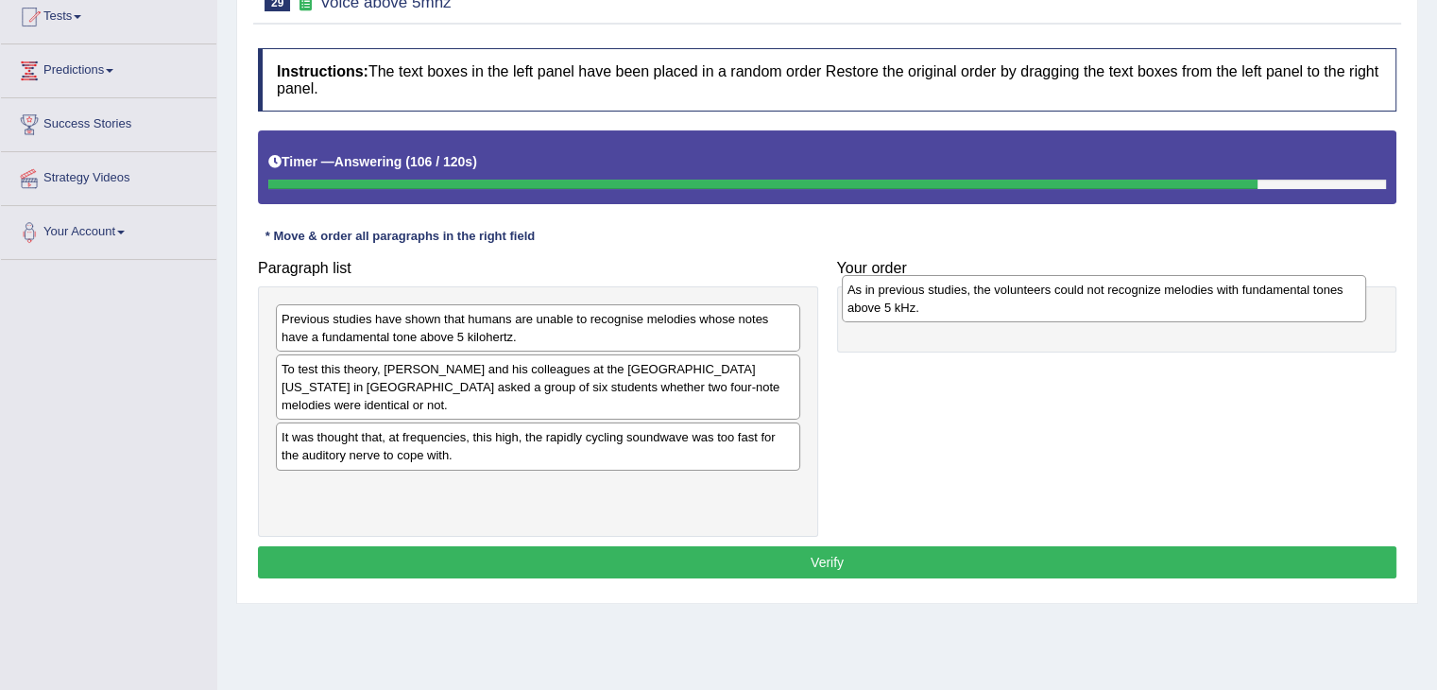
drag, startPoint x: 350, startPoint y: 495, endPoint x: 915, endPoint y: 299, distance: 598.7
click at [915, 299] on div "As in previous studies, the volunteers could not recognize melodies with fundam…" at bounding box center [1104, 298] width 524 height 47
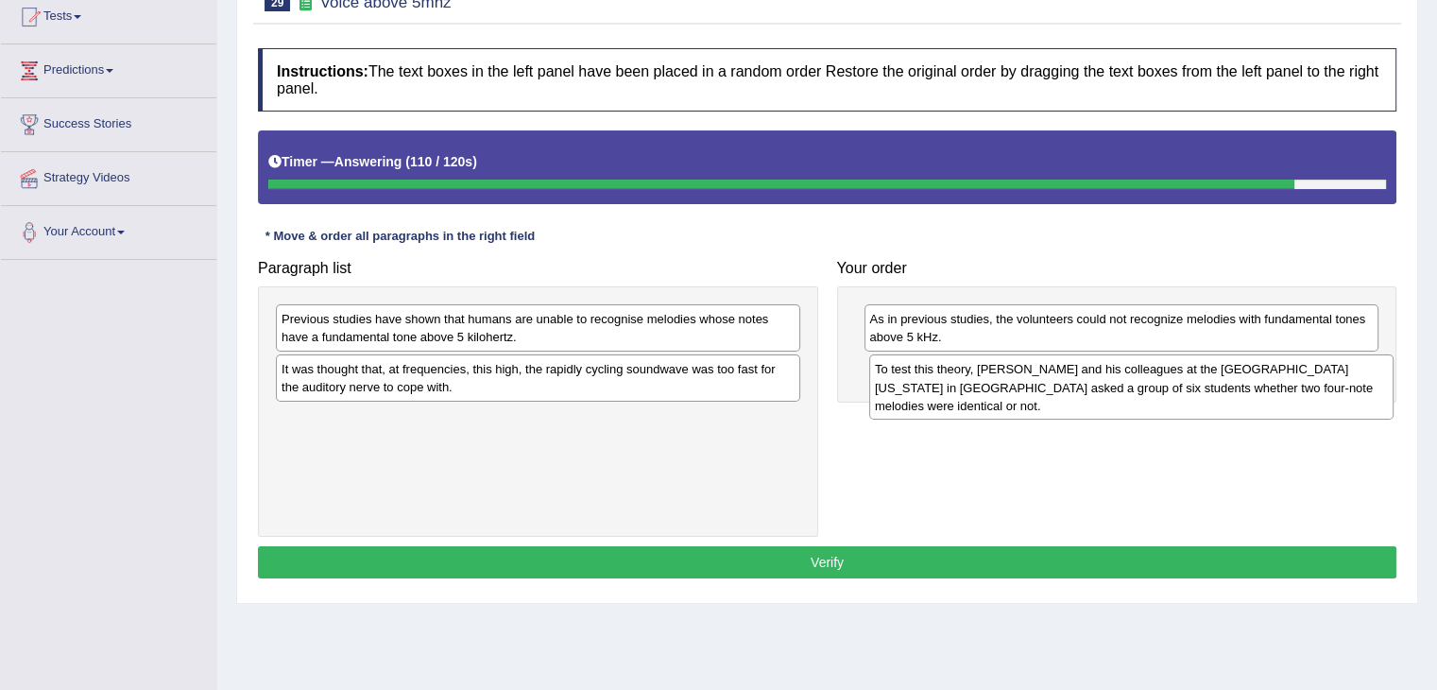
drag, startPoint x: 412, startPoint y: 389, endPoint x: 1005, endPoint y: 390, distance: 593.2
click at [1005, 390] on div "To test this theory, [PERSON_NAME] and his colleagues at the [GEOGRAPHIC_DATA][…" at bounding box center [1131, 386] width 524 height 65
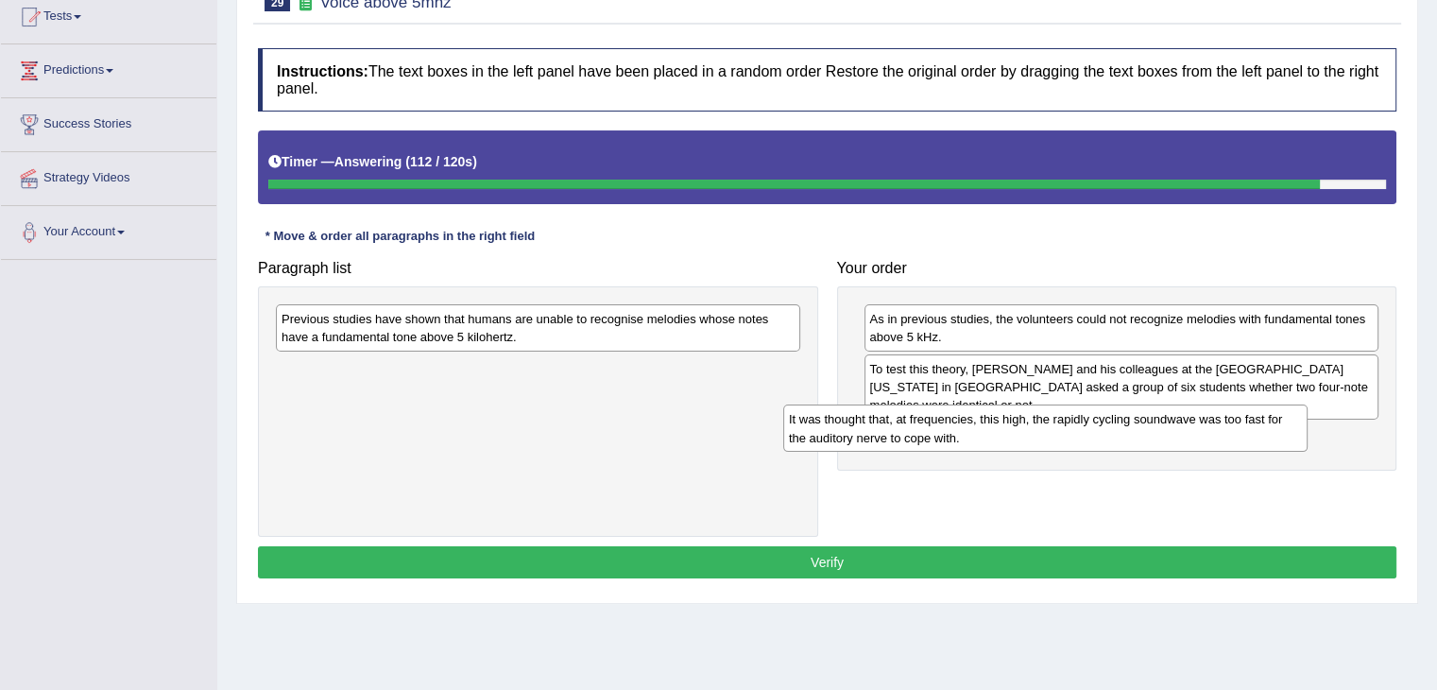
drag, startPoint x: 597, startPoint y: 379, endPoint x: 1104, endPoint y: 430, distance: 509.8
click at [1104, 430] on div "It was thought that, at frequencies, this high, the rapidly cycling soundwave w…" at bounding box center [1045, 427] width 524 height 47
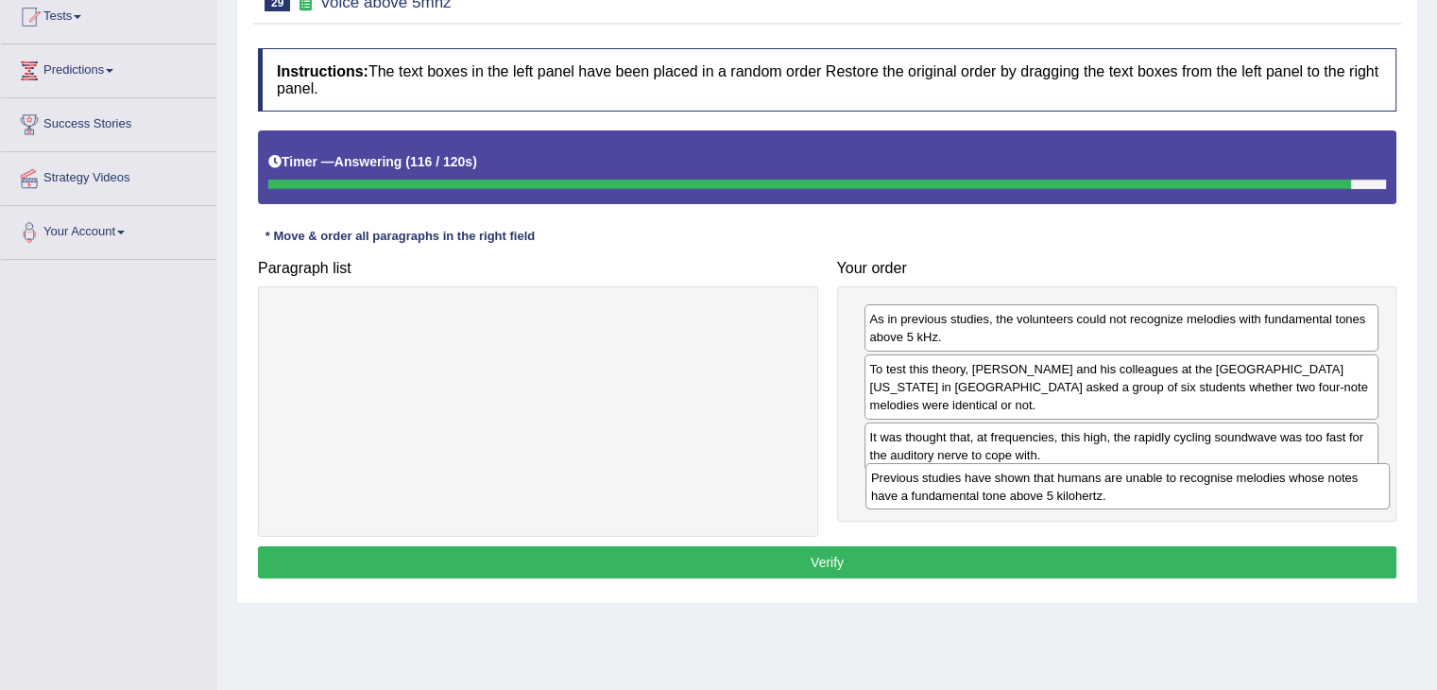
drag, startPoint x: 496, startPoint y: 330, endPoint x: 1084, endPoint y: 488, distance: 609.5
click at [1084, 488] on div "Previous studies have shown that humans are unable to recognise melodies whose …" at bounding box center [1127, 486] width 524 height 47
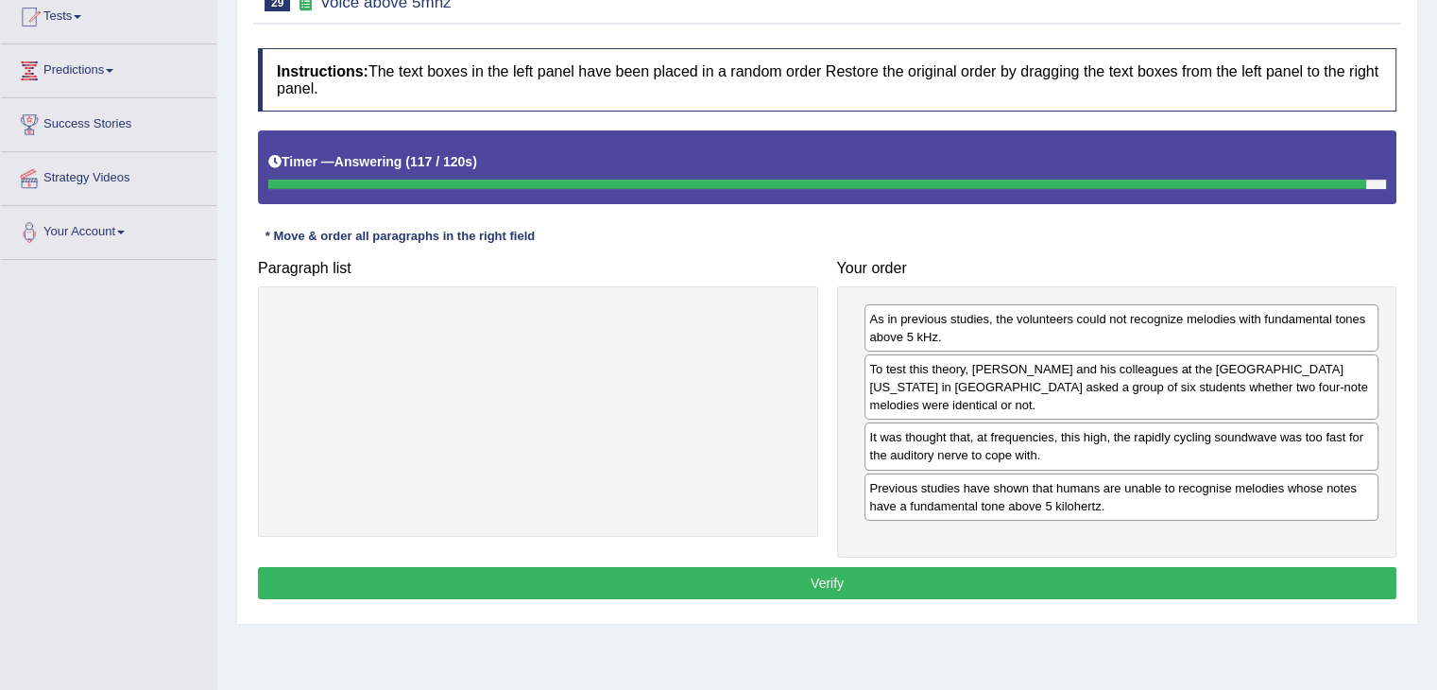
click at [870, 569] on button "Verify" at bounding box center [827, 583] width 1138 height 32
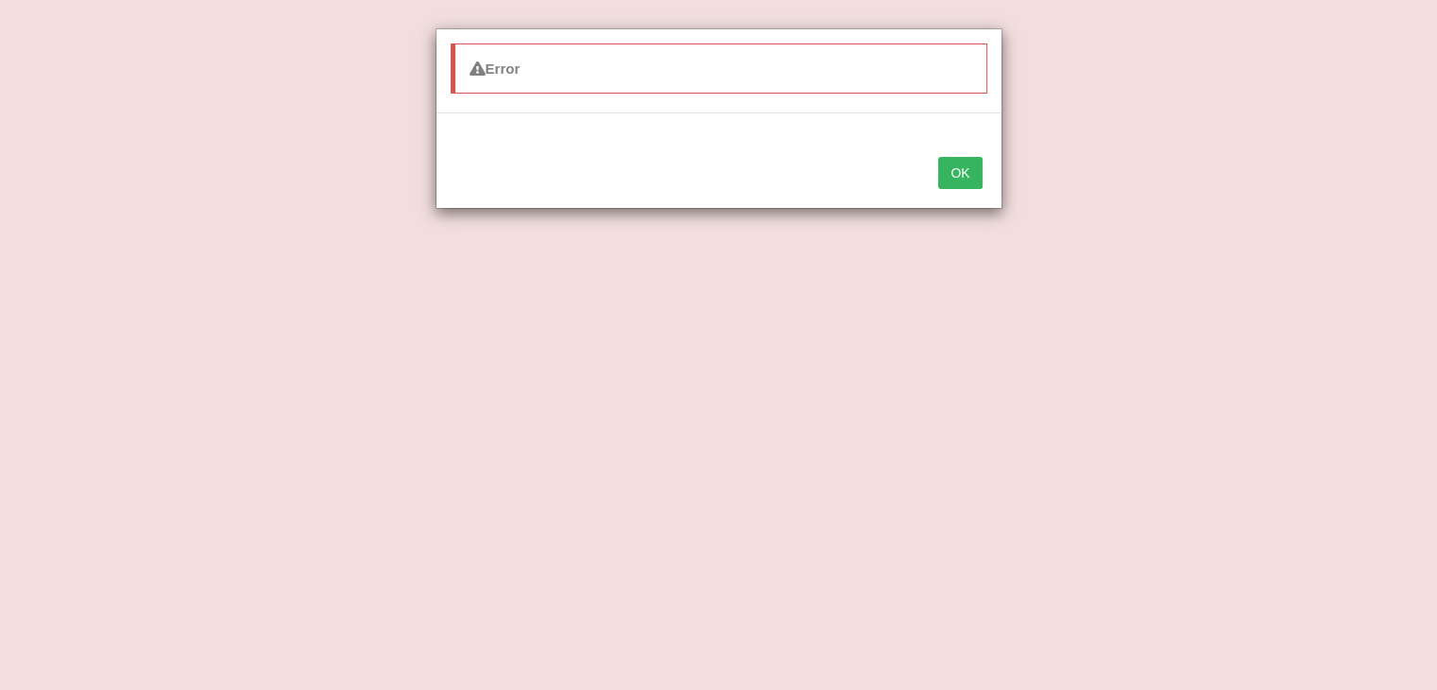
click at [938, 157] on button "OK" at bounding box center [959, 173] width 43 height 32
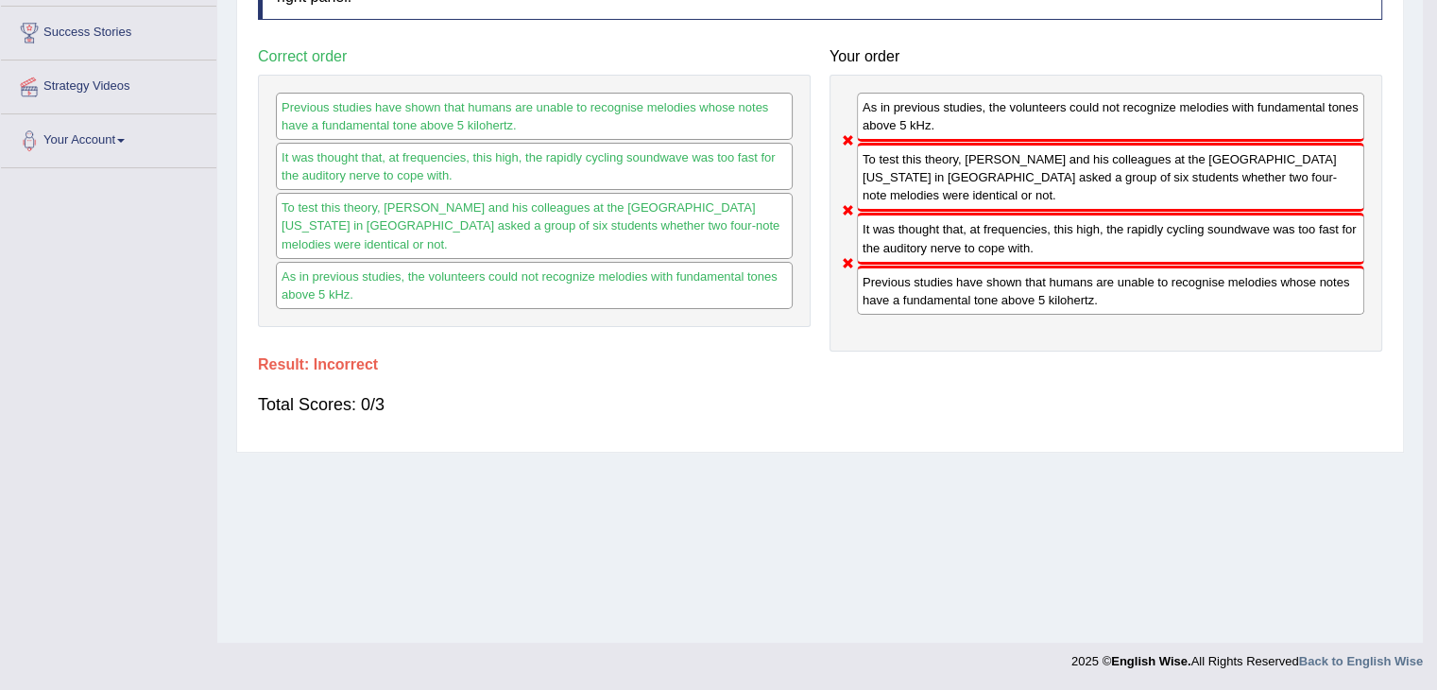
scroll to position [0, 0]
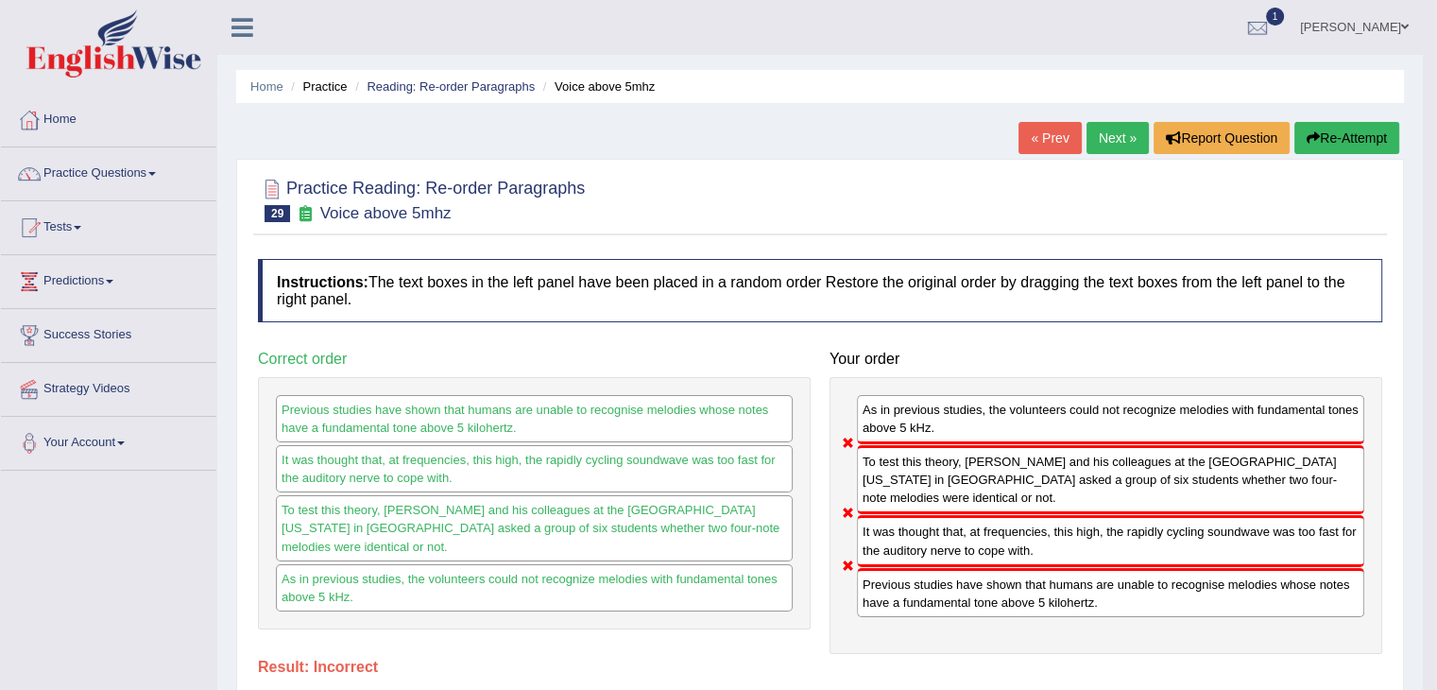
click at [1111, 134] on link "Next »" at bounding box center [1117, 138] width 62 height 32
